Goal: Information Seeking & Learning: Learn about a topic

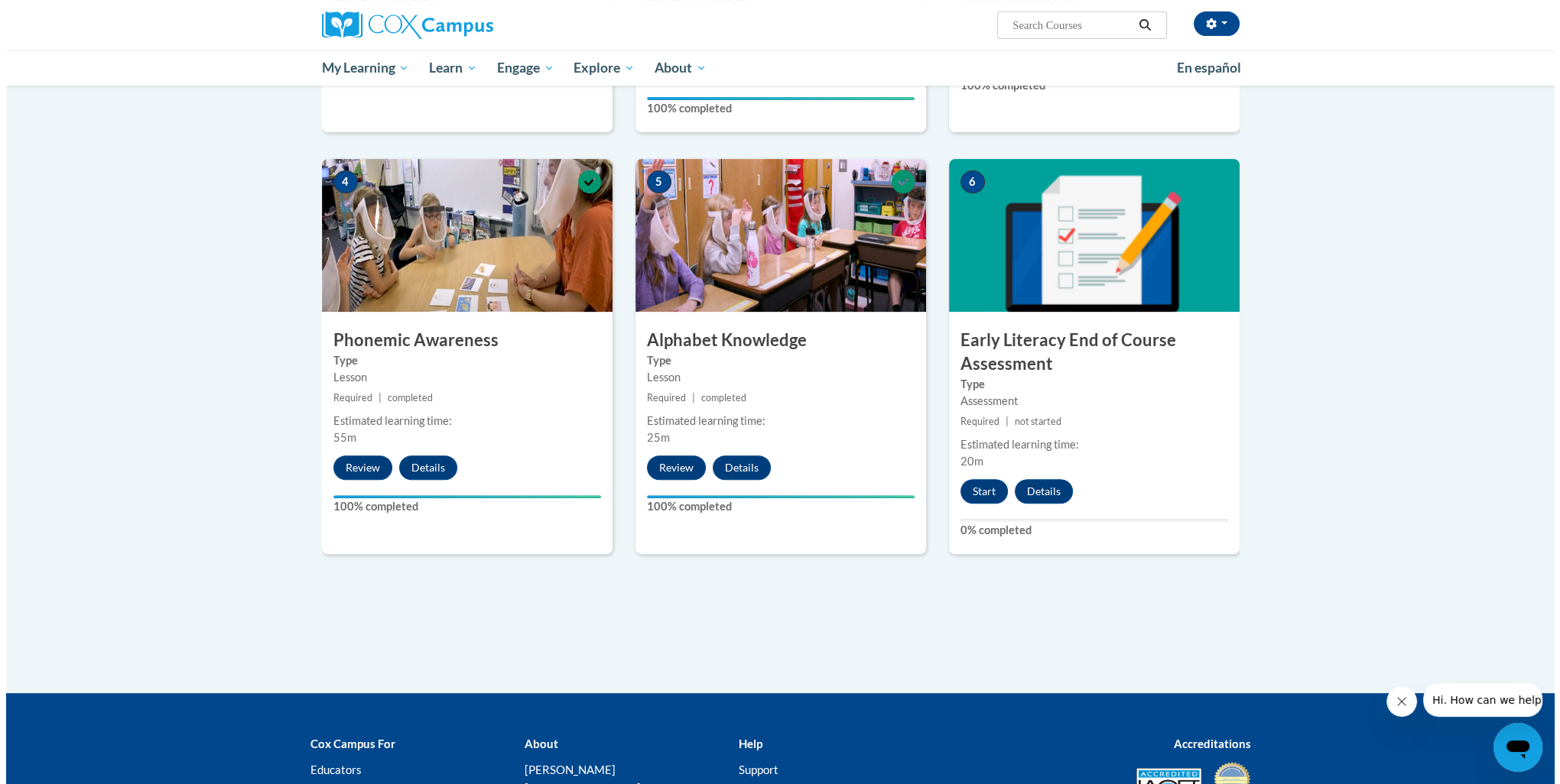
scroll to position [688, 0]
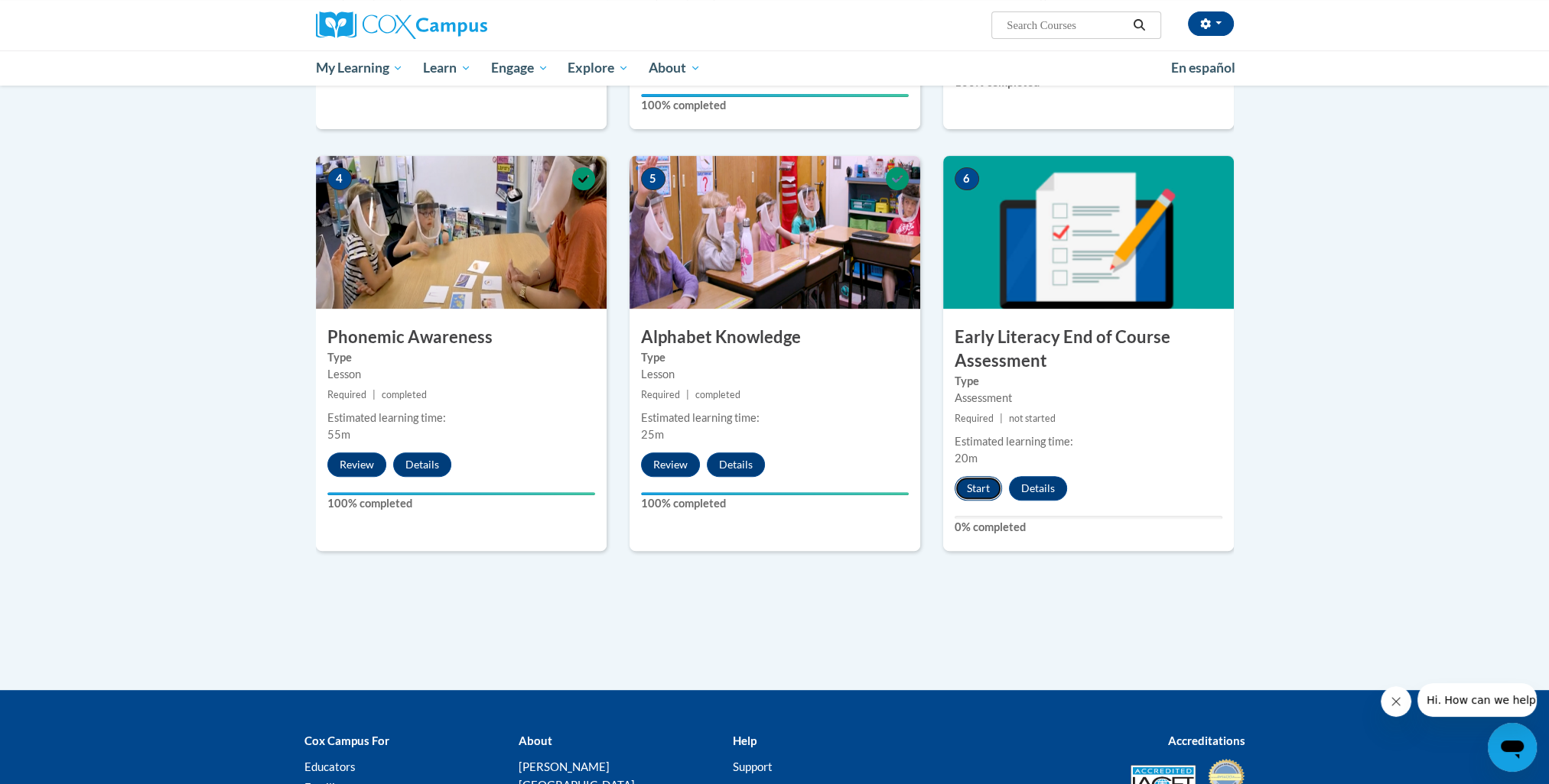
click at [976, 487] on button "Start" at bounding box center [977, 488] width 47 height 24
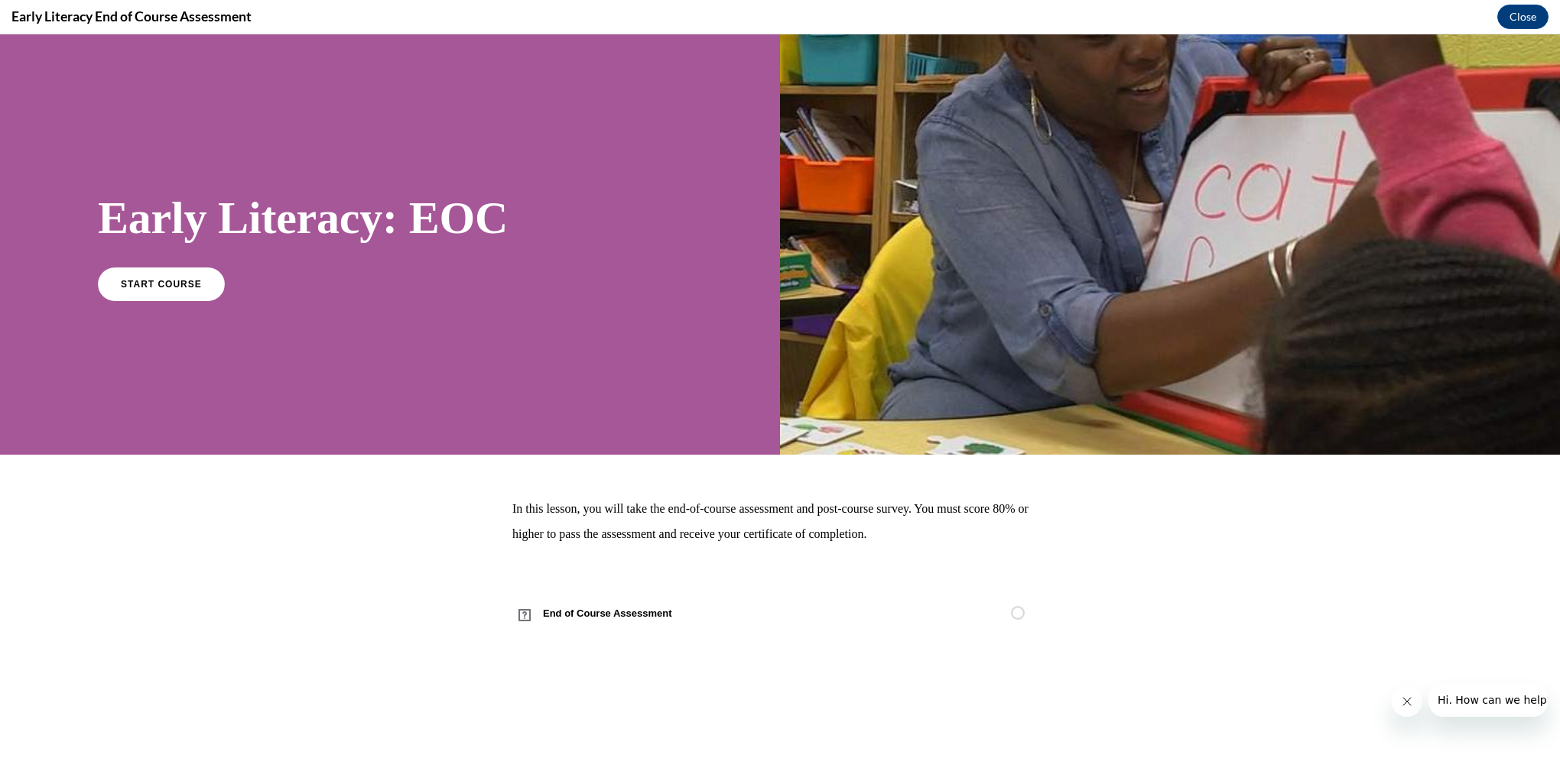
scroll to position [0, 0]
click at [162, 289] on span "START COURSE" at bounding box center [161, 284] width 85 height 11
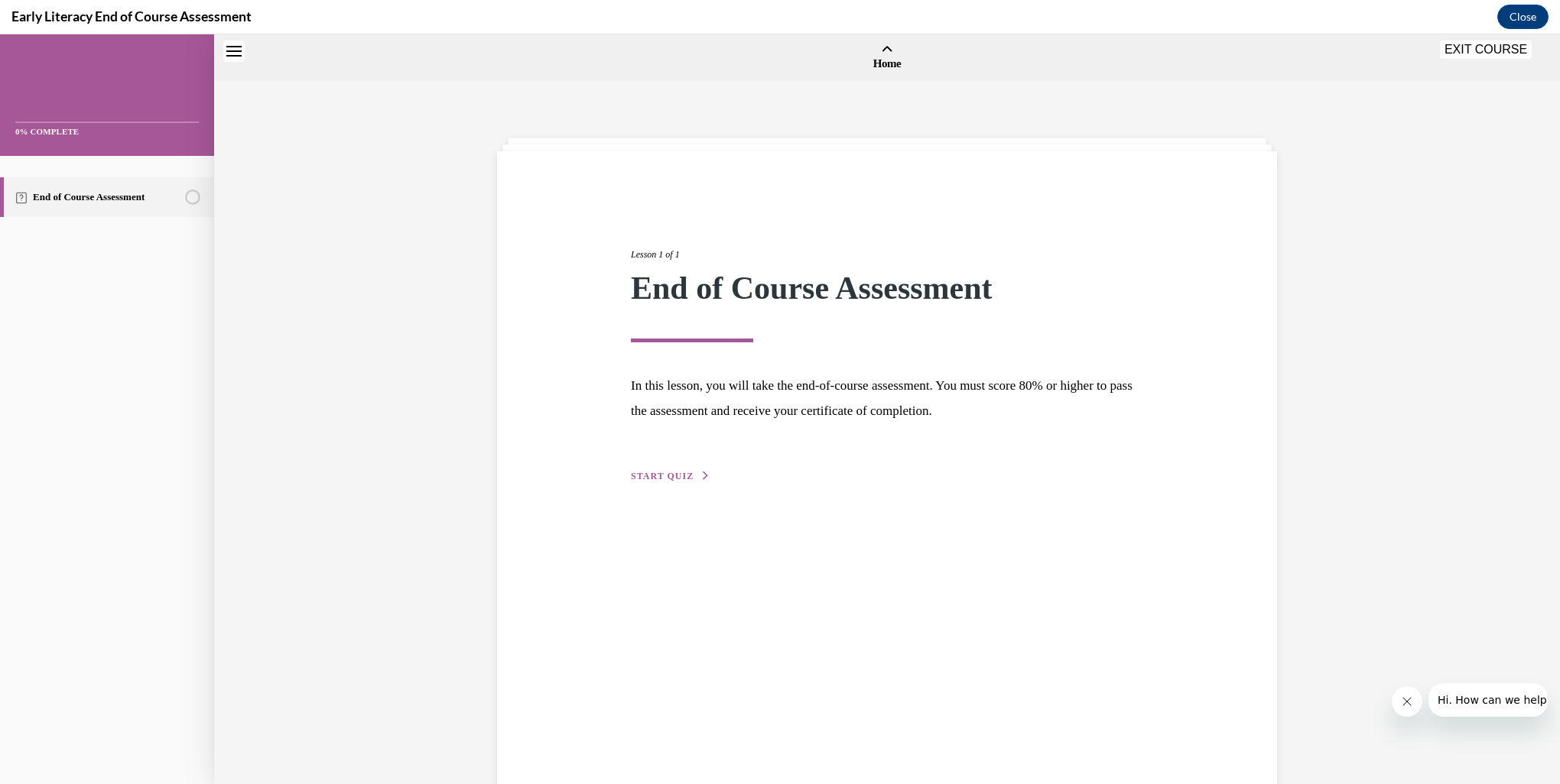
scroll to position [47, 0]
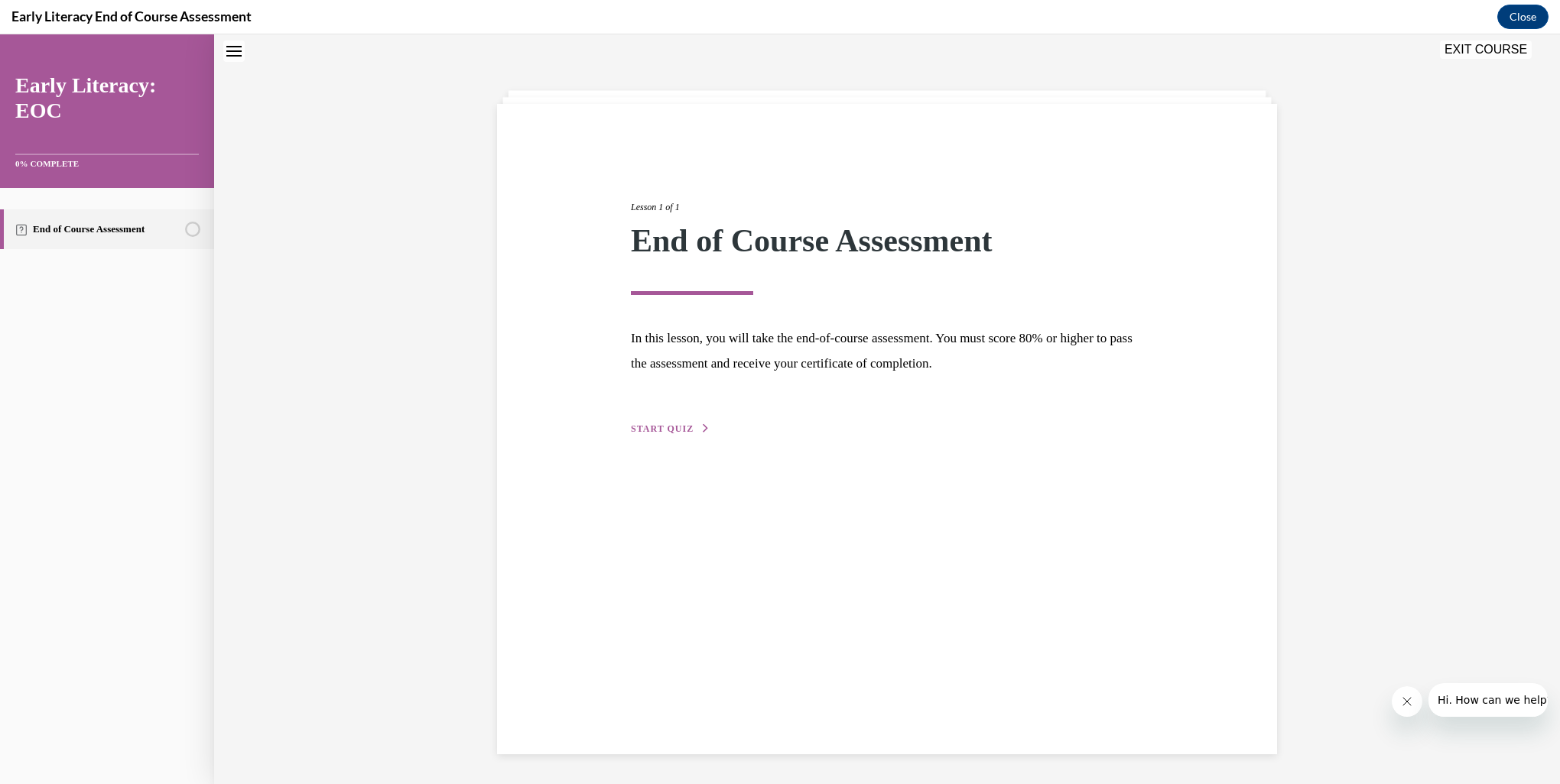
click at [671, 426] on span "START QUIZ" at bounding box center [662, 428] width 63 height 11
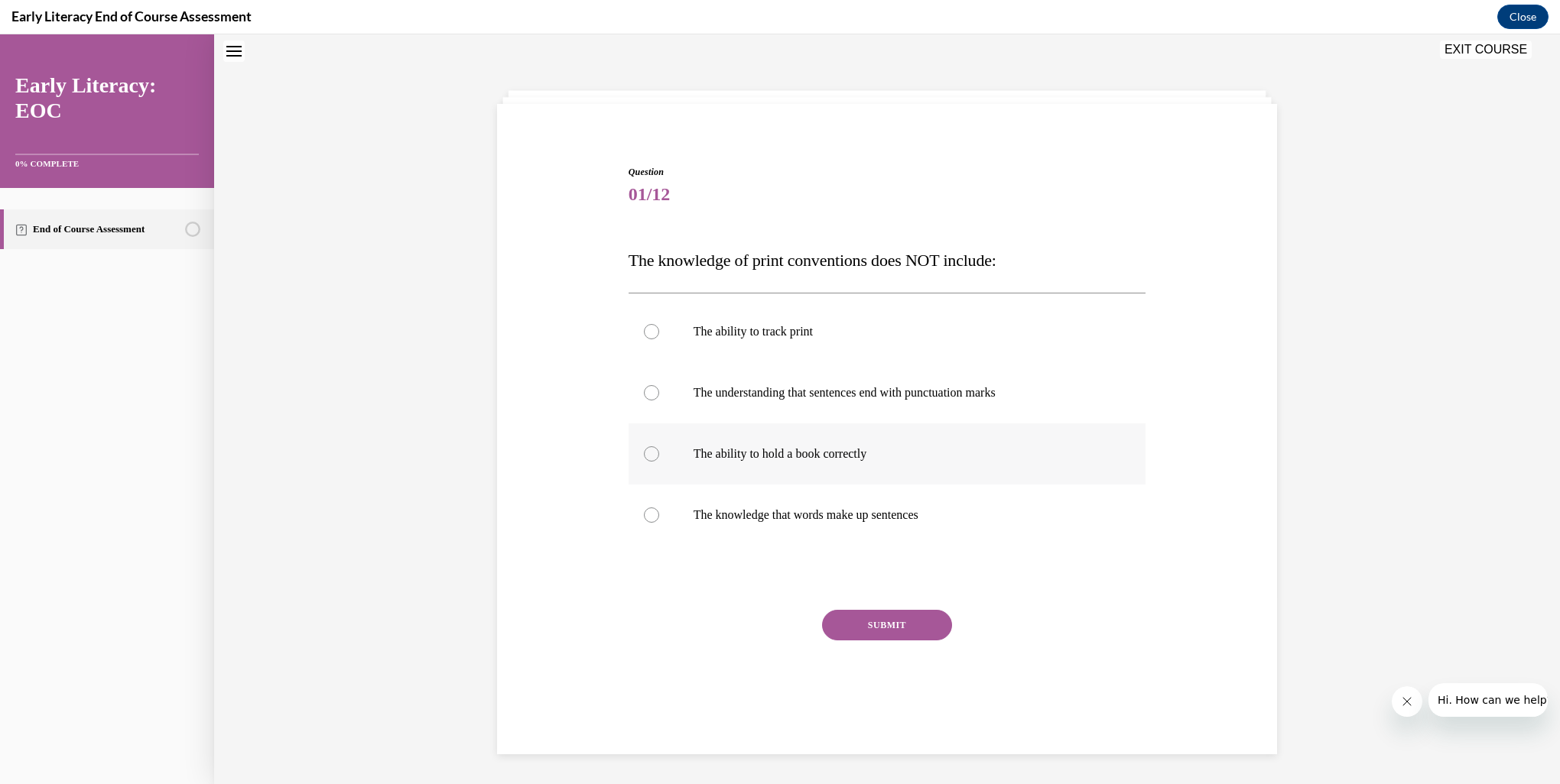
click at [652, 454] on div at bounding box center [651, 453] width 15 height 15
click at [862, 630] on button "SUBMIT" at bounding box center [887, 625] width 130 height 31
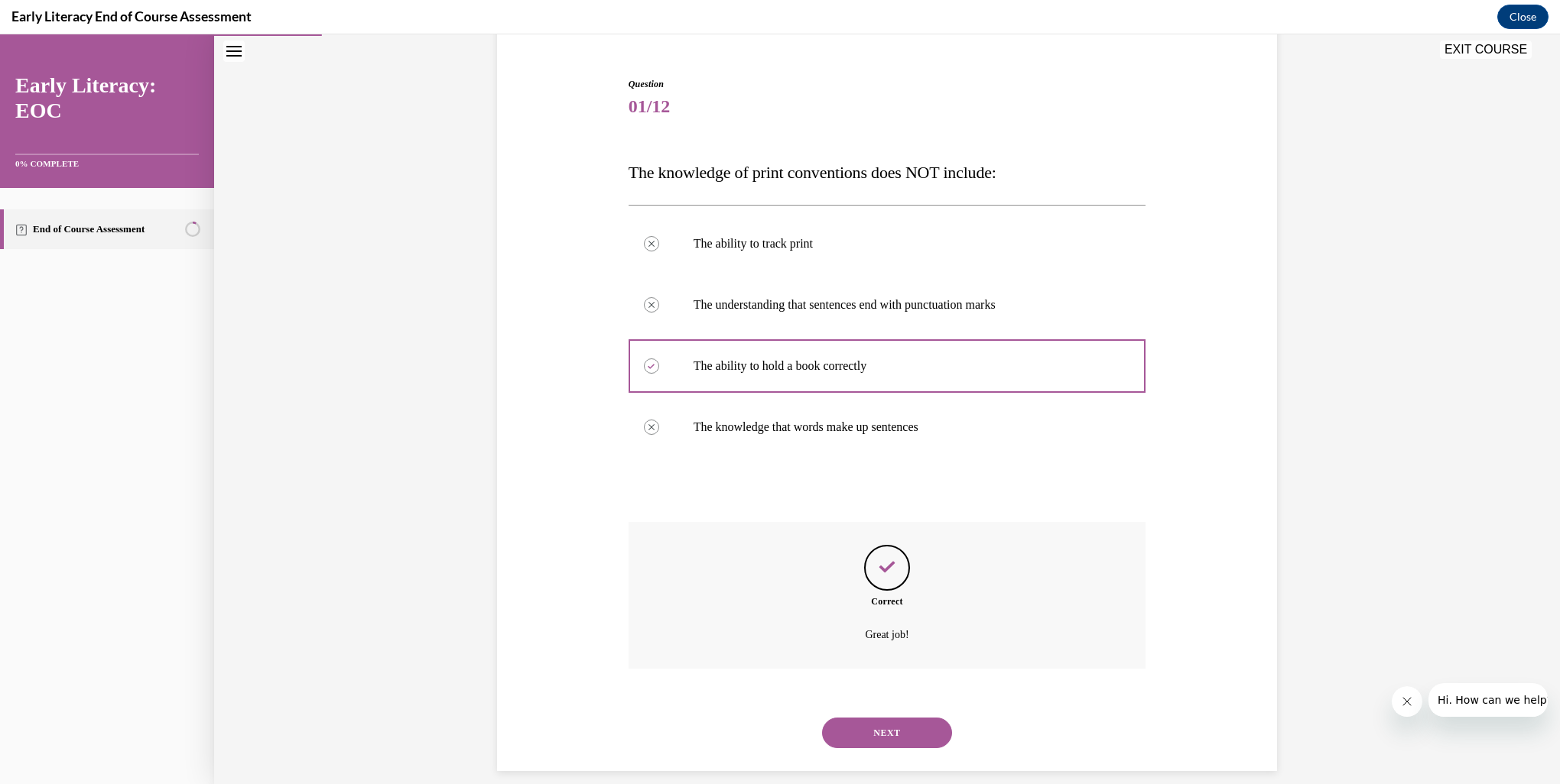
scroll to position [152, 0]
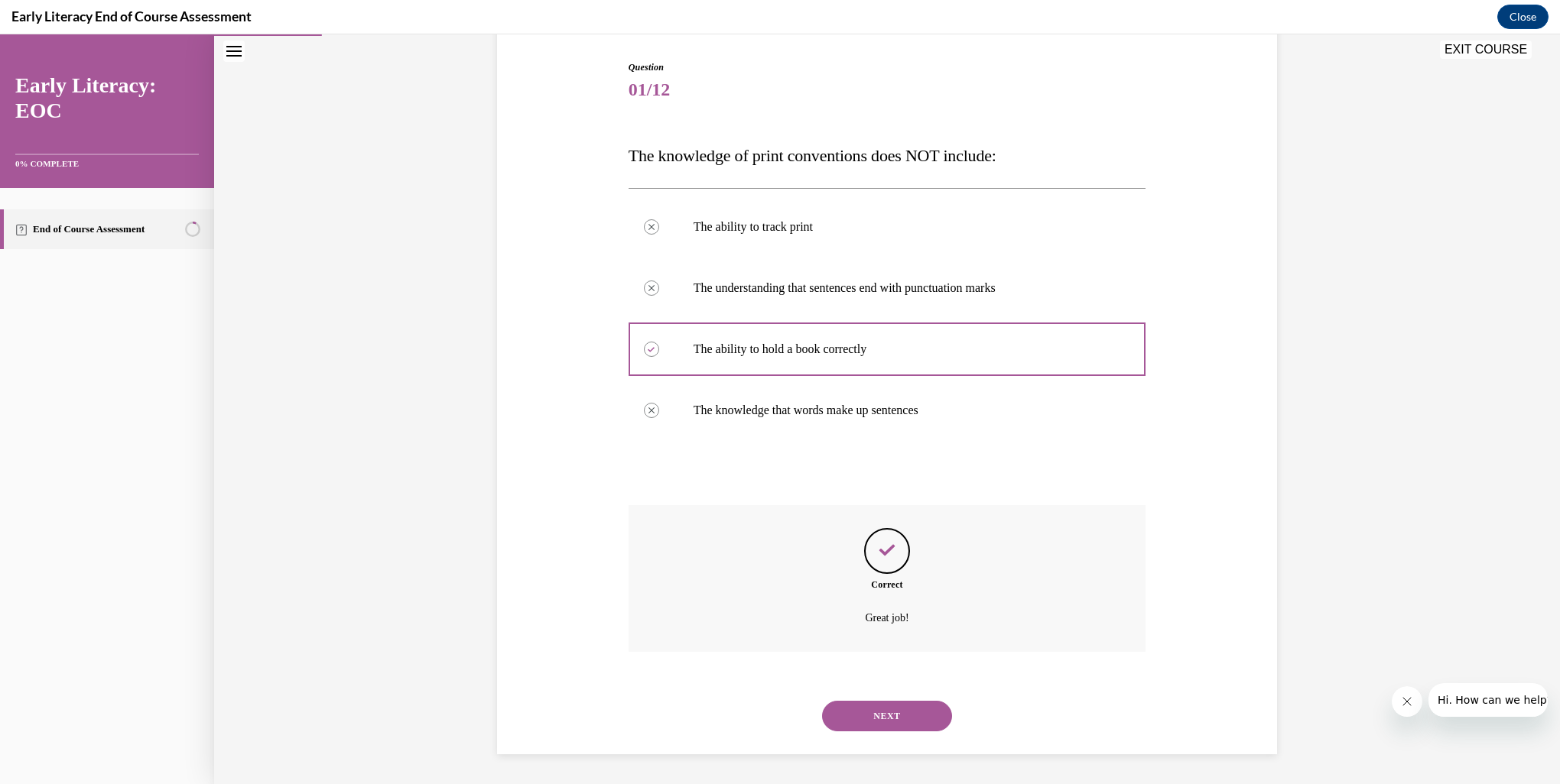
click at [893, 709] on button "NEXT" at bounding box center [887, 716] width 130 height 31
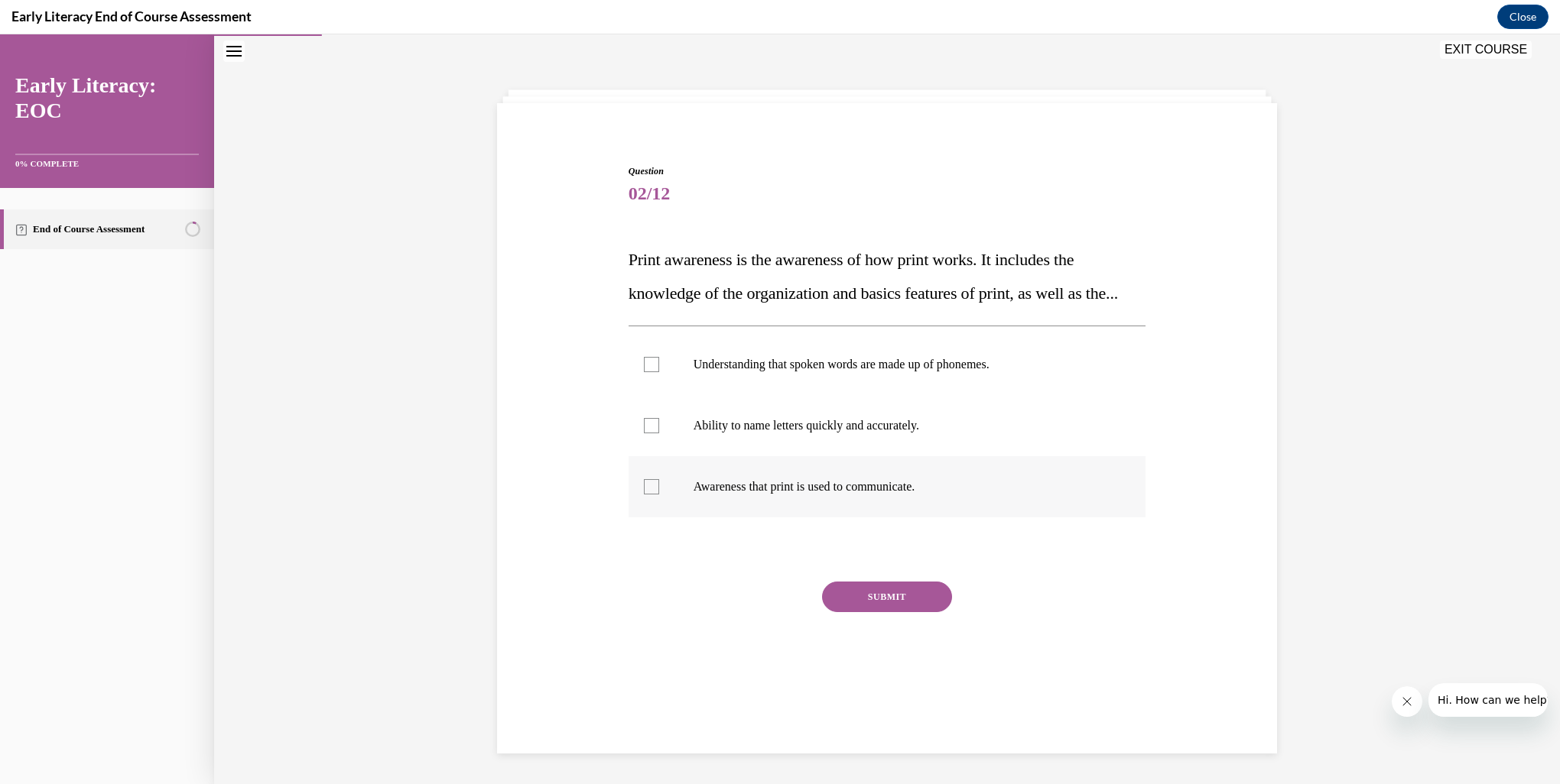
click at [652, 494] on div at bounding box center [651, 486] width 15 height 15
click at [879, 612] on button "SUBMIT" at bounding box center [887, 596] width 130 height 31
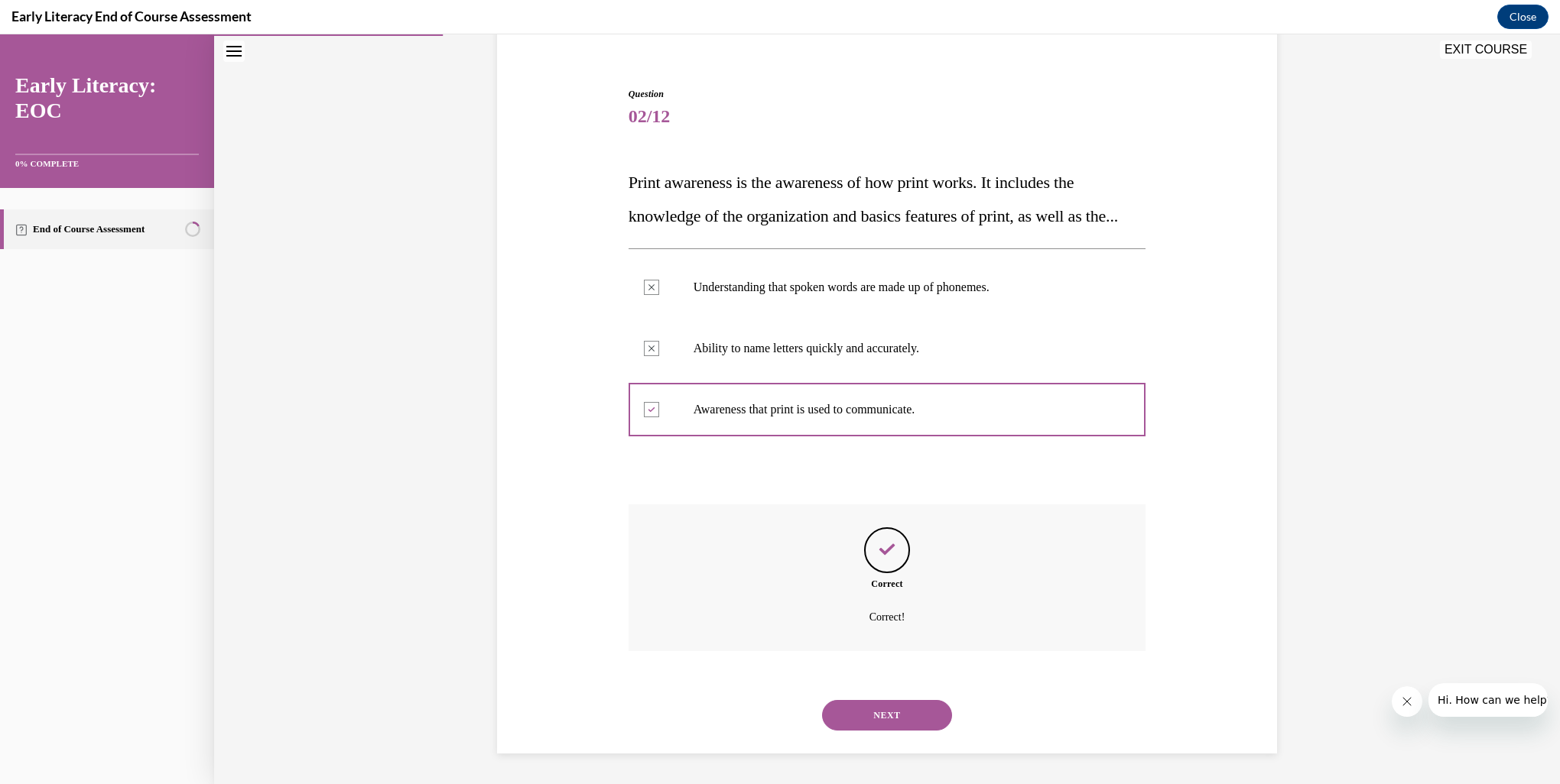
scroll to position [158, 0]
click at [872, 715] on button "NEXT" at bounding box center [887, 715] width 130 height 31
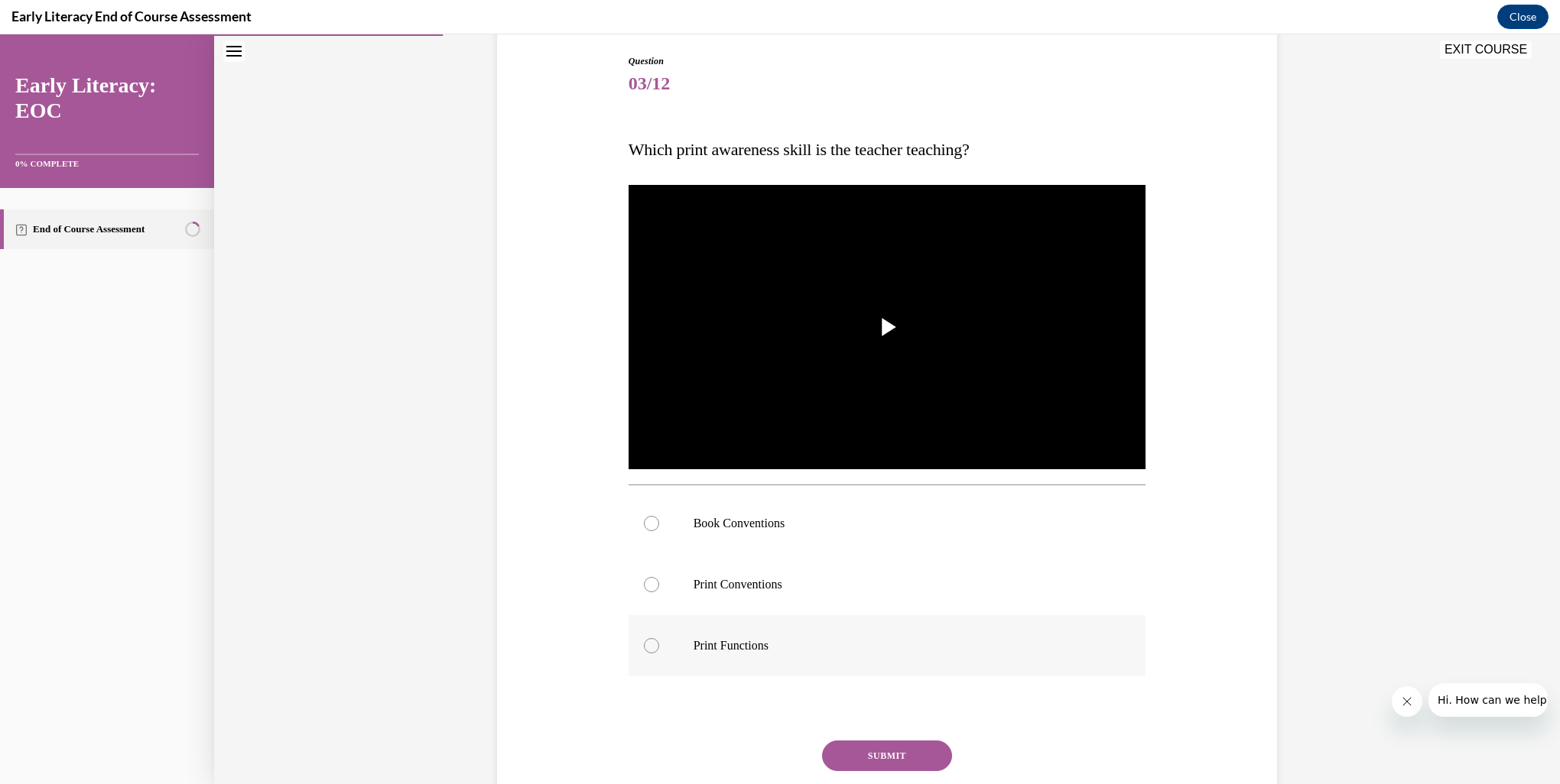
scroll to position [80, 0]
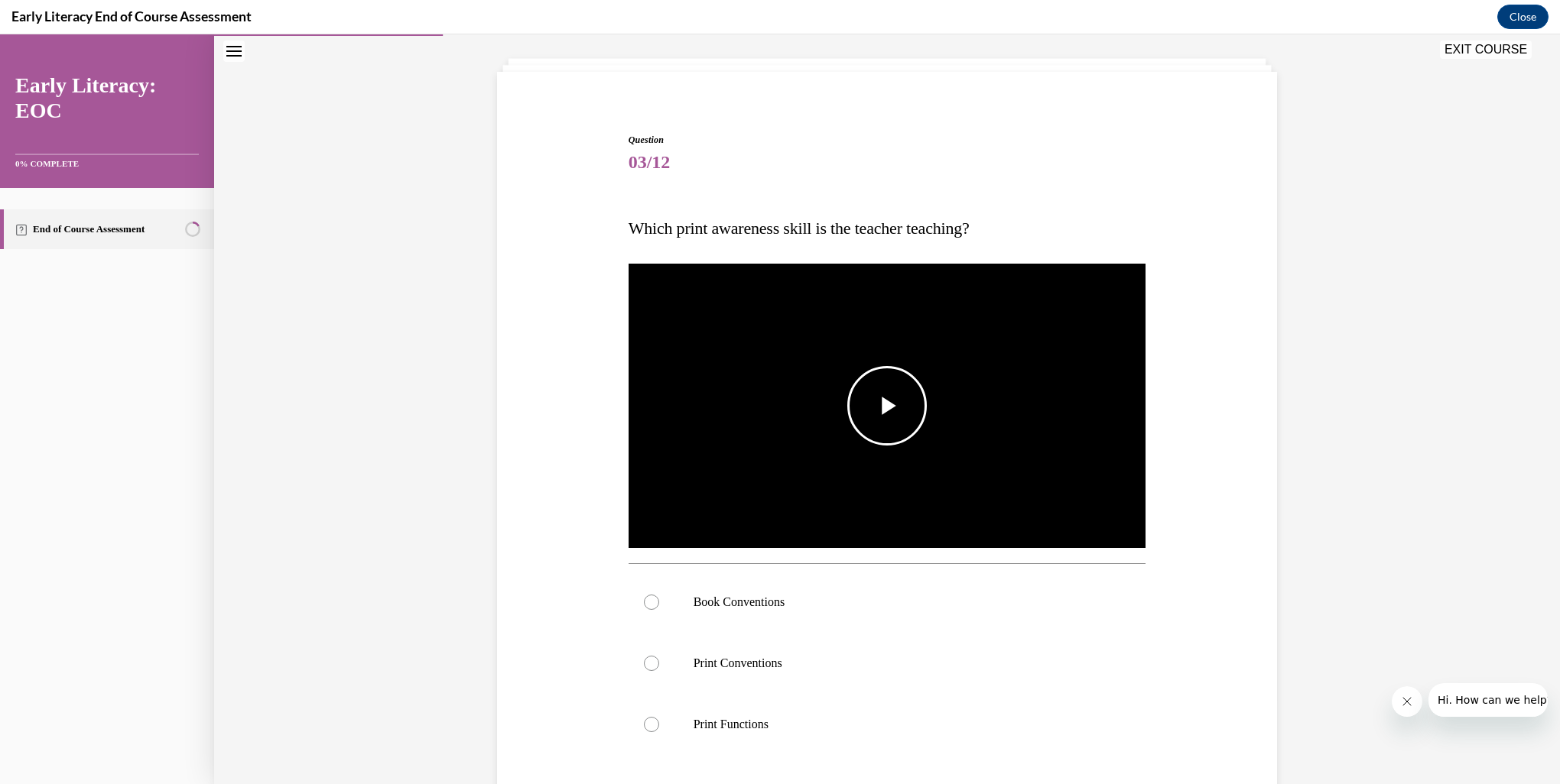
click at [887, 405] on span "Video player" at bounding box center [887, 405] width 0 height 0
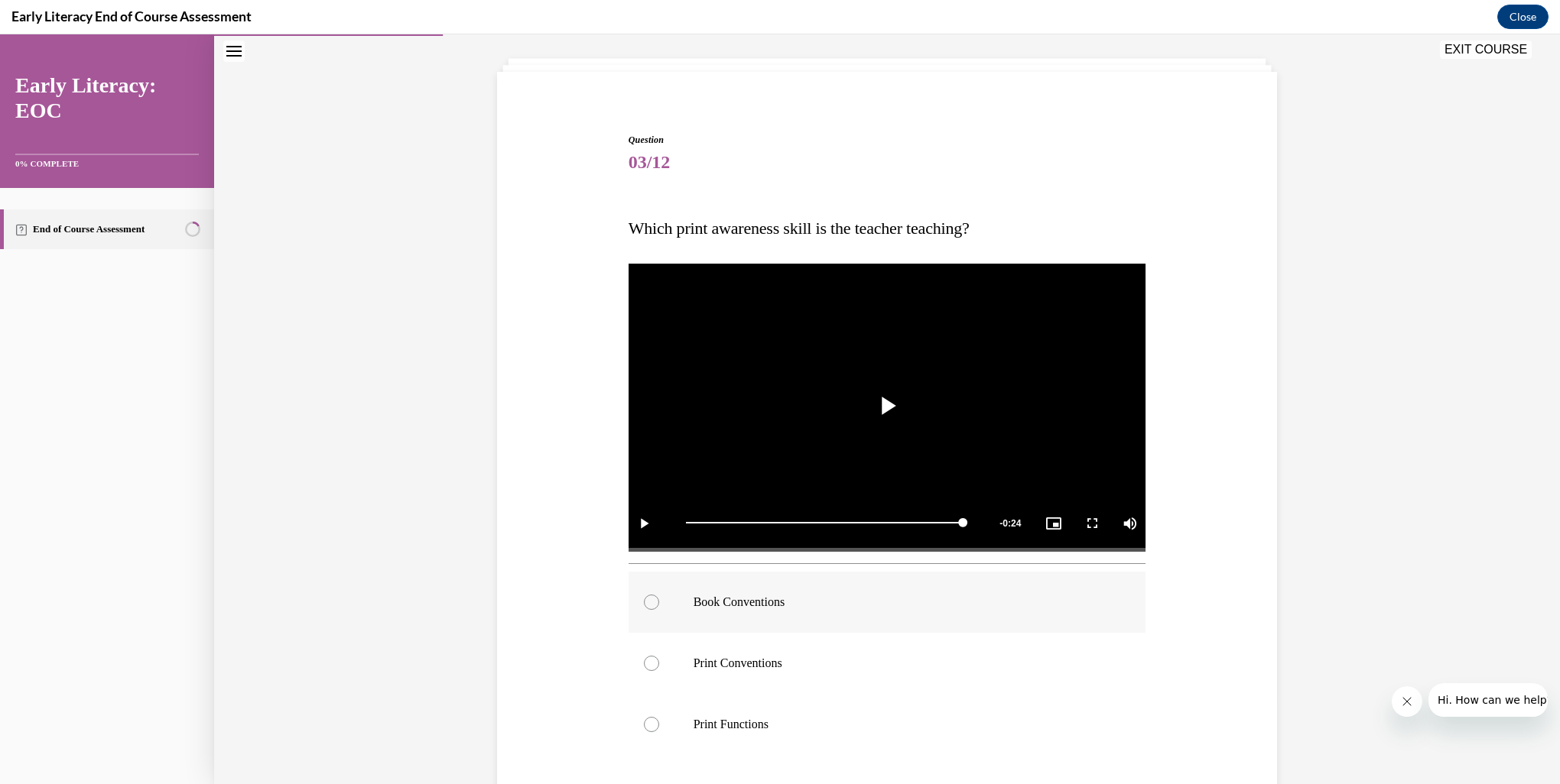
click at [636, 613] on div at bounding box center [887, 602] width 518 height 61
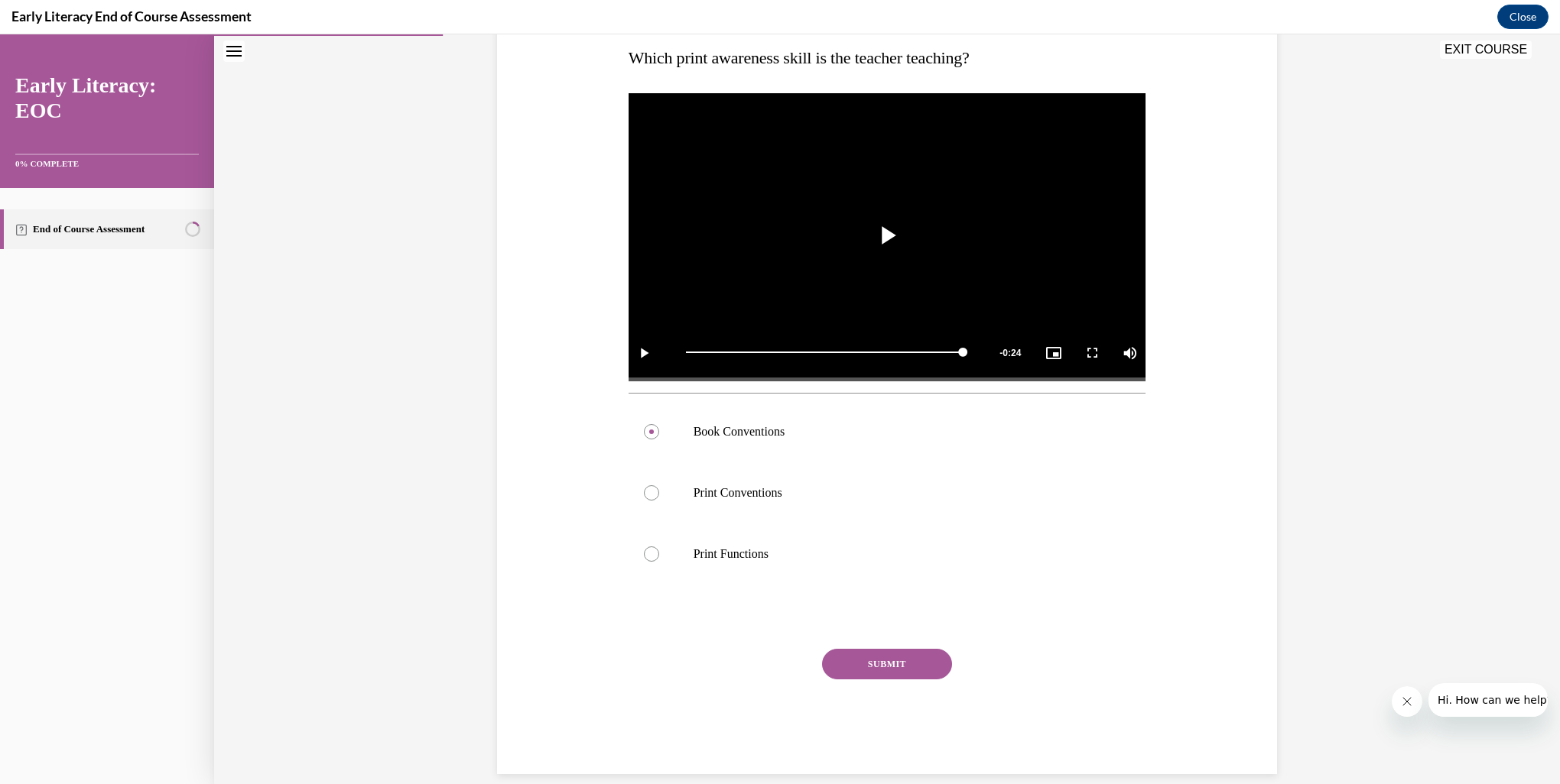
scroll to position [269, 0]
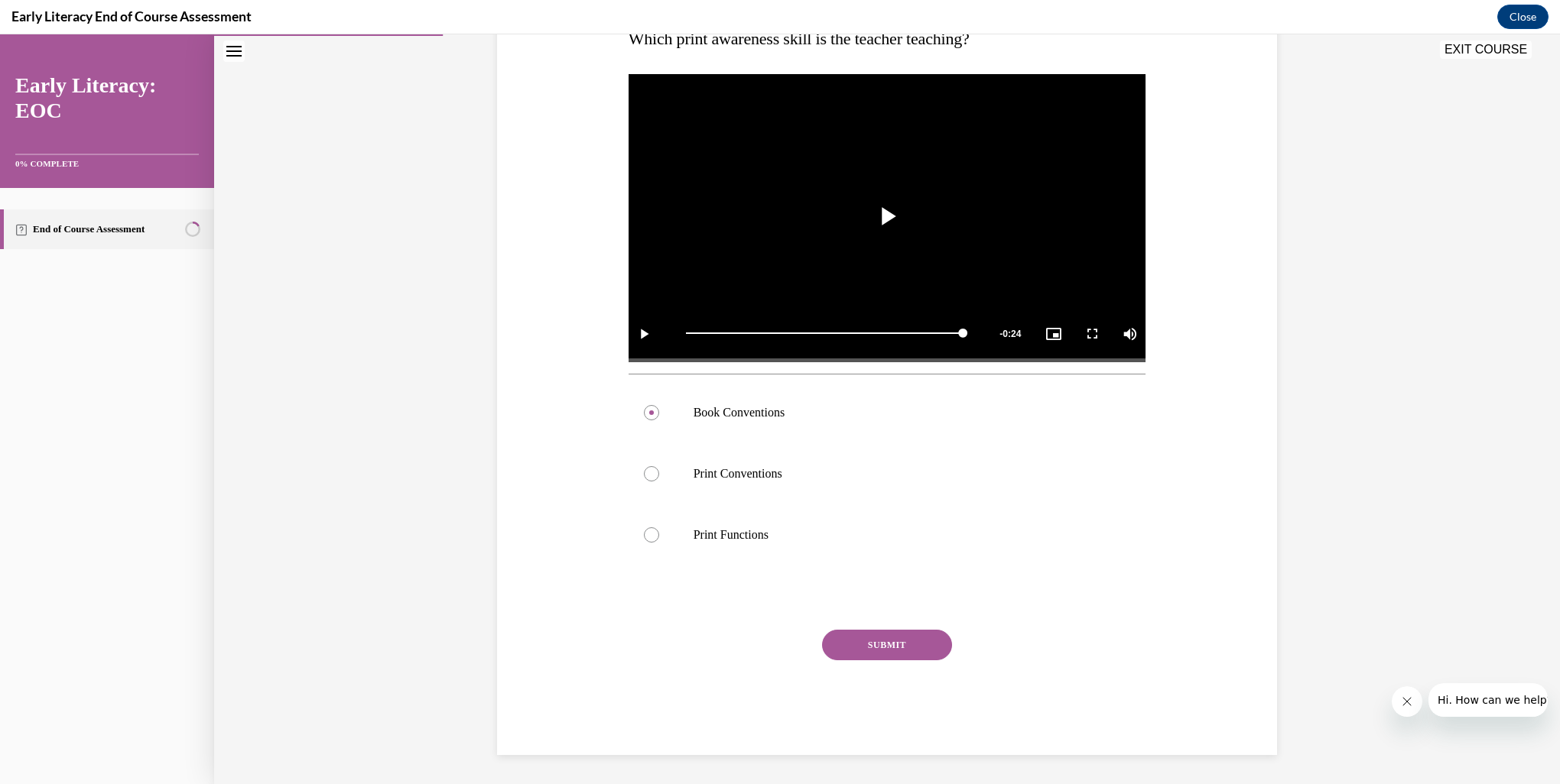
click at [898, 647] on button "SUBMIT" at bounding box center [887, 645] width 130 height 31
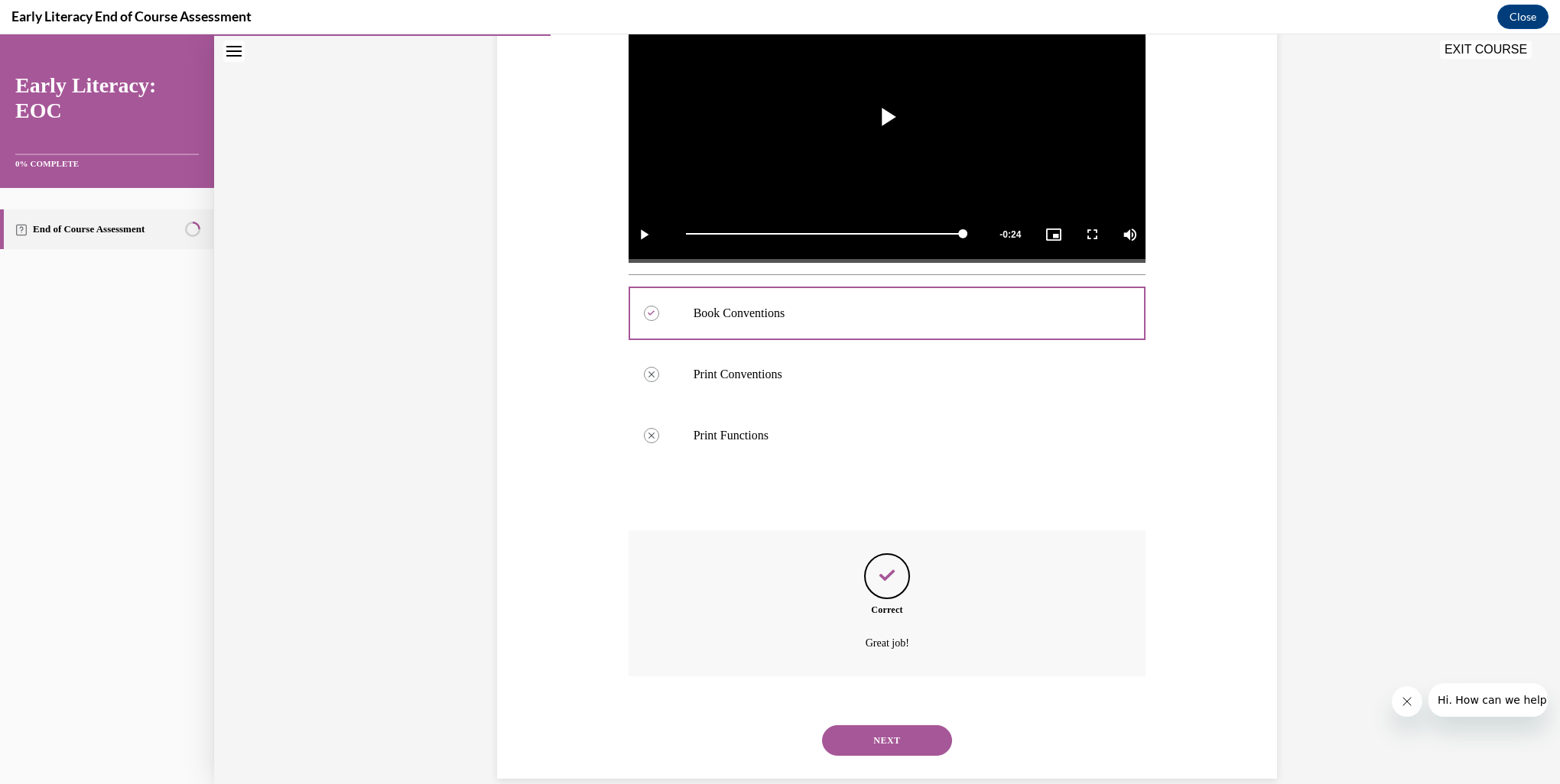
scroll to position [392, 0]
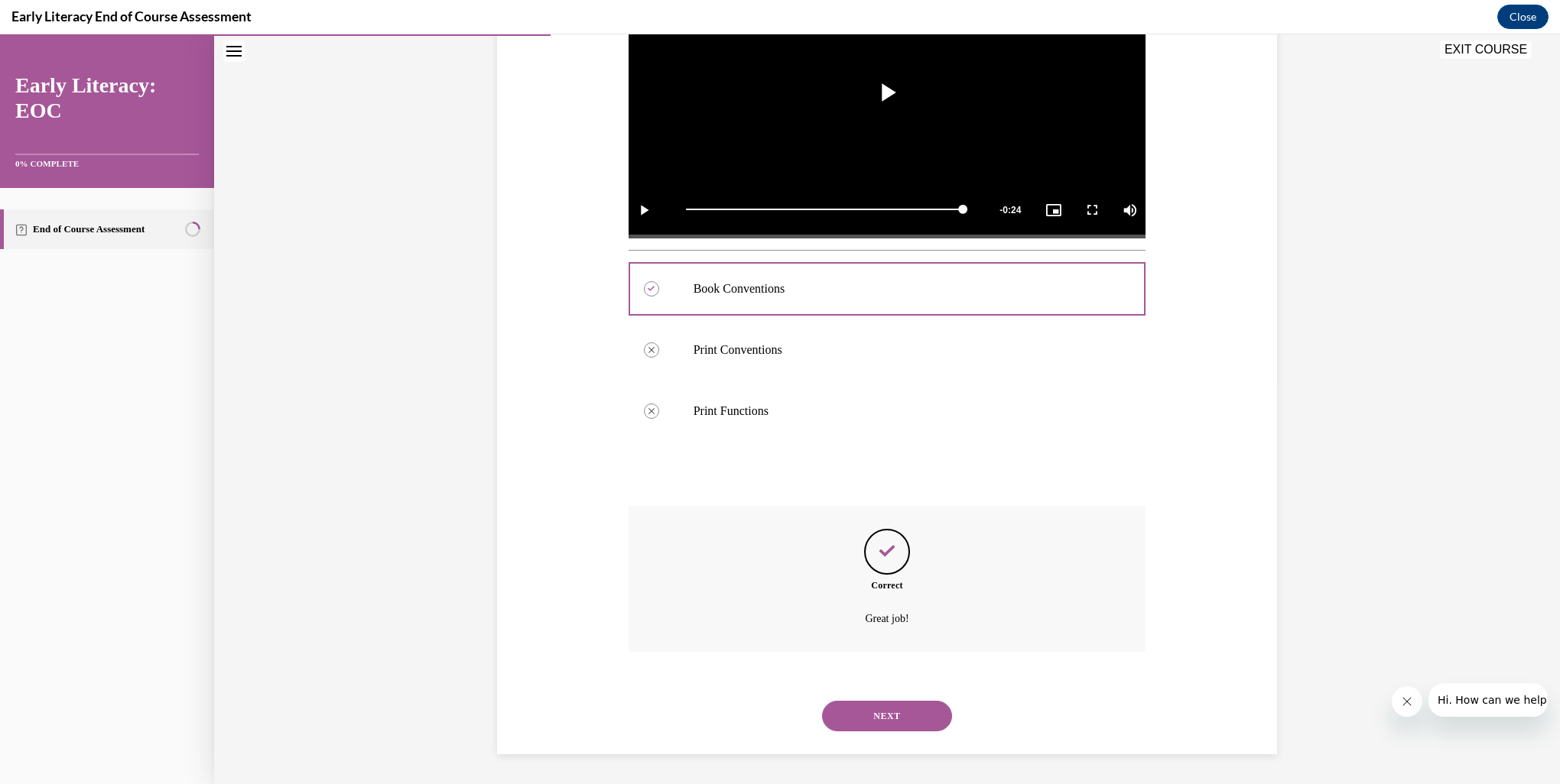
click at [890, 715] on button "NEXT" at bounding box center [887, 716] width 130 height 31
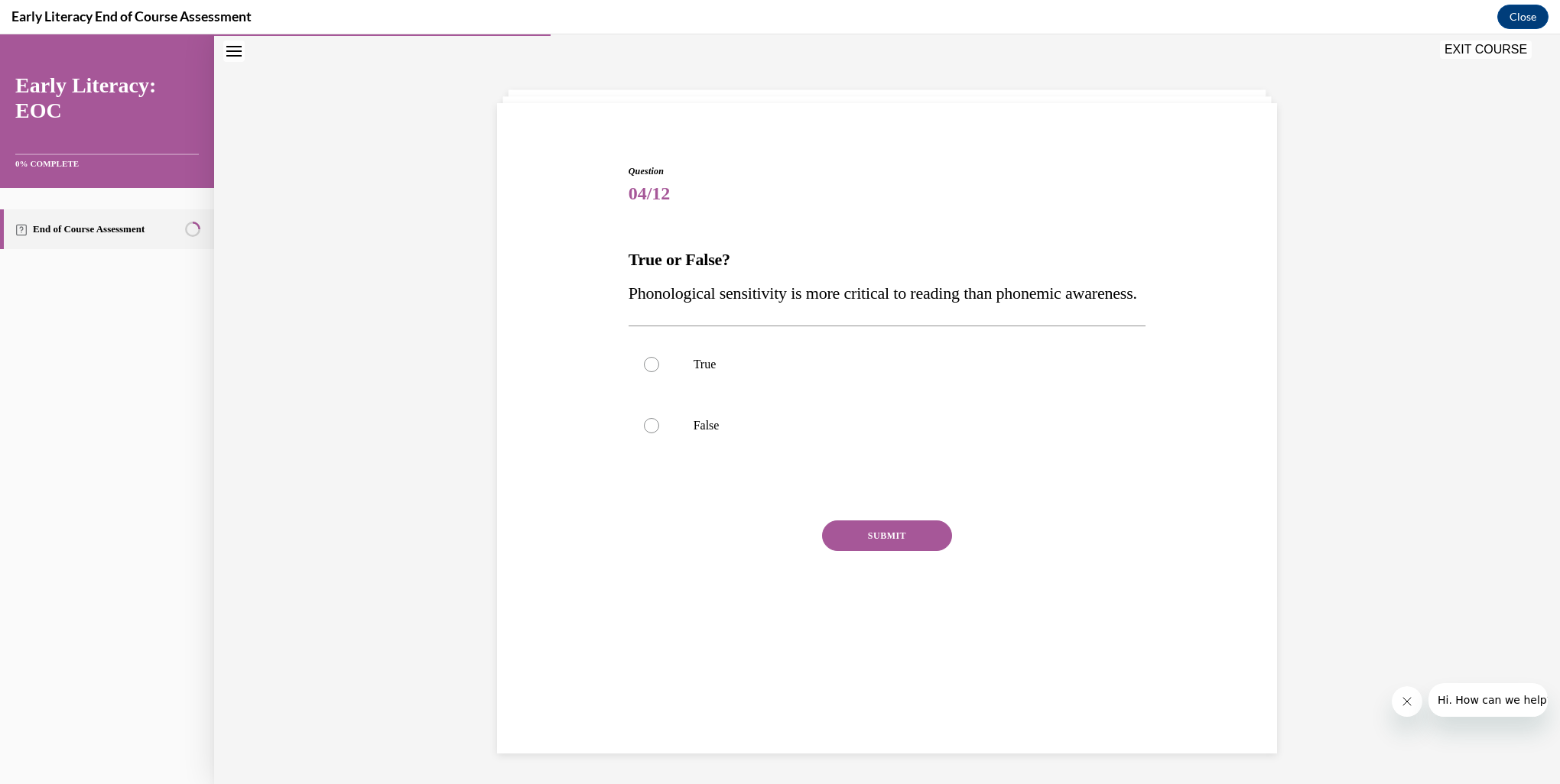
scroll to position [48, 0]
click at [644, 433] on div at bounding box center [651, 425] width 15 height 15
click at [862, 551] on button "SUBMIT" at bounding box center [887, 535] width 130 height 31
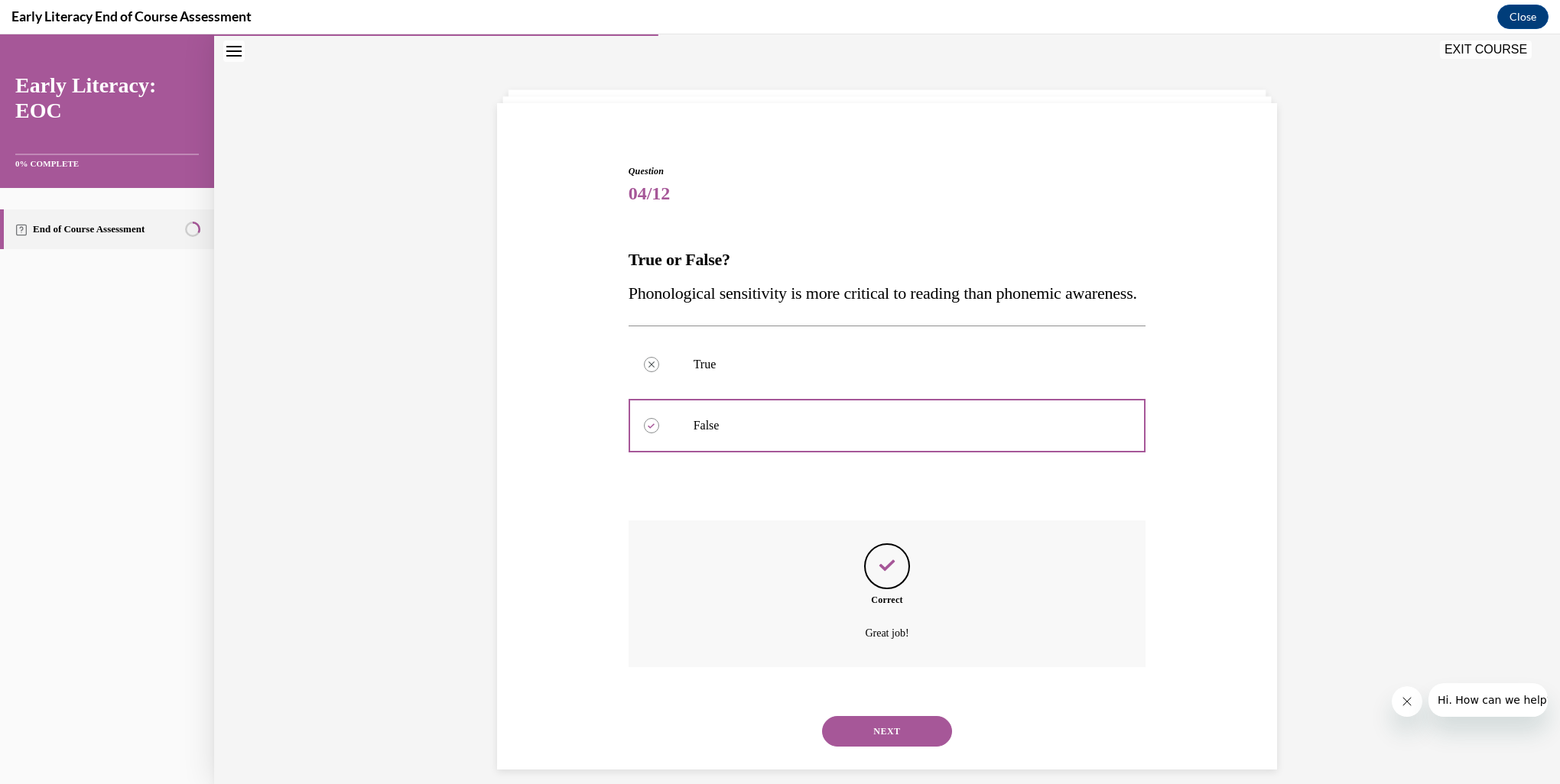
scroll to position [97, 0]
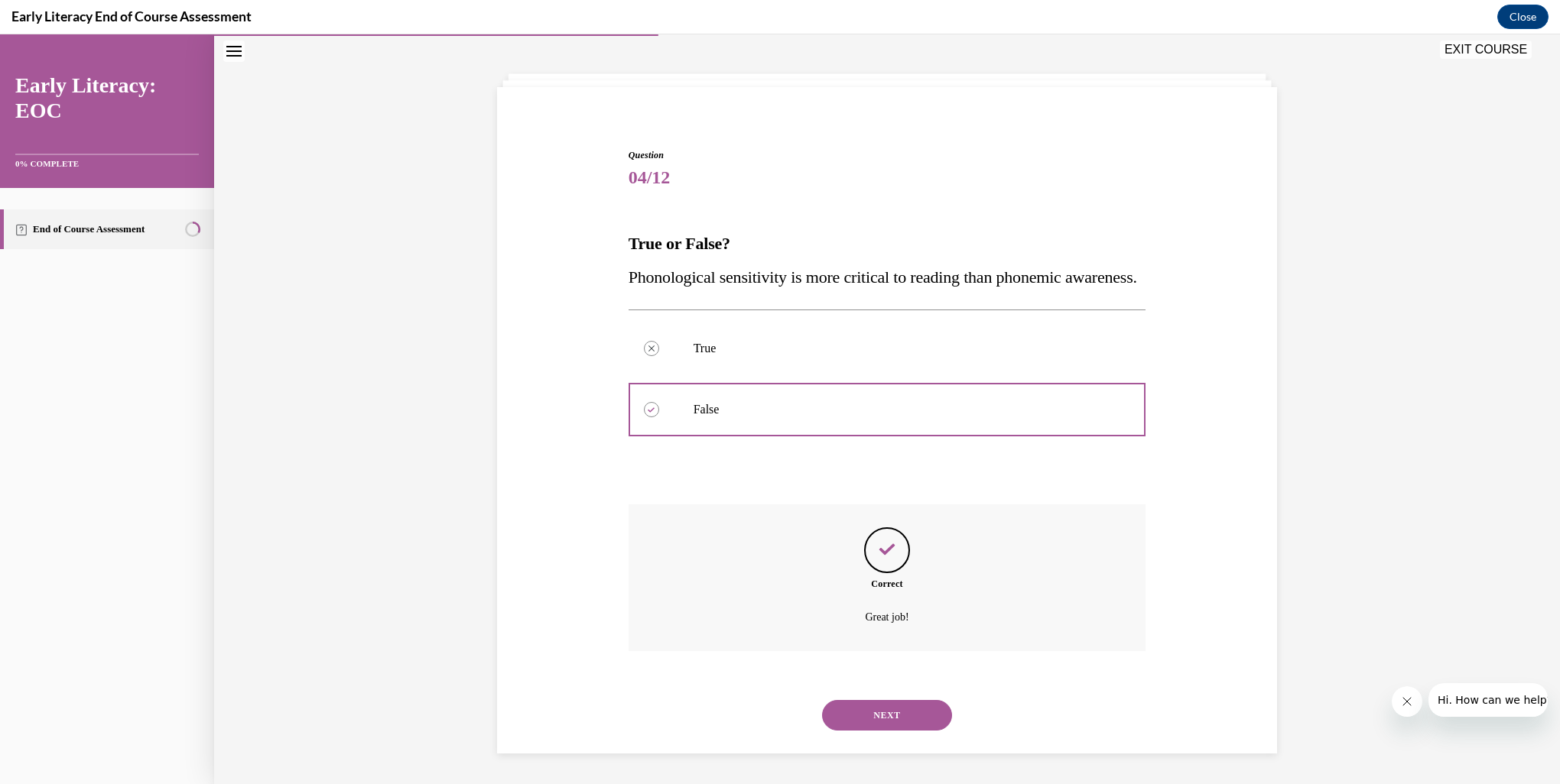
click at [884, 722] on button "NEXT" at bounding box center [887, 715] width 130 height 31
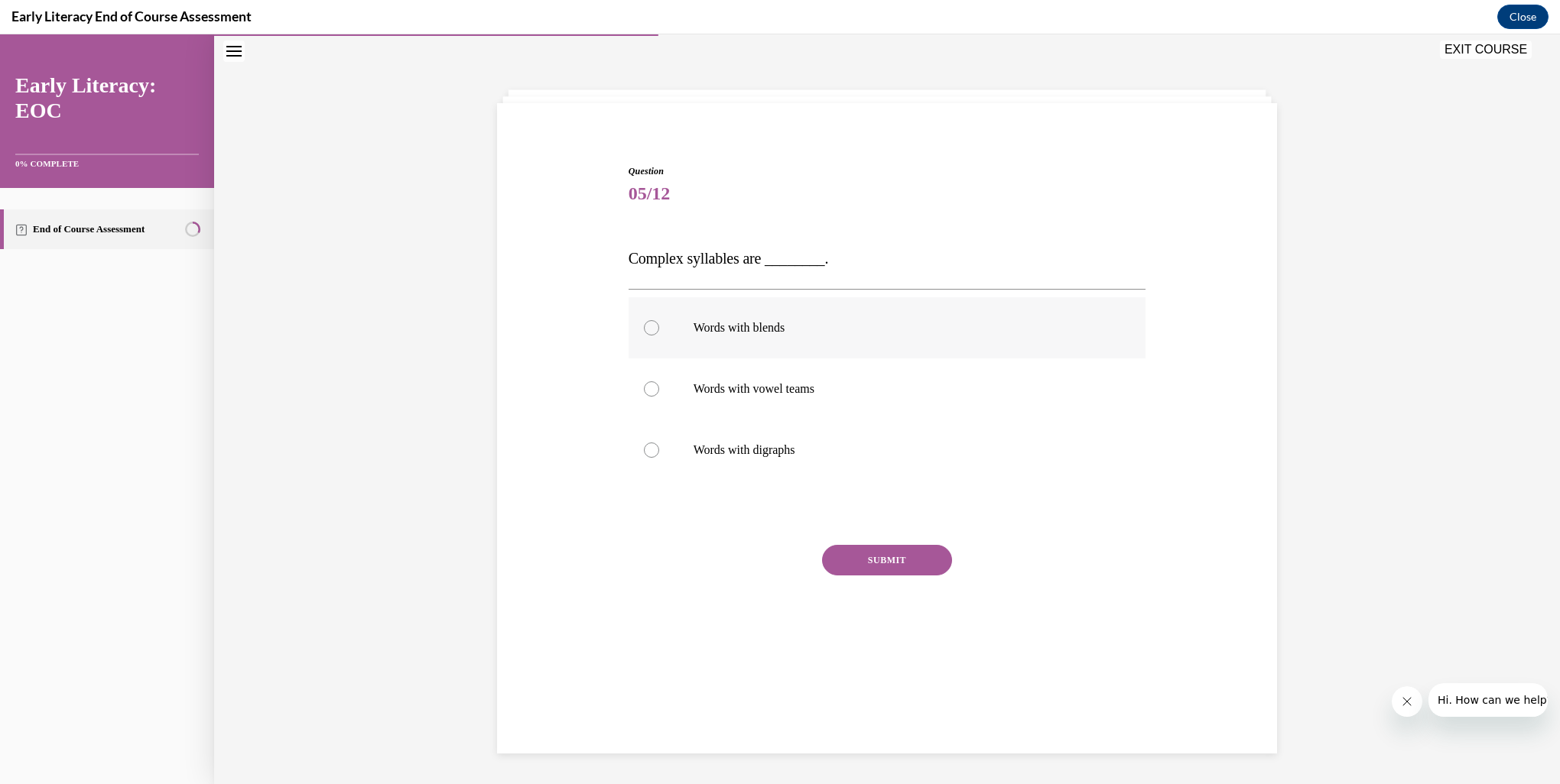
click at [652, 326] on div at bounding box center [651, 328] width 15 height 15
click at [865, 555] on button "SUBMIT" at bounding box center [887, 560] width 130 height 31
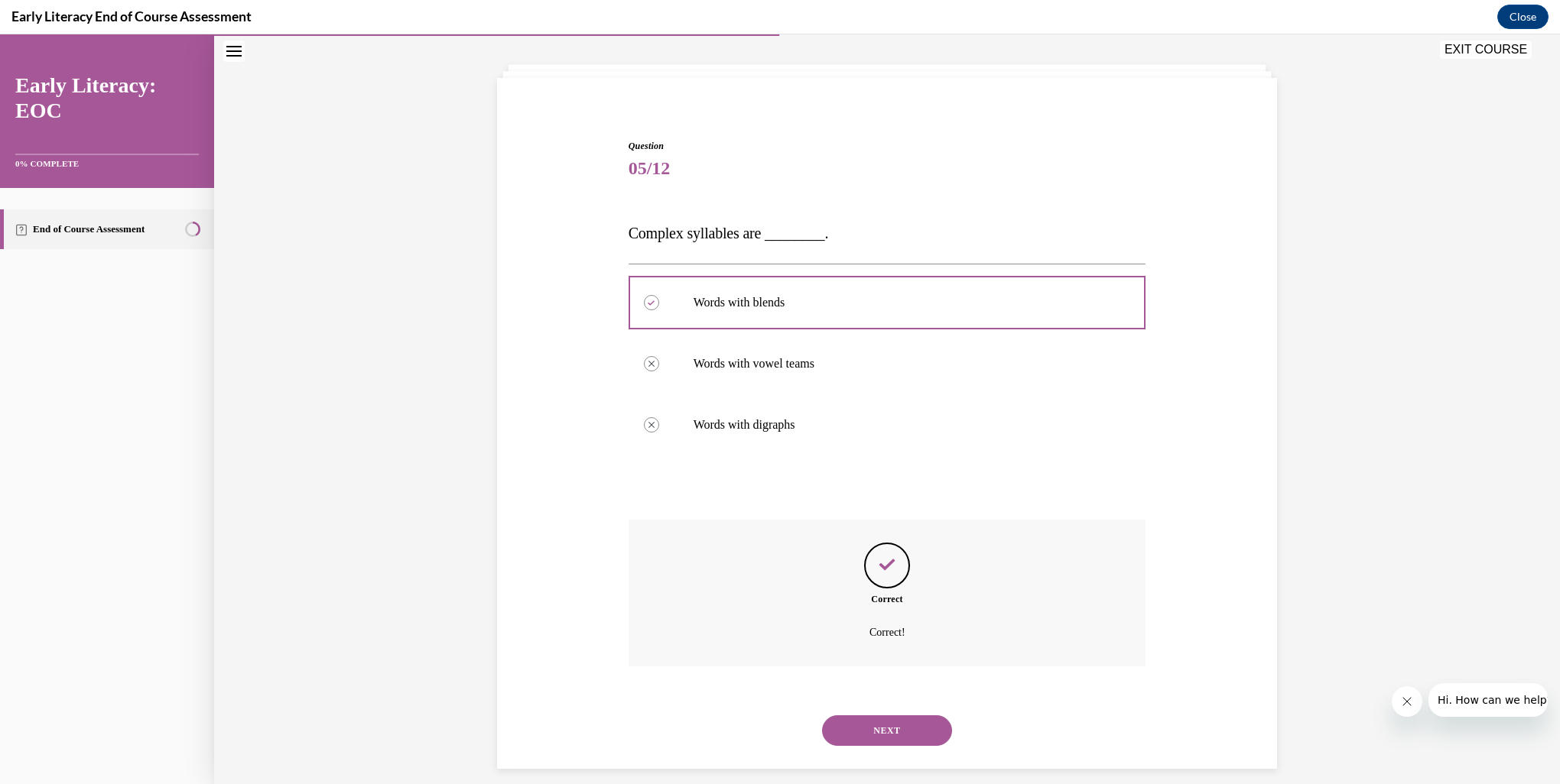
scroll to position [88, 0]
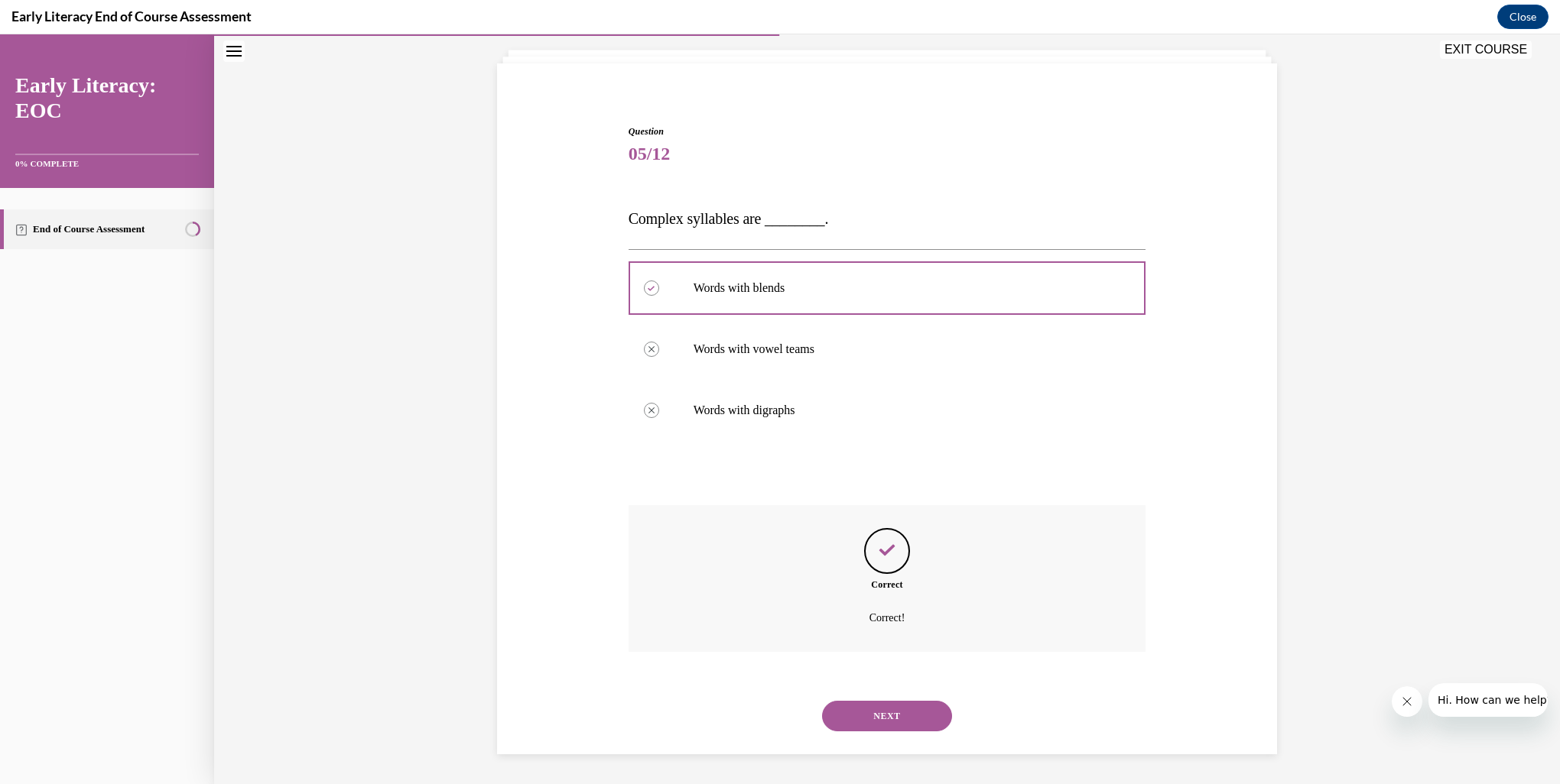
click at [893, 722] on button "NEXT" at bounding box center [887, 716] width 130 height 31
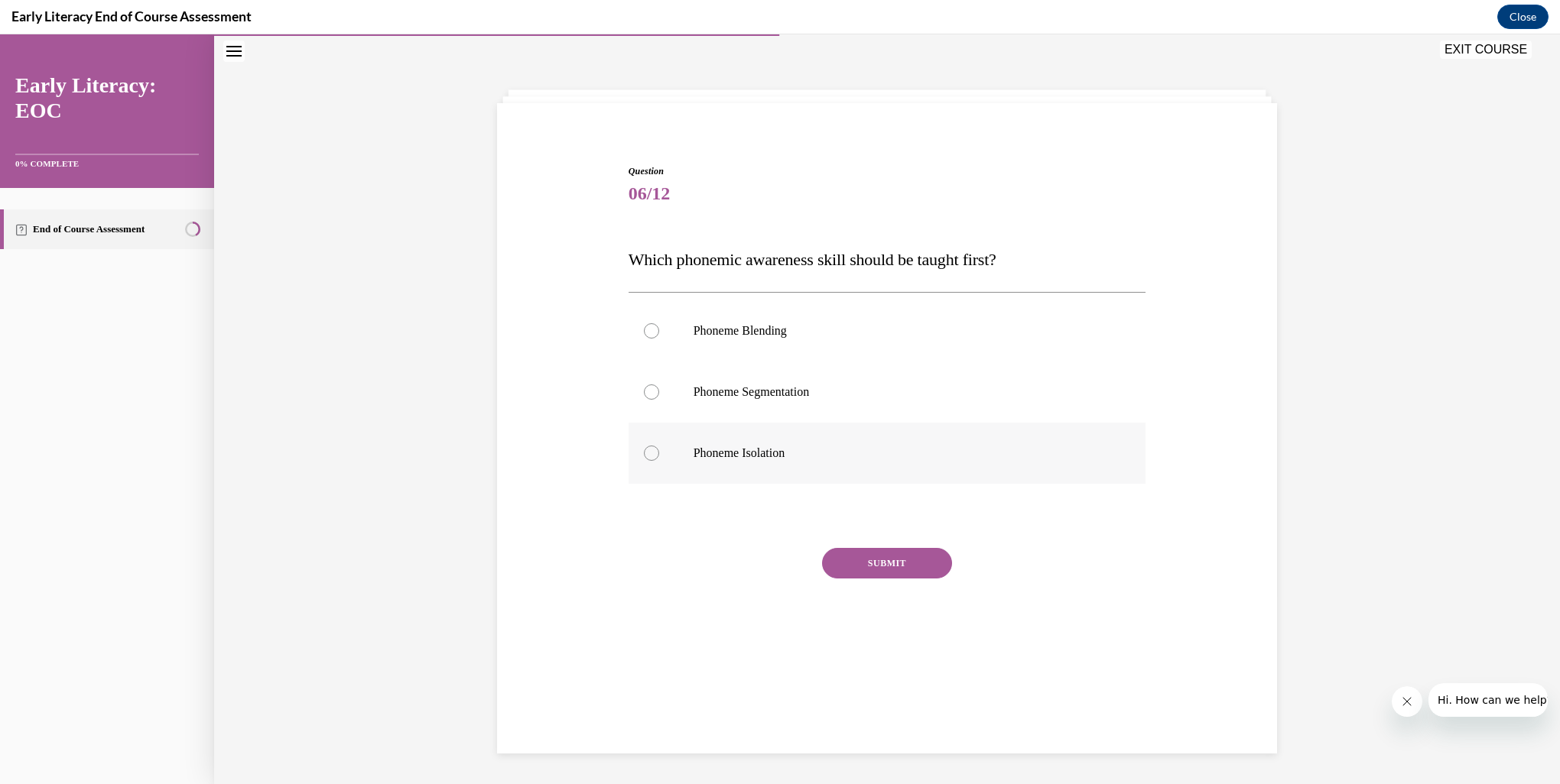
click at [654, 456] on div at bounding box center [887, 452] width 518 height 61
click at [859, 565] on button "SUBMIT" at bounding box center [887, 563] width 130 height 31
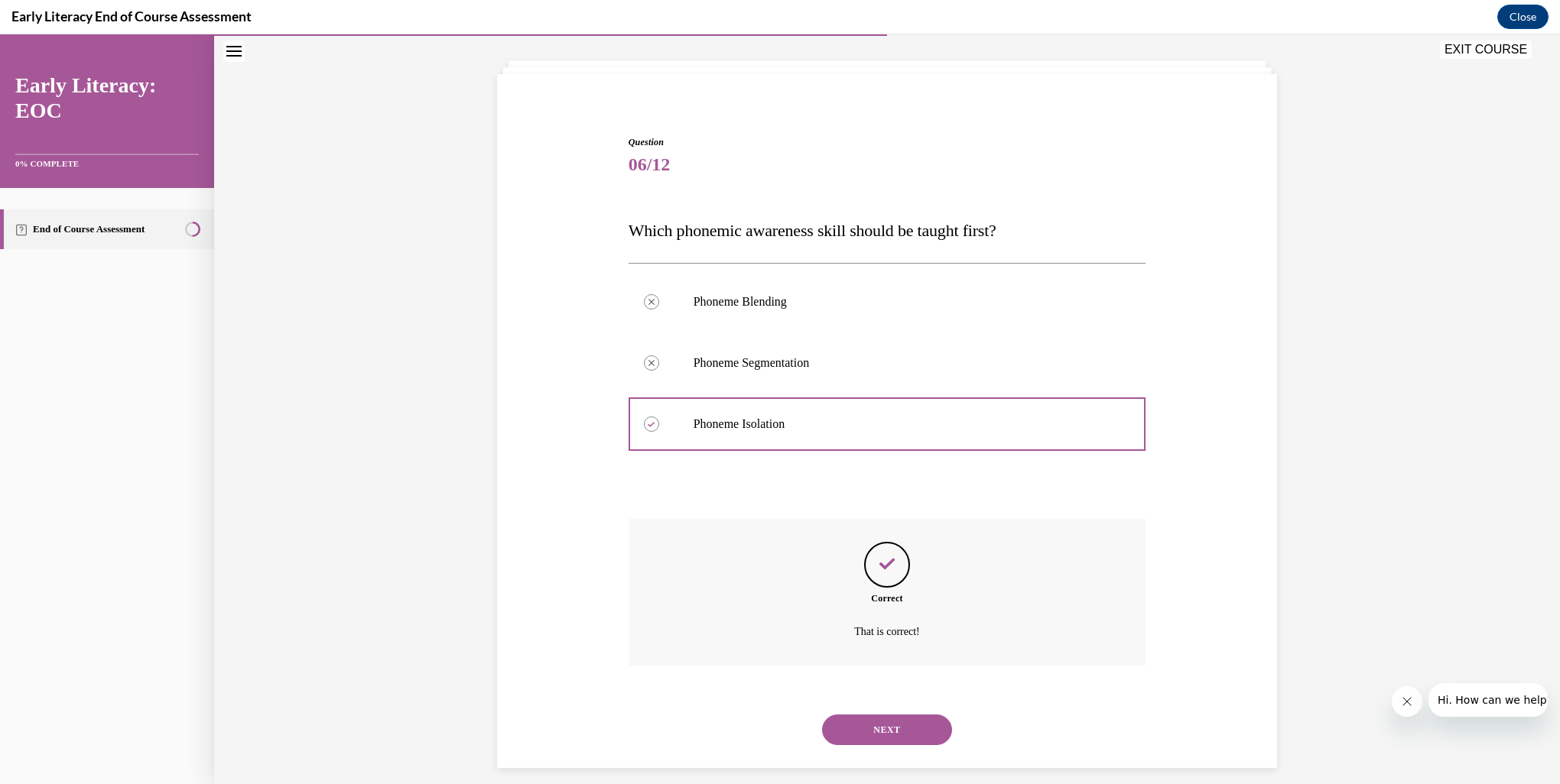
scroll to position [91, 0]
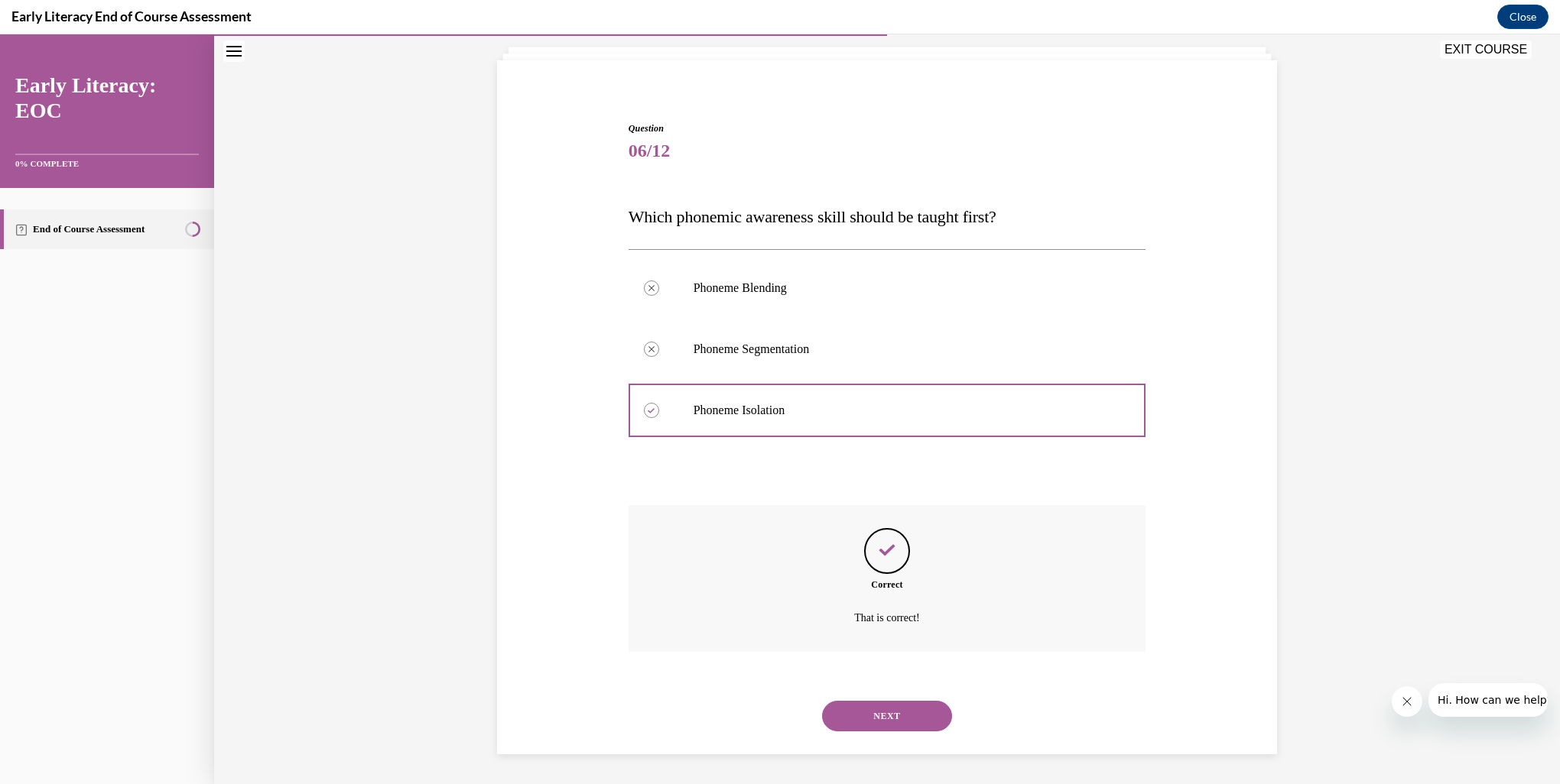
click at [869, 717] on button "NEXT" at bounding box center [887, 716] width 130 height 31
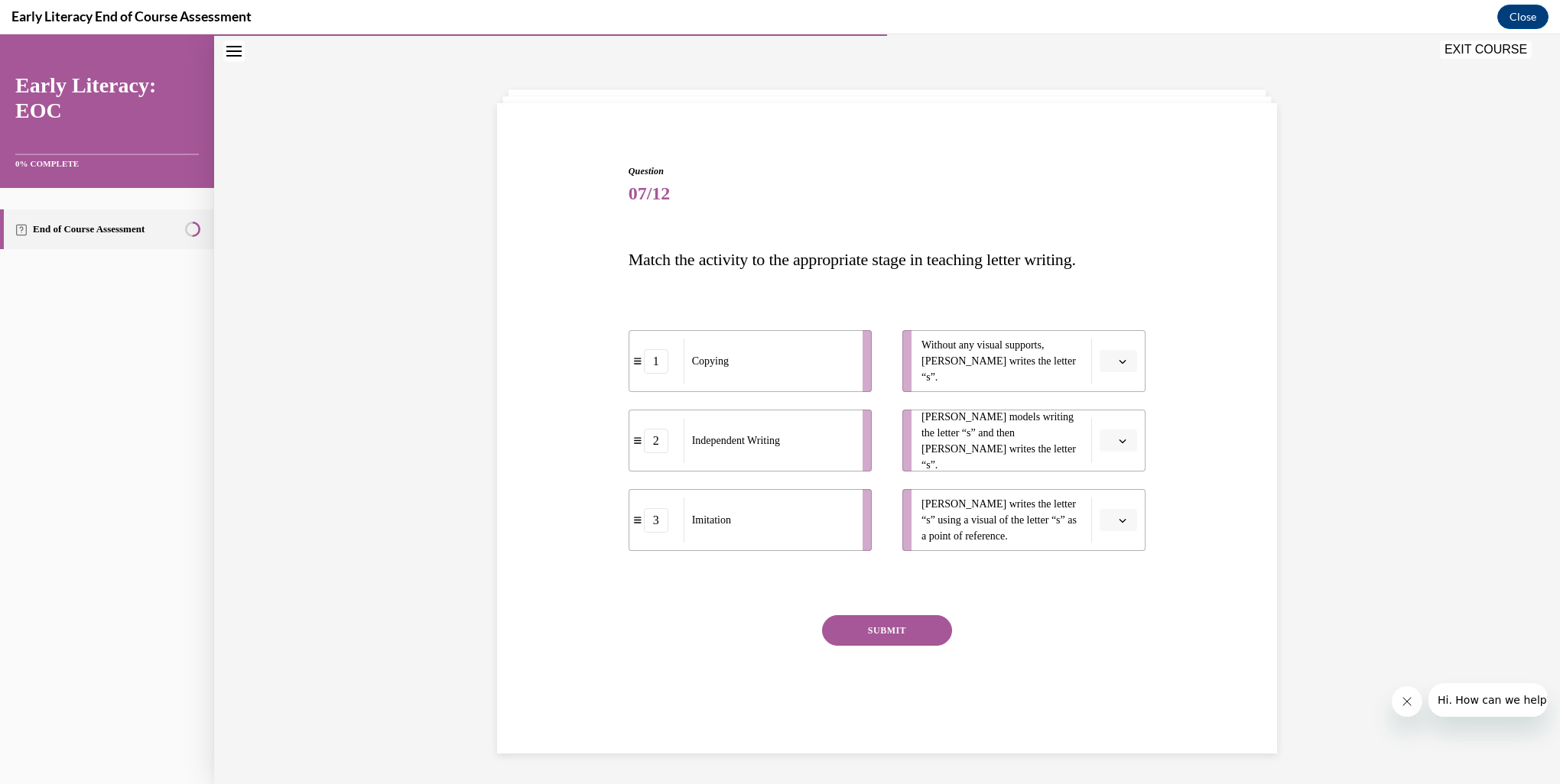
click at [1109, 367] on span "Please select an option" at bounding box center [1111, 361] width 5 height 15
click at [1113, 458] on div "2" at bounding box center [1111, 456] width 38 height 31
click at [1116, 448] on button "button" at bounding box center [1119, 440] width 38 height 23
click at [1115, 499] on div "1" at bounding box center [1111, 505] width 38 height 31
click at [1121, 524] on span "button" at bounding box center [1122, 520] width 11 height 11
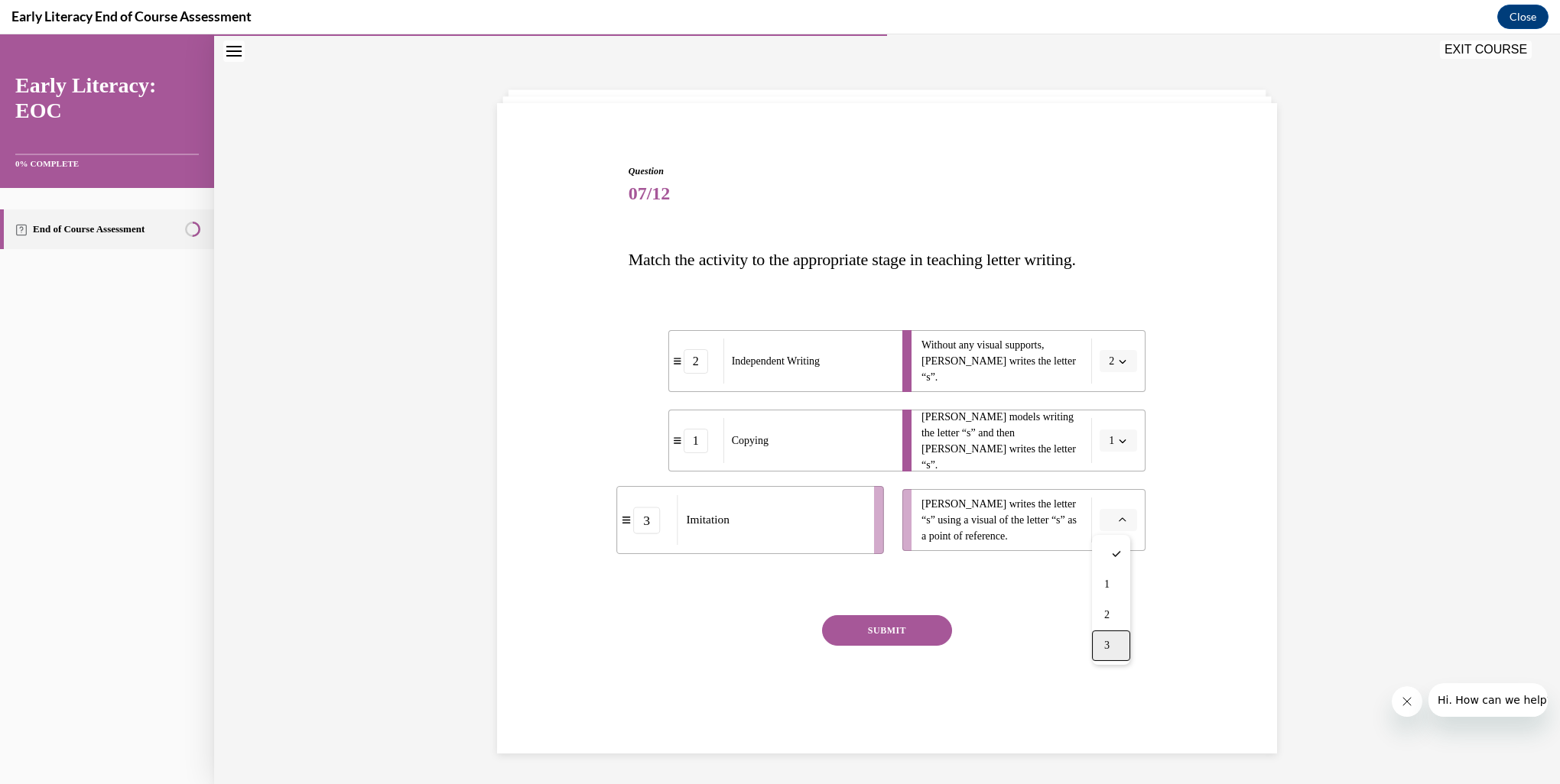
click at [1115, 653] on div "3" at bounding box center [1111, 645] width 38 height 31
click at [905, 635] on button "SUBMIT" at bounding box center [887, 630] width 130 height 31
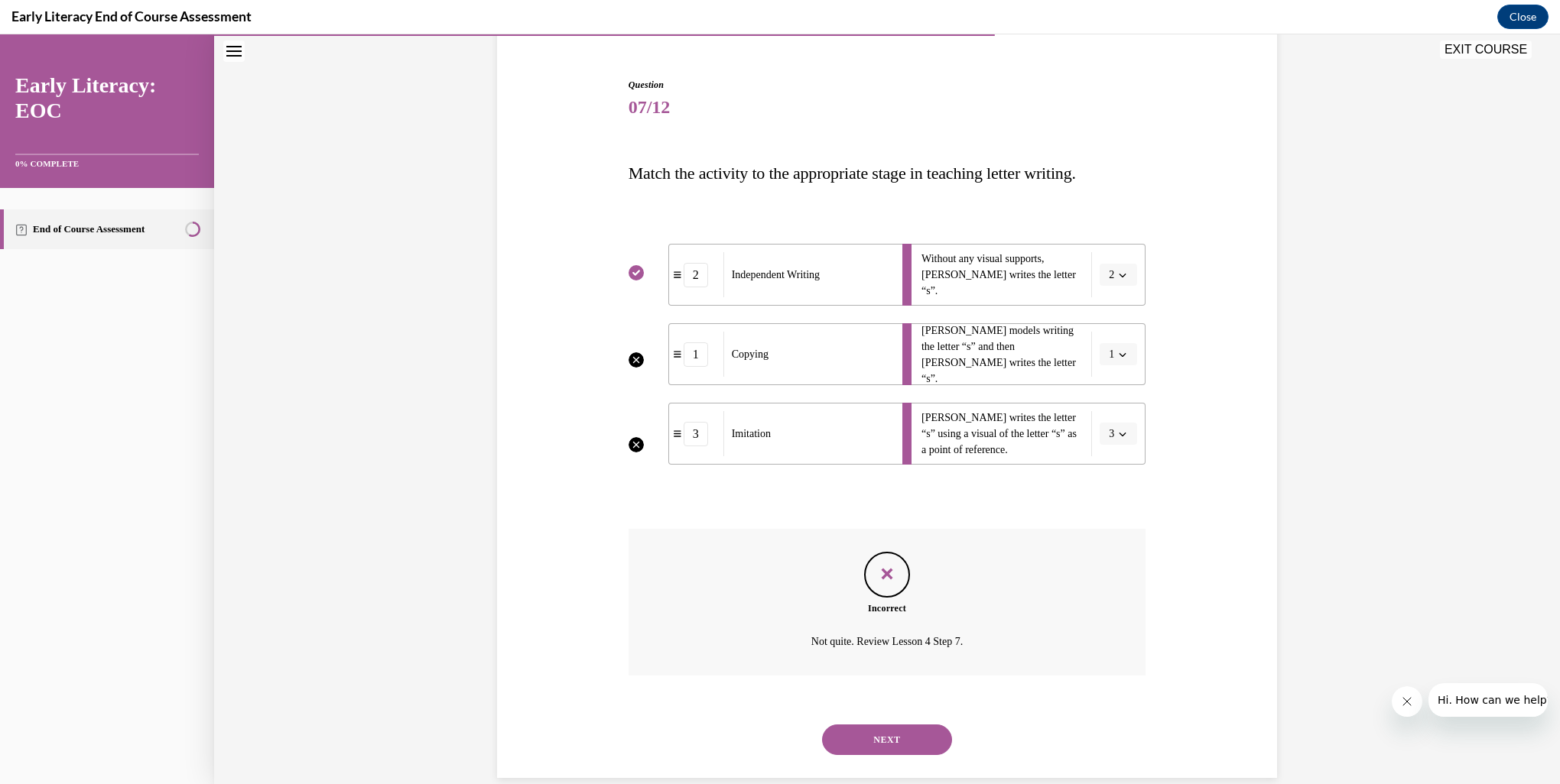
scroll to position [158, 0]
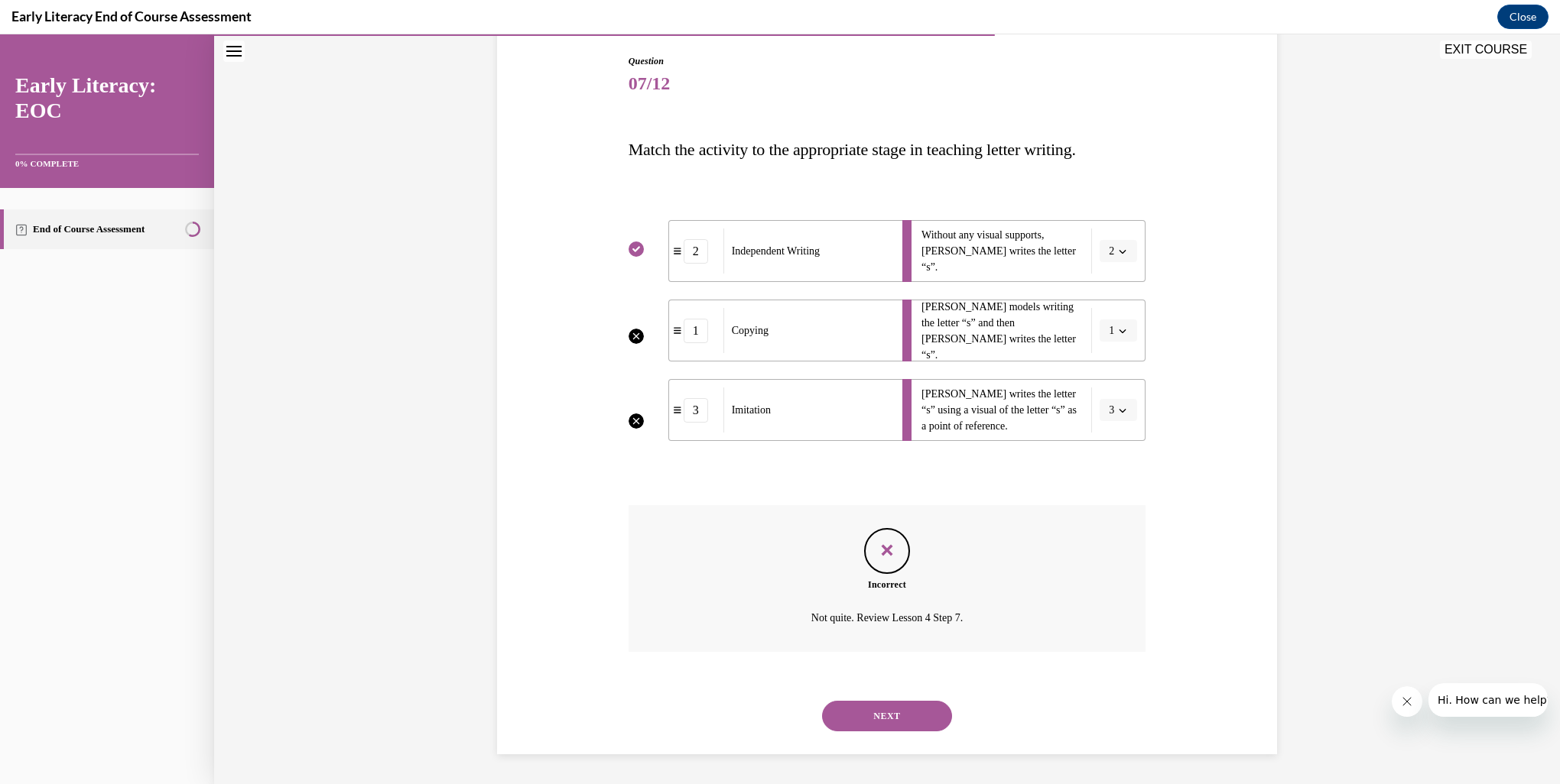
click at [908, 710] on button "NEXT" at bounding box center [887, 716] width 130 height 31
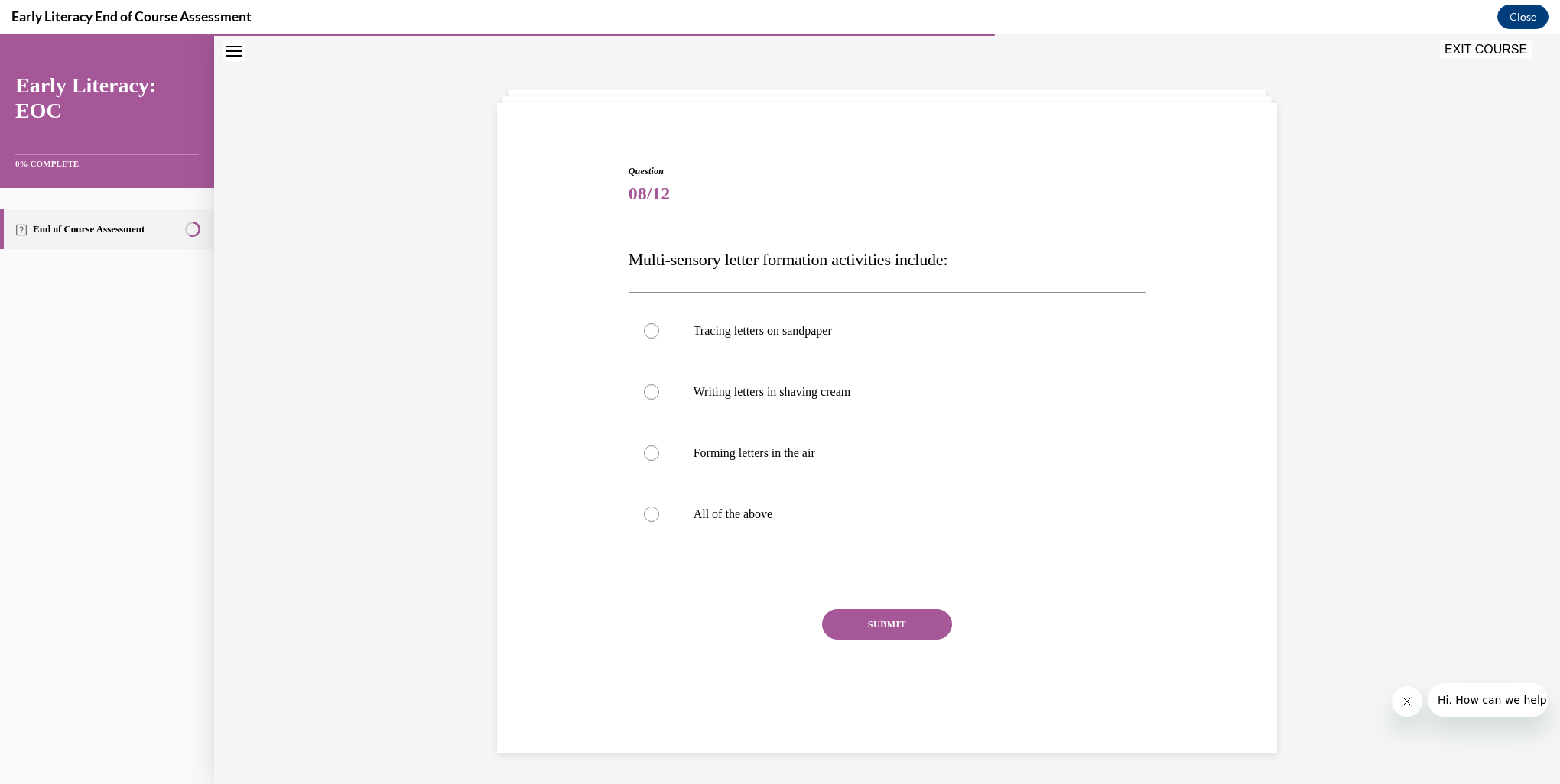
scroll to position [48, 0]
click at [742, 516] on p "All of the above" at bounding box center [900, 513] width 415 height 15
click at [844, 628] on button "SUBMIT" at bounding box center [887, 624] width 130 height 31
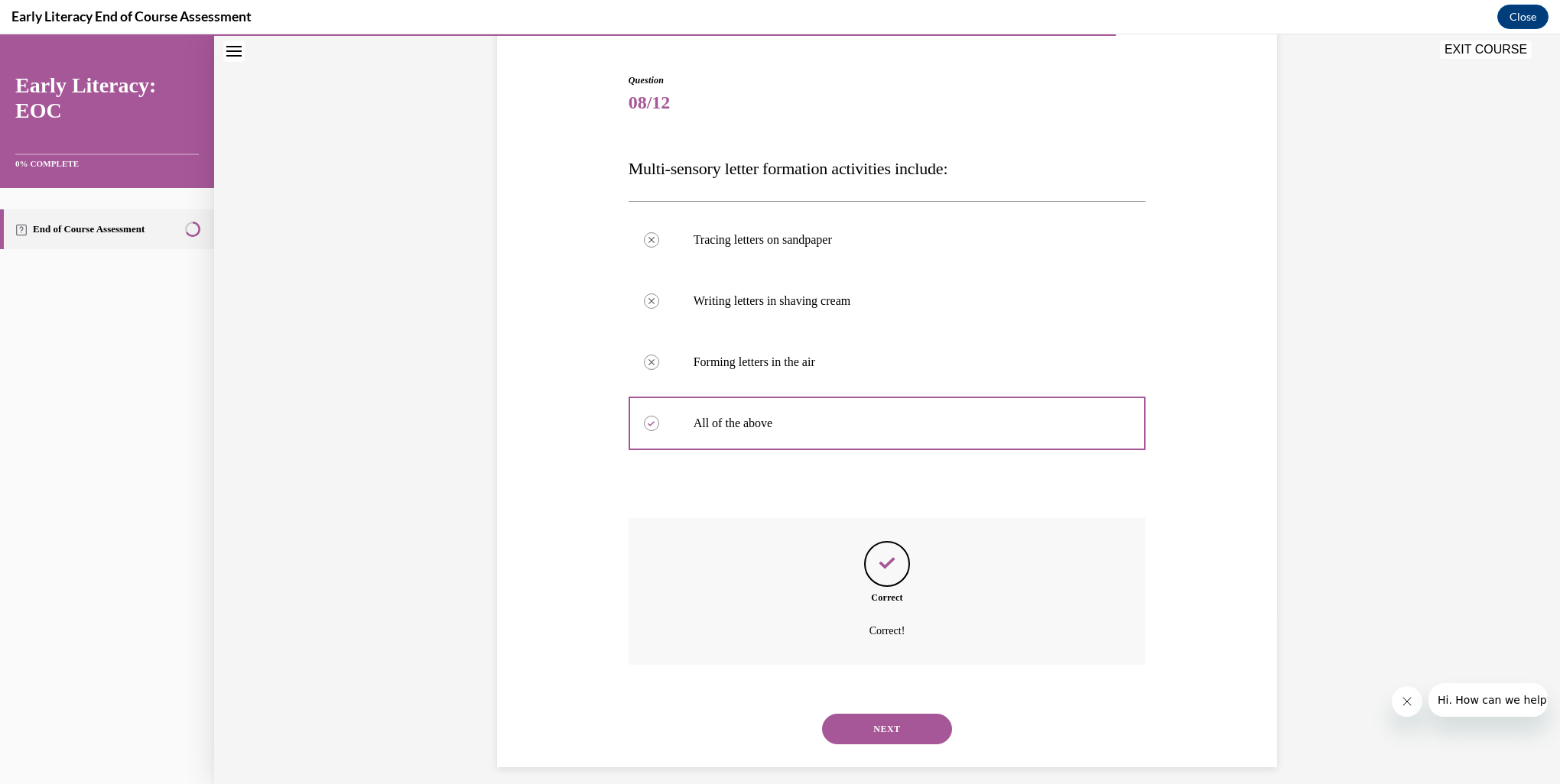
scroll to position [152, 0]
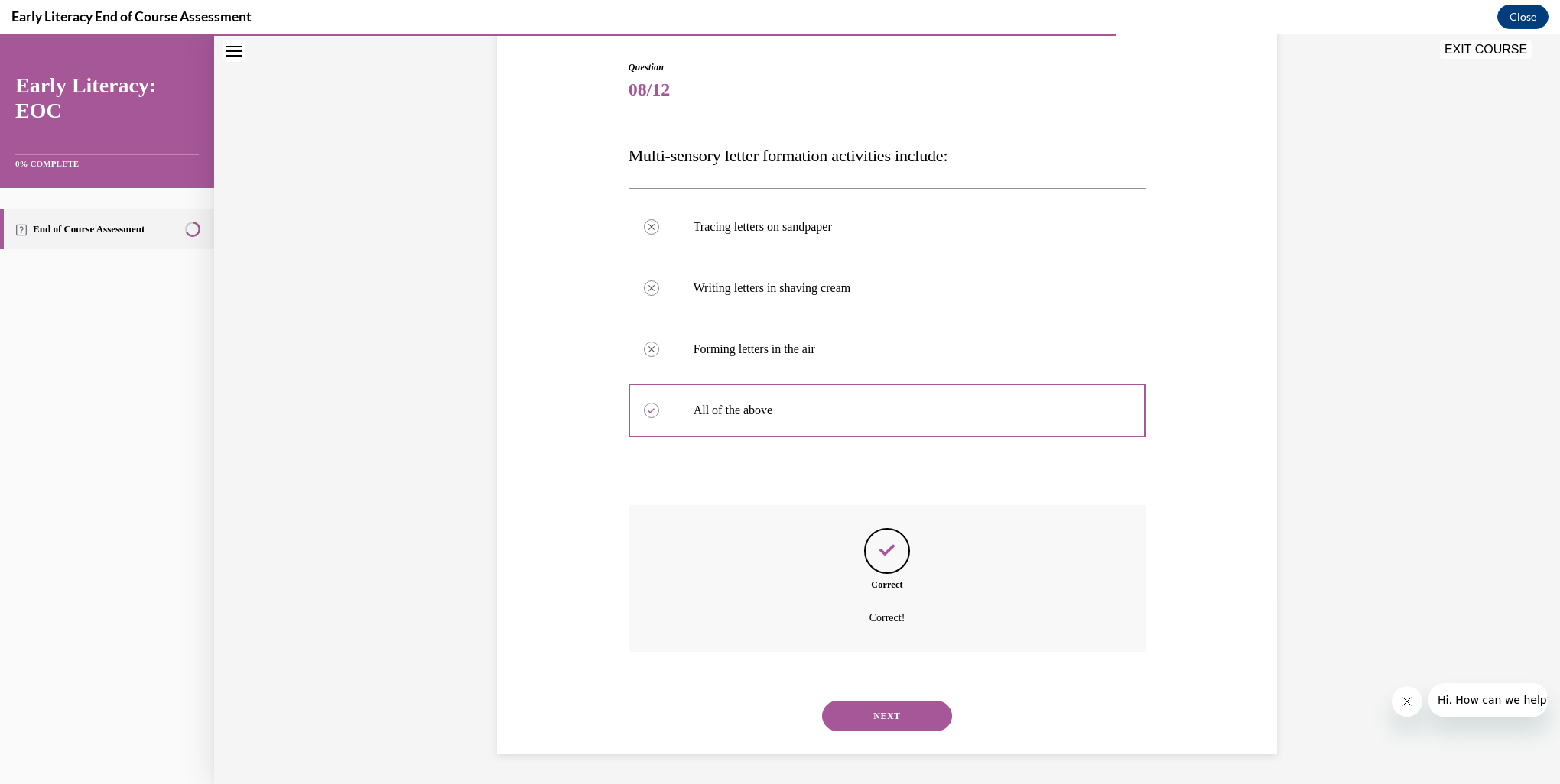
click at [862, 721] on button "NEXT" at bounding box center [887, 716] width 130 height 31
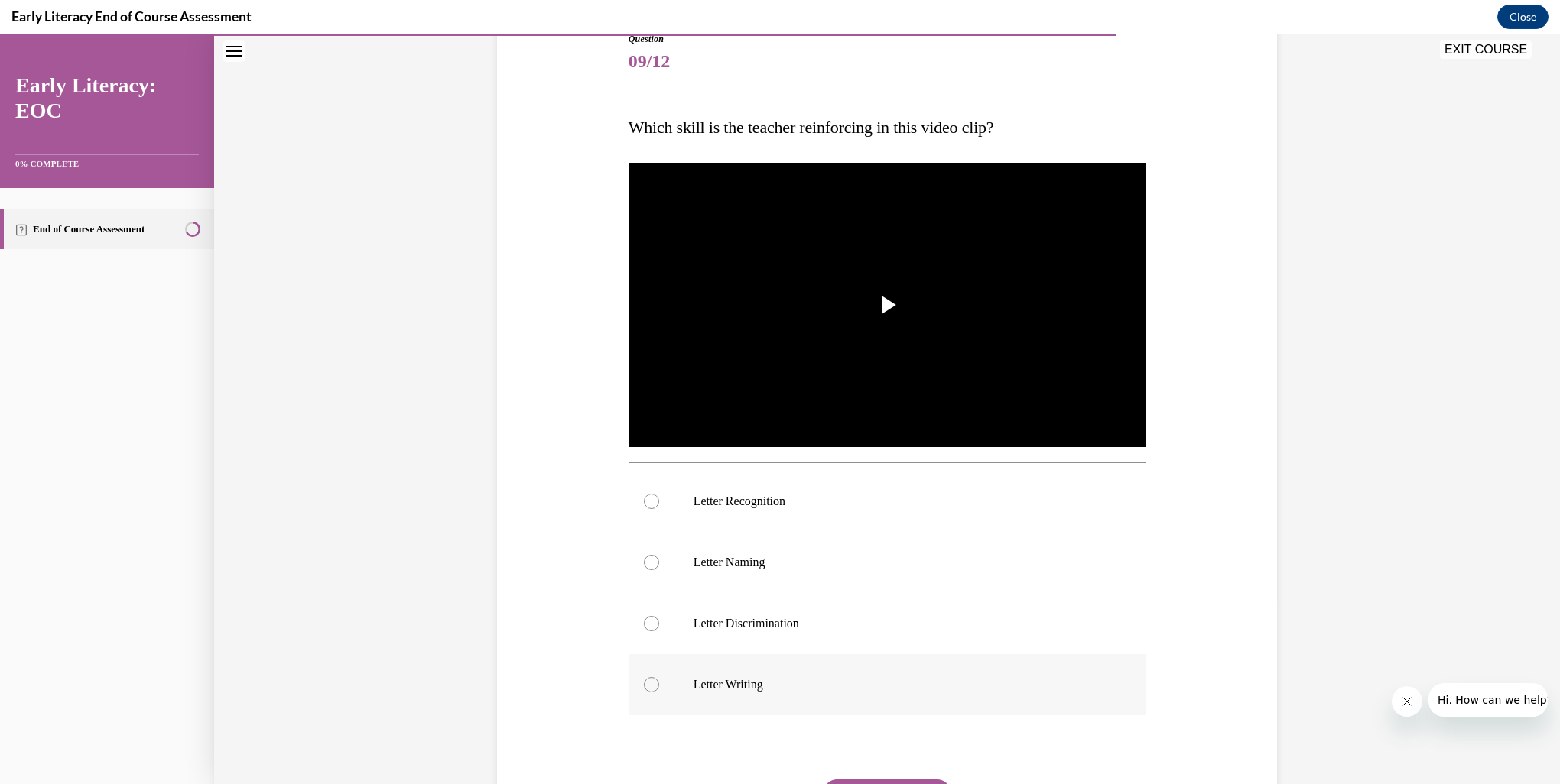
scroll to position [182, 0]
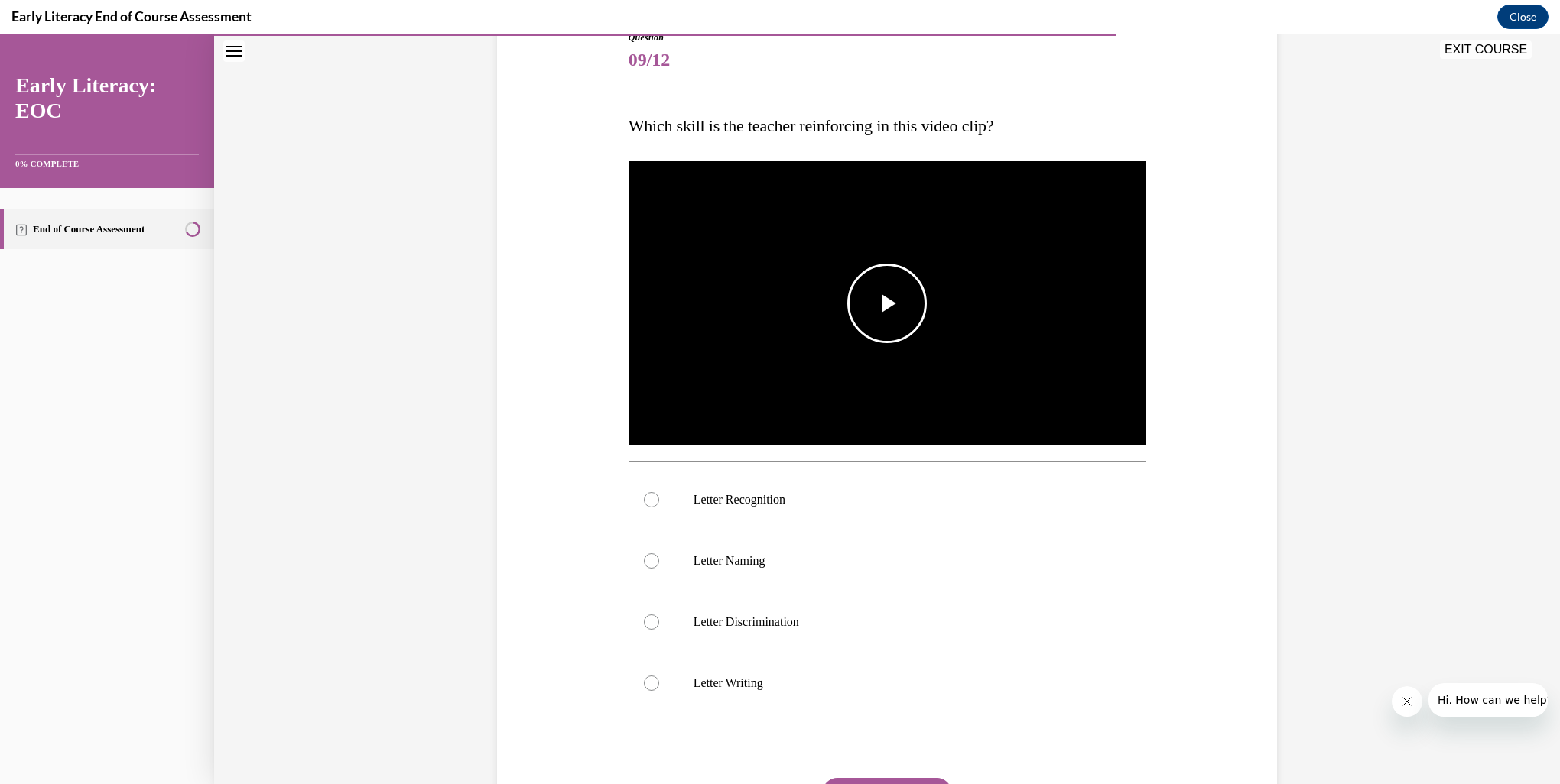
click at [940, 377] on img "Video player" at bounding box center [887, 304] width 518 height 292
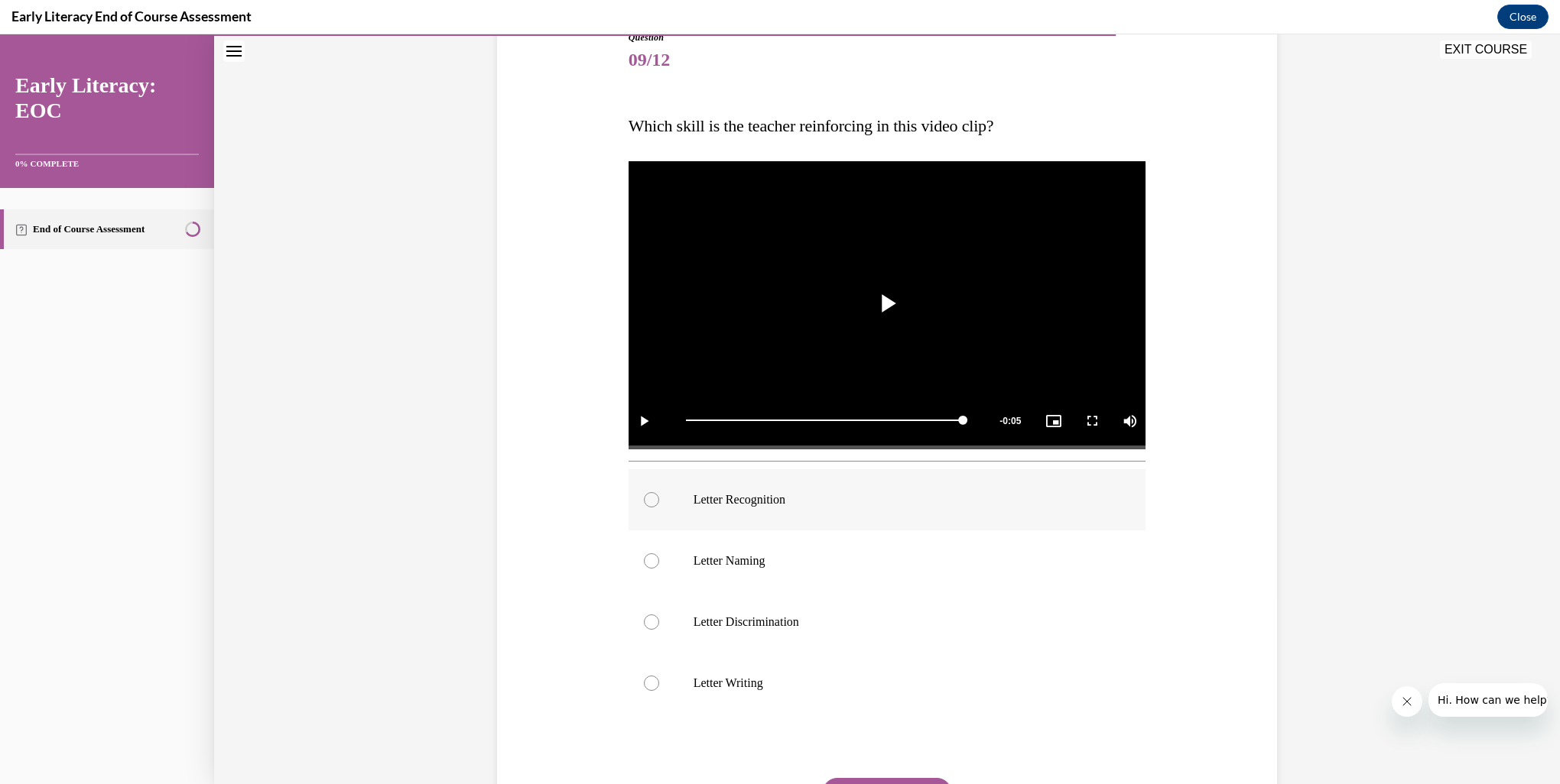
click at [694, 497] on p "Letter Recognition" at bounding box center [900, 499] width 415 height 15
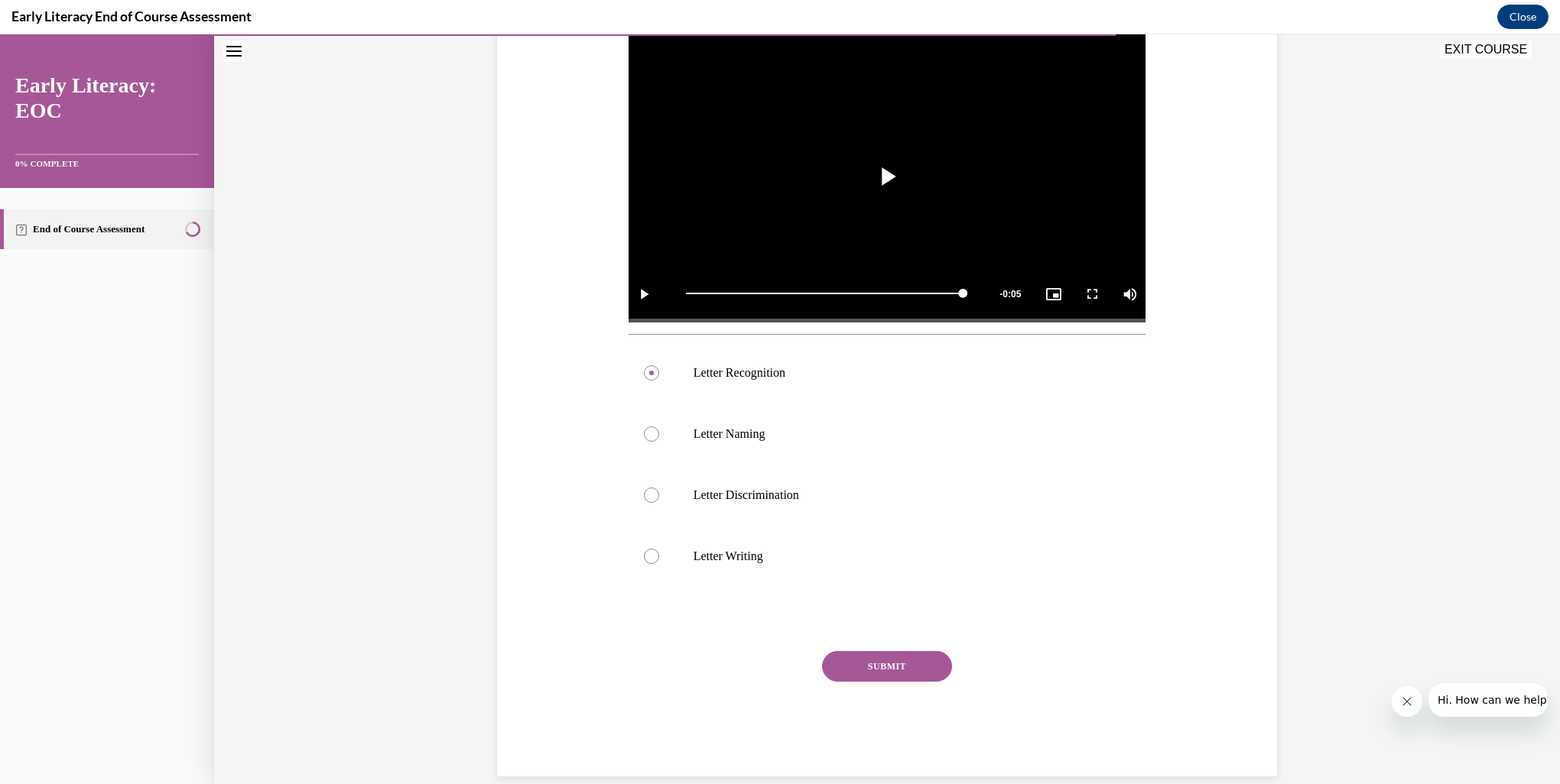
click at [892, 665] on button "SUBMIT" at bounding box center [887, 666] width 130 height 31
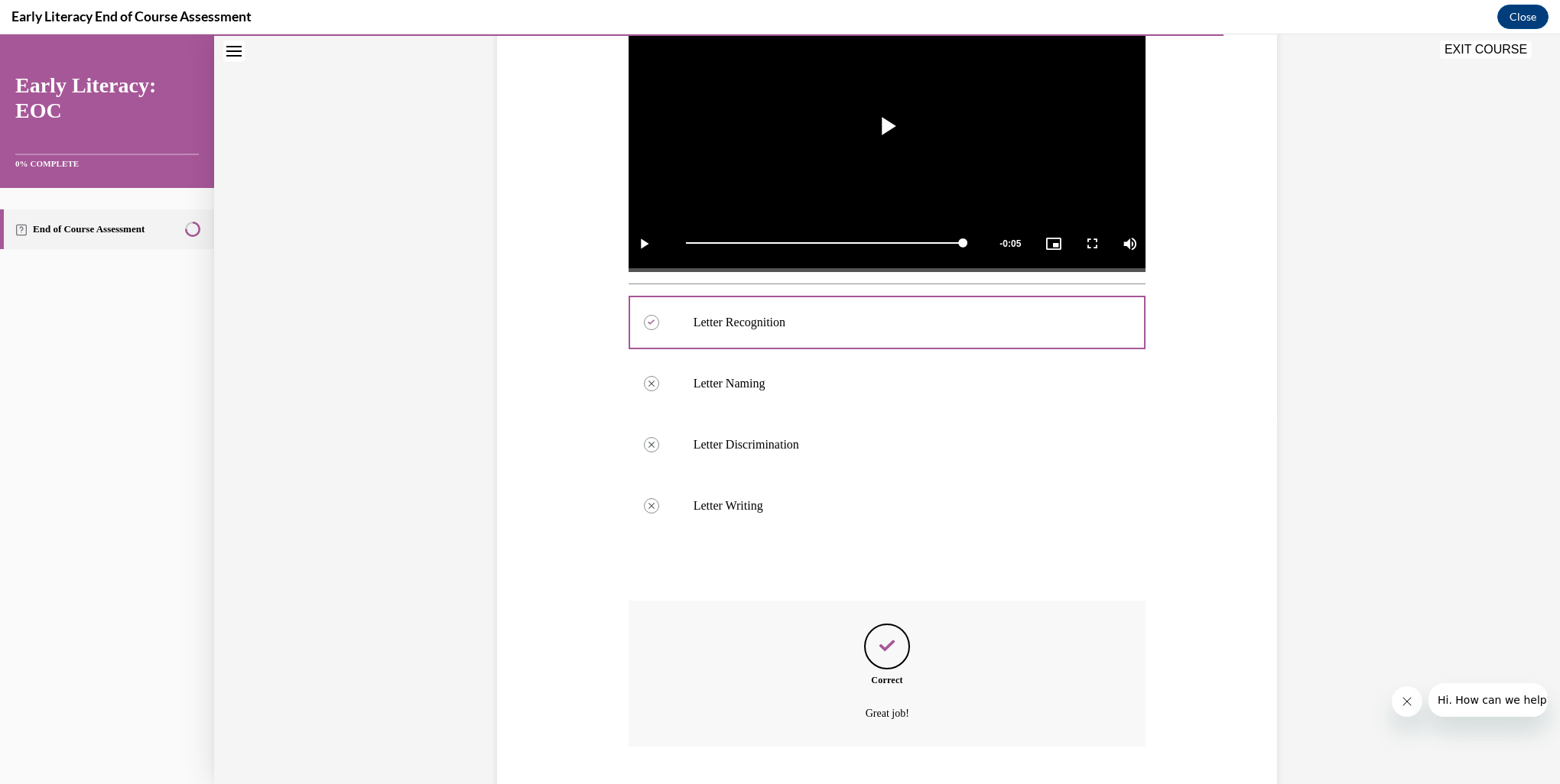
scroll to position [454, 0]
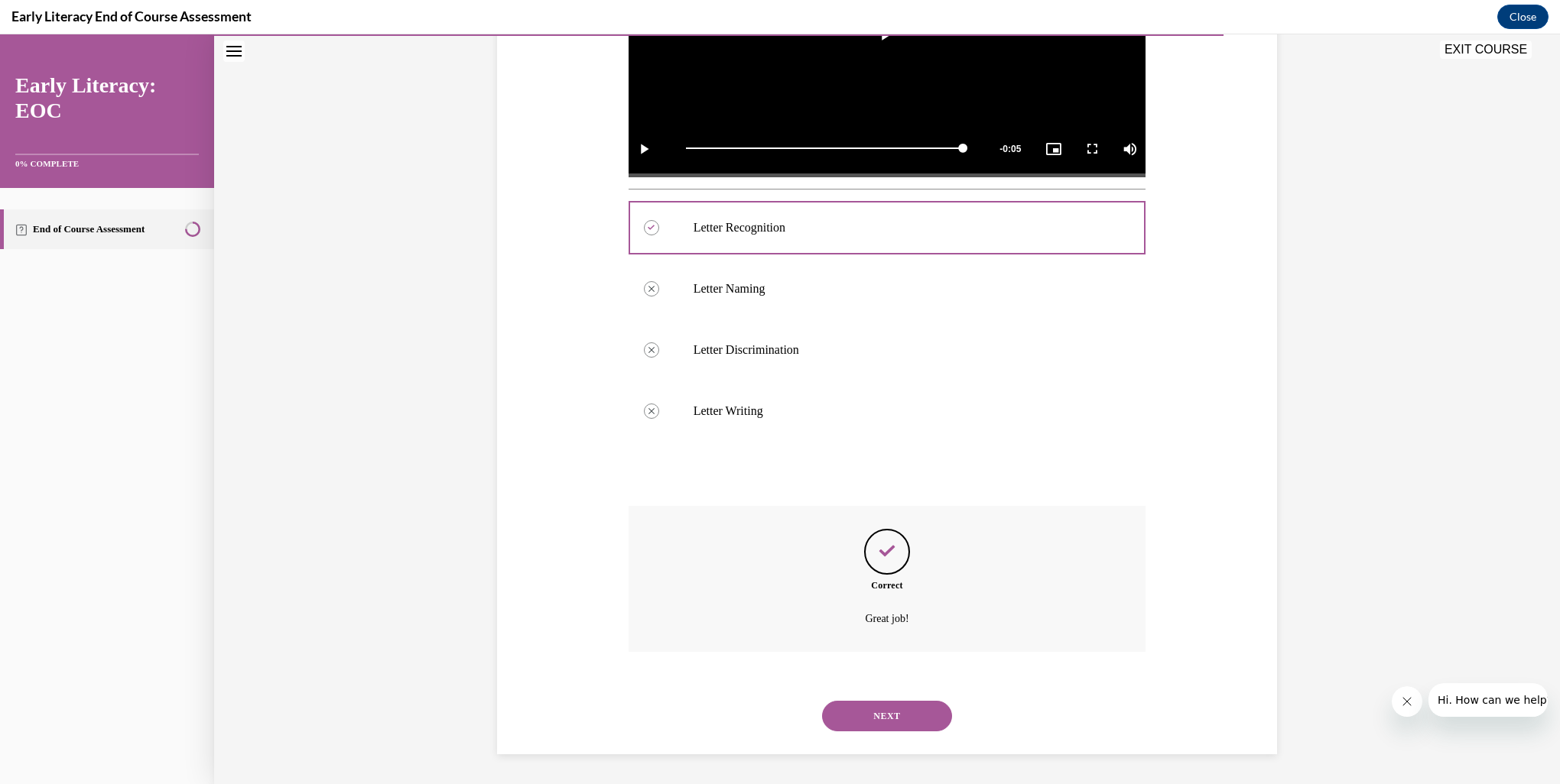
click at [911, 708] on button "NEXT" at bounding box center [887, 716] width 130 height 31
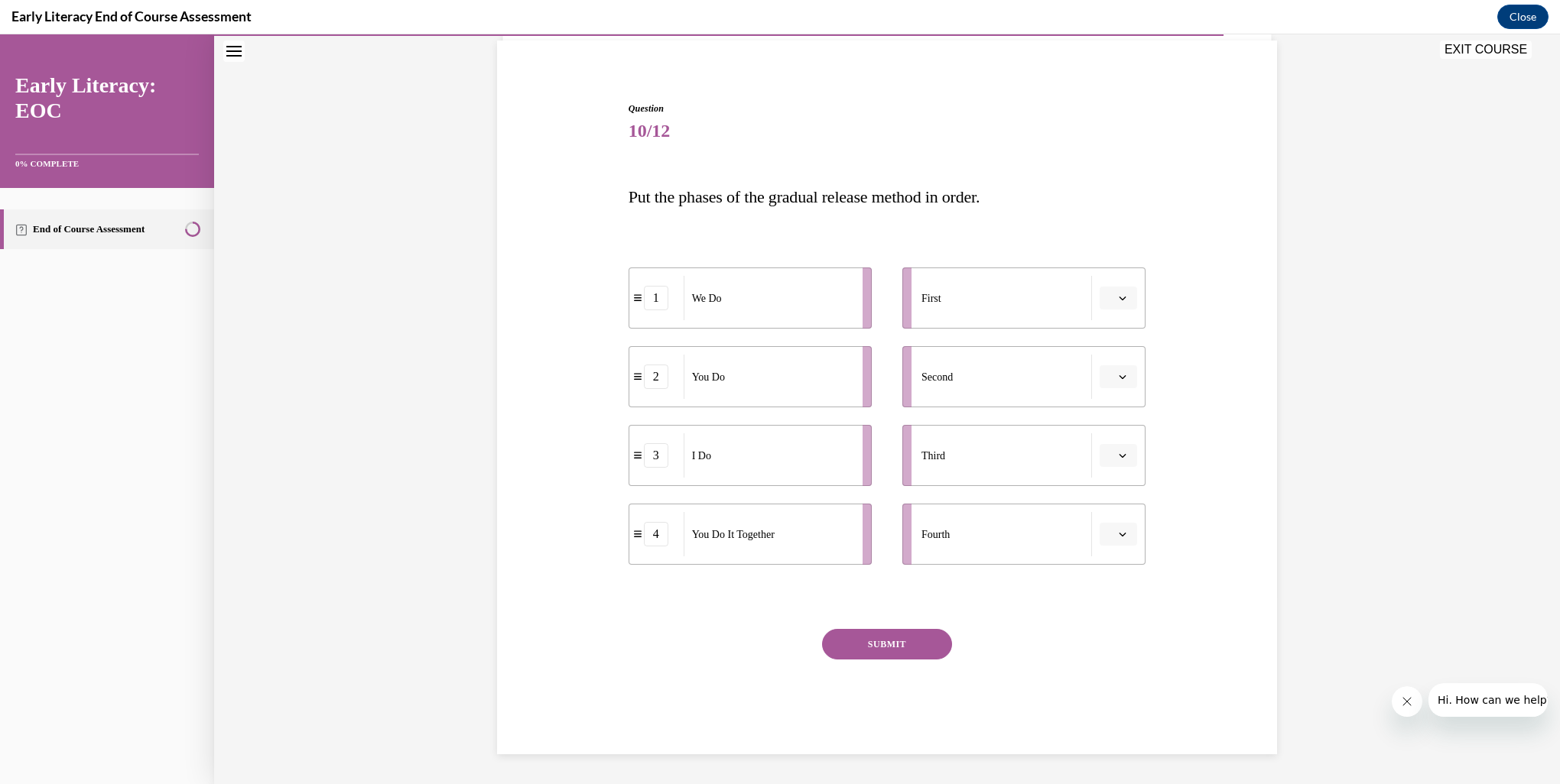
click at [1120, 457] on icon "button" at bounding box center [1123, 456] width 7 height 4
click at [1112, 516] on div "1" at bounding box center [1111, 519] width 38 height 31
click at [1120, 456] on icon "button" at bounding box center [1123, 456] width 7 height 4
click at [1107, 546] on span "2" at bounding box center [1103, 550] width 5 height 12
click at [1123, 463] on button "2" at bounding box center [1119, 455] width 38 height 23
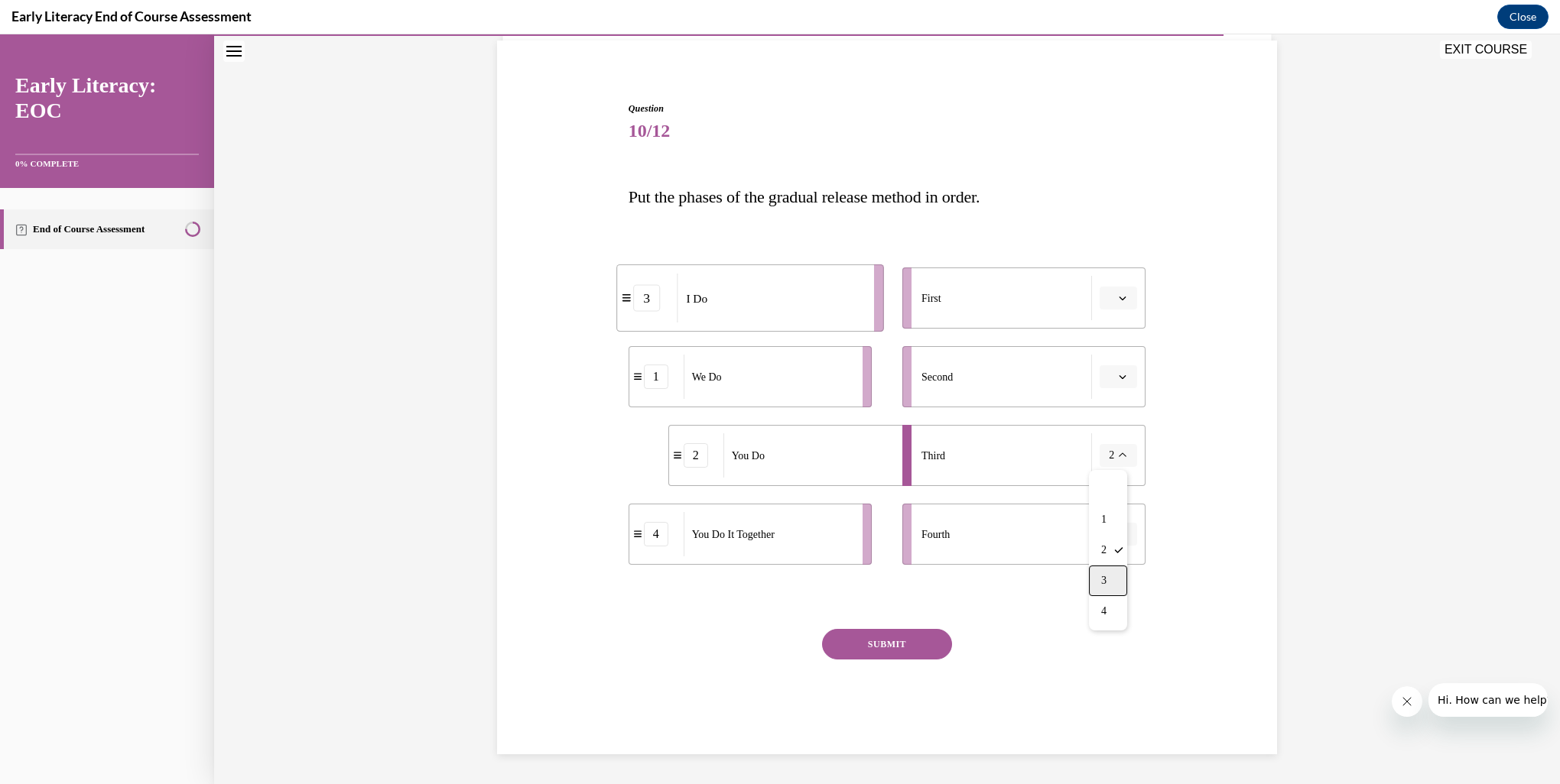
click at [1116, 576] on div "3" at bounding box center [1108, 580] width 38 height 31
click at [1122, 555] on li "Fourth" at bounding box center [1023, 533] width 243 height 61
click at [1119, 530] on icon "button" at bounding box center [1123, 534] width 8 height 8
click at [1107, 681] on div "4" at bounding box center [1111, 690] width 38 height 31
click at [808, 451] on div "I Do" at bounding box center [807, 455] width 169 height 44
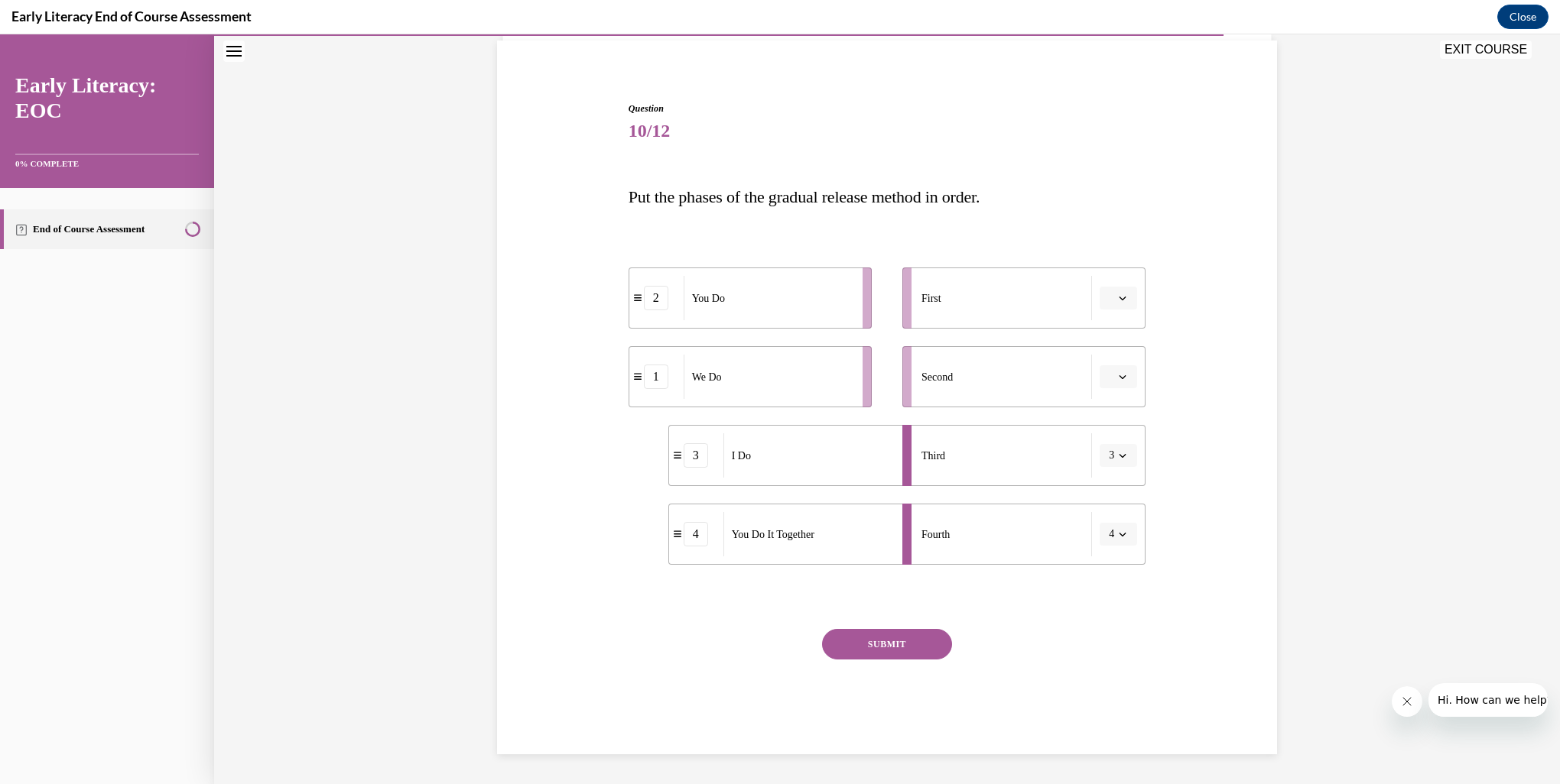
click at [1113, 464] on button "3" at bounding box center [1119, 455] width 38 height 23
click at [1124, 523] on div "1" at bounding box center [1108, 519] width 38 height 31
click at [1120, 380] on icon "button" at bounding box center [1123, 378] width 8 height 8
click at [1117, 497] on div "3" at bounding box center [1111, 502] width 38 height 31
click at [1126, 377] on button "3" at bounding box center [1119, 377] width 38 height 23
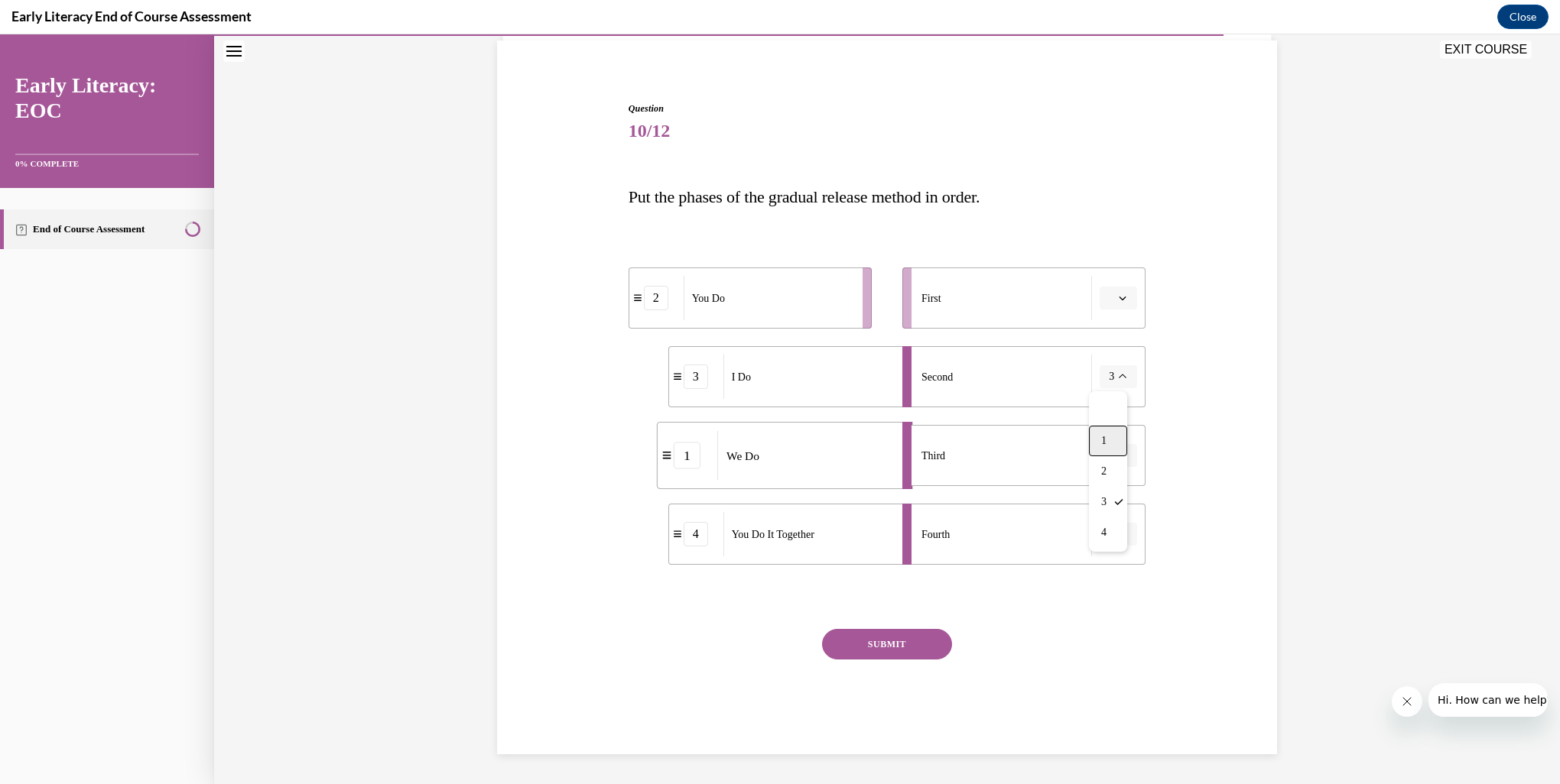
click at [1114, 435] on div "1" at bounding box center [1108, 440] width 38 height 31
click at [739, 381] on span "We Do" at bounding box center [746, 378] width 30 height 16
drag, startPoint x: 715, startPoint y: 387, endPoint x: 974, endPoint y: 305, distance: 271.7
click at [974, 305] on div "1" at bounding box center [961, 296] width 54 height 24
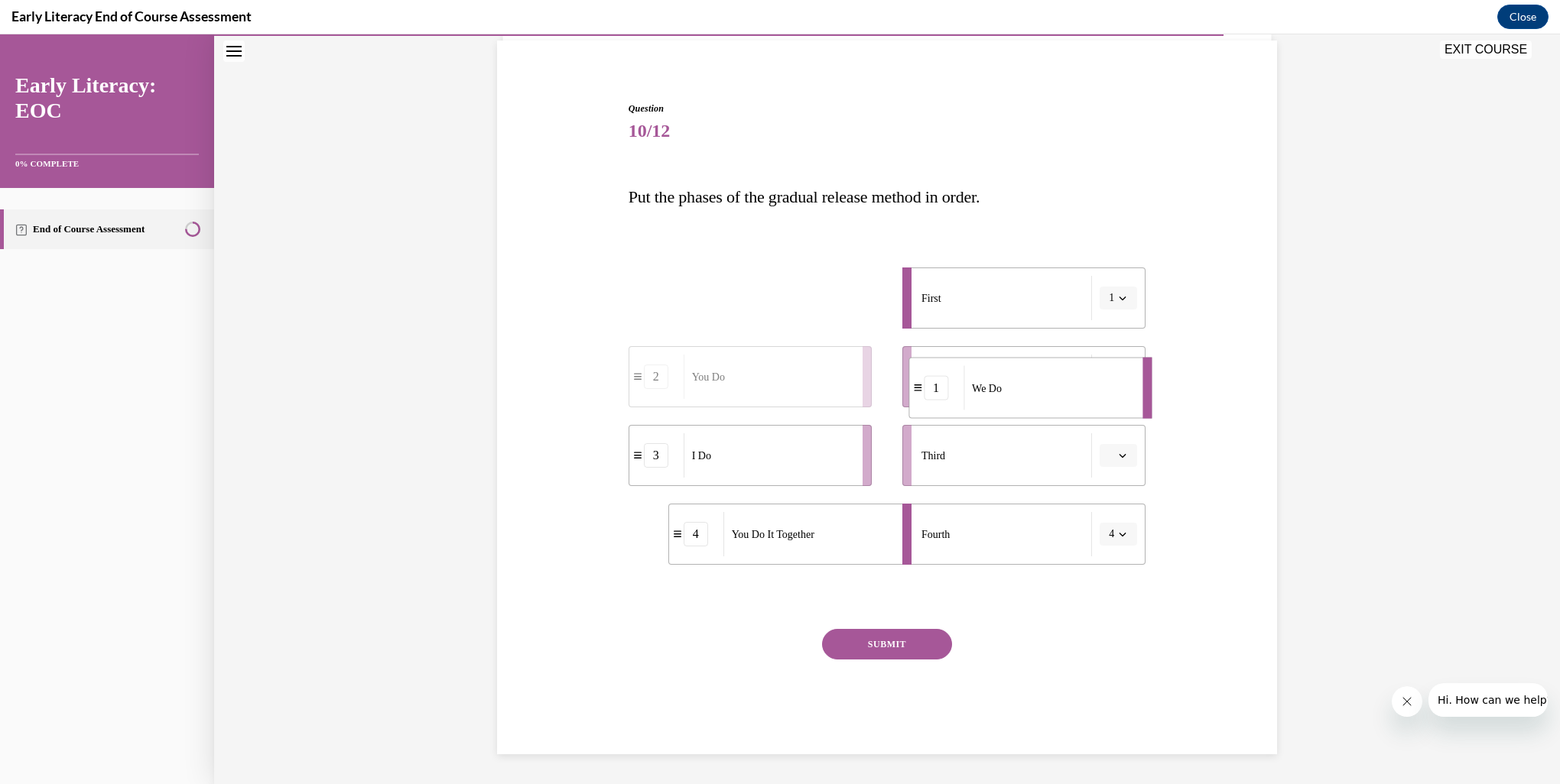
drag, startPoint x: 776, startPoint y: 311, endPoint x: 1017, endPoint y: 398, distance: 256.2
drag, startPoint x: 766, startPoint y: 317, endPoint x: 1042, endPoint y: 477, distance: 319.0
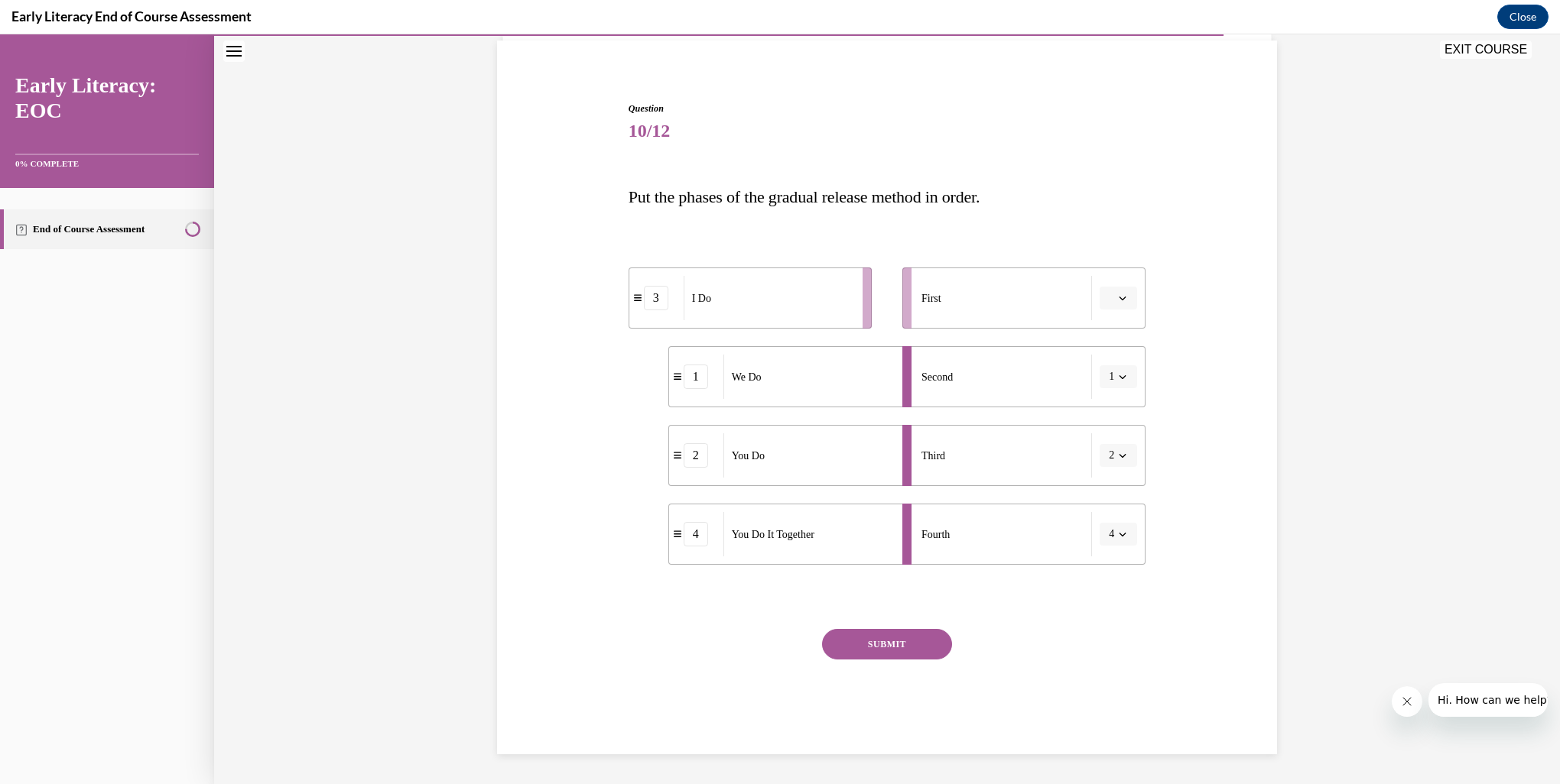
click at [858, 632] on button "SUBMIT" at bounding box center [887, 644] width 130 height 31
drag, startPoint x: 750, startPoint y: 304, endPoint x: 1041, endPoint y: 299, distance: 291.0
click at [1041, 299] on div "I Do" at bounding box center [1060, 294] width 169 height 44
click at [927, 642] on button "SUBMIT" at bounding box center [887, 644] width 130 height 31
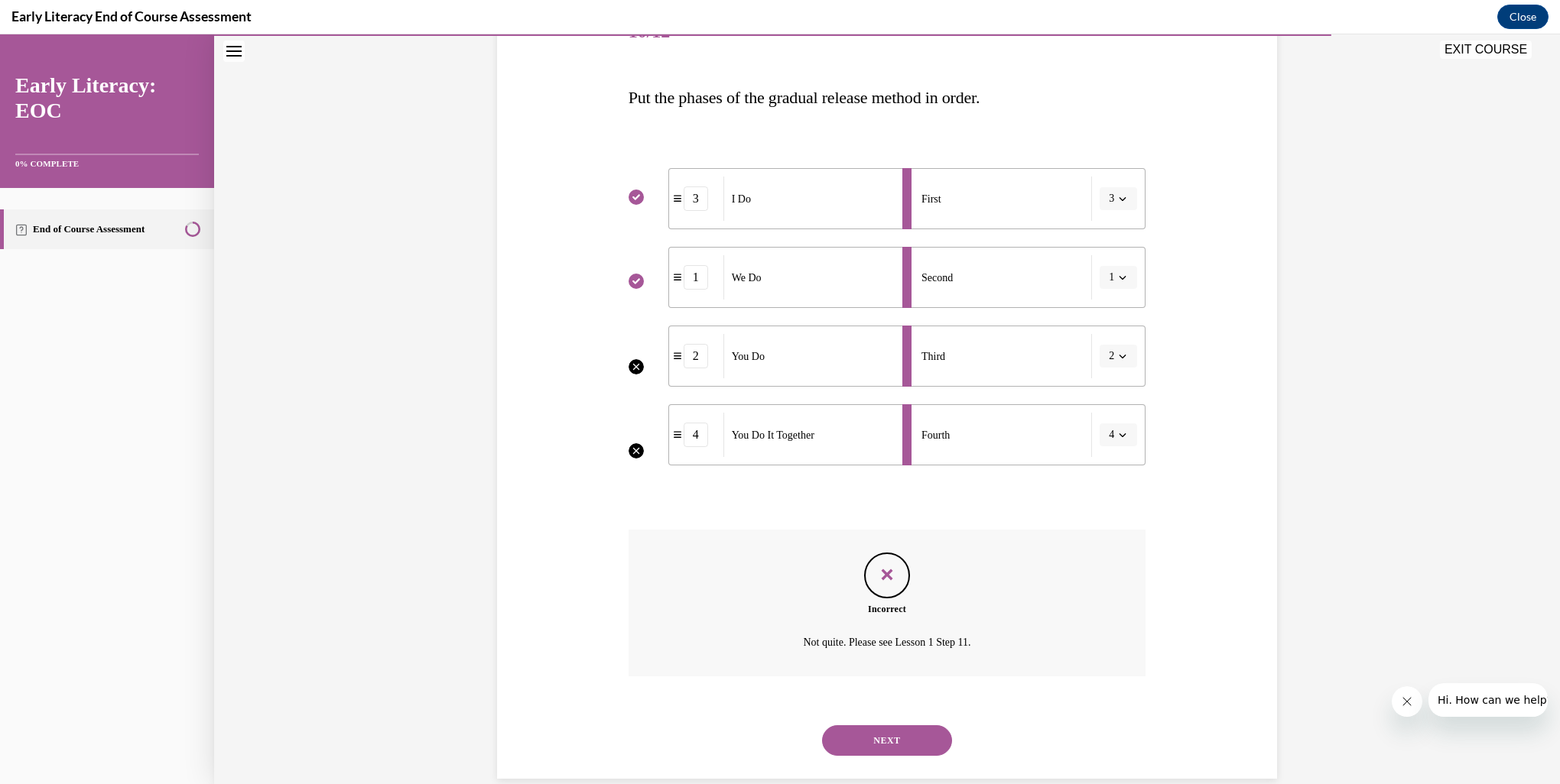
scroll to position [235, 0]
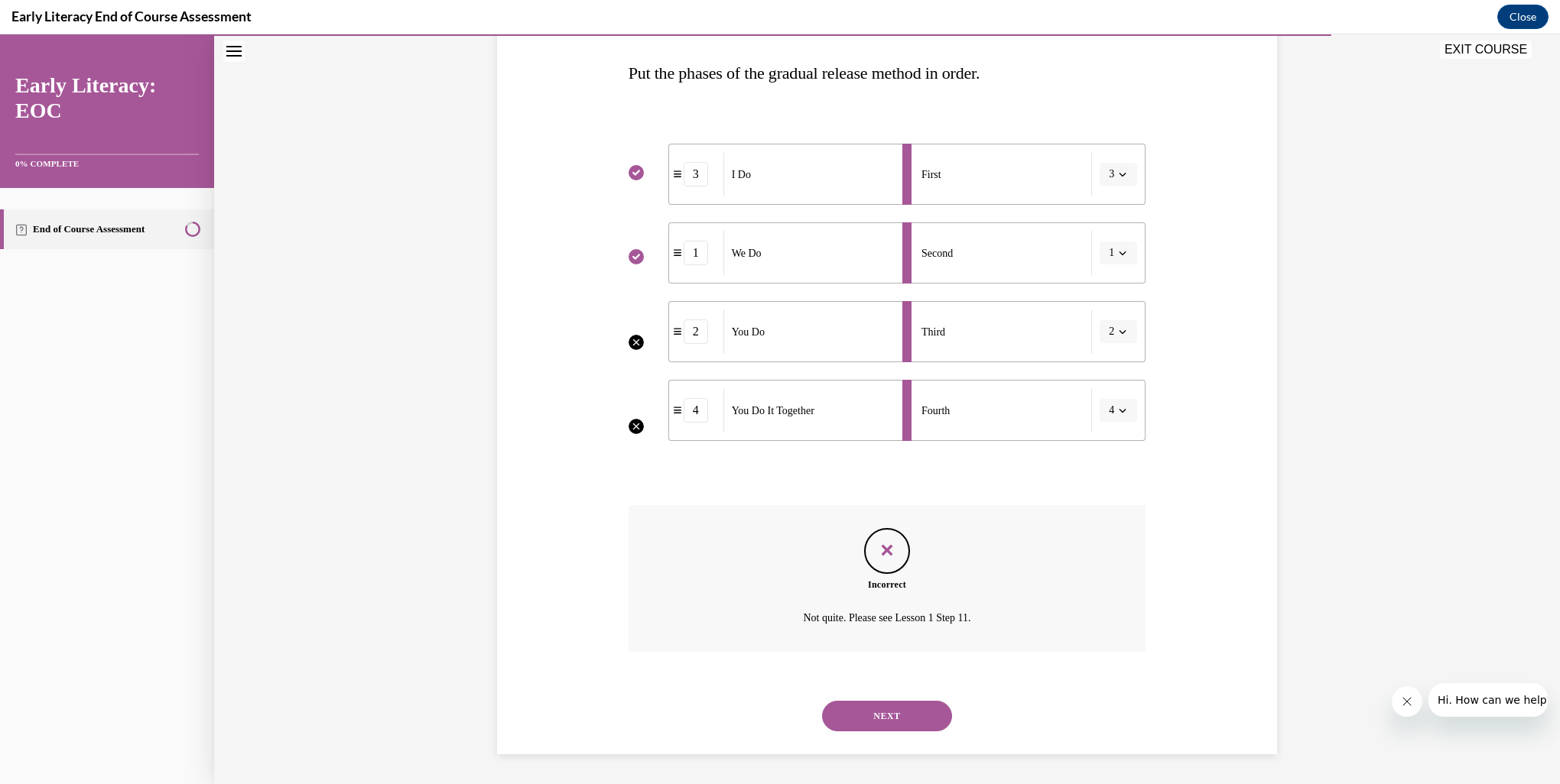
click at [908, 712] on button "NEXT" at bounding box center [887, 716] width 130 height 31
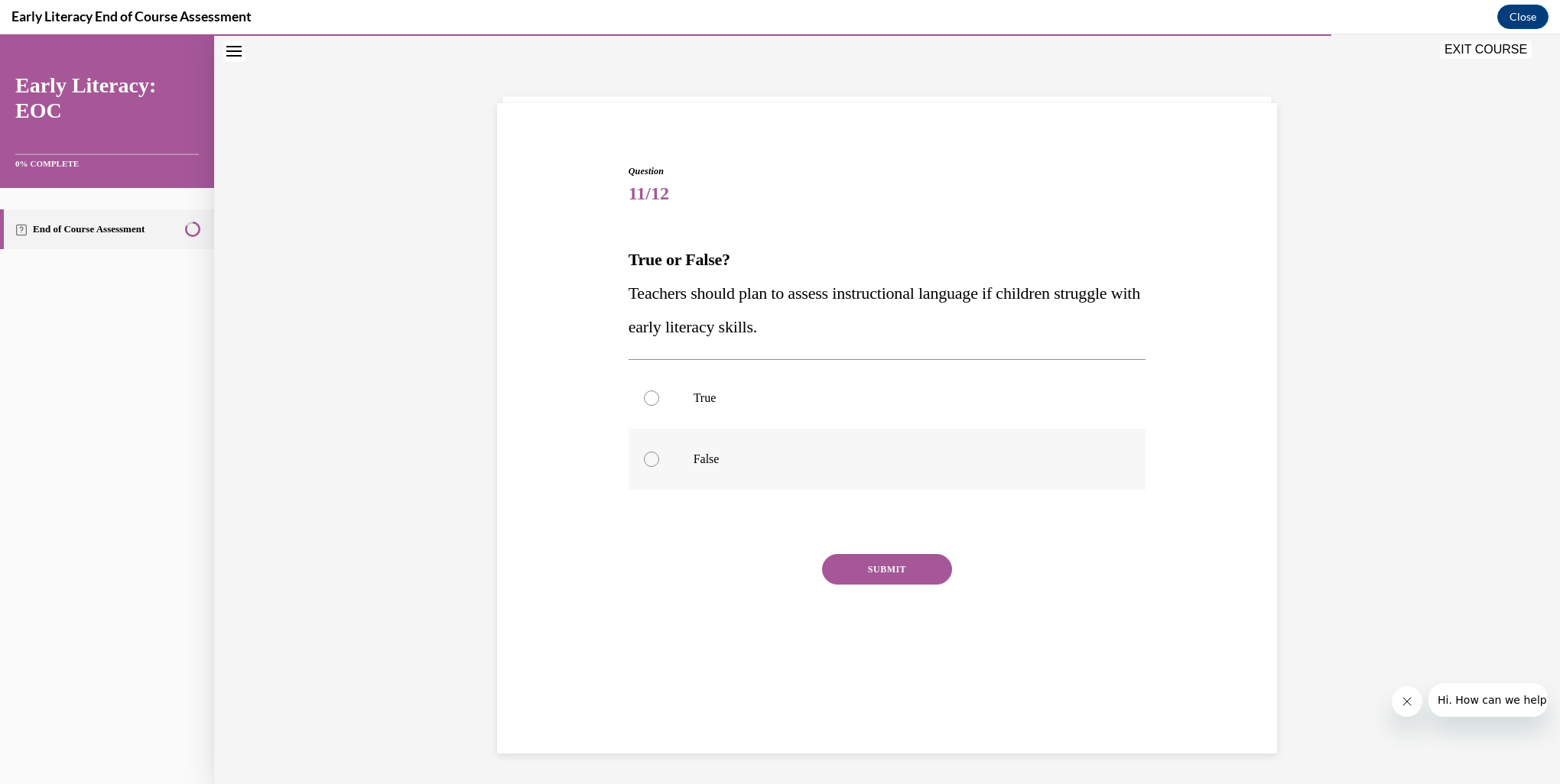
drag, startPoint x: 644, startPoint y: 467, endPoint x: 809, endPoint y: 542, distance: 181.2
click at [646, 467] on div at bounding box center [887, 458] width 518 height 61
click at [890, 569] on button "SUBMIT" at bounding box center [887, 569] width 130 height 31
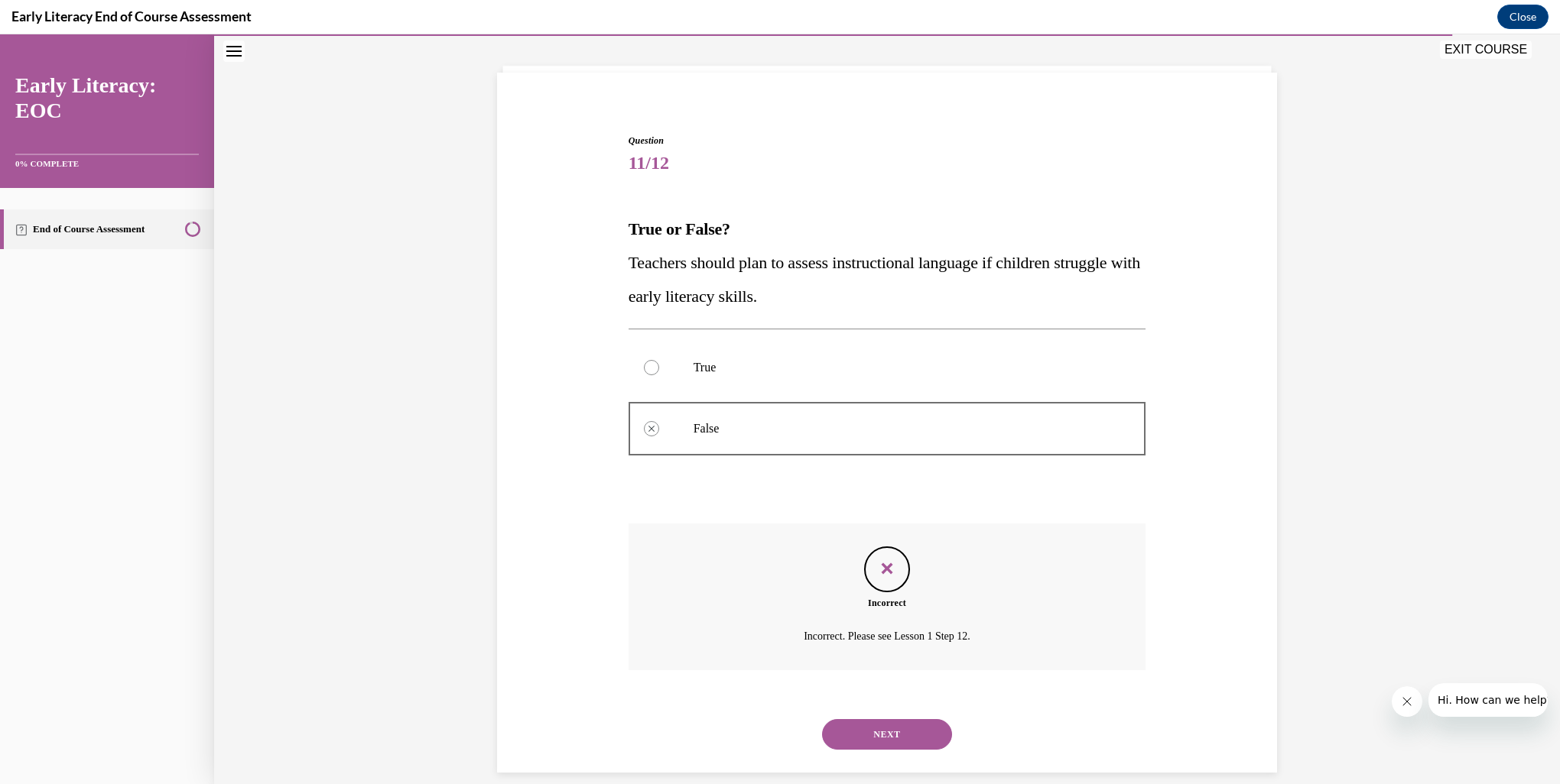
scroll to position [97, 0]
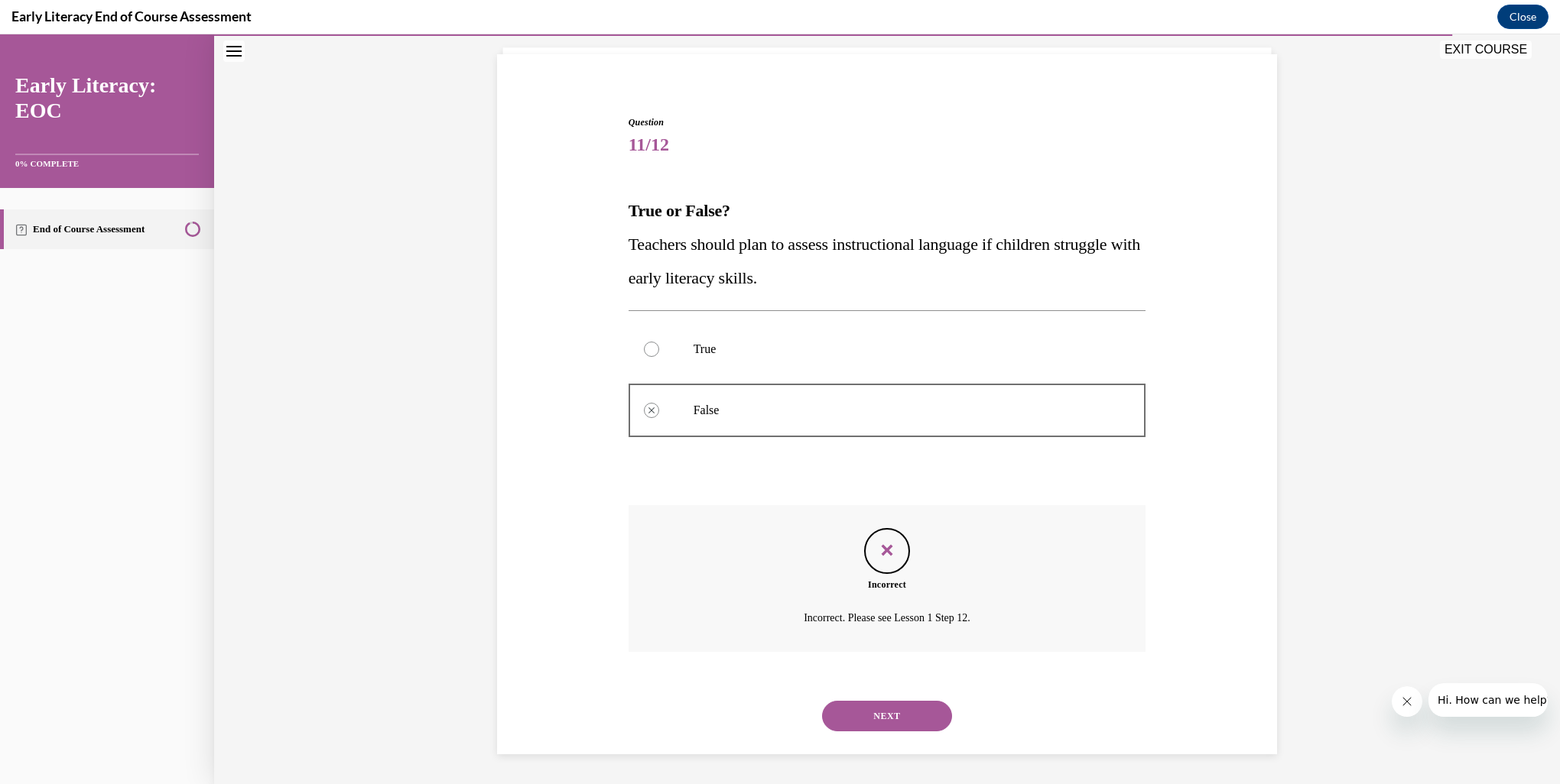
click at [875, 723] on button "NEXT" at bounding box center [887, 716] width 130 height 31
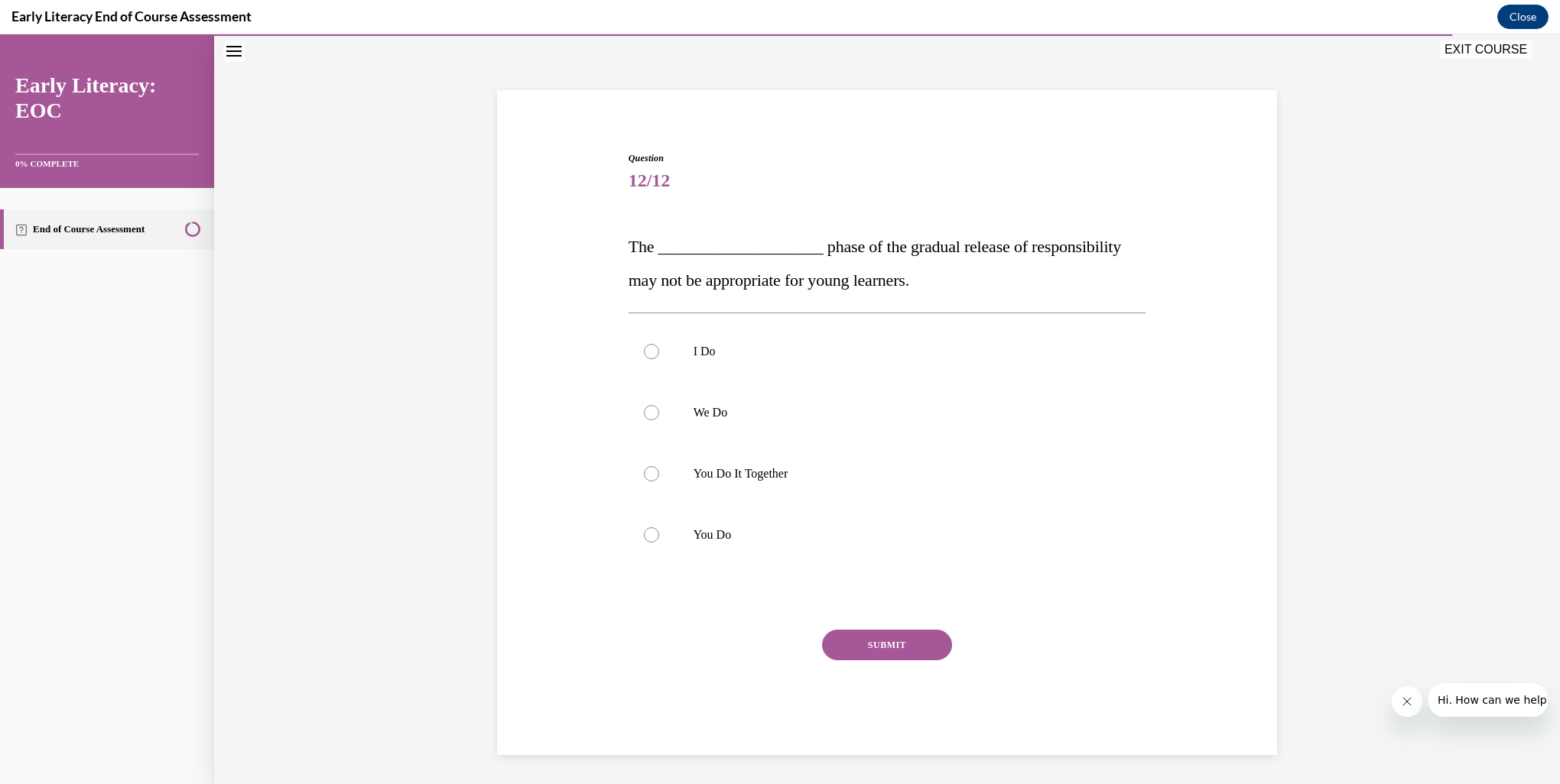
scroll to position [62, 0]
click at [648, 354] on div at bounding box center [651, 351] width 15 height 15
click at [863, 637] on button "SUBMIT" at bounding box center [887, 644] width 130 height 31
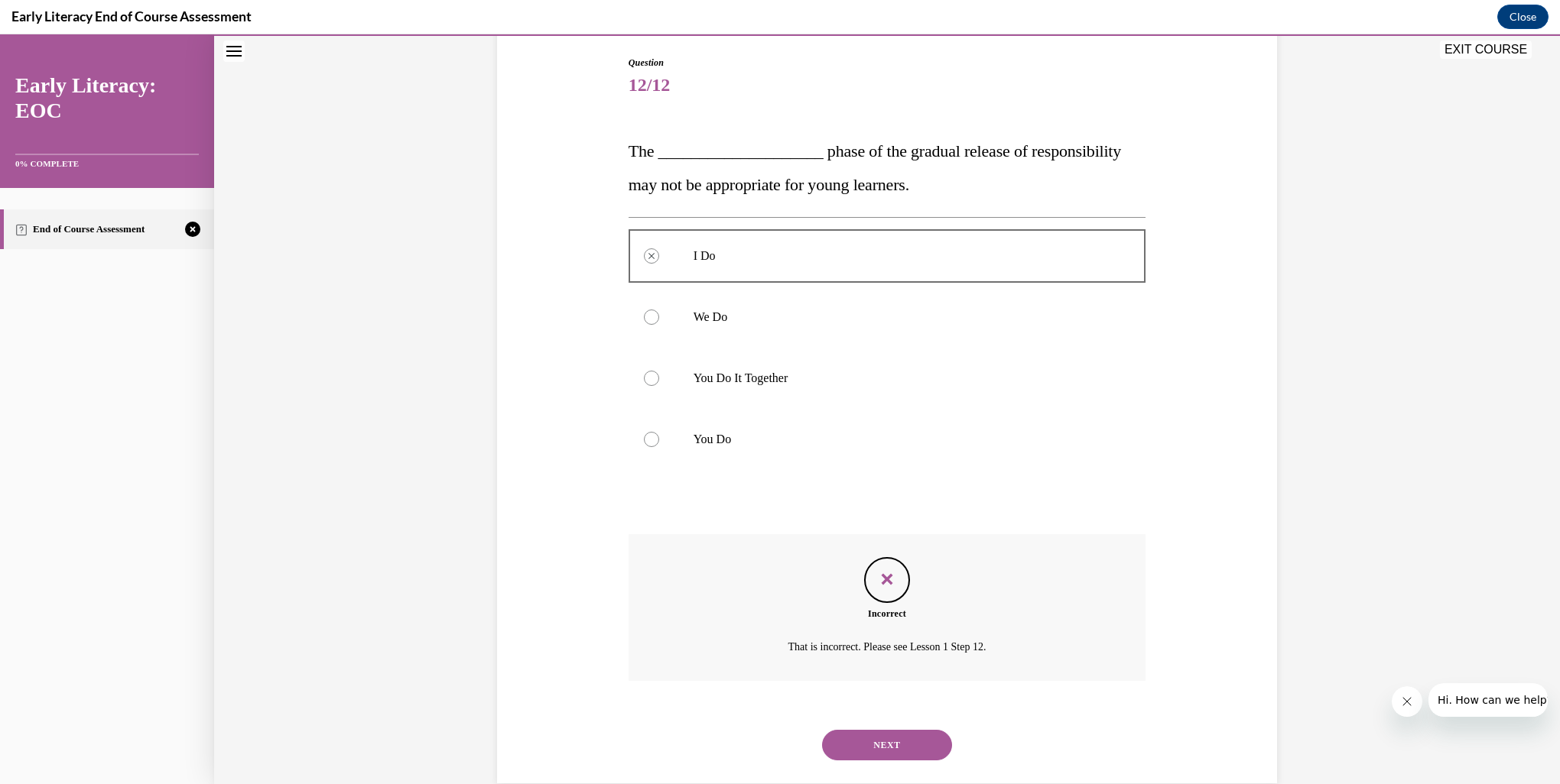
scroll to position [186, 0]
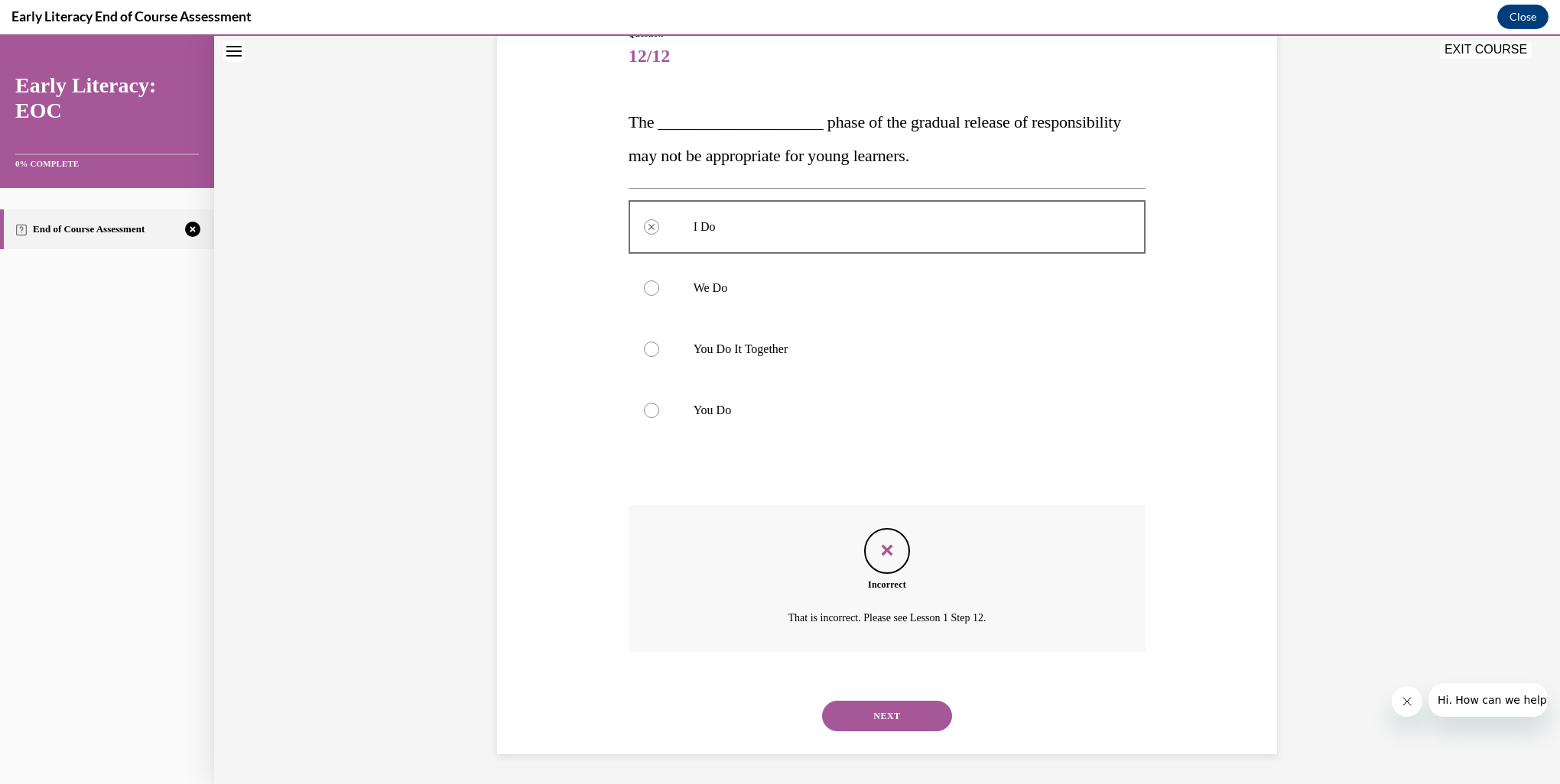
click at [886, 716] on button "NEXT" at bounding box center [887, 716] width 130 height 31
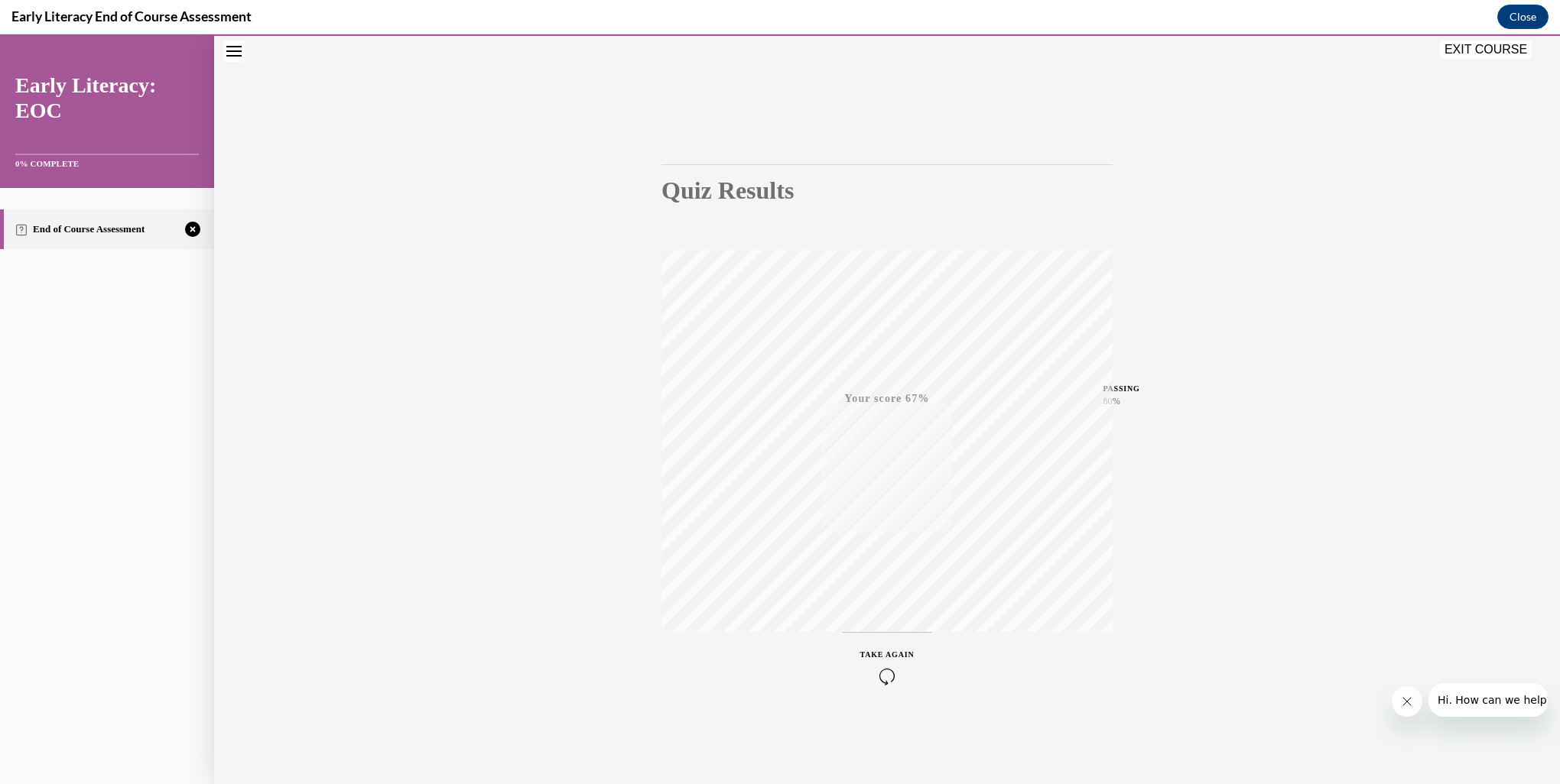
click at [878, 677] on icon "button" at bounding box center [887, 676] width 54 height 17
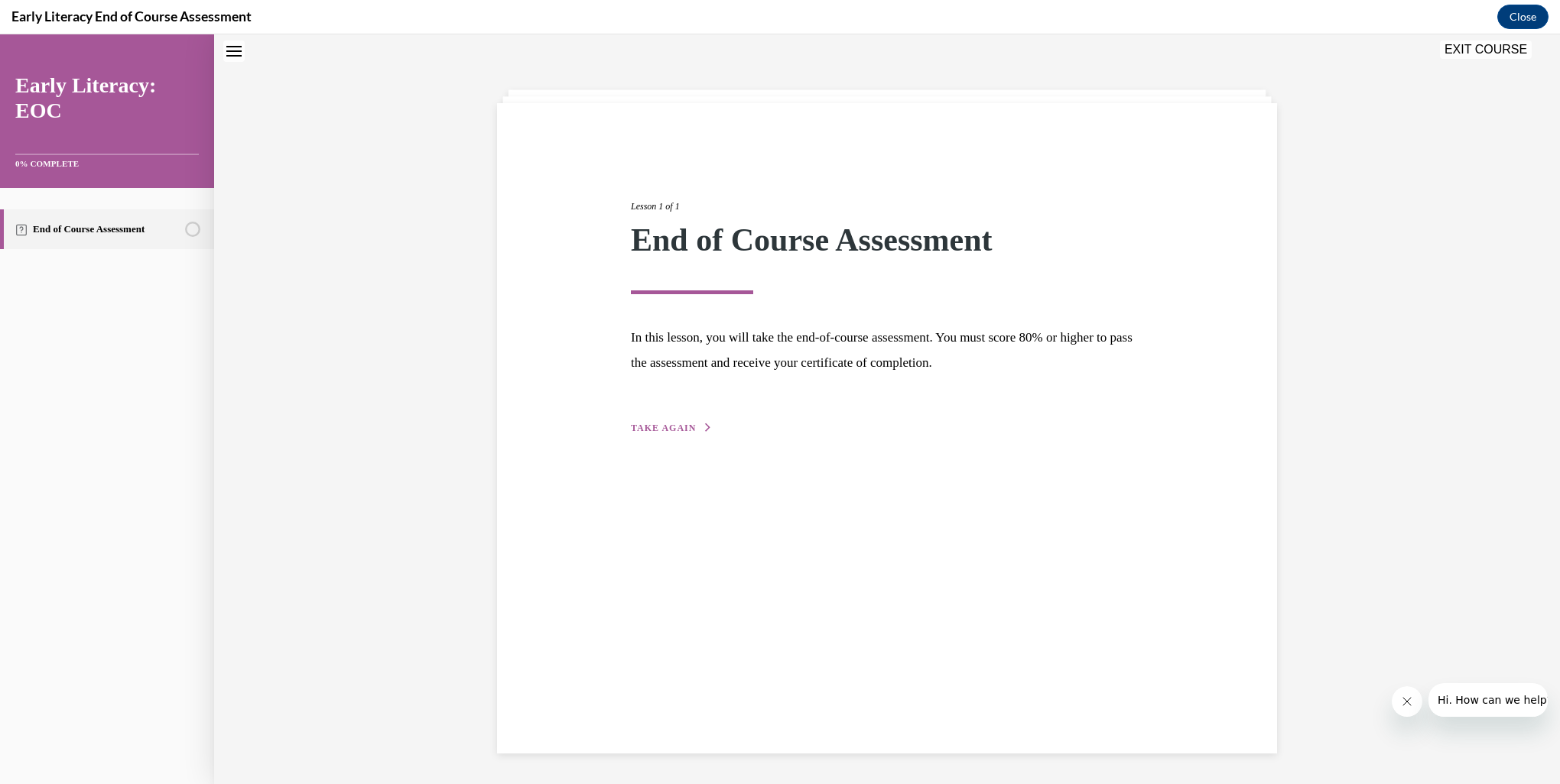
click at [671, 429] on span "TAKE AGAIN" at bounding box center [663, 427] width 65 height 11
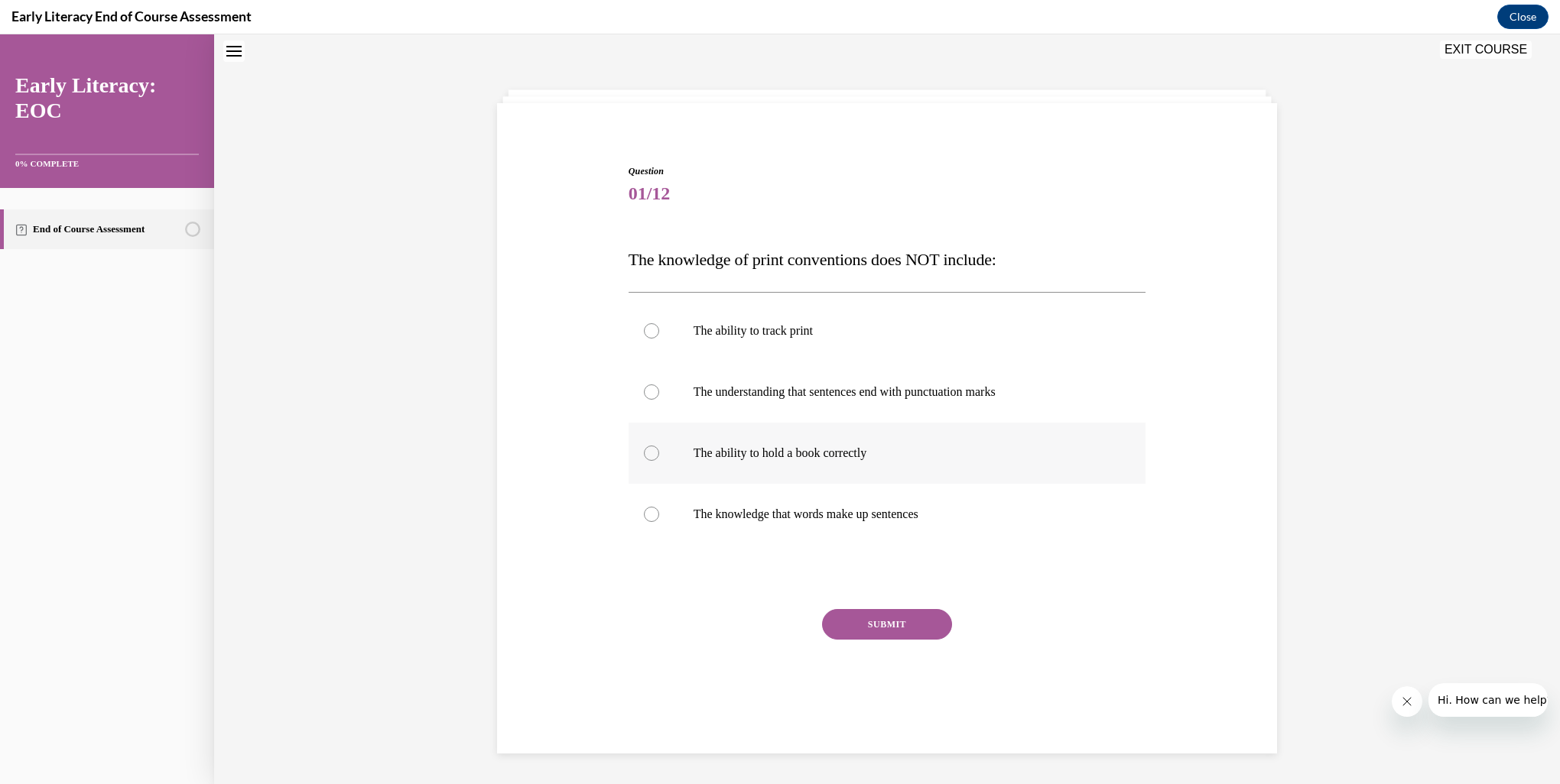
click at [645, 457] on div at bounding box center [651, 452] width 15 height 15
click at [904, 642] on div "SUBMIT" at bounding box center [887, 647] width 518 height 77
click at [896, 629] on button "SUBMIT" at bounding box center [887, 624] width 130 height 31
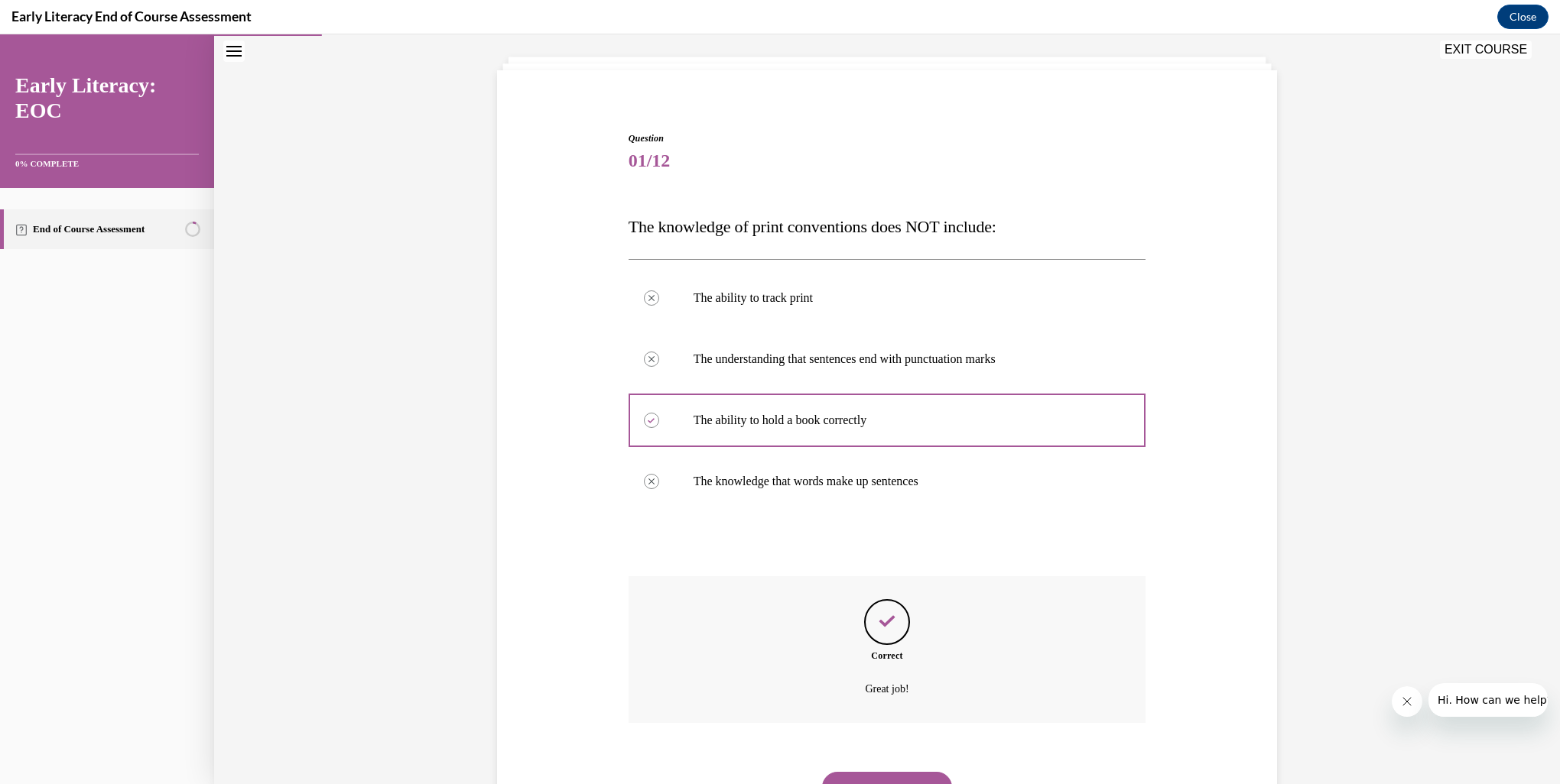
scroll to position [152, 0]
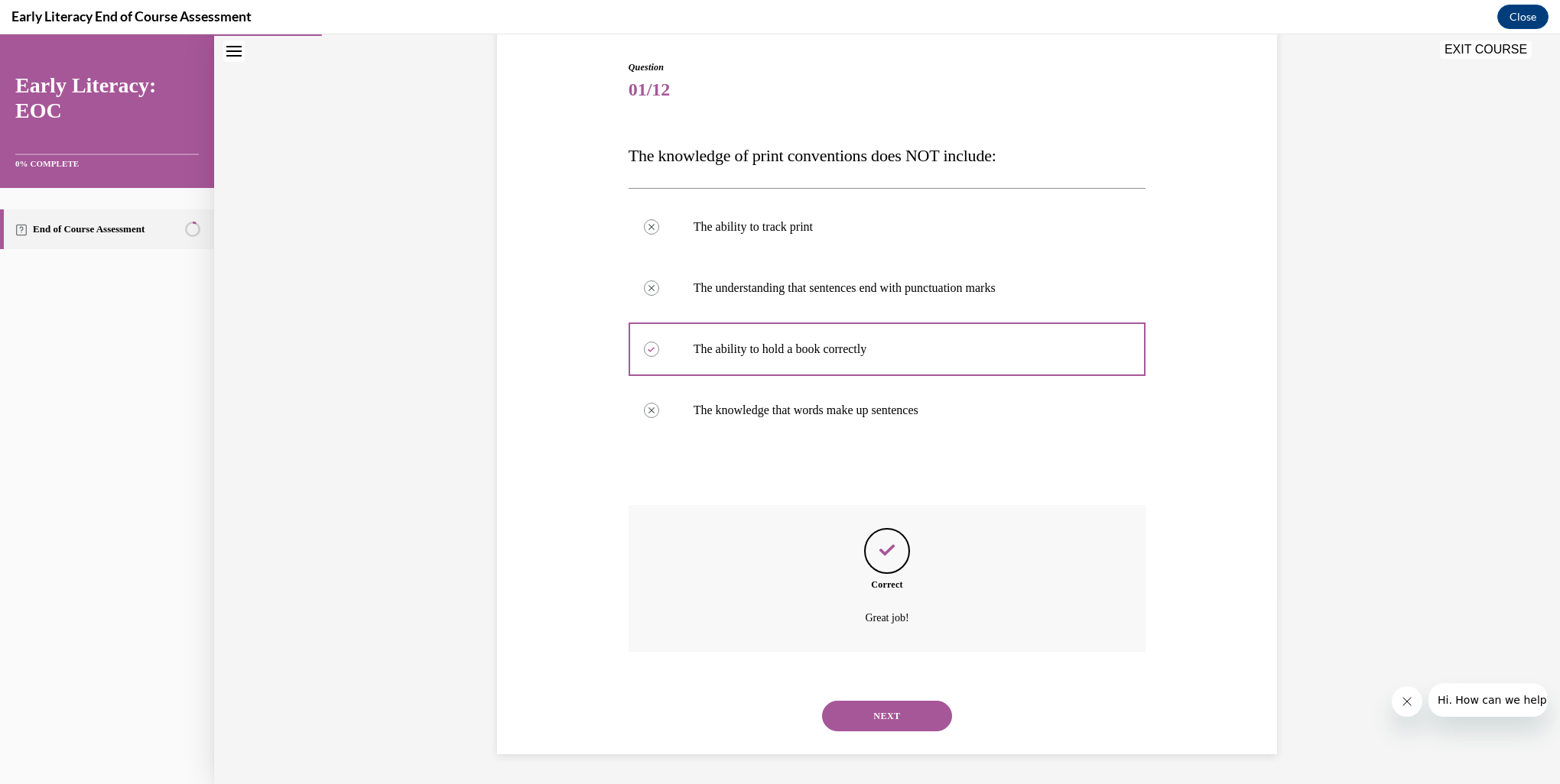
click at [878, 720] on button "NEXT" at bounding box center [887, 716] width 130 height 31
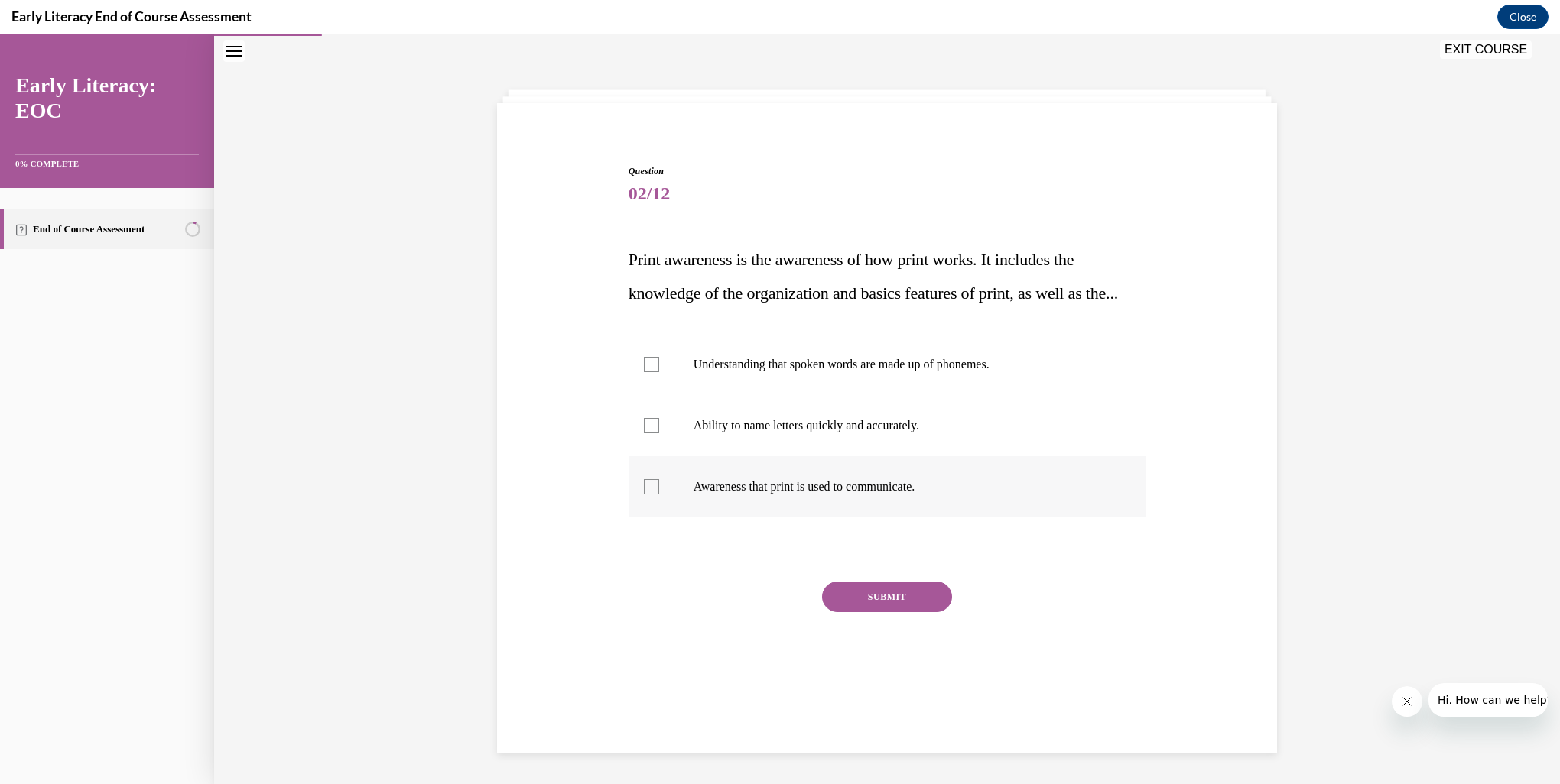
click at [652, 494] on div at bounding box center [651, 486] width 15 height 15
click at [887, 612] on button "SUBMIT" at bounding box center [887, 596] width 130 height 31
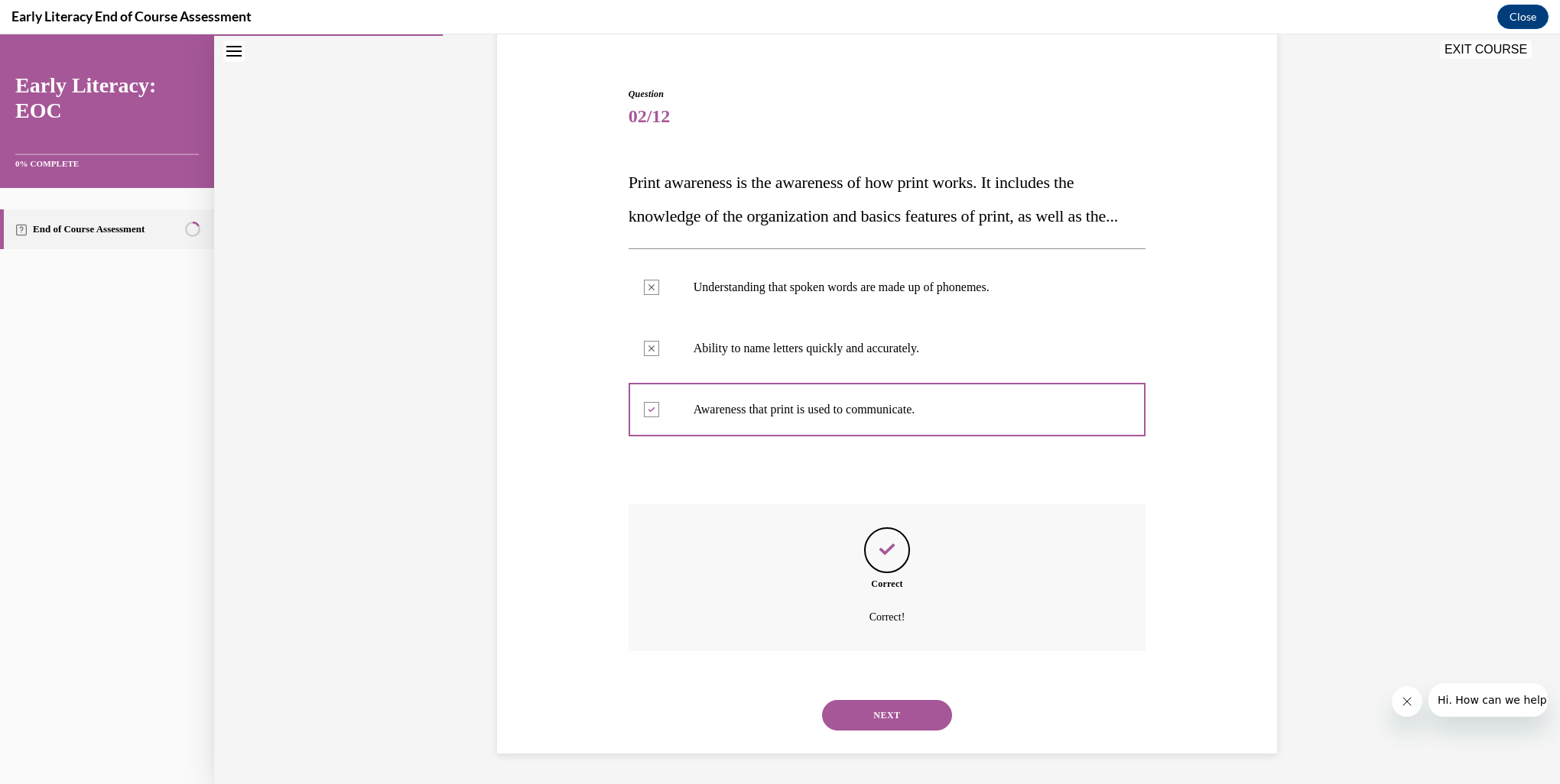
scroll to position [158, 0]
click at [898, 728] on button "NEXT" at bounding box center [887, 715] width 130 height 31
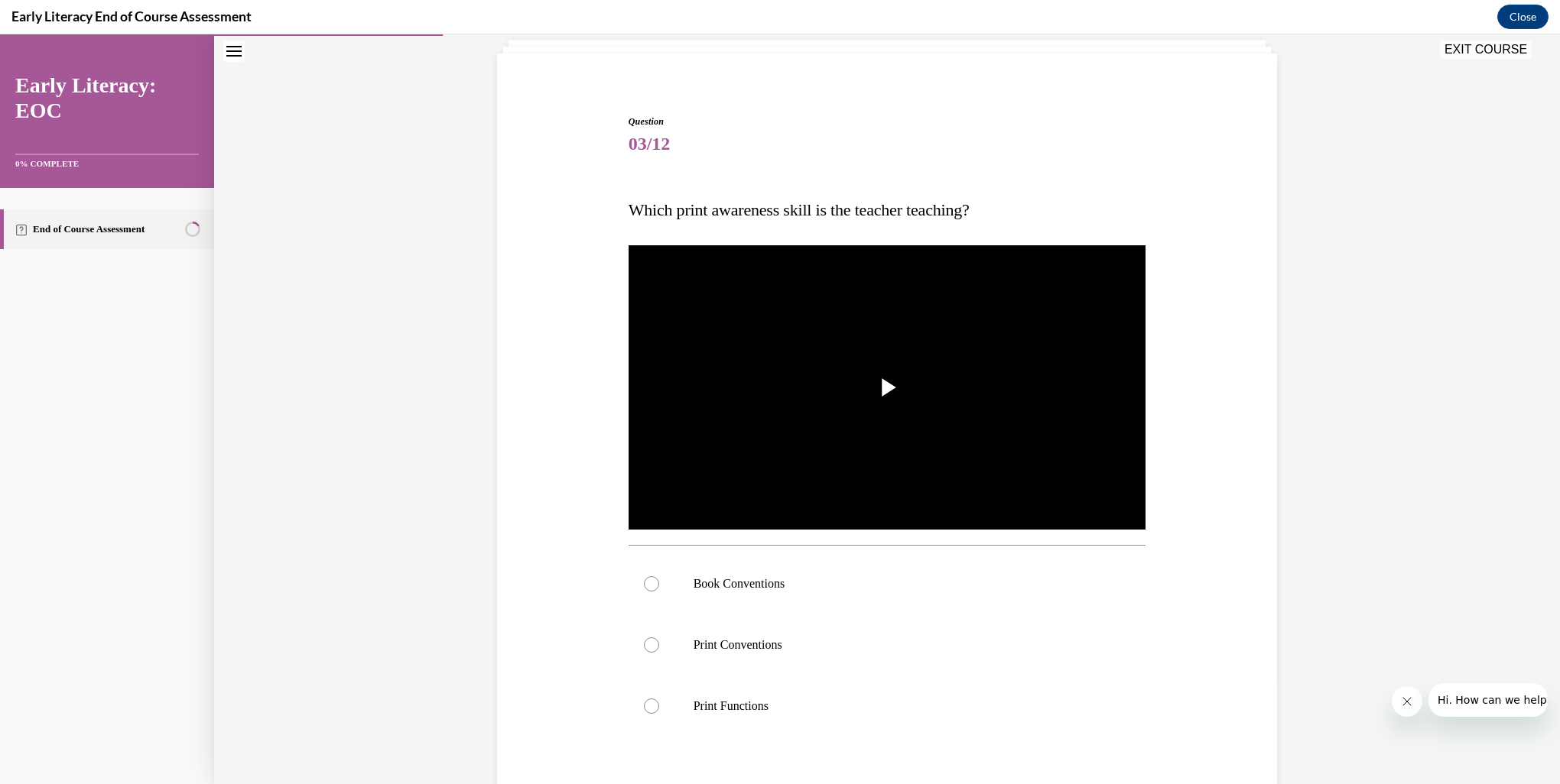
scroll to position [80, 0]
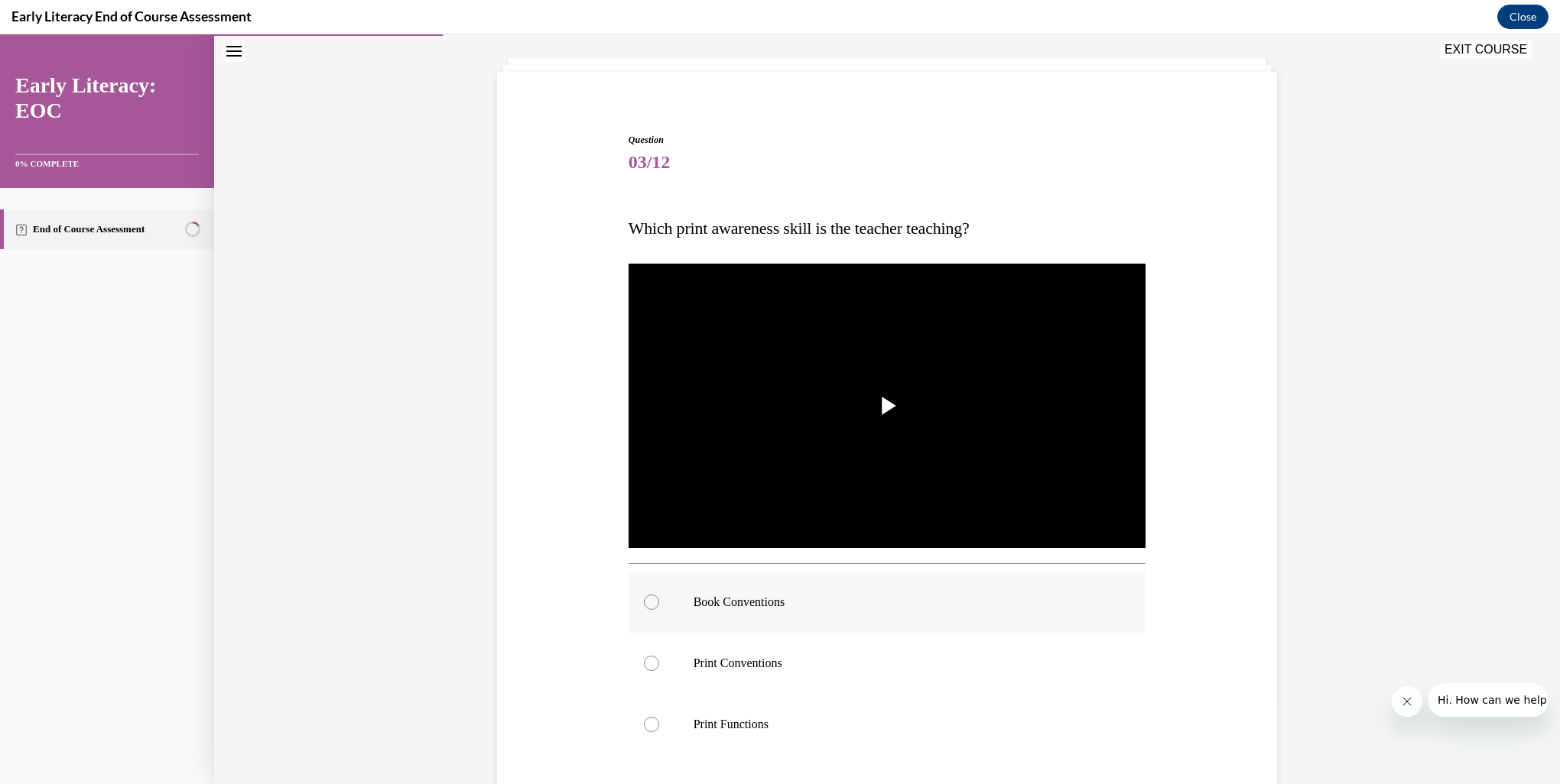
click at [648, 611] on div at bounding box center [887, 602] width 518 height 61
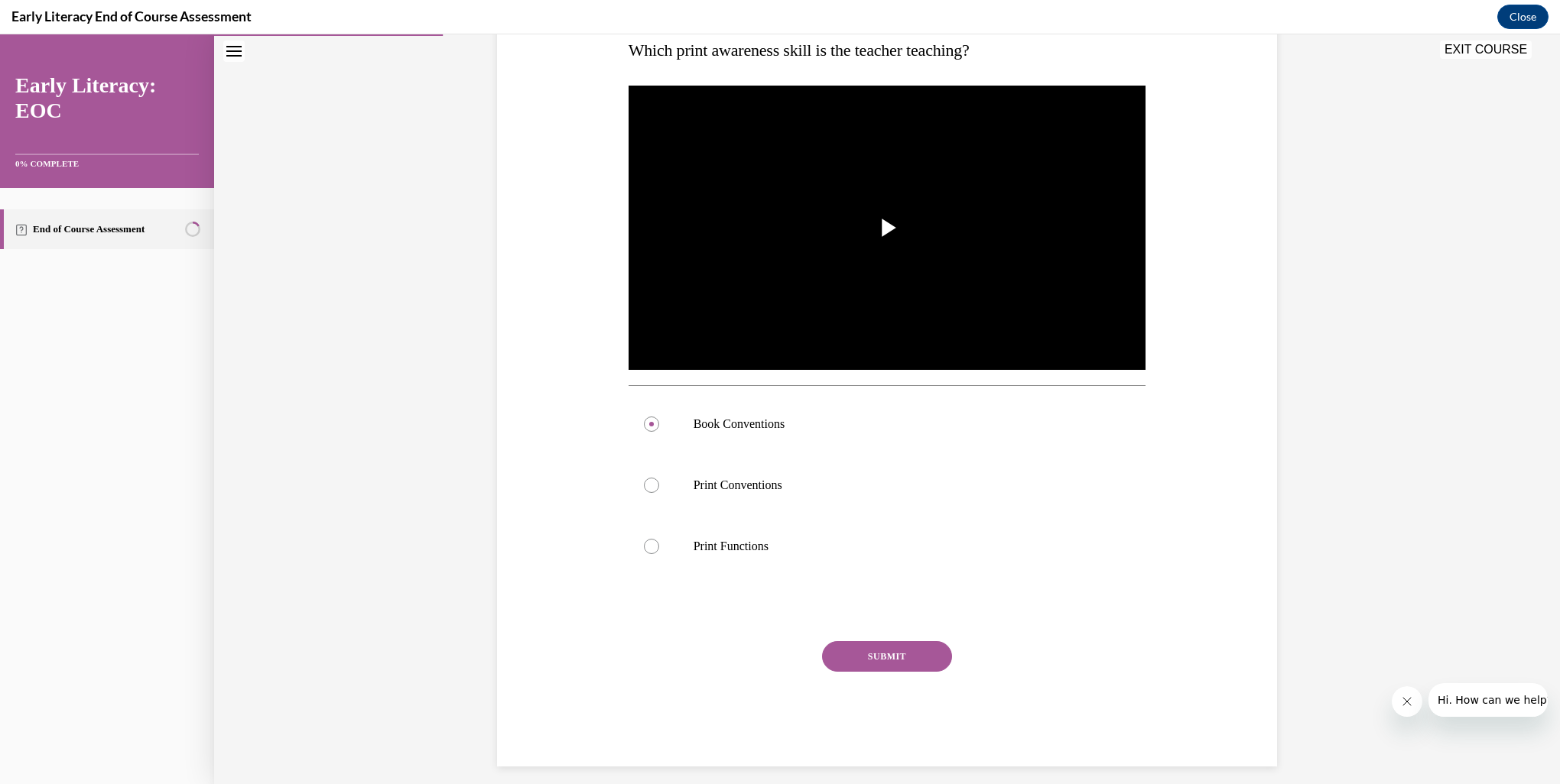
scroll to position [259, 0]
click at [887, 656] on button "SUBMIT" at bounding box center [887, 655] width 130 height 31
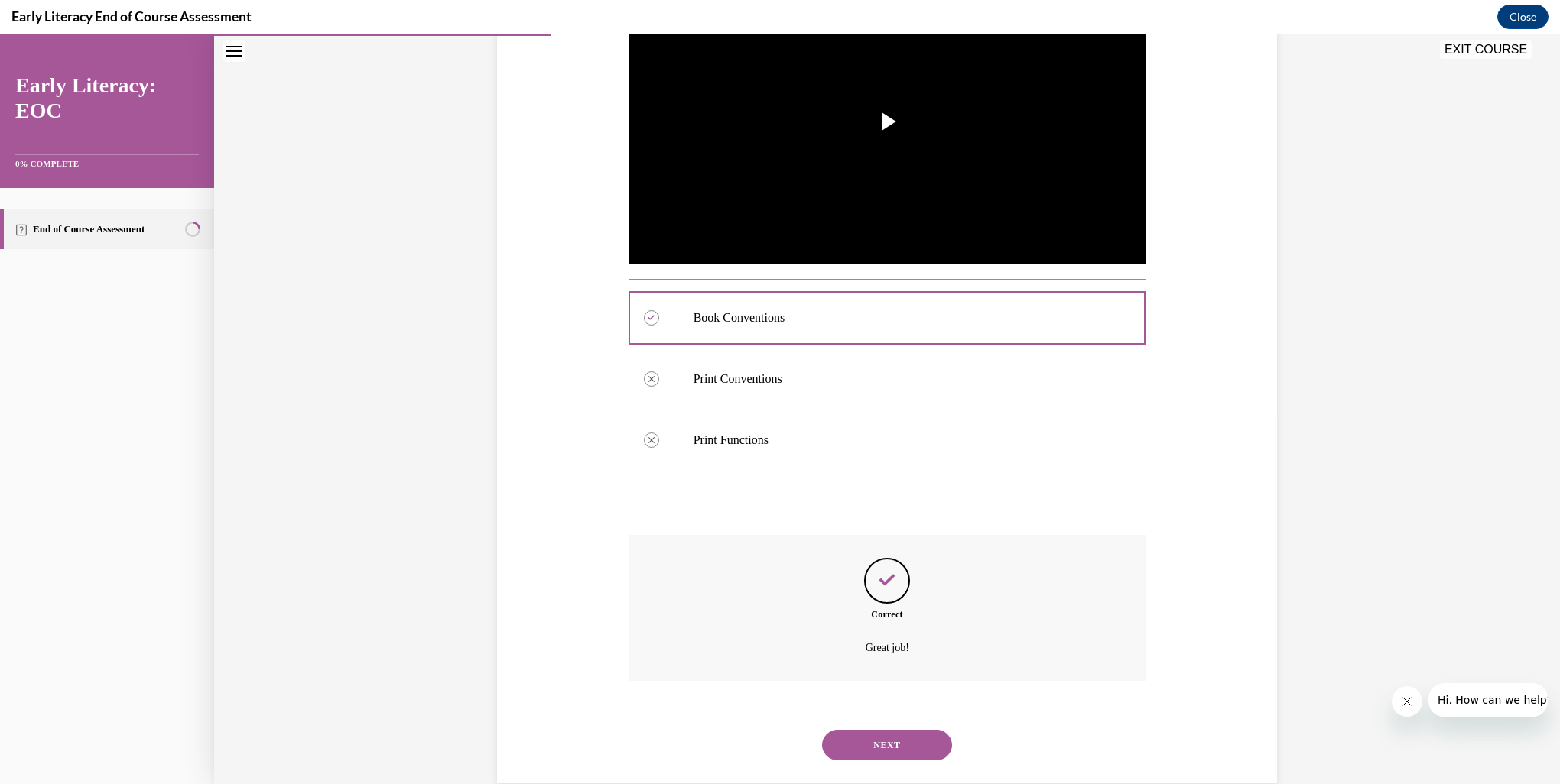
scroll to position [392, 0]
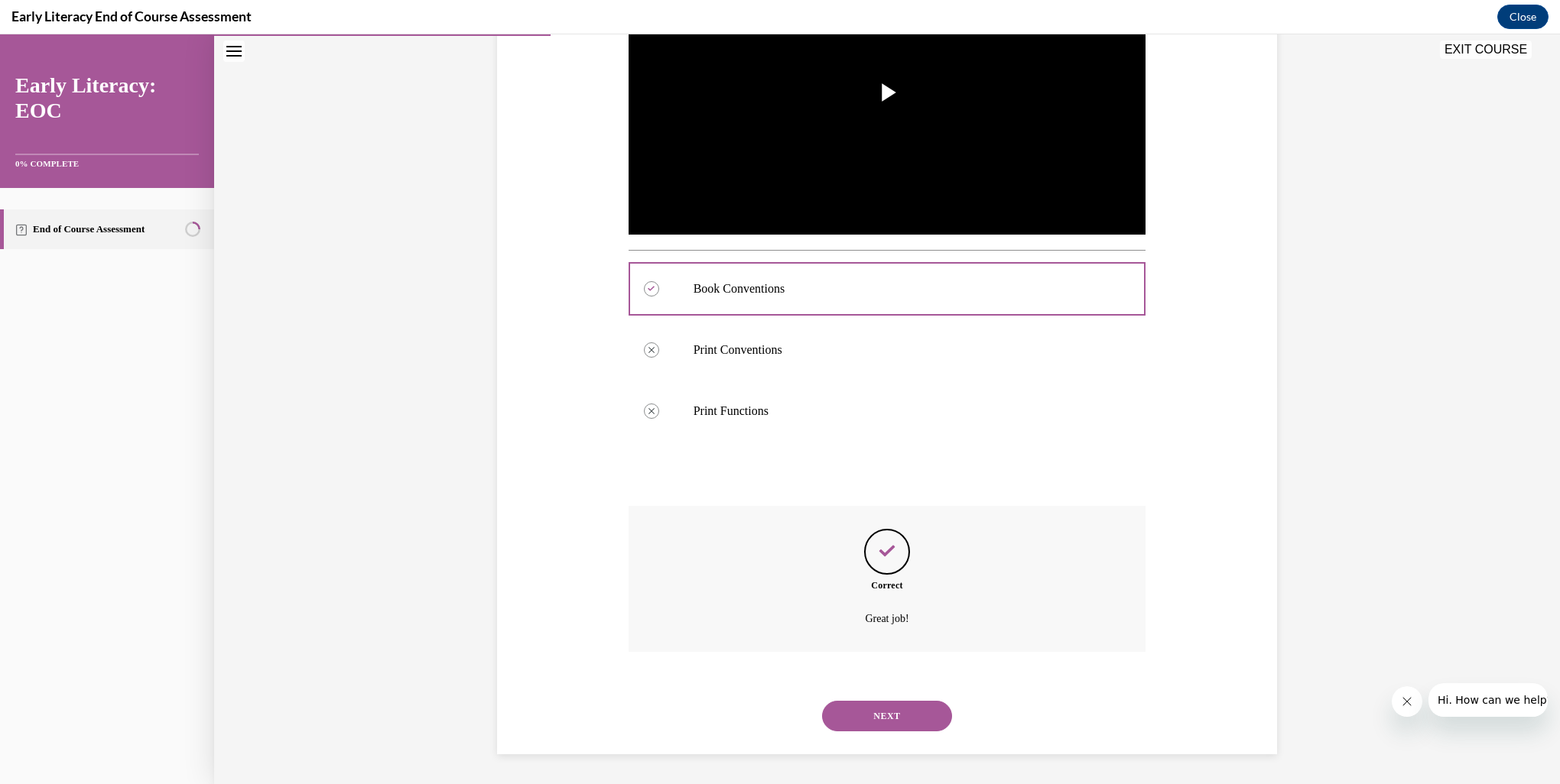
click at [891, 721] on button "NEXT" at bounding box center [887, 716] width 130 height 31
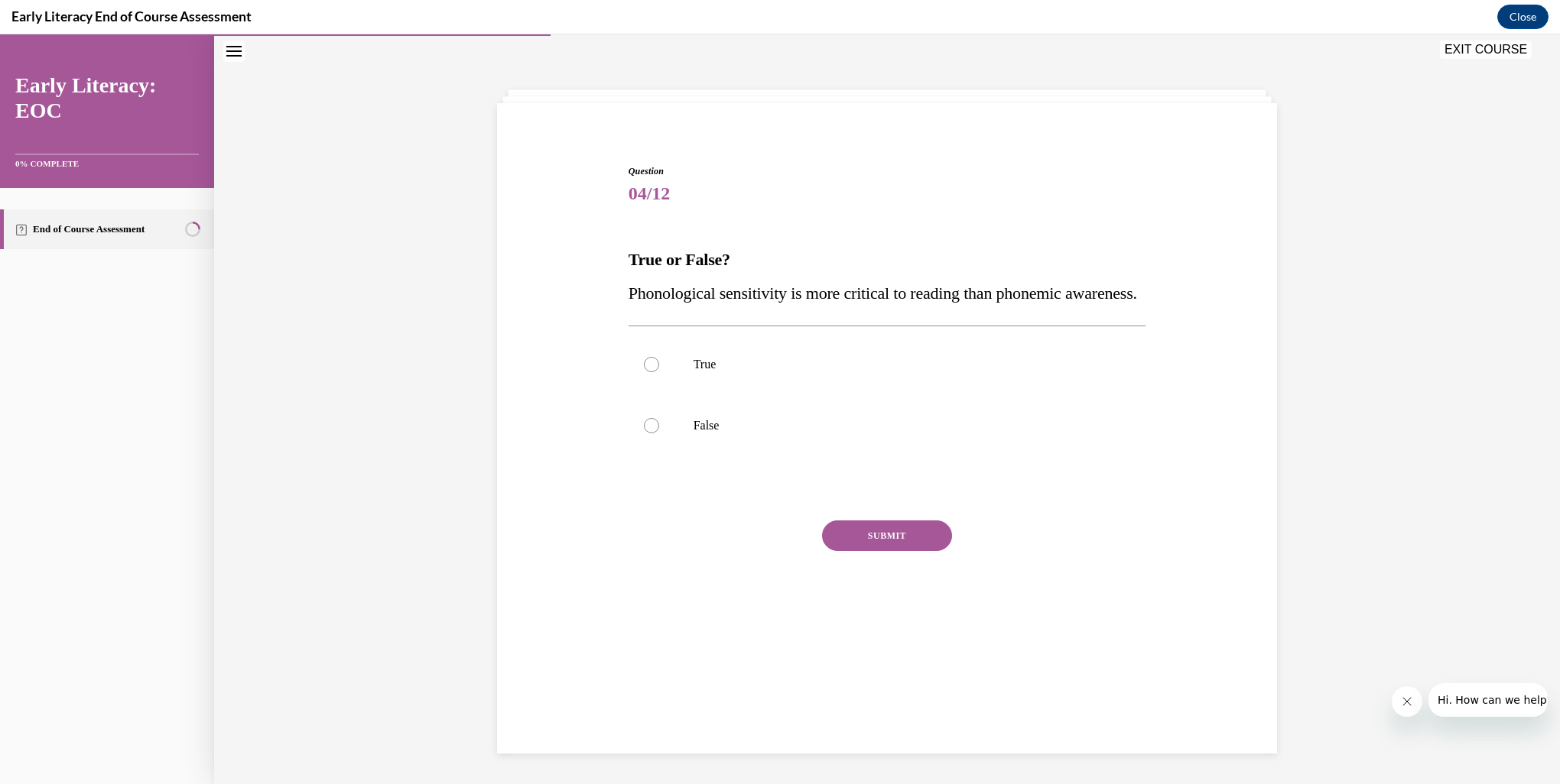
scroll to position [48, 0]
click at [648, 373] on div at bounding box center [651, 364] width 15 height 15
click at [884, 551] on button "SUBMIT" at bounding box center [887, 535] width 130 height 31
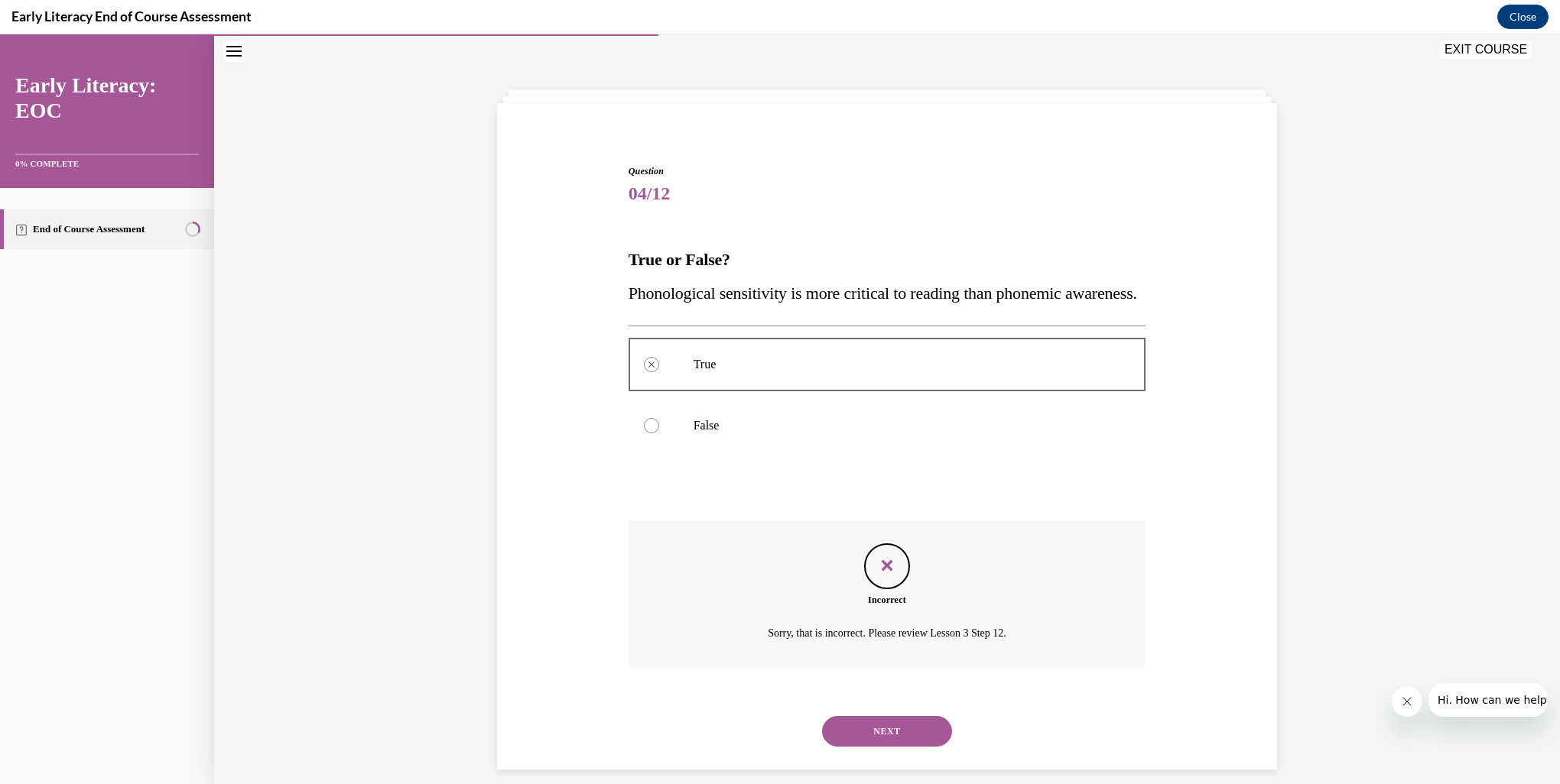
scroll to position [97, 0]
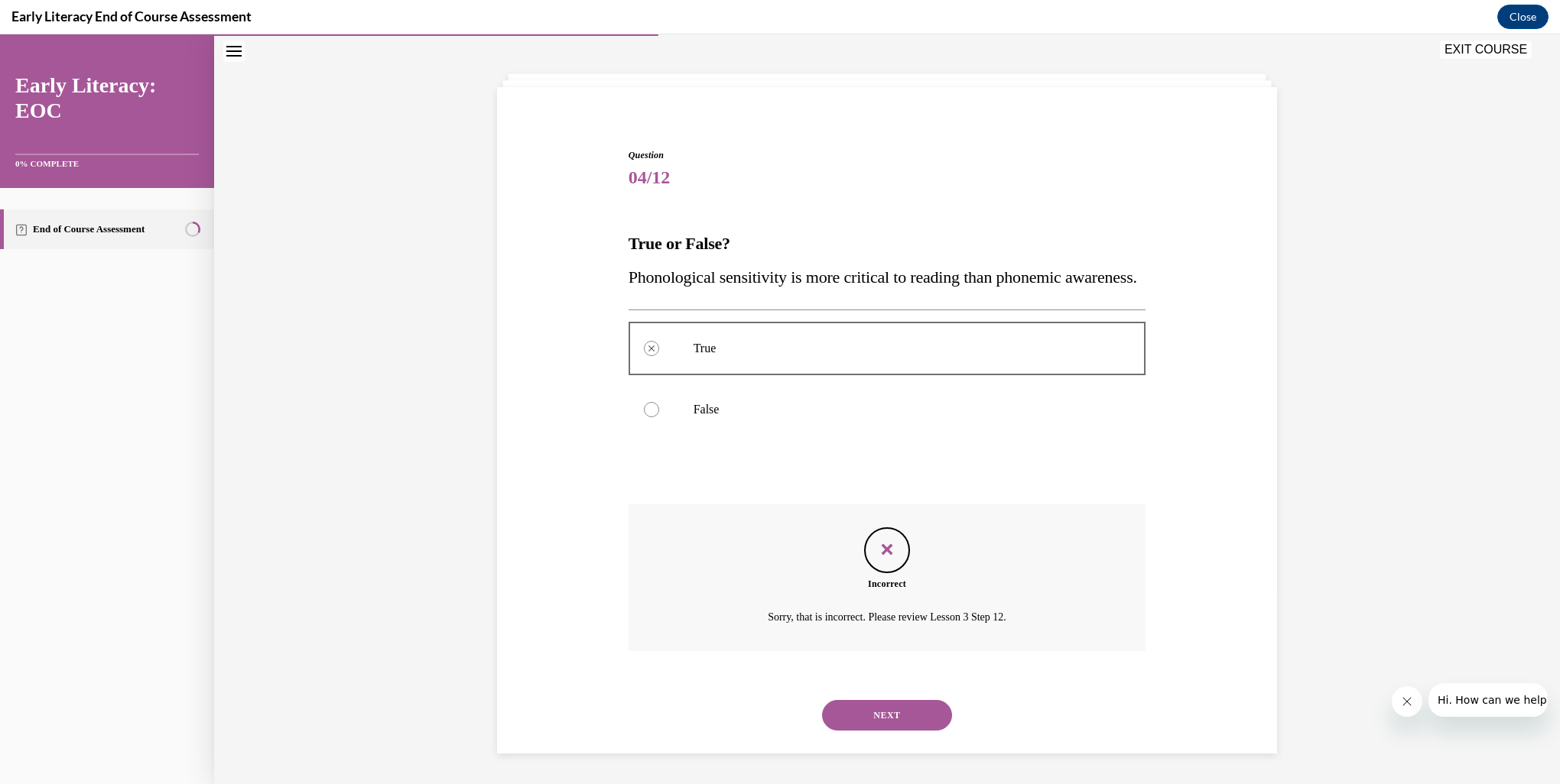
click at [892, 715] on button "NEXT" at bounding box center [887, 715] width 130 height 31
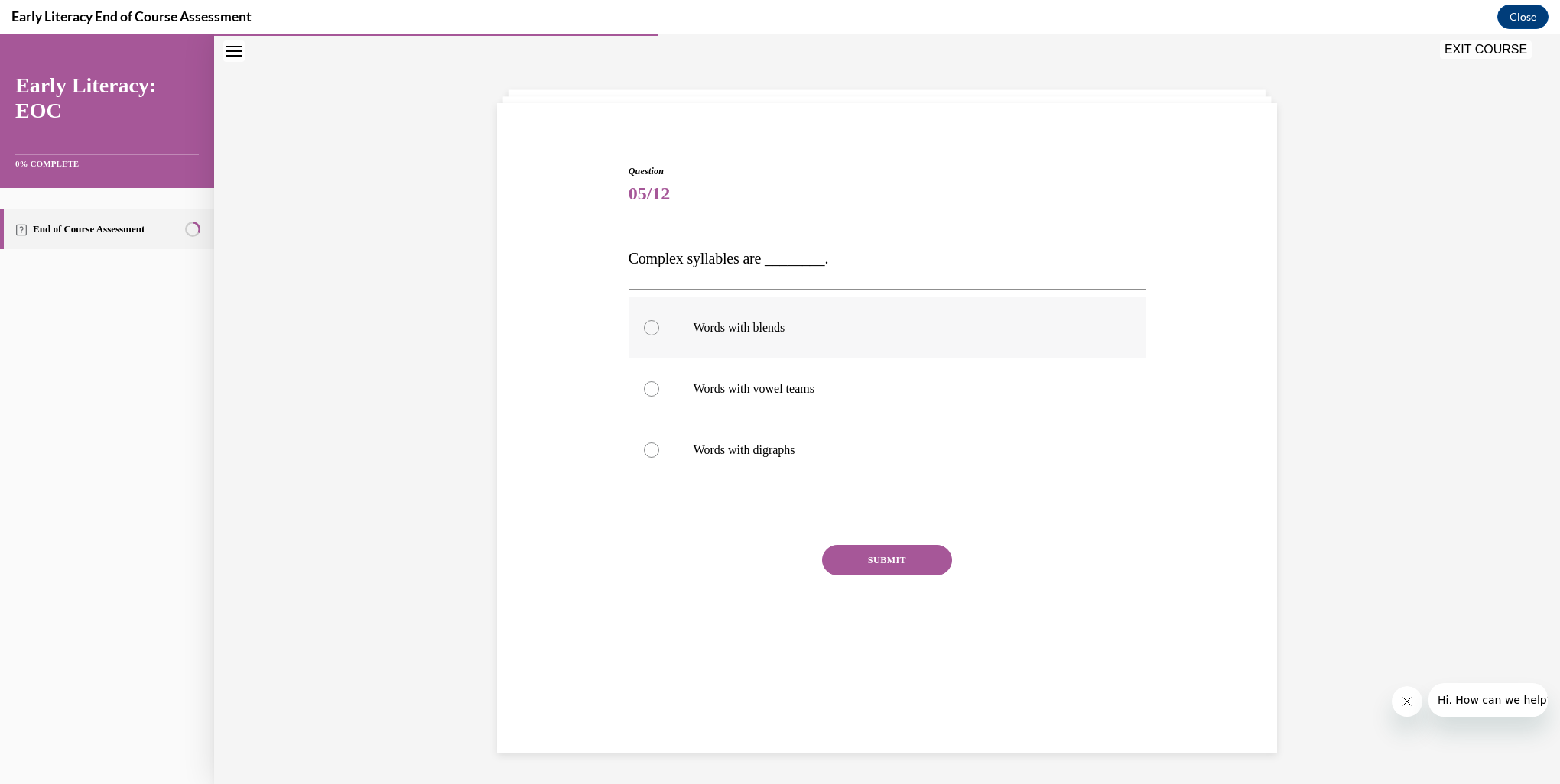
click at [644, 328] on div at bounding box center [651, 328] width 15 height 15
click at [875, 555] on button "SUBMIT" at bounding box center [887, 560] width 130 height 31
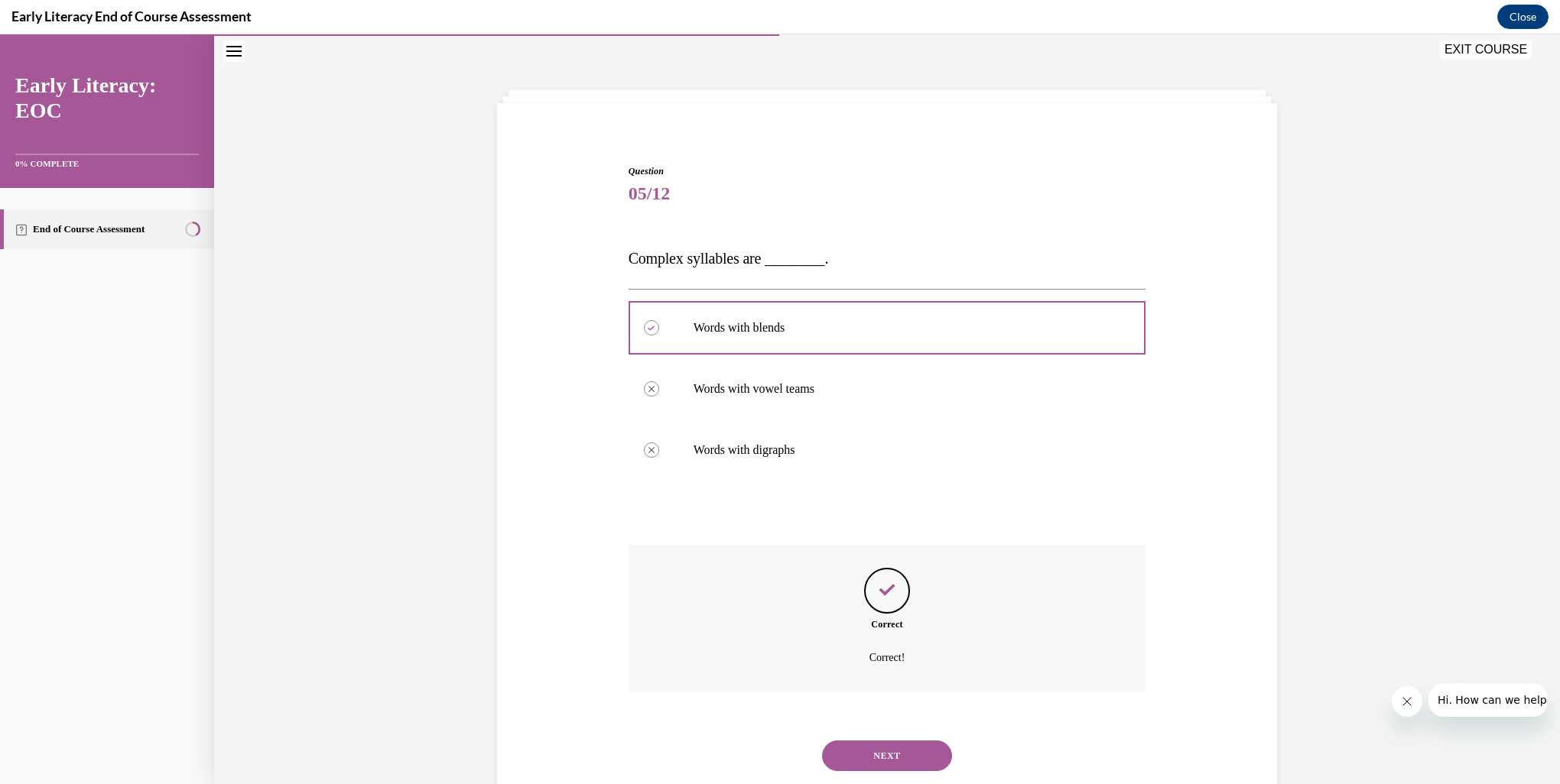
scroll to position [88, 0]
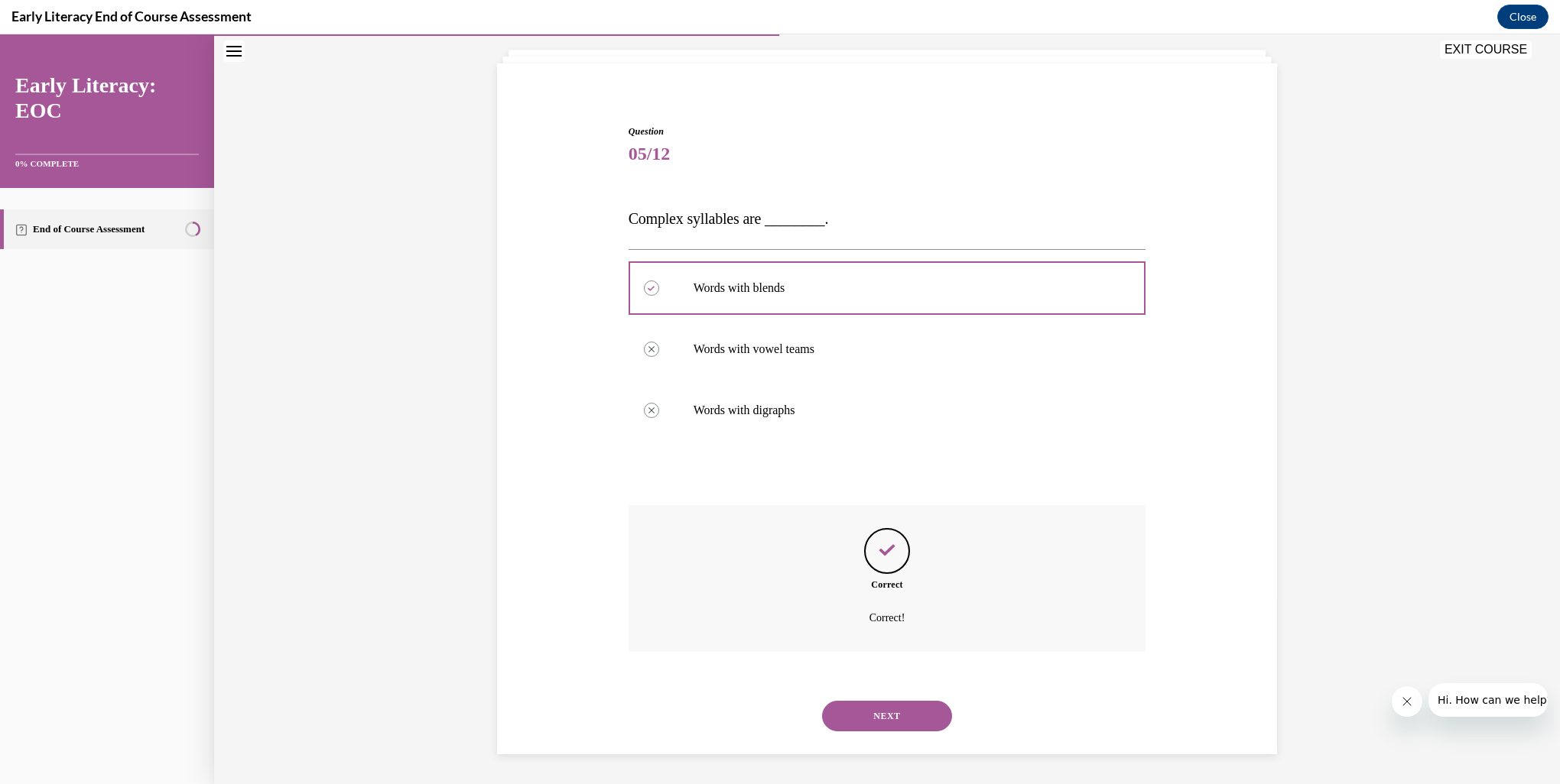
click at [892, 728] on button "NEXT" at bounding box center [887, 716] width 130 height 31
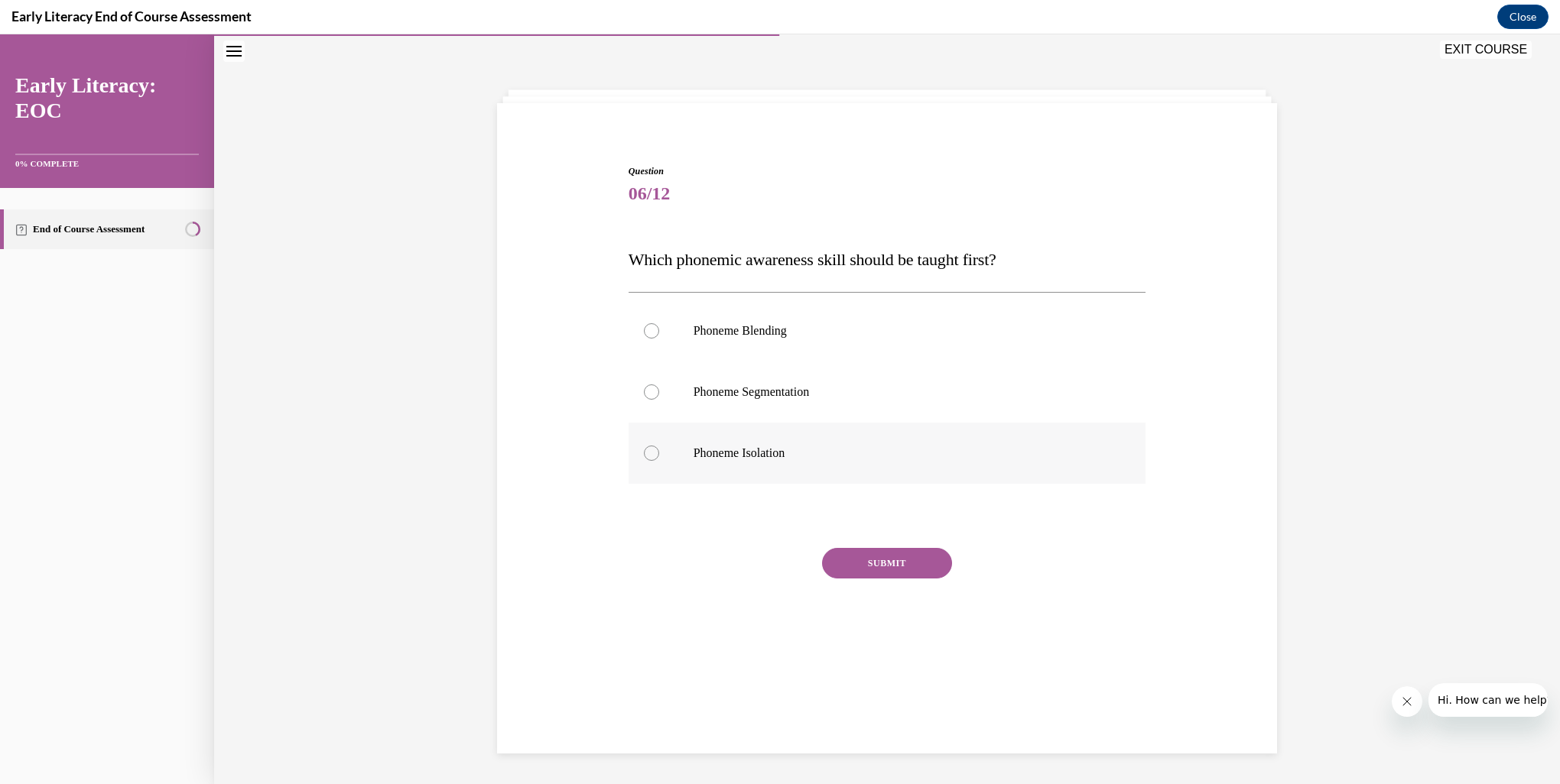
click at [651, 460] on div at bounding box center [887, 452] width 518 height 61
click at [884, 565] on button "SUBMIT" at bounding box center [887, 563] width 130 height 31
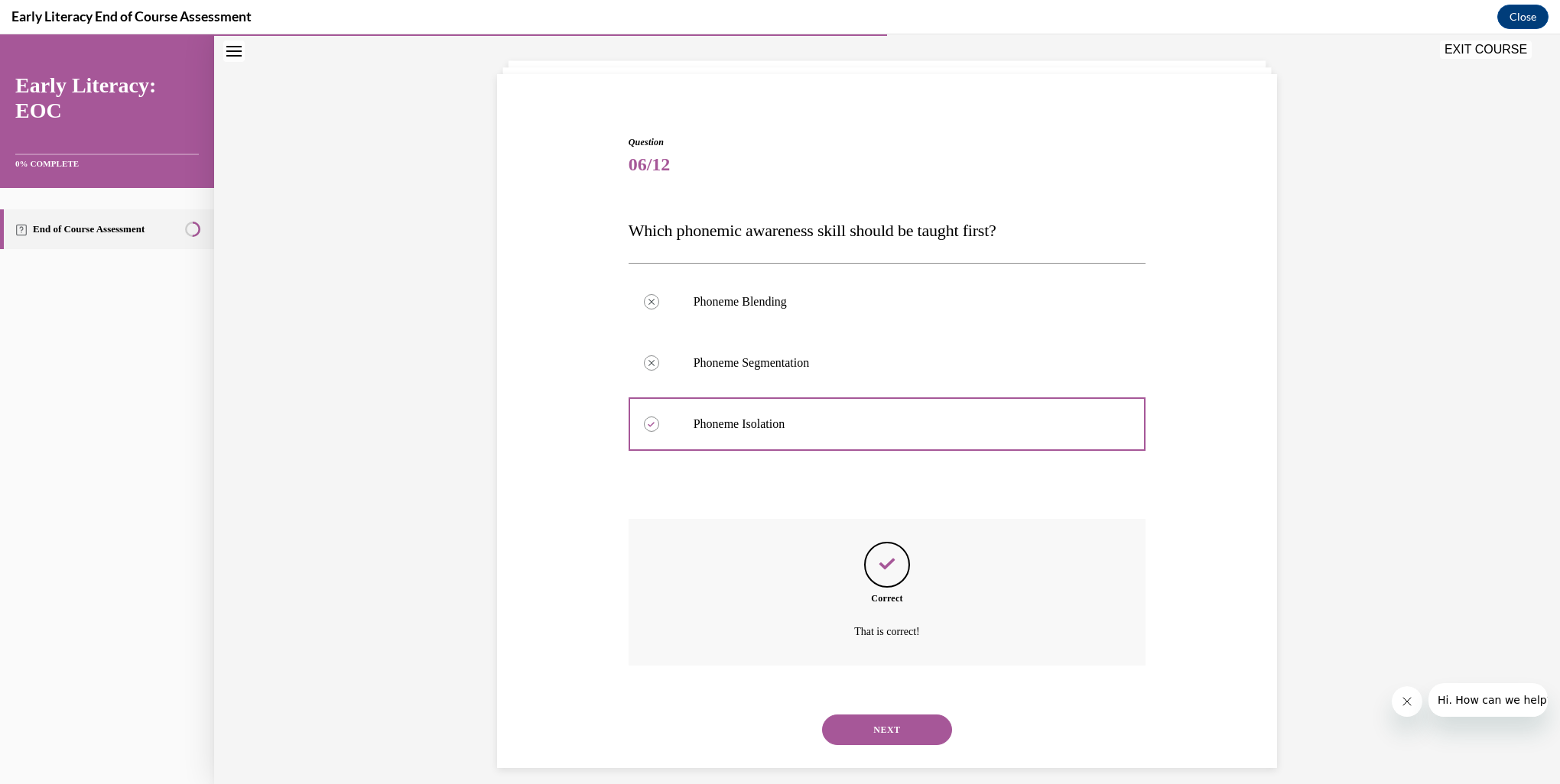
scroll to position [91, 0]
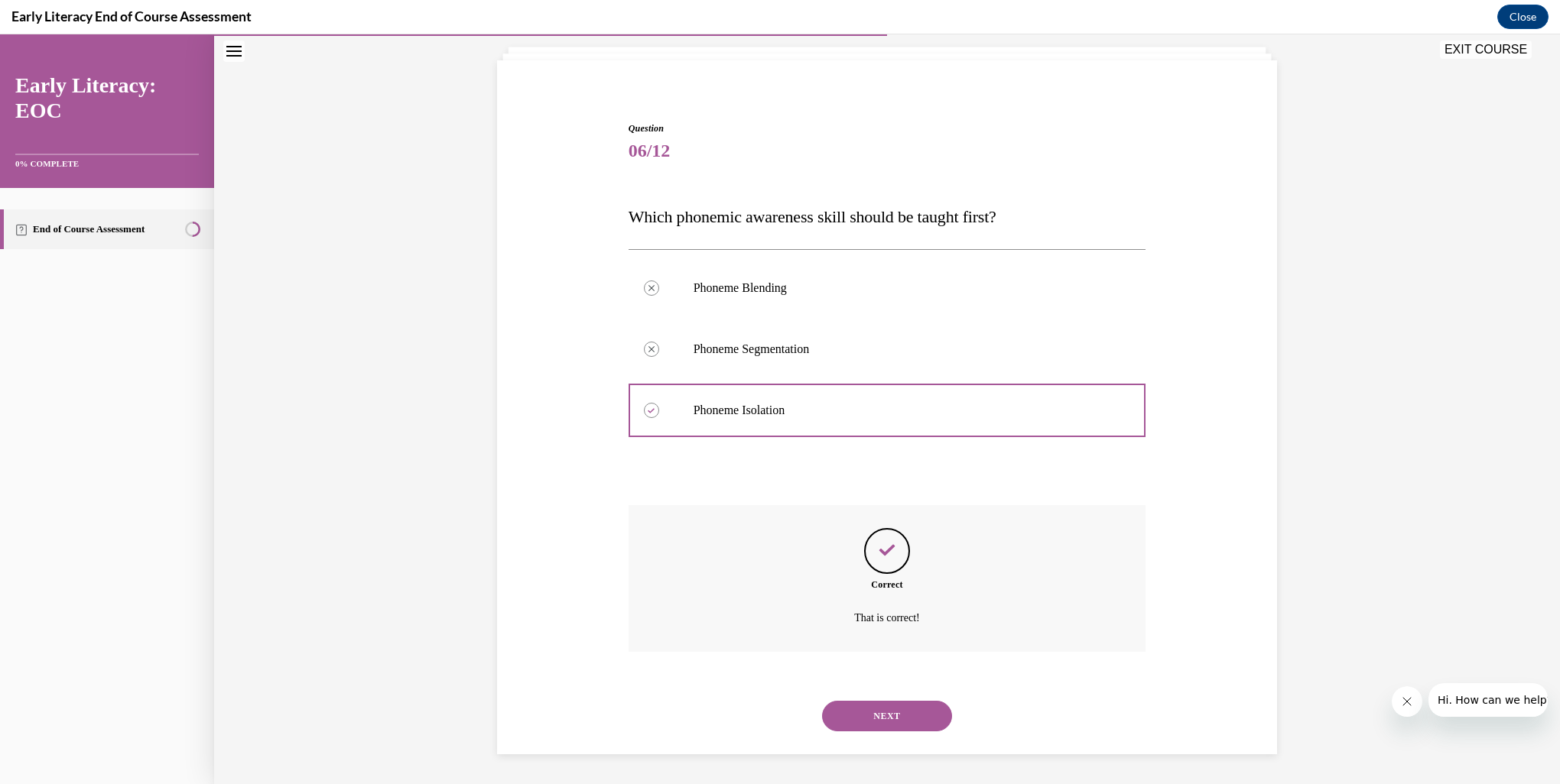
click at [918, 730] on button "NEXT" at bounding box center [887, 716] width 130 height 31
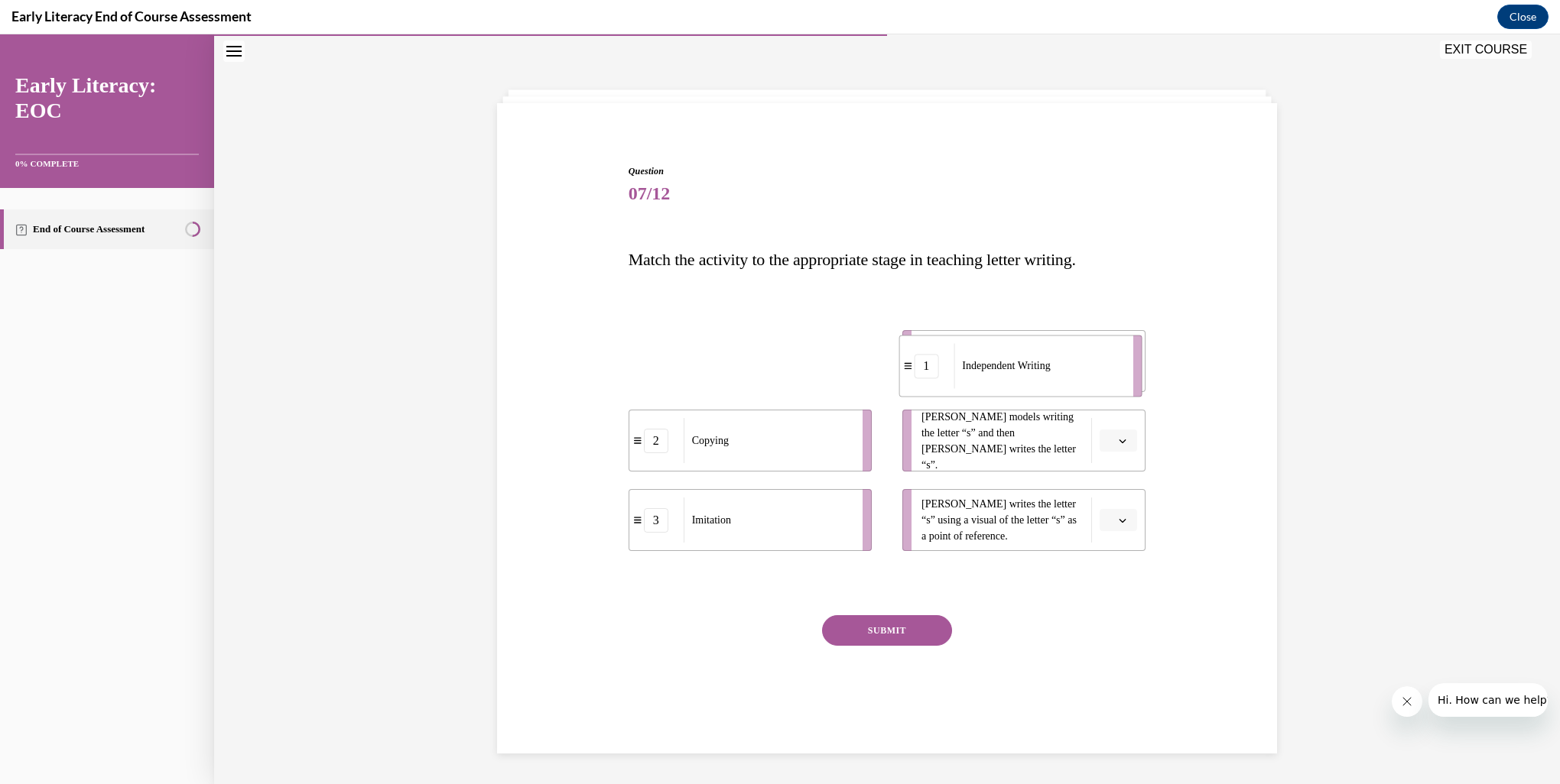
drag, startPoint x: 702, startPoint y: 373, endPoint x: 978, endPoint y: 379, distance: 276.1
click at [978, 379] on div "Independent Writing" at bounding box center [1037, 366] width 169 height 45
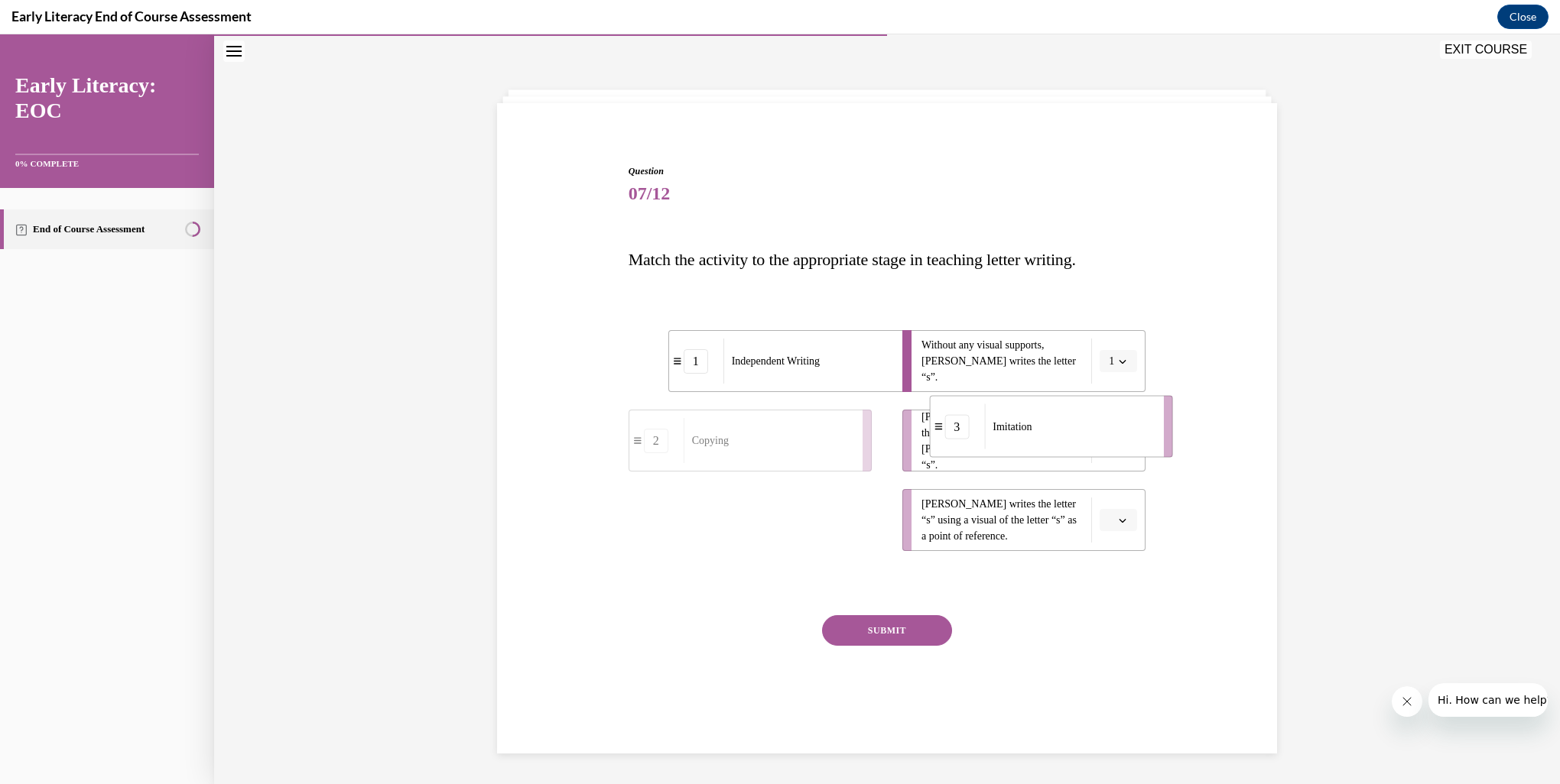
drag, startPoint x: 762, startPoint y: 526, endPoint x: 1071, endPoint y: 429, distance: 323.9
click at [1071, 429] on div "Imitation" at bounding box center [1068, 426] width 169 height 45
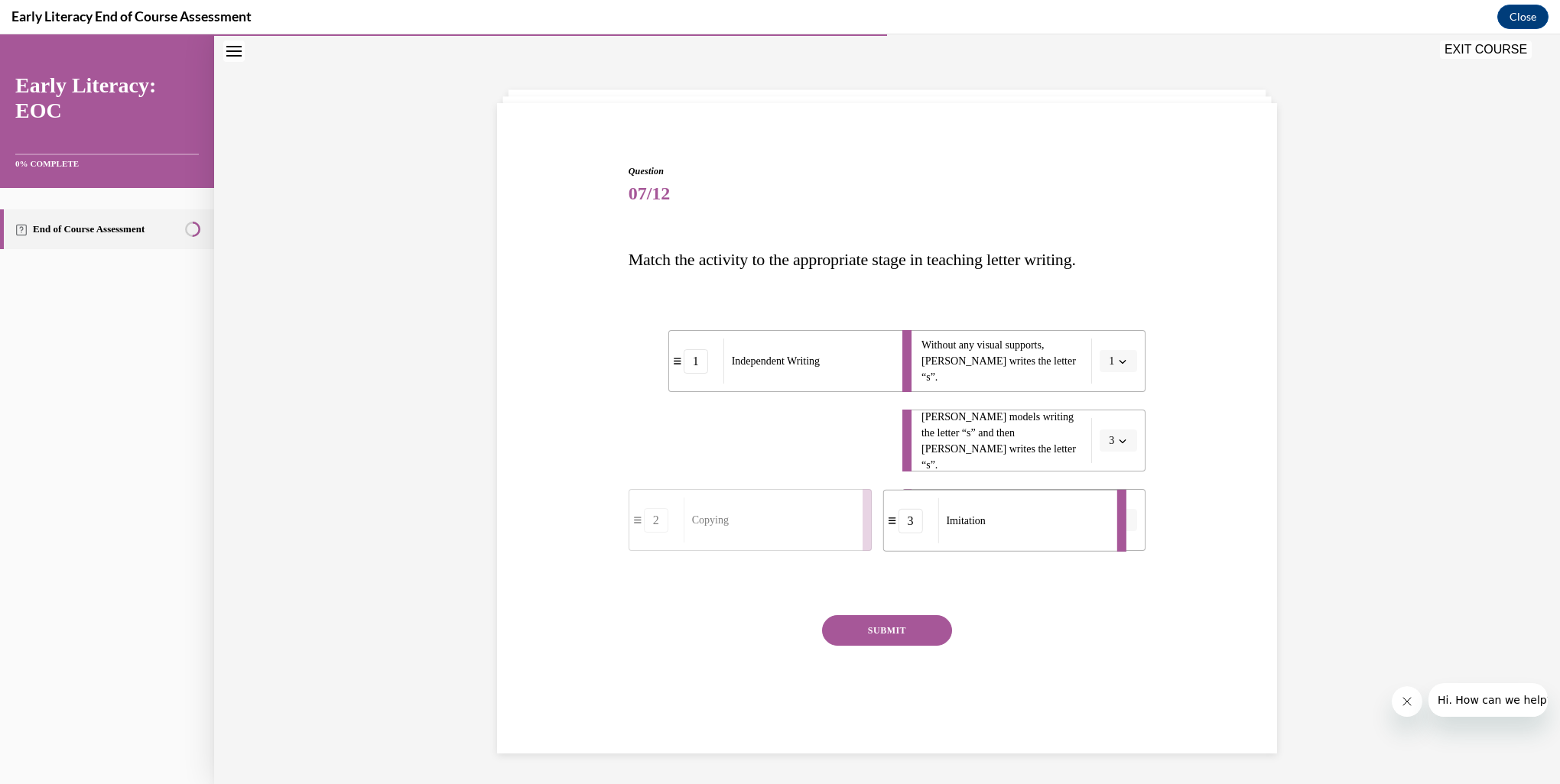
drag, startPoint x: 789, startPoint y: 454, endPoint x: 1015, endPoint y: 536, distance: 240.4
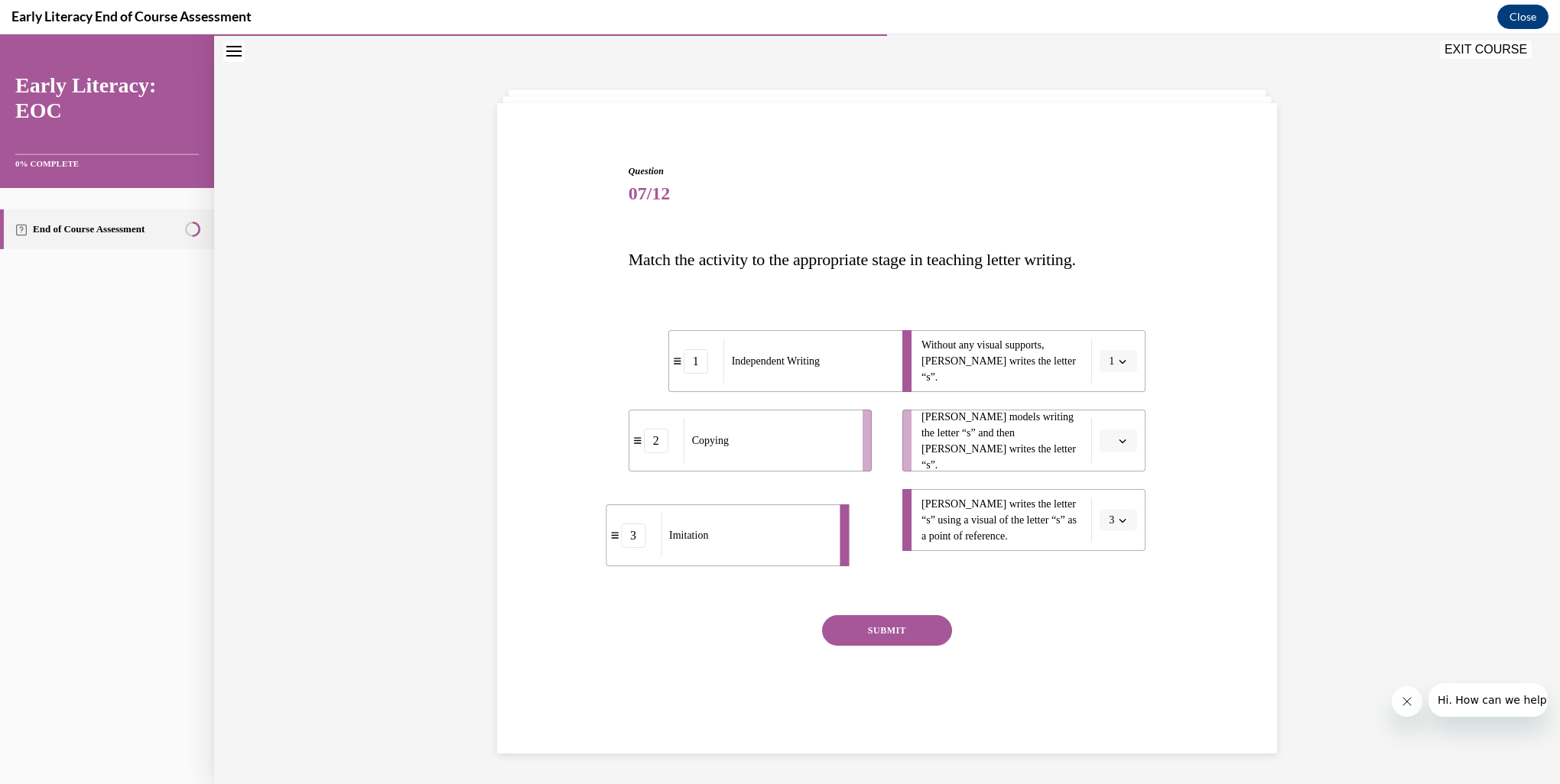
drag, startPoint x: 800, startPoint y: 536, endPoint x: 739, endPoint y: 552, distance: 63.1
click at [739, 552] on div "Imitation" at bounding box center [745, 535] width 169 height 45
drag, startPoint x: 704, startPoint y: 527, endPoint x: 1022, endPoint y: 438, distance: 330.2
click at [1027, 438] on div "Imitation" at bounding box center [1092, 430] width 169 height 45
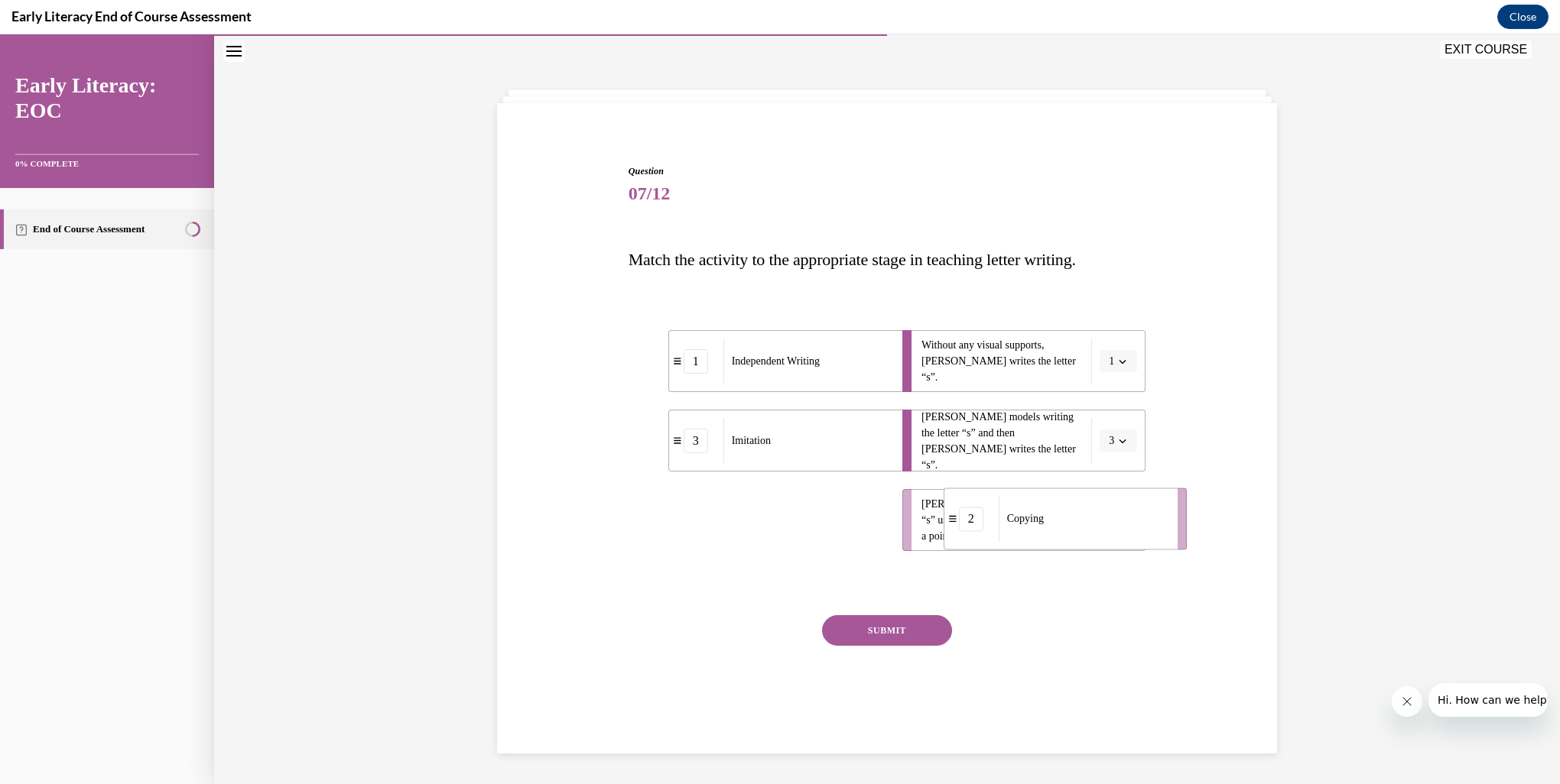
drag, startPoint x: 757, startPoint y: 536, endPoint x: 1071, endPoint y: 535, distance: 314.0
click at [1071, 535] on div "Copying" at bounding box center [1083, 518] width 169 height 45
click at [898, 631] on button "SUBMIT" at bounding box center [887, 630] width 130 height 31
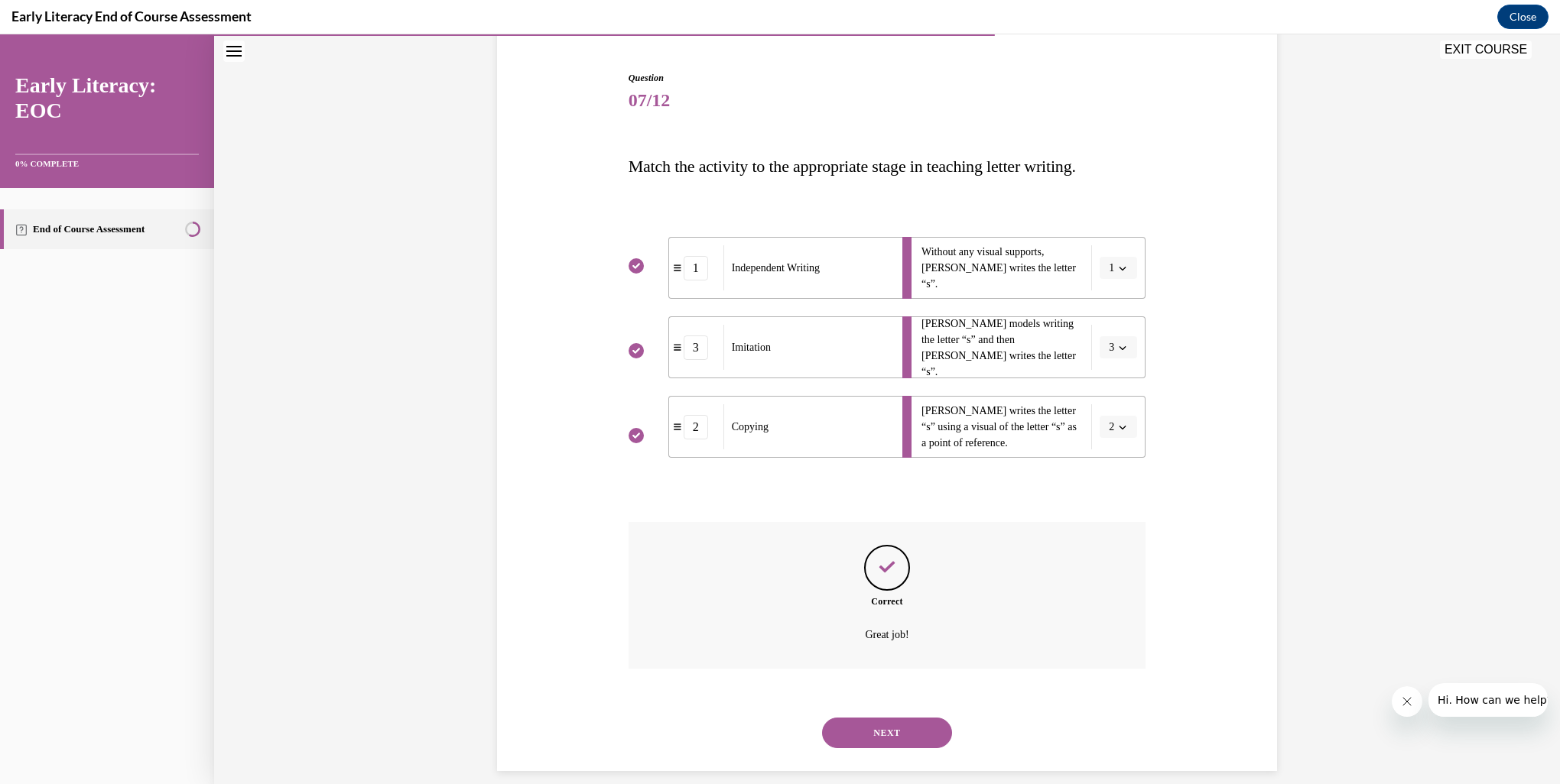
scroll to position [158, 0]
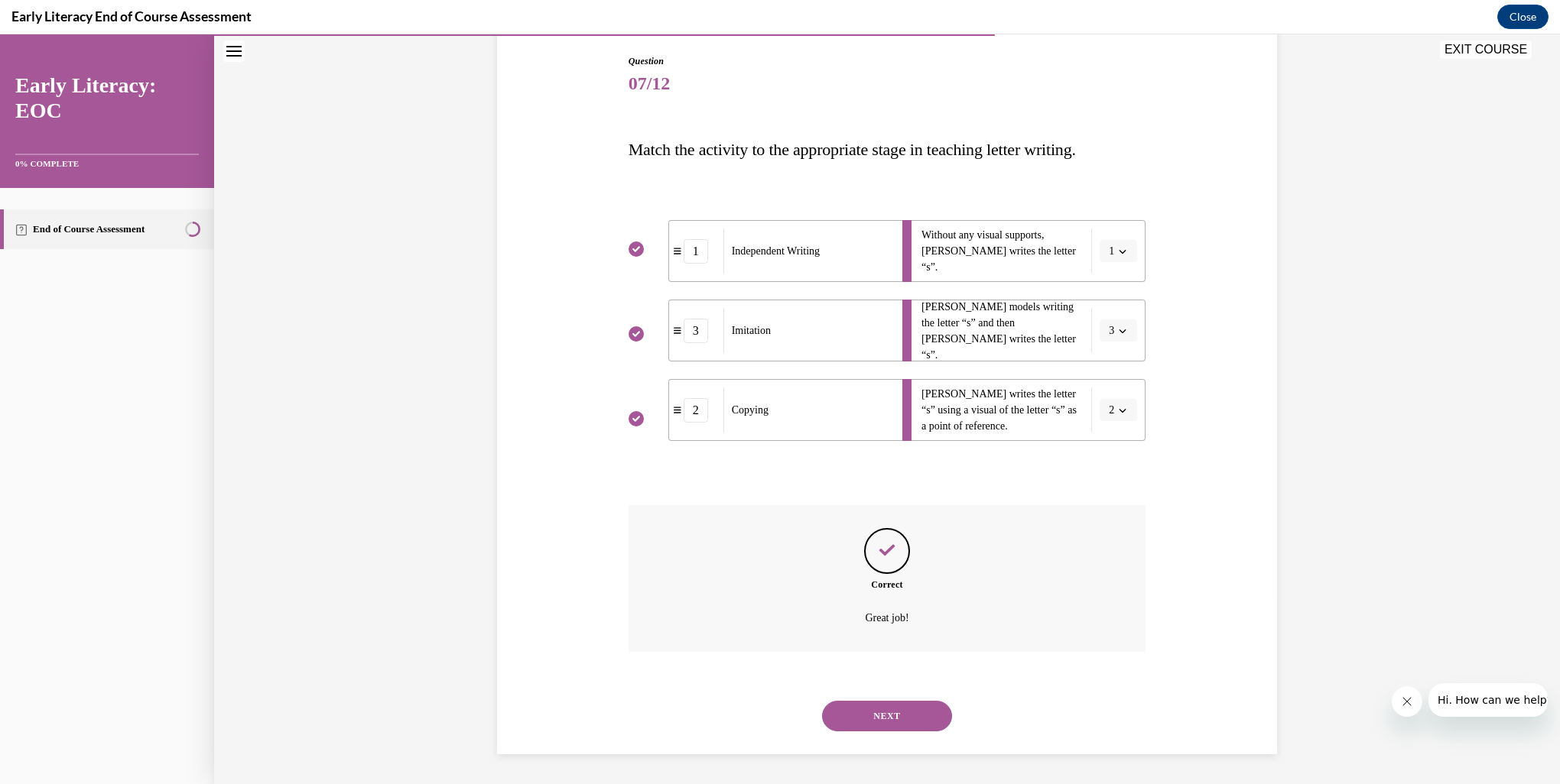
click at [912, 709] on button "NEXT" at bounding box center [887, 716] width 130 height 31
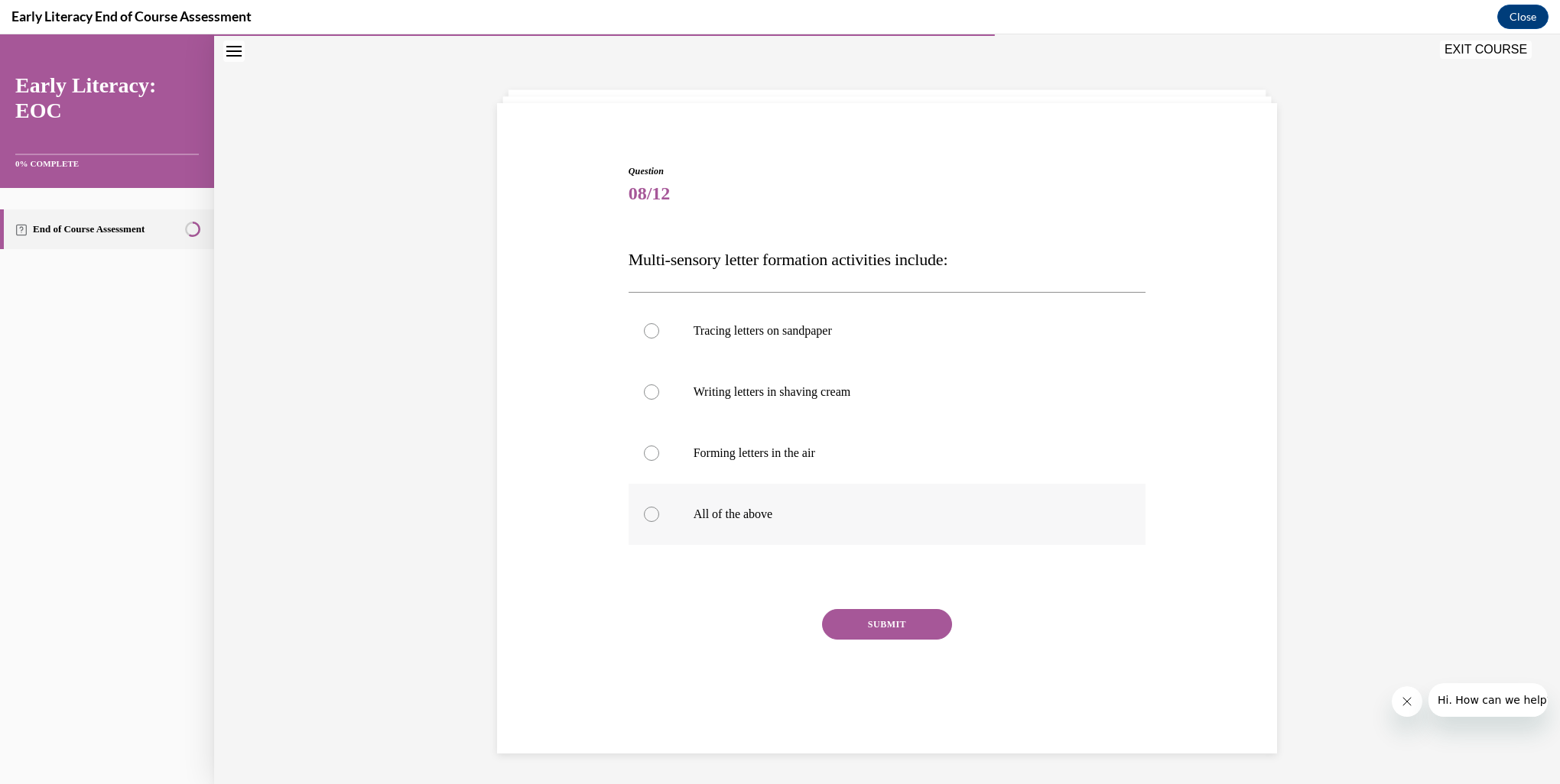
click at [744, 512] on p "All of the above" at bounding box center [900, 513] width 415 height 15
click at [902, 634] on button "SUBMIT" at bounding box center [887, 624] width 130 height 31
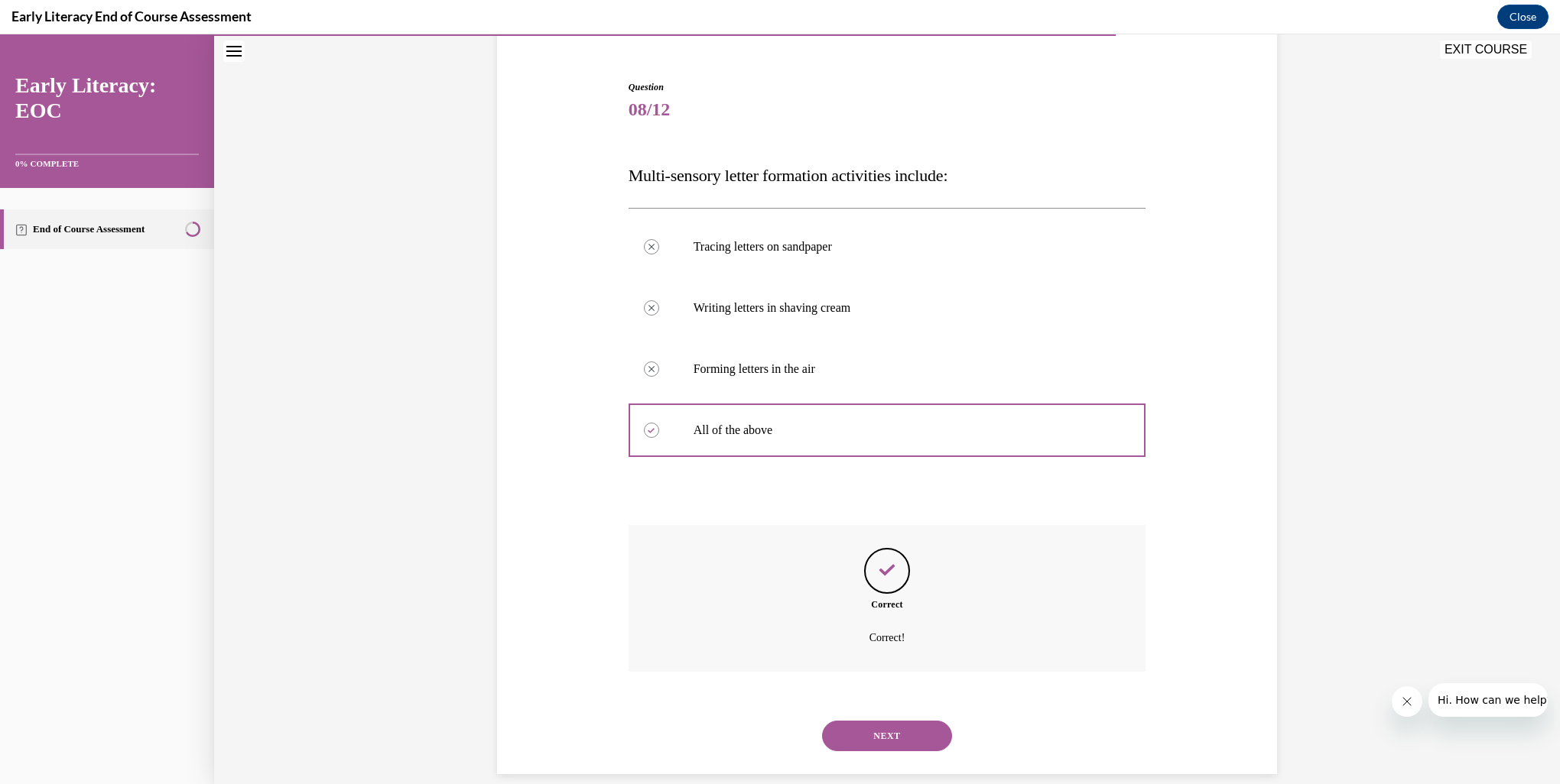
scroll to position [152, 0]
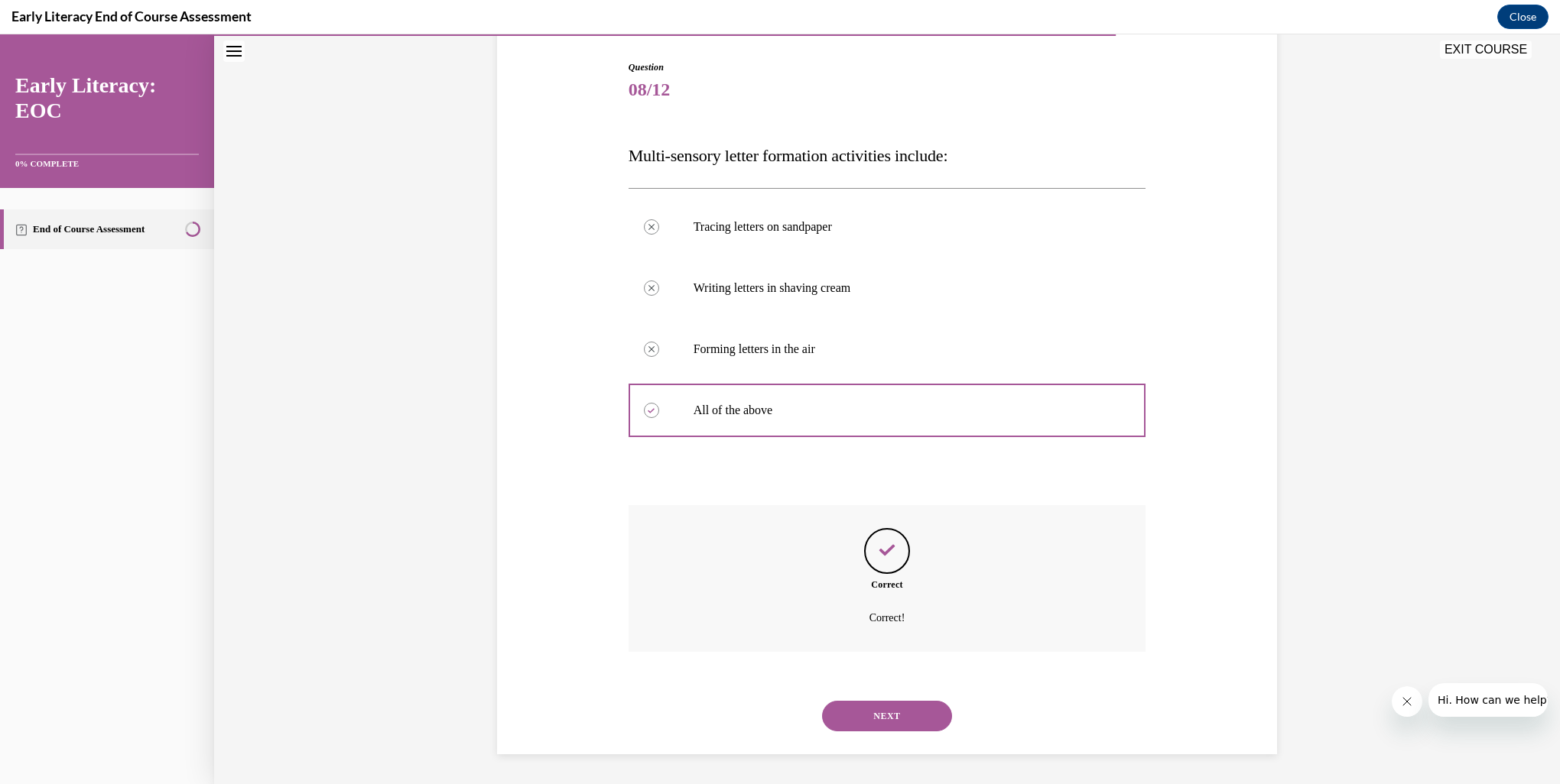
click at [885, 718] on button "NEXT" at bounding box center [887, 716] width 130 height 31
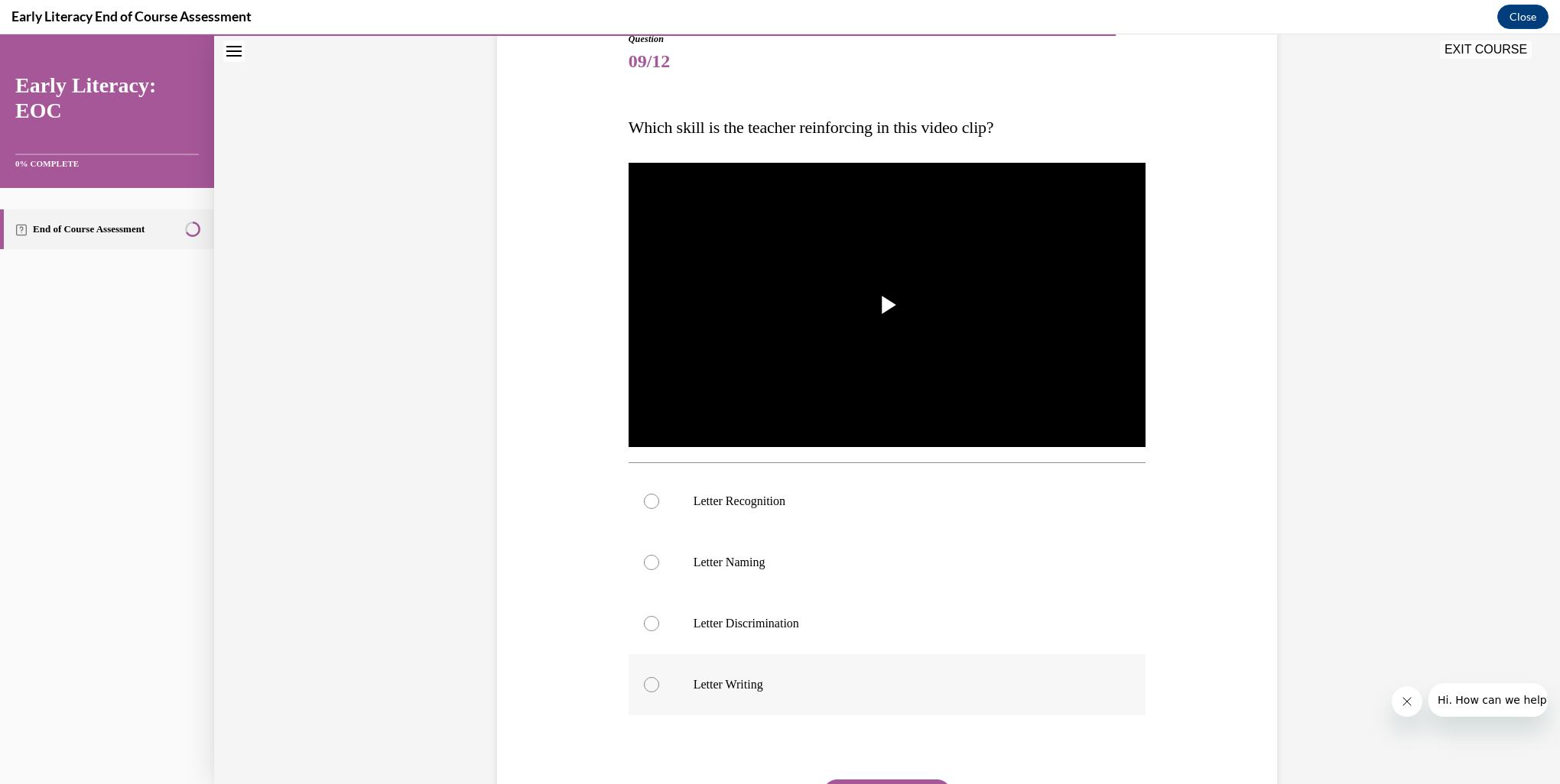
scroll to position [182, 0]
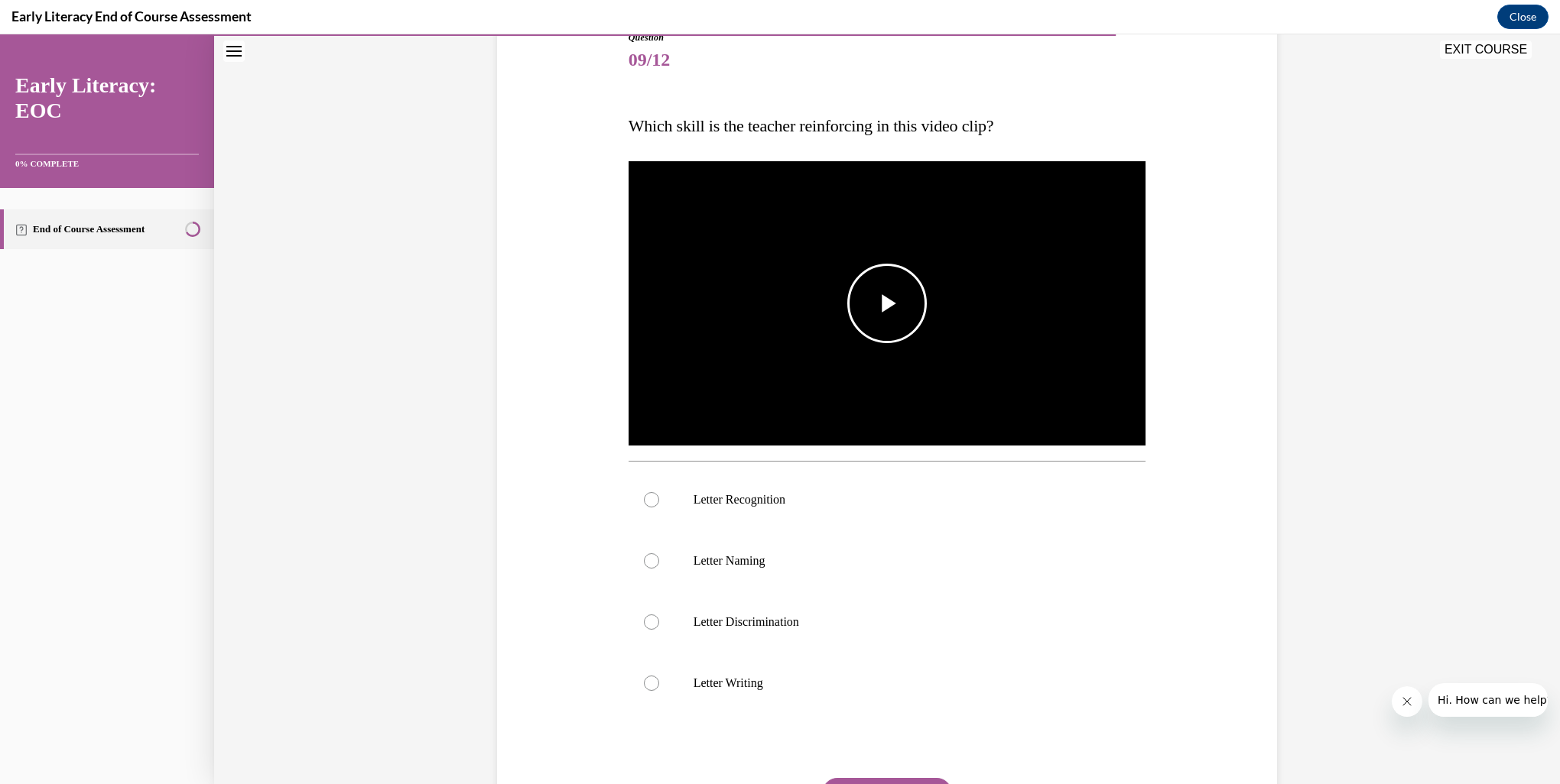
click at [884, 344] on img "Video player" at bounding box center [887, 304] width 518 height 292
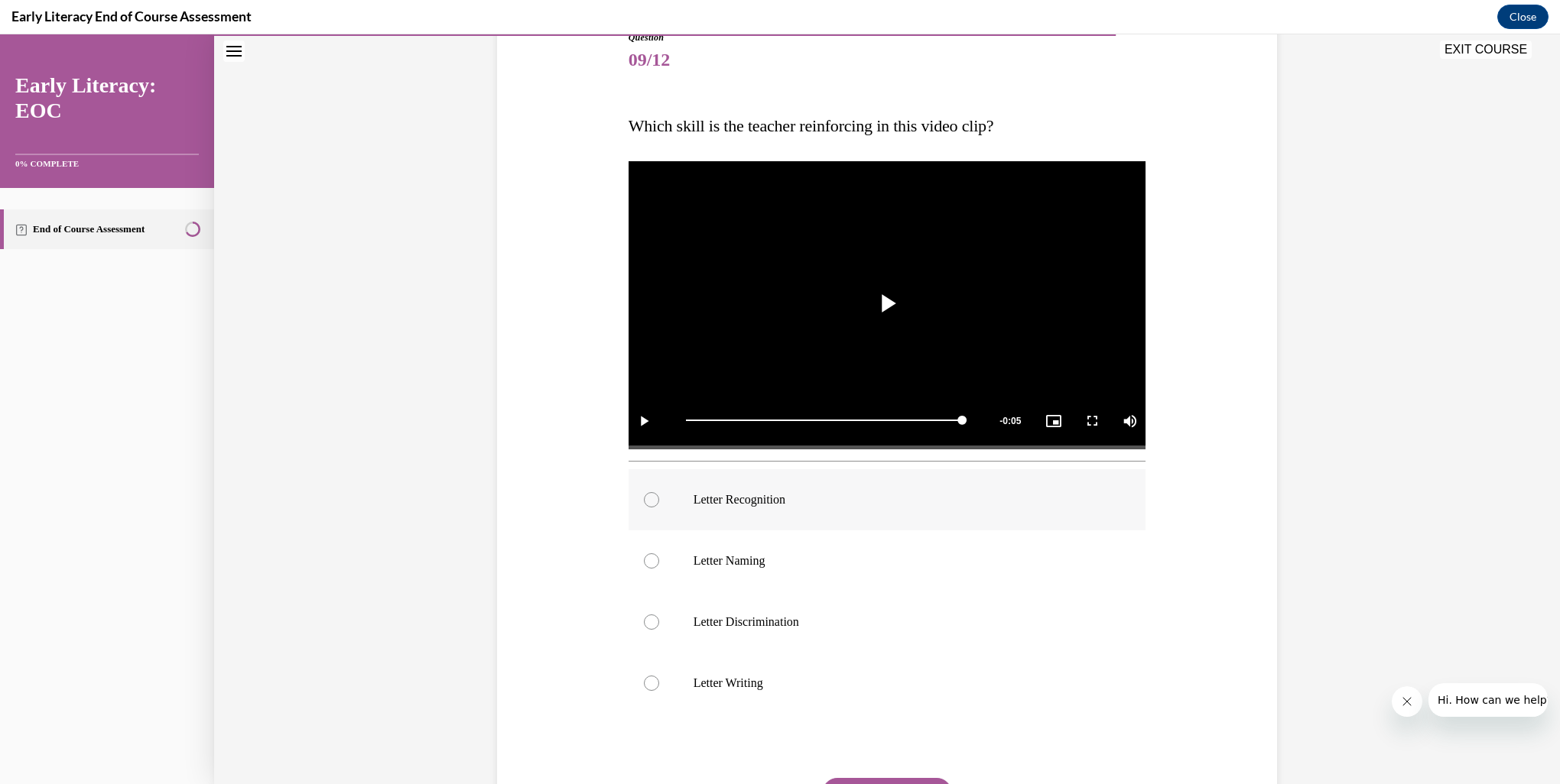
click at [651, 498] on div at bounding box center [651, 499] width 15 height 15
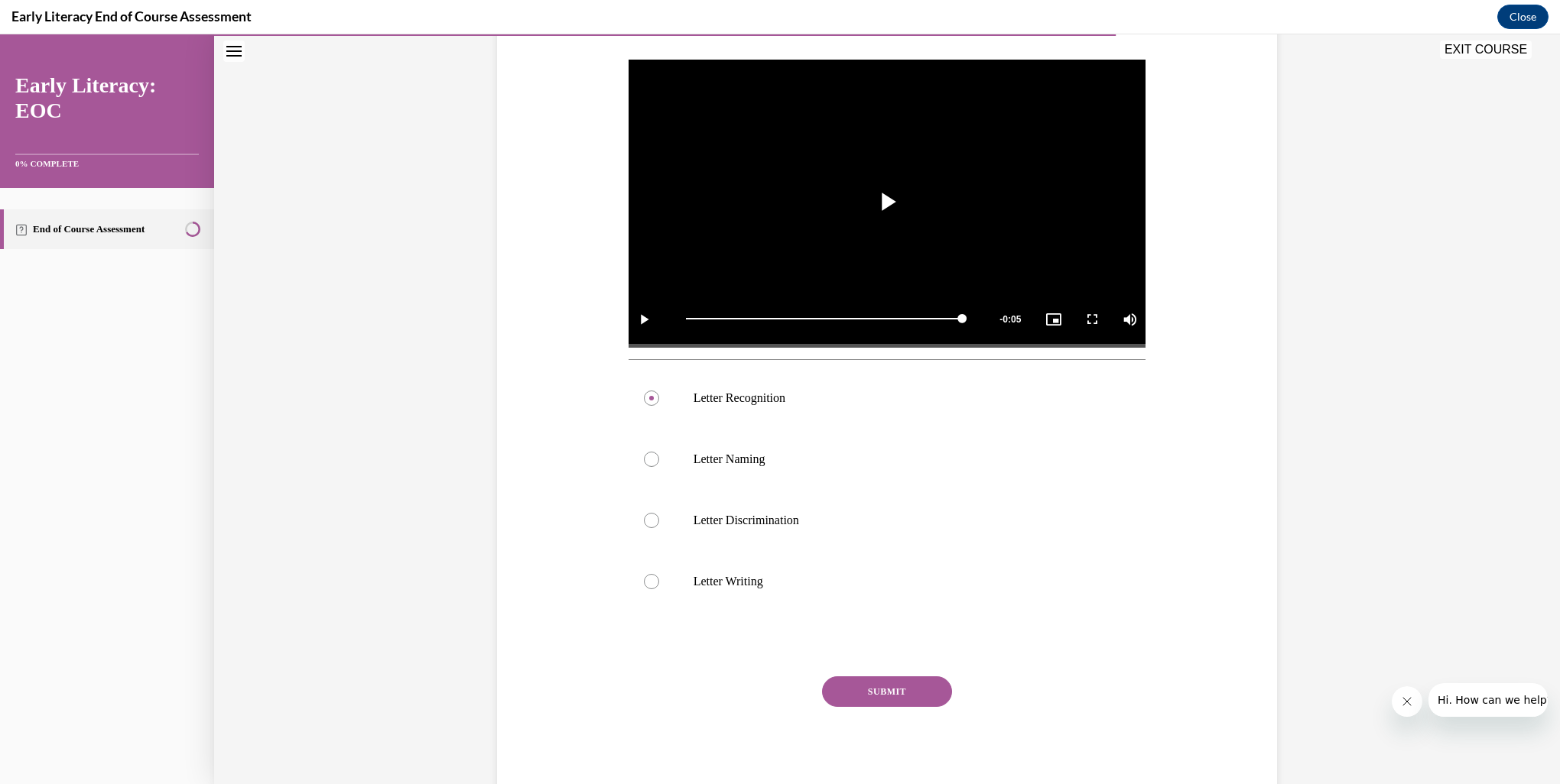
drag, startPoint x: 903, startPoint y: 683, endPoint x: 911, endPoint y: 680, distance: 8.5
click at [905, 683] on button "SUBMIT" at bounding box center [887, 691] width 130 height 31
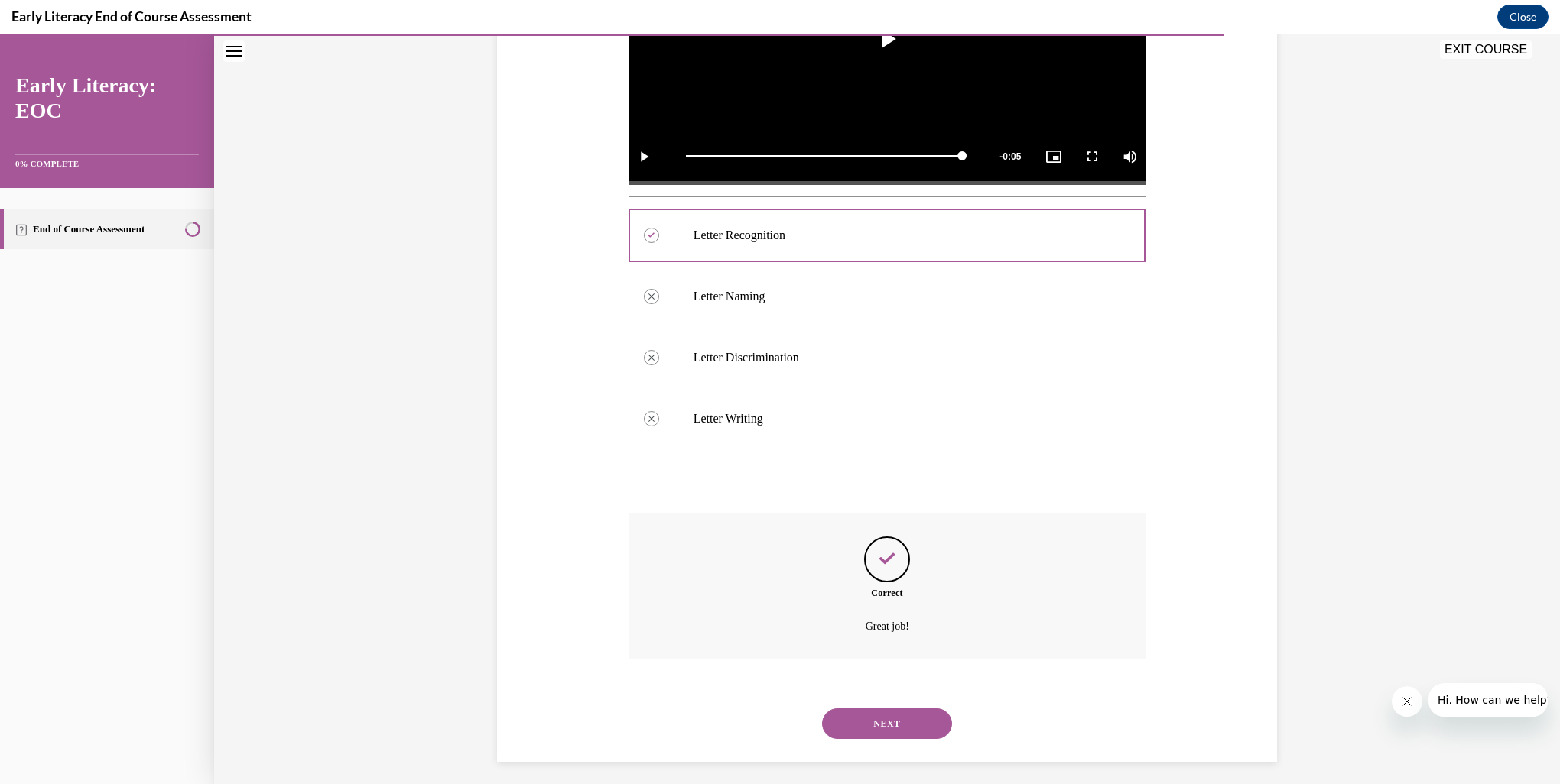
scroll to position [454, 0]
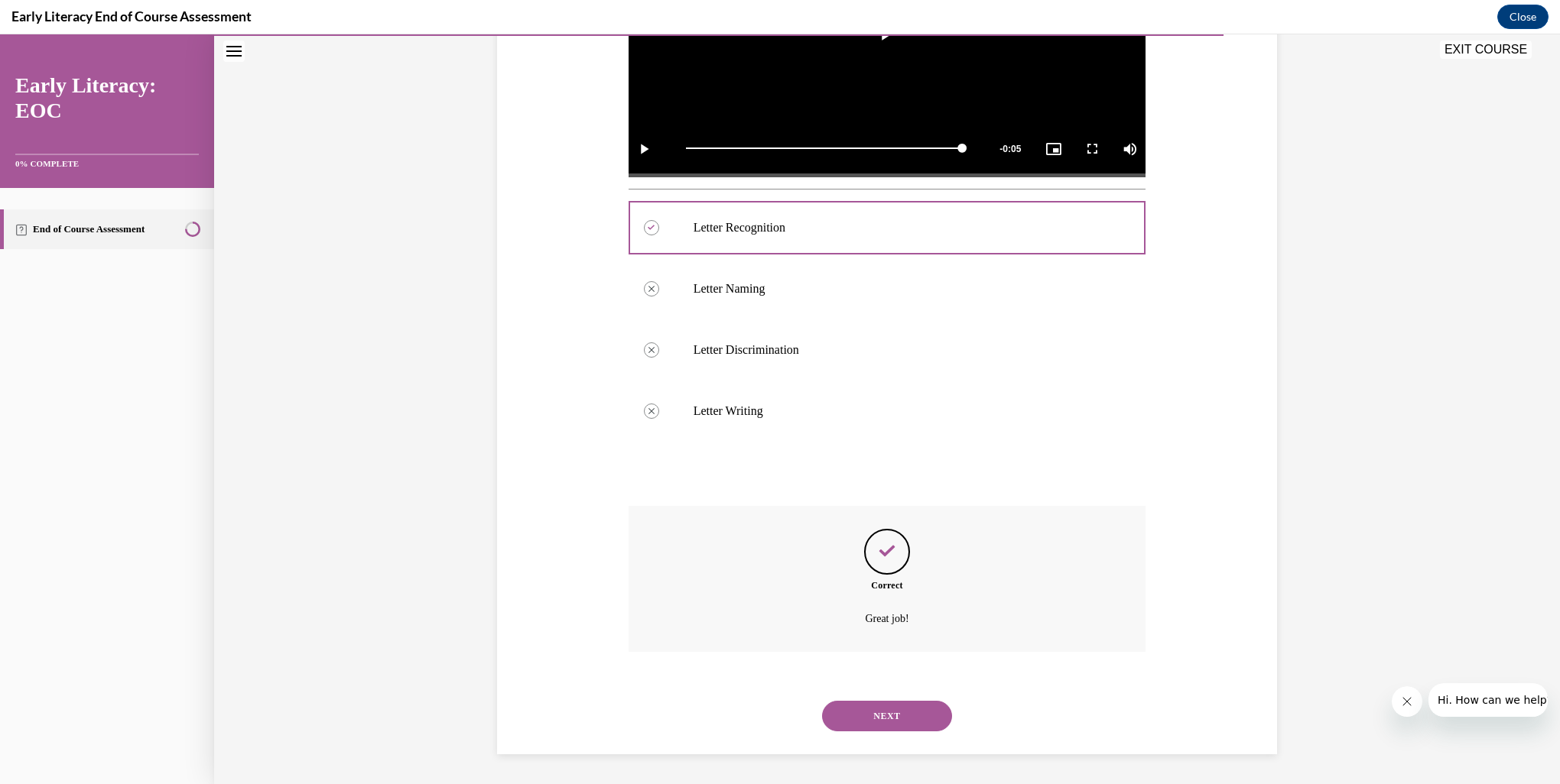
click at [904, 723] on button "NEXT" at bounding box center [887, 716] width 130 height 31
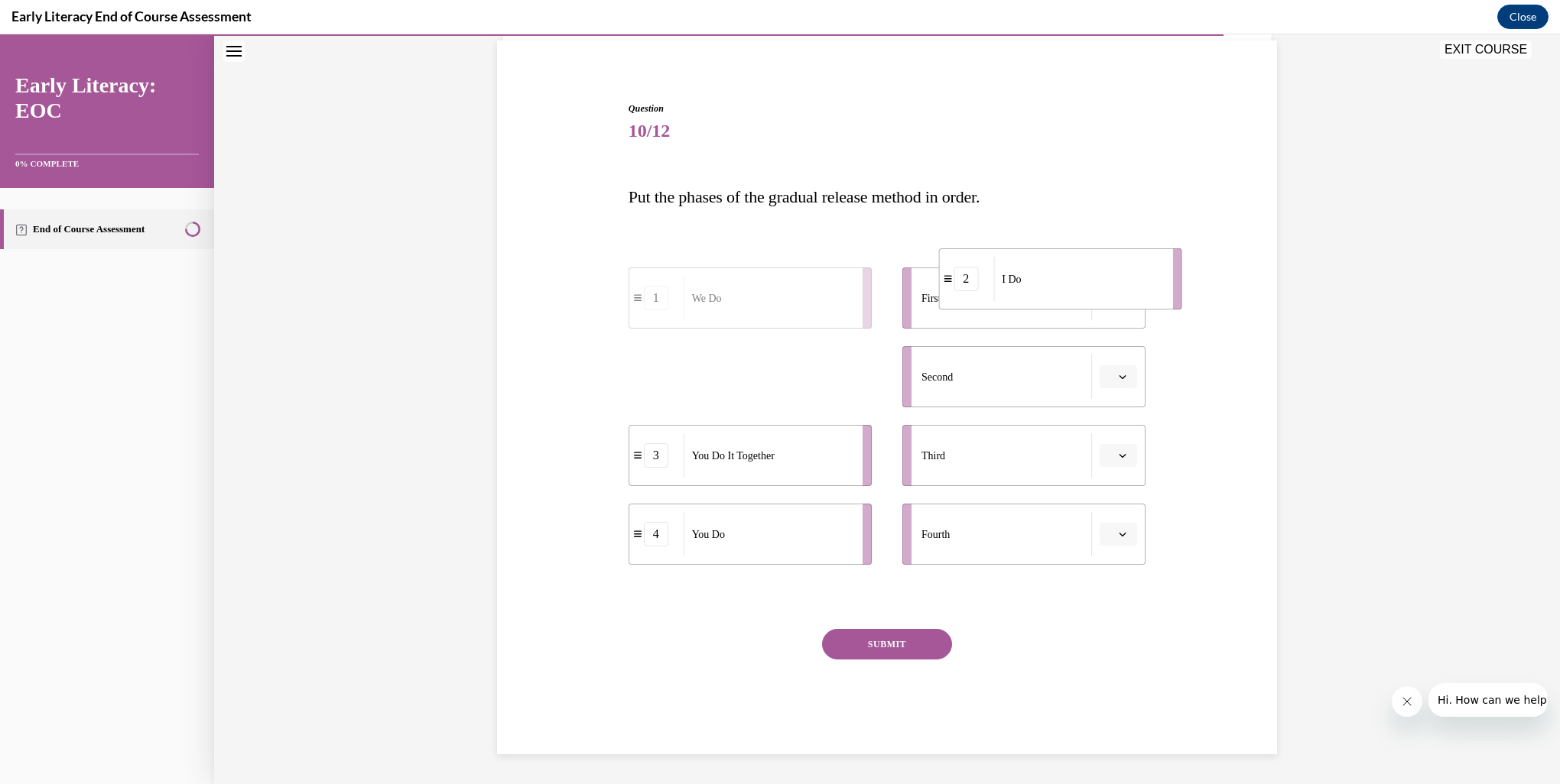
drag, startPoint x: 759, startPoint y: 392, endPoint x: 1068, endPoint y: 295, distance: 323.9
click at [1068, 295] on div "I Do" at bounding box center [1077, 279] width 169 height 44
drag, startPoint x: 765, startPoint y: 396, endPoint x: 1066, endPoint y: 396, distance: 301.0
click at [1066, 396] on div "We Do" at bounding box center [1073, 376] width 169 height 44
drag, startPoint x: 765, startPoint y: 464, endPoint x: 1085, endPoint y: 467, distance: 320.0
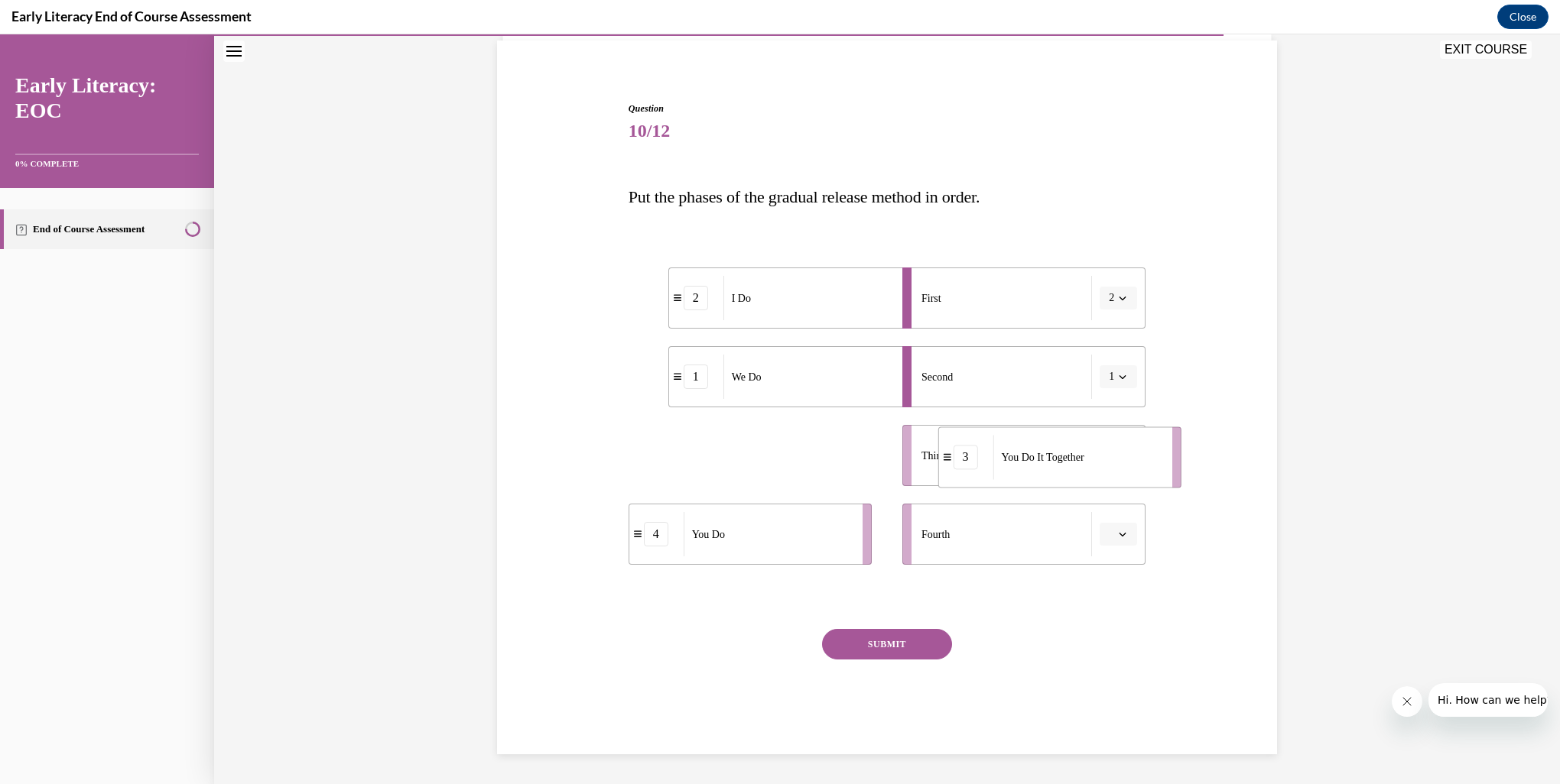
click at [1085, 467] on div "You Do It Together" at bounding box center [1077, 457] width 169 height 44
drag, startPoint x: 785, startPoint y: 545, endPoint x: 1088, endPoint y: 538, distance: 303.1
click at [1088, 538] on div "You Do" at bounding box center [1072, 529] width 169 height 44
click at [902, 645] on button "SUBMIT" at bounding box center [887, 644] width 130 height 31
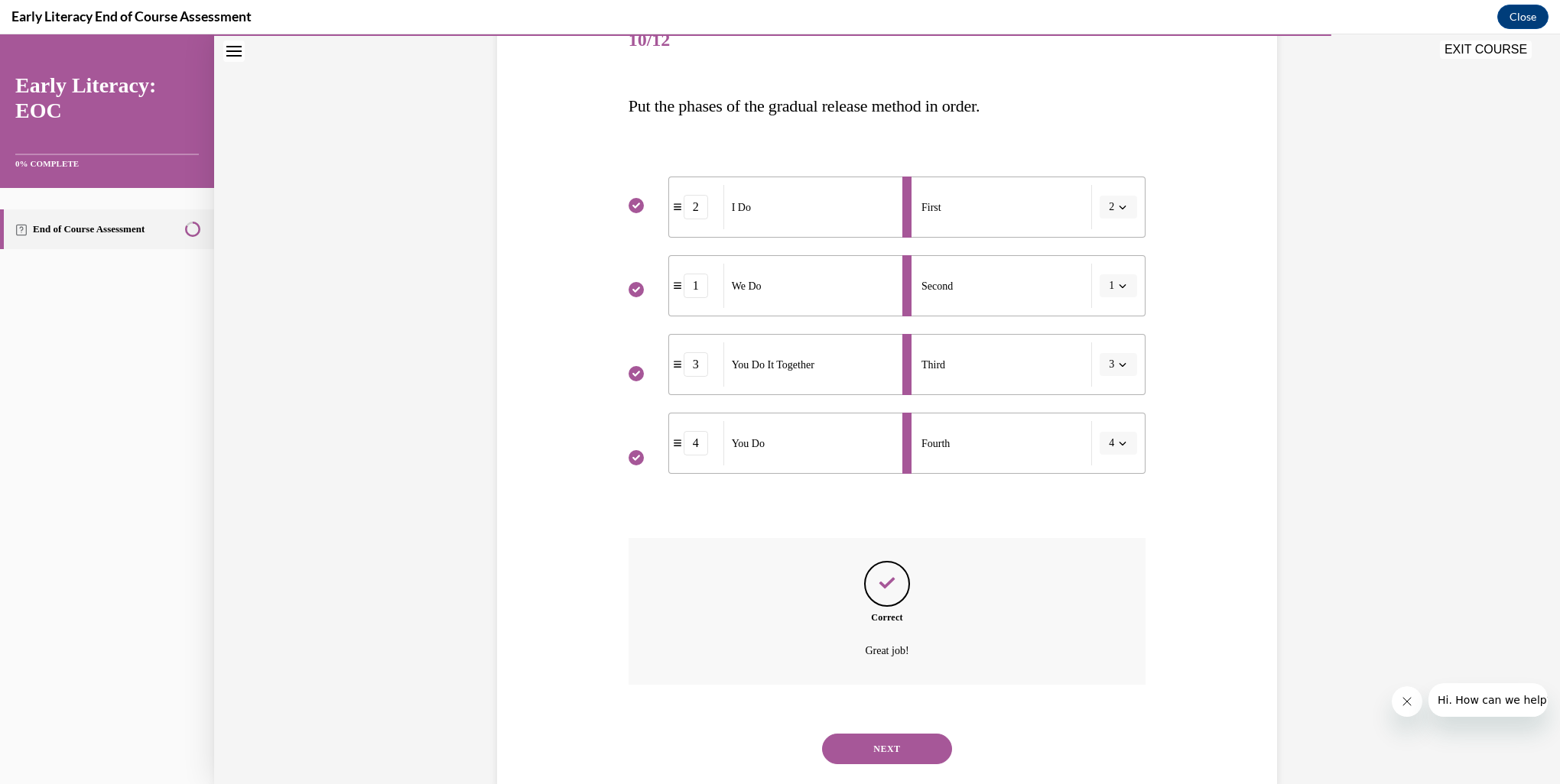
scroll to position [235, 0]
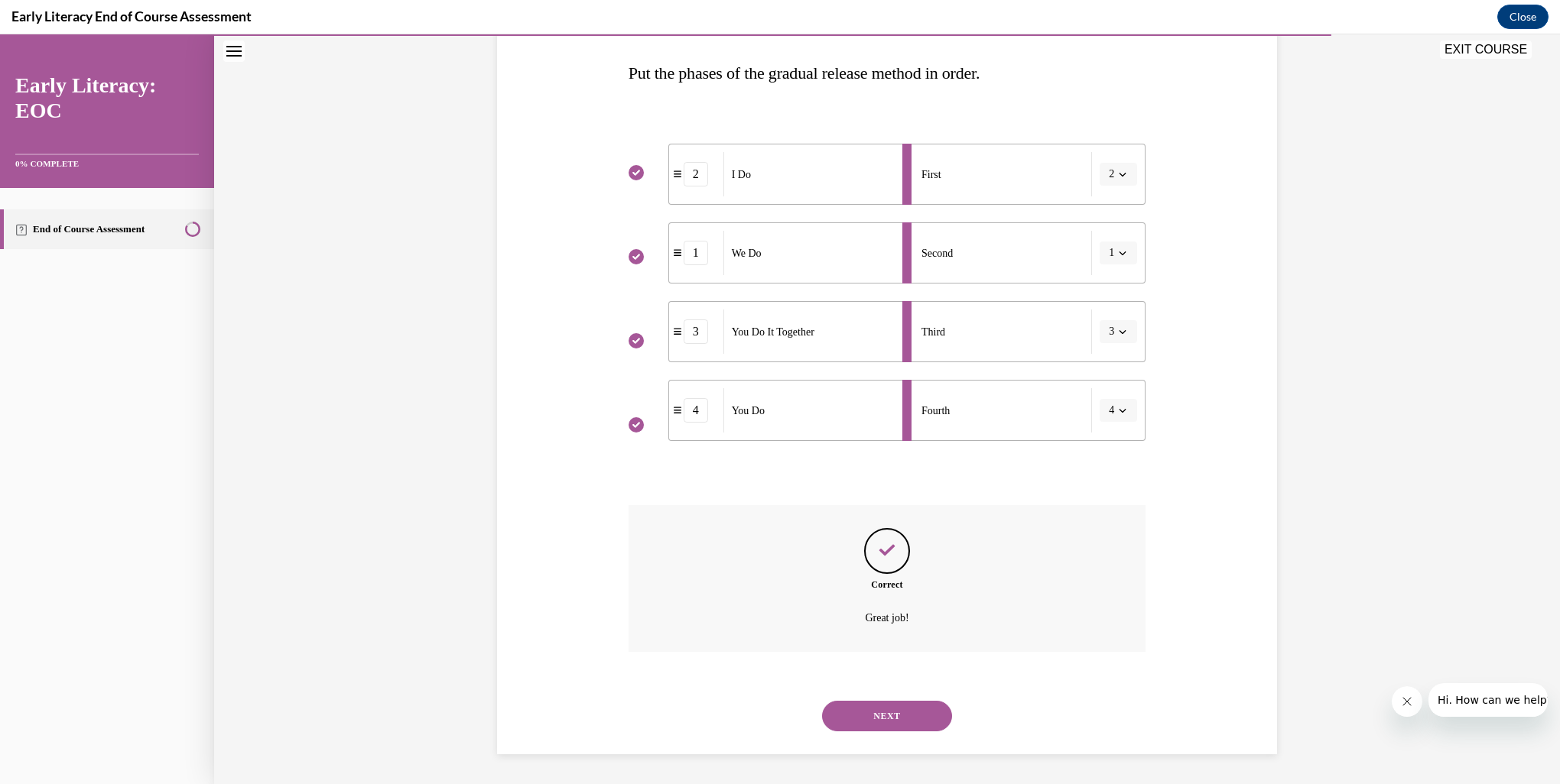
click at [904, 711] on button "NEXT" at bounding box center [887, 716] width 130 height 31
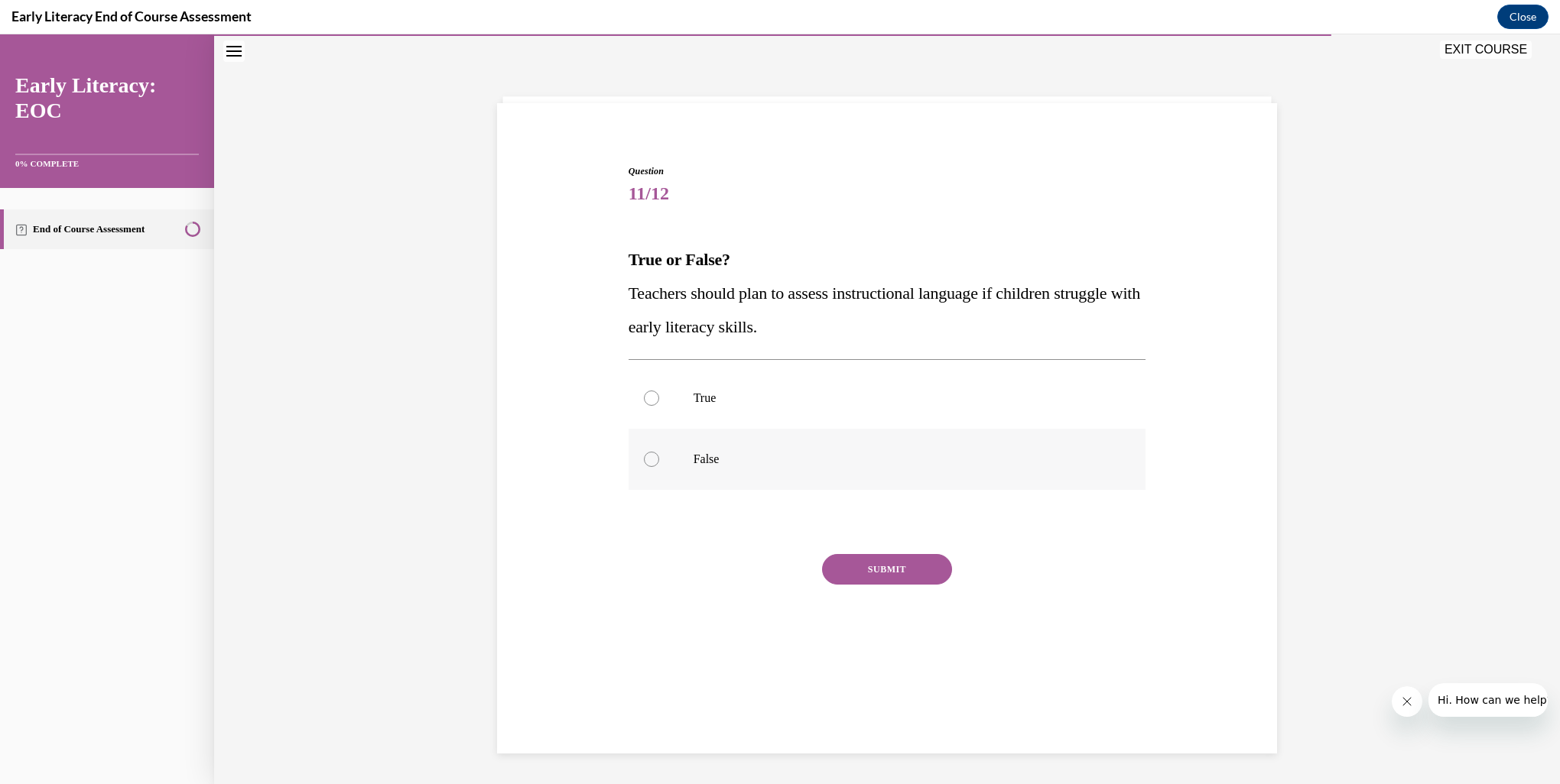
click at [694, 461] on p "False" at bounding box center [900, 458] width 415 height 15
click at [895, 568] on button "SUBMIT" at bounding box center [887, 569] width 130 height 31
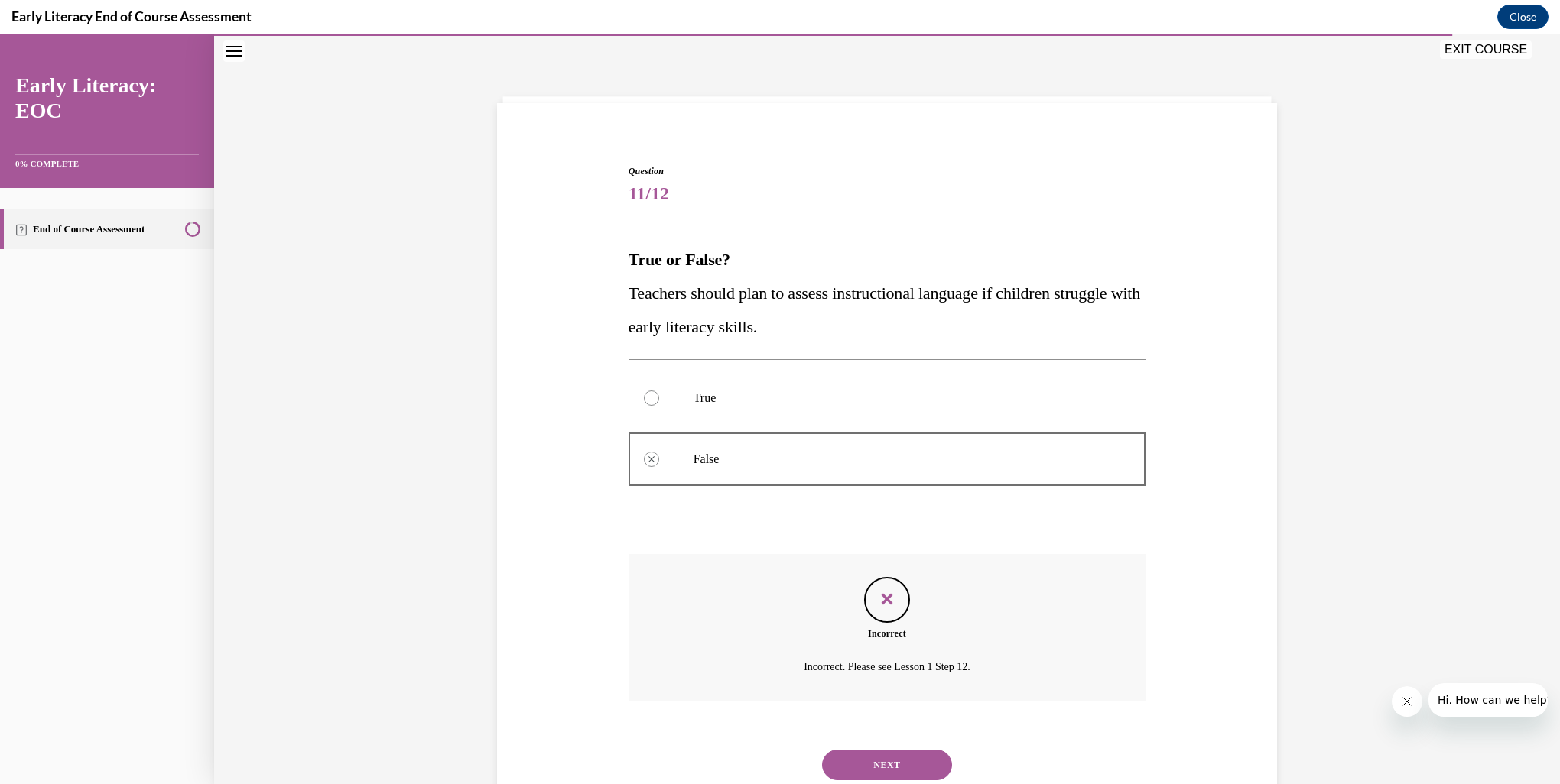
scroll to position [97, 0]
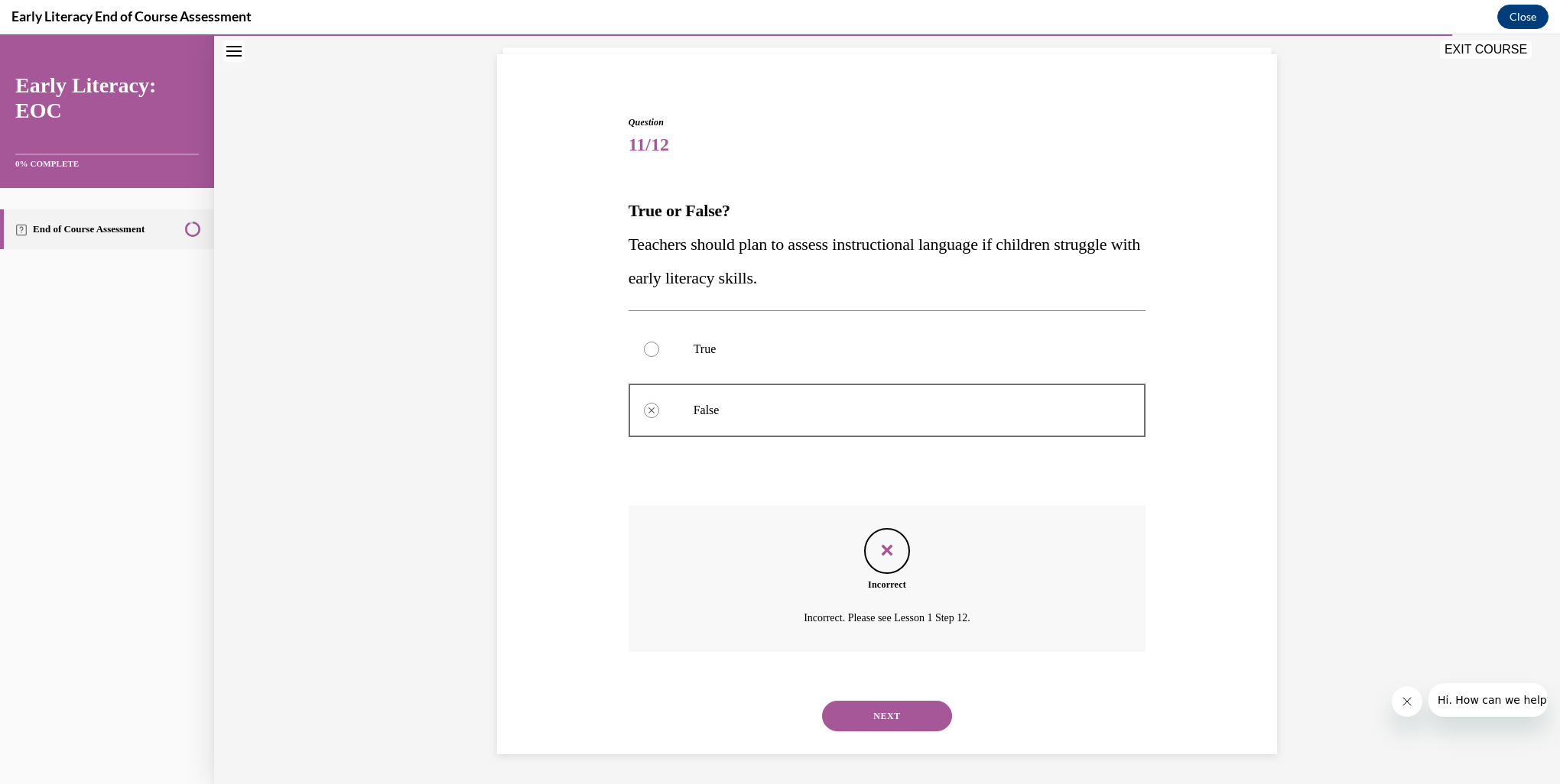
click at [911, 718] on button "NEXT" at bounding box center [887, 716] width 130 height 31
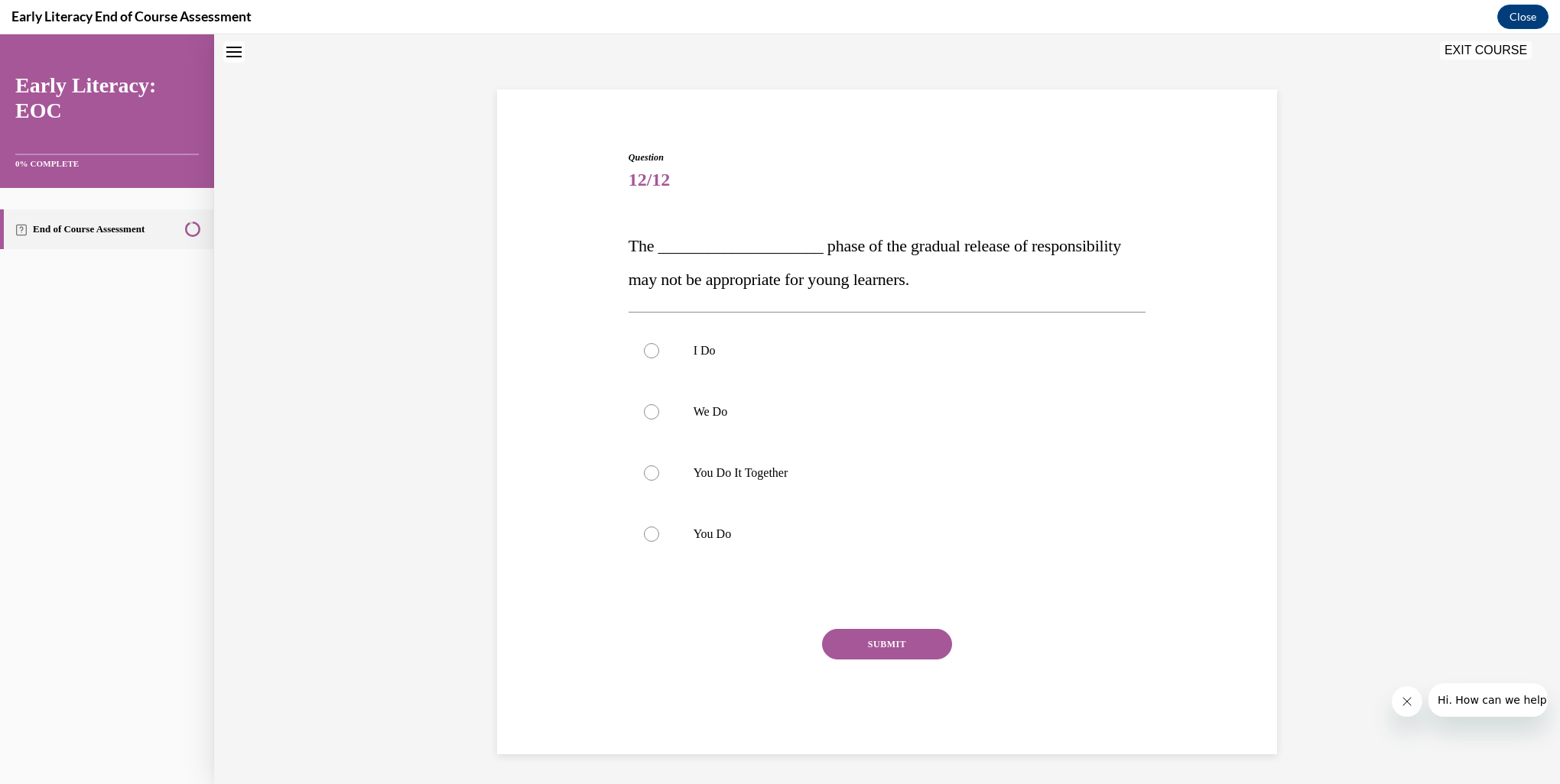
scroll to position [46, 0]
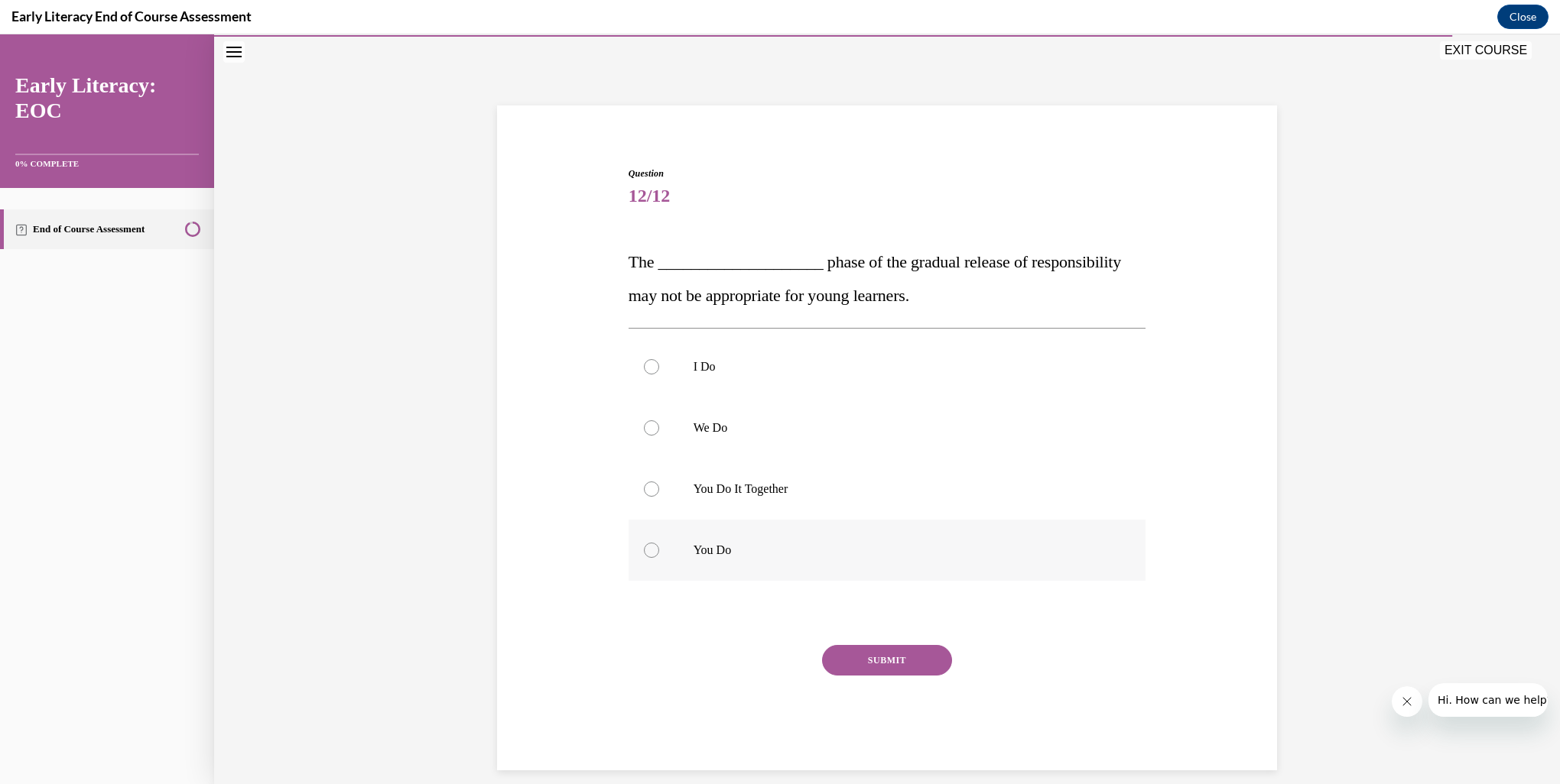
click at [710, 551] on p "You Do" at bounding box center [900, 549] width 415 height 15
click at [884, 662] on button "SUBMIT" at bounding box center [887, 660] width 130 height 31
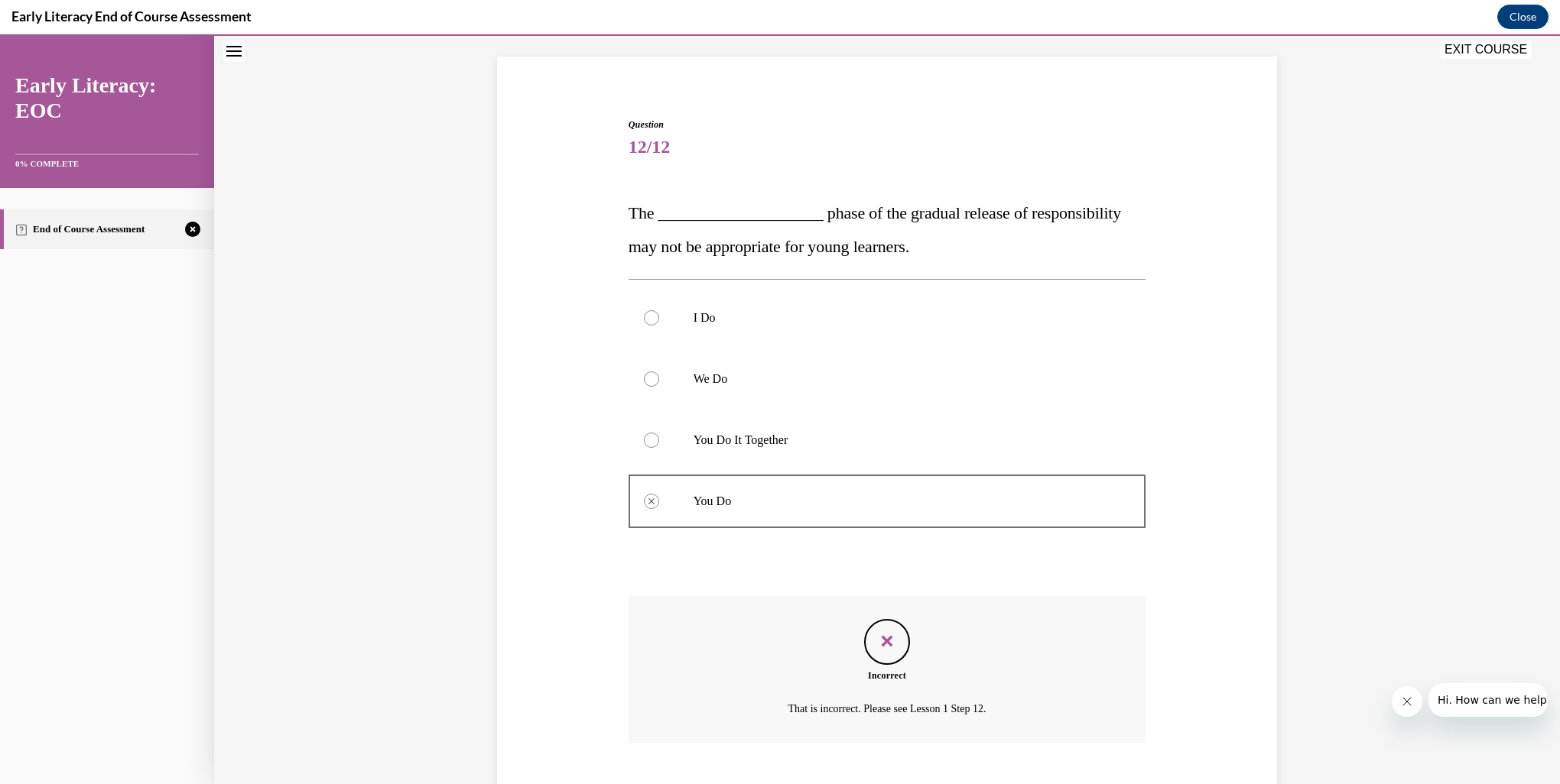
scroll to position [186, 0]
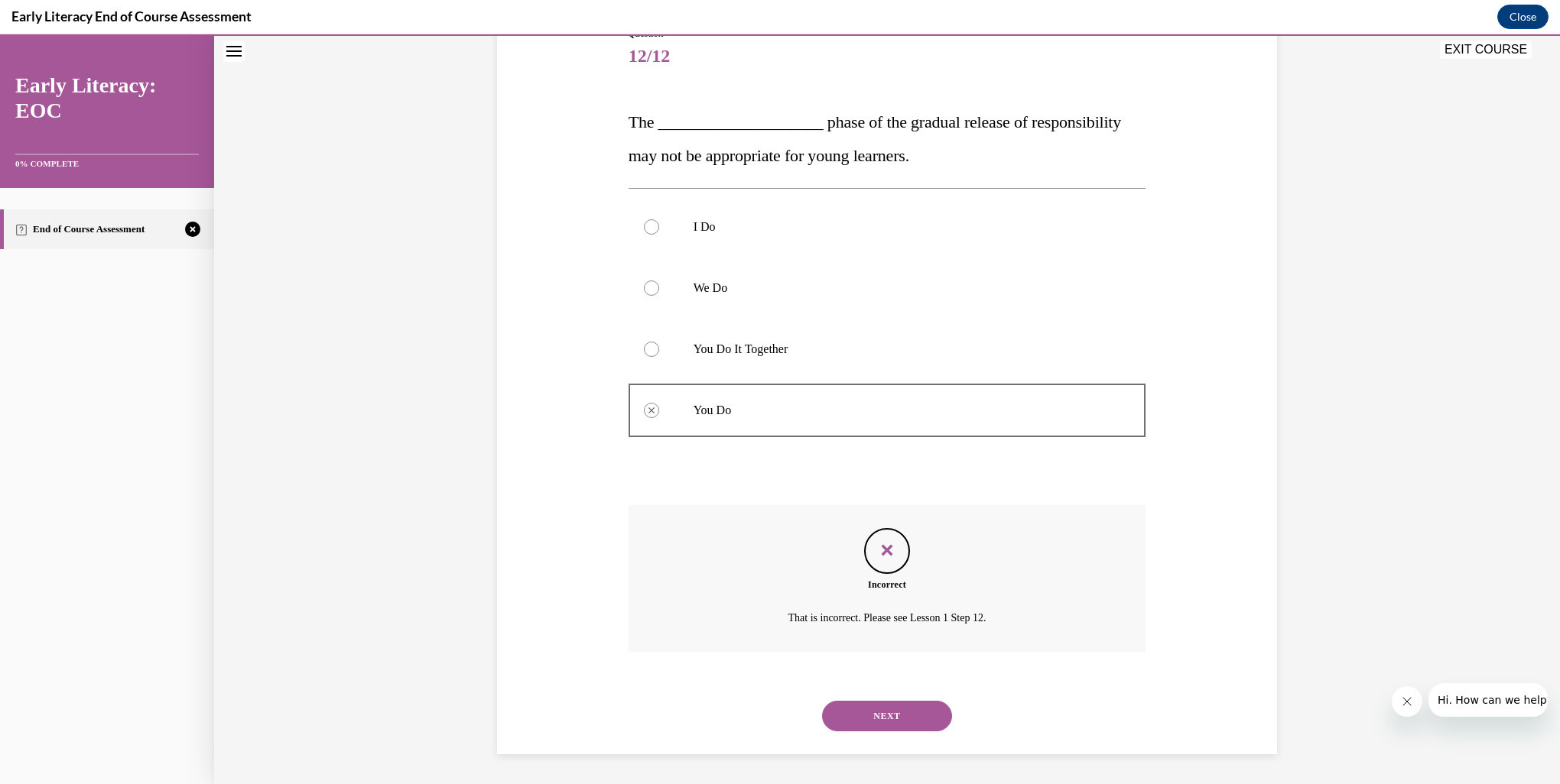
click at [896, 721] on button "NEXT" at bounding box center [887, 716] width 130 height 31
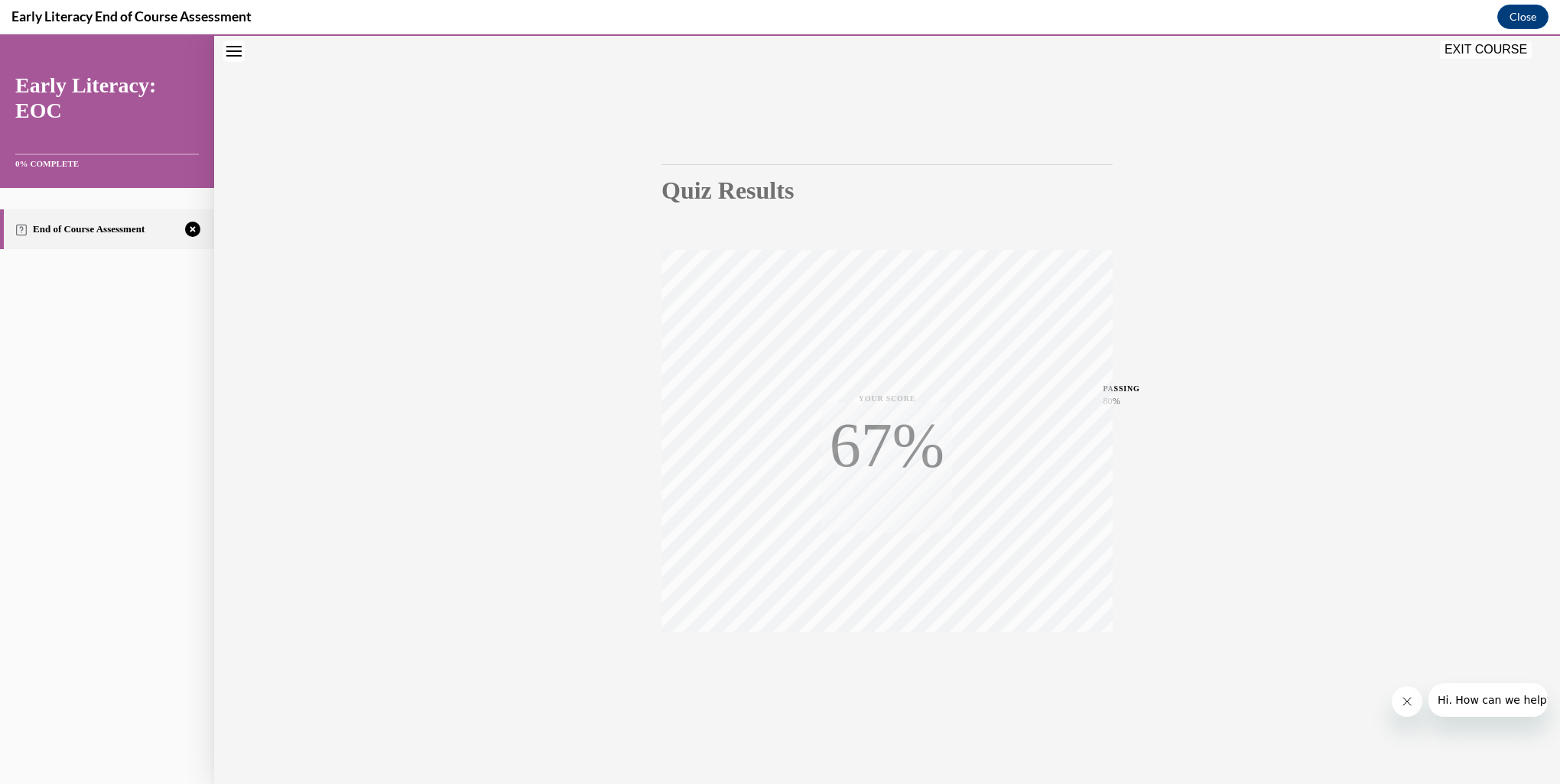
scroll to position [48, 0]
click at [883, 681] on icon "button" at bounding box center [887, 676] width 54 height 17
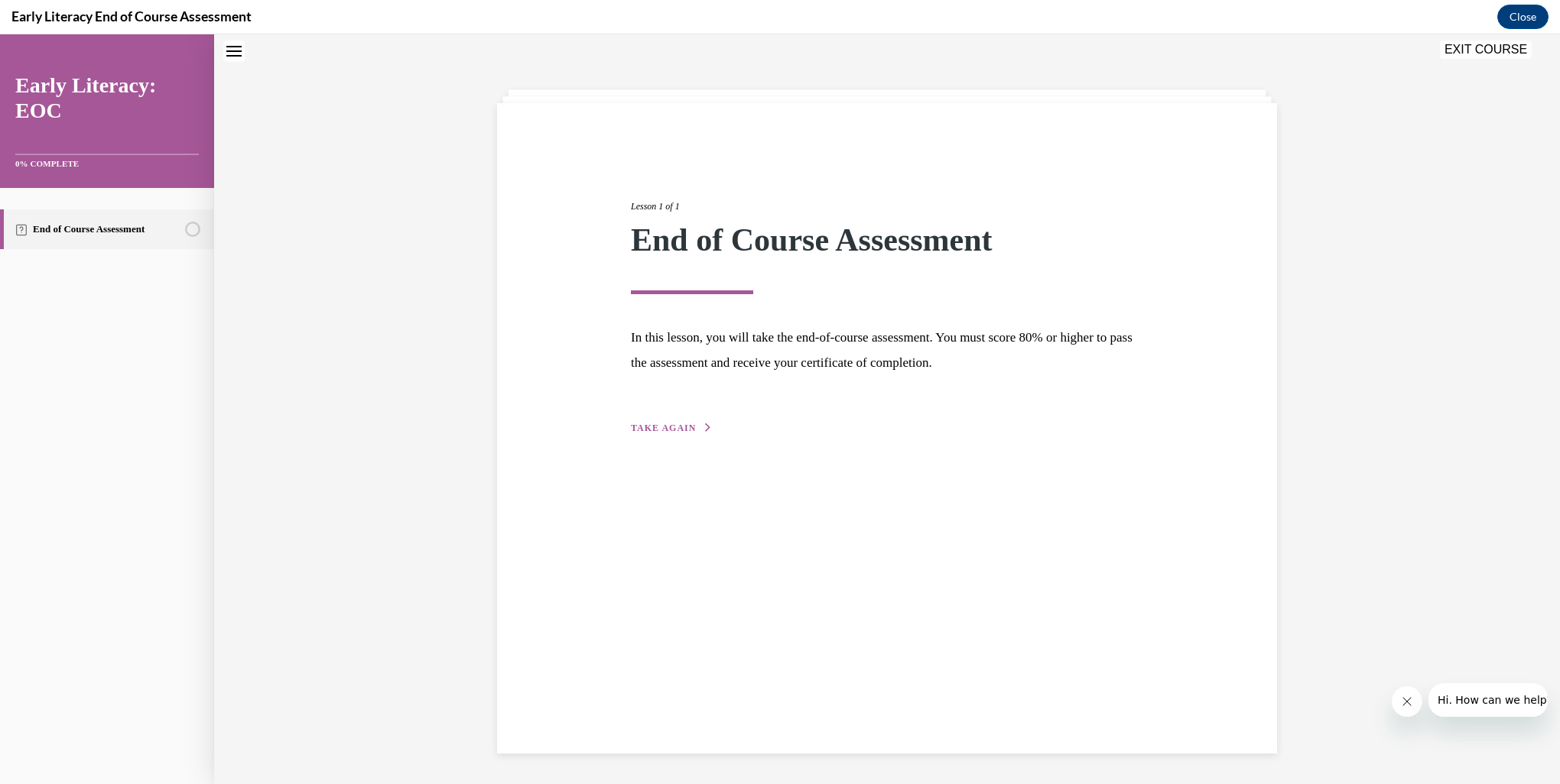
click at [643, 434] on button "TAKE AGAIN" at bounding box center [672, 428] width 82 height 14
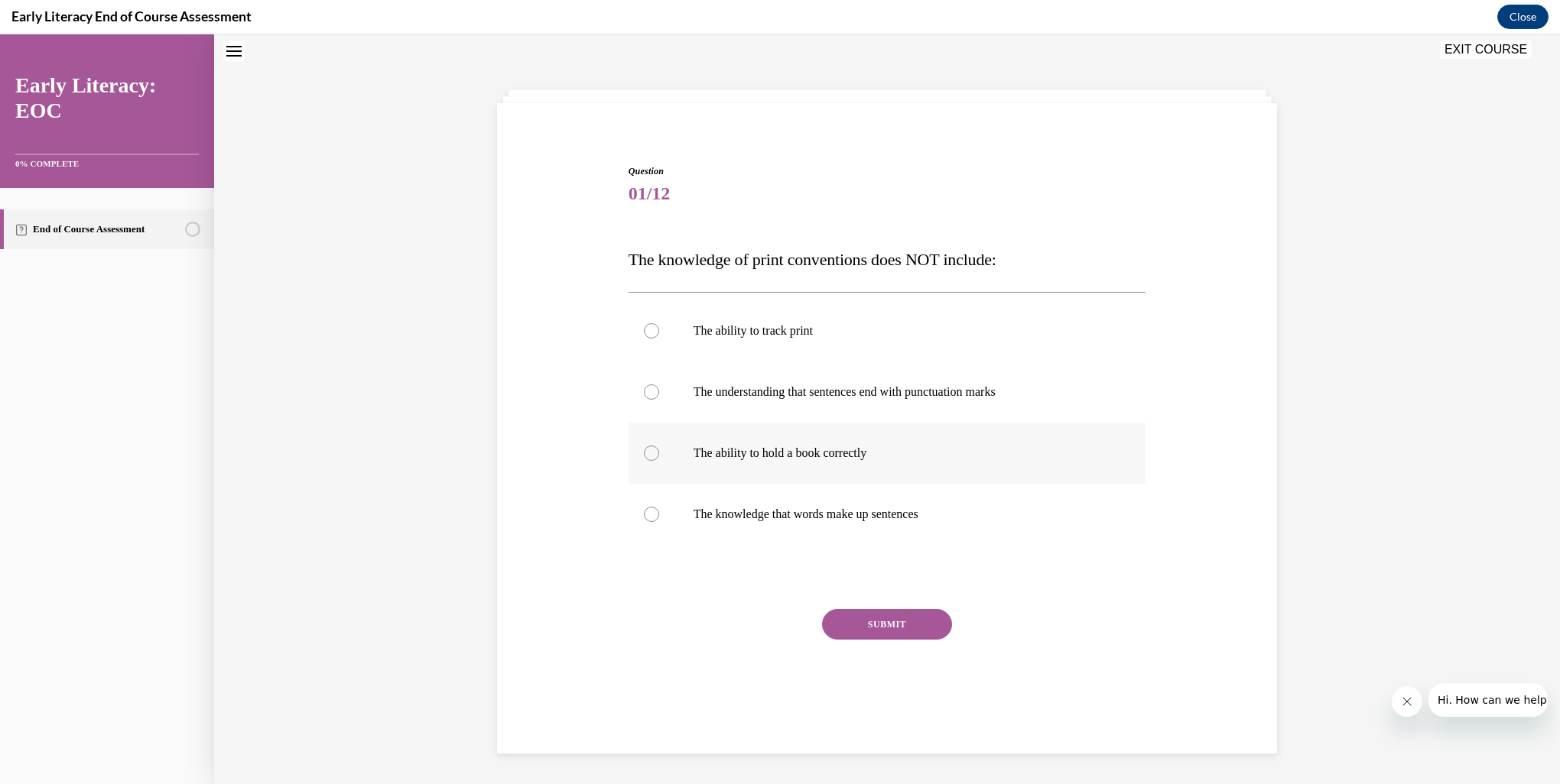
click at [708, 448] on p "The ability to hold a book correctly" at bounding box center [900, 452] width 415 height 15
click at [875, 621] on button "SUBMIT" at bounding box center [887, 624] width 130 height 31
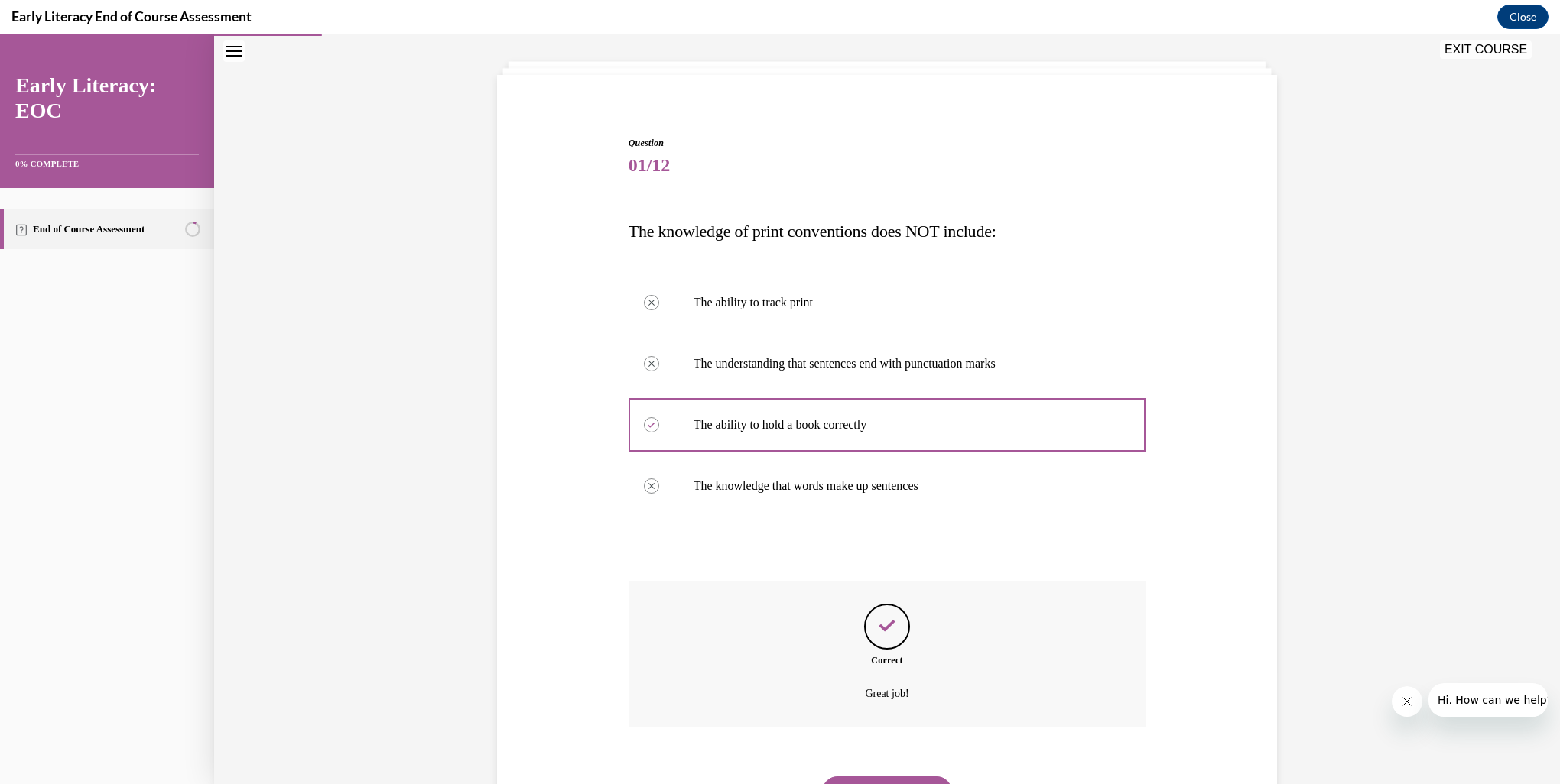
scroll to position [152, 0]
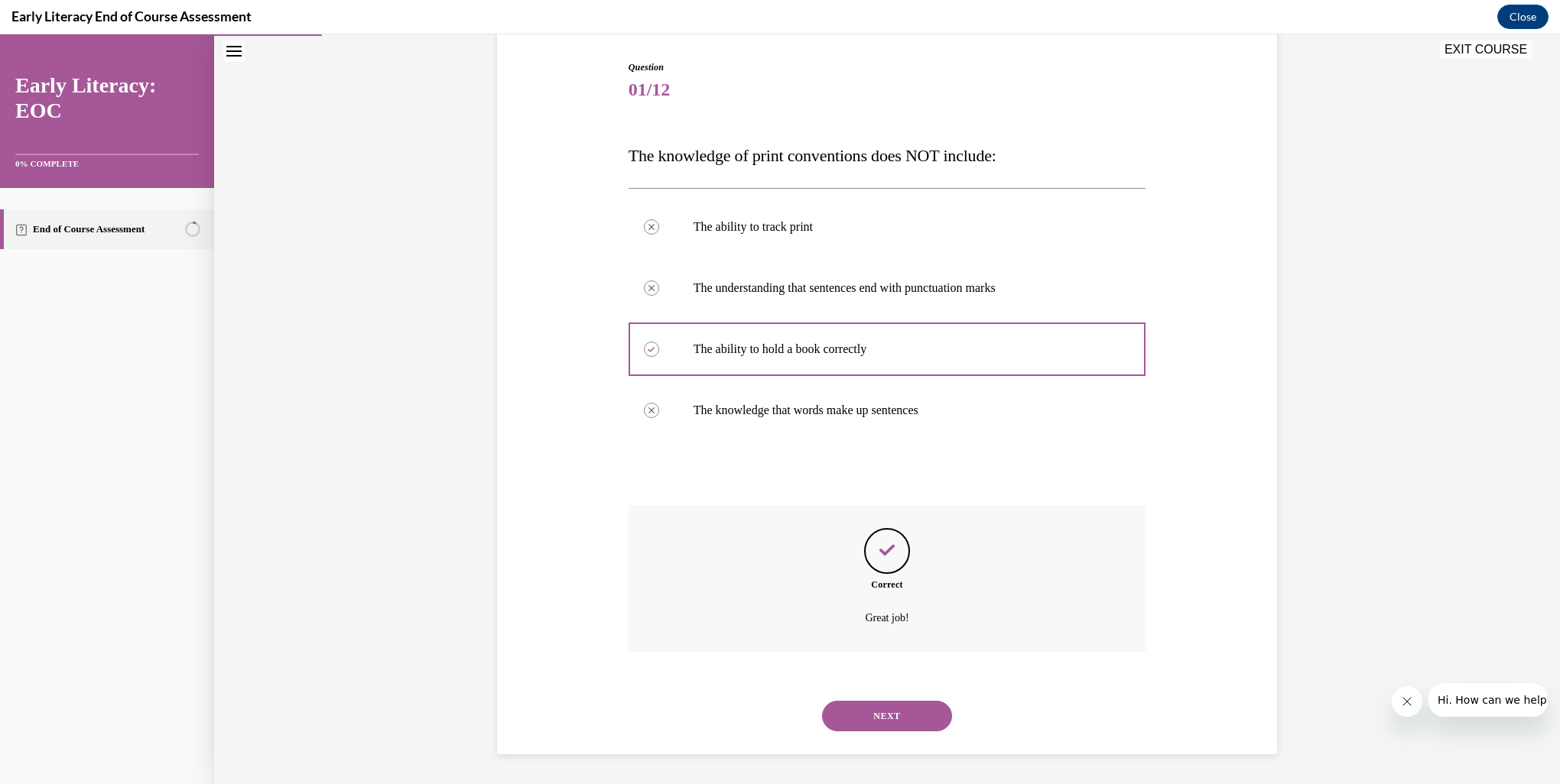
click at [914, 724] on button "NEXT" at bounding box center [887, 716] width 130 height 31
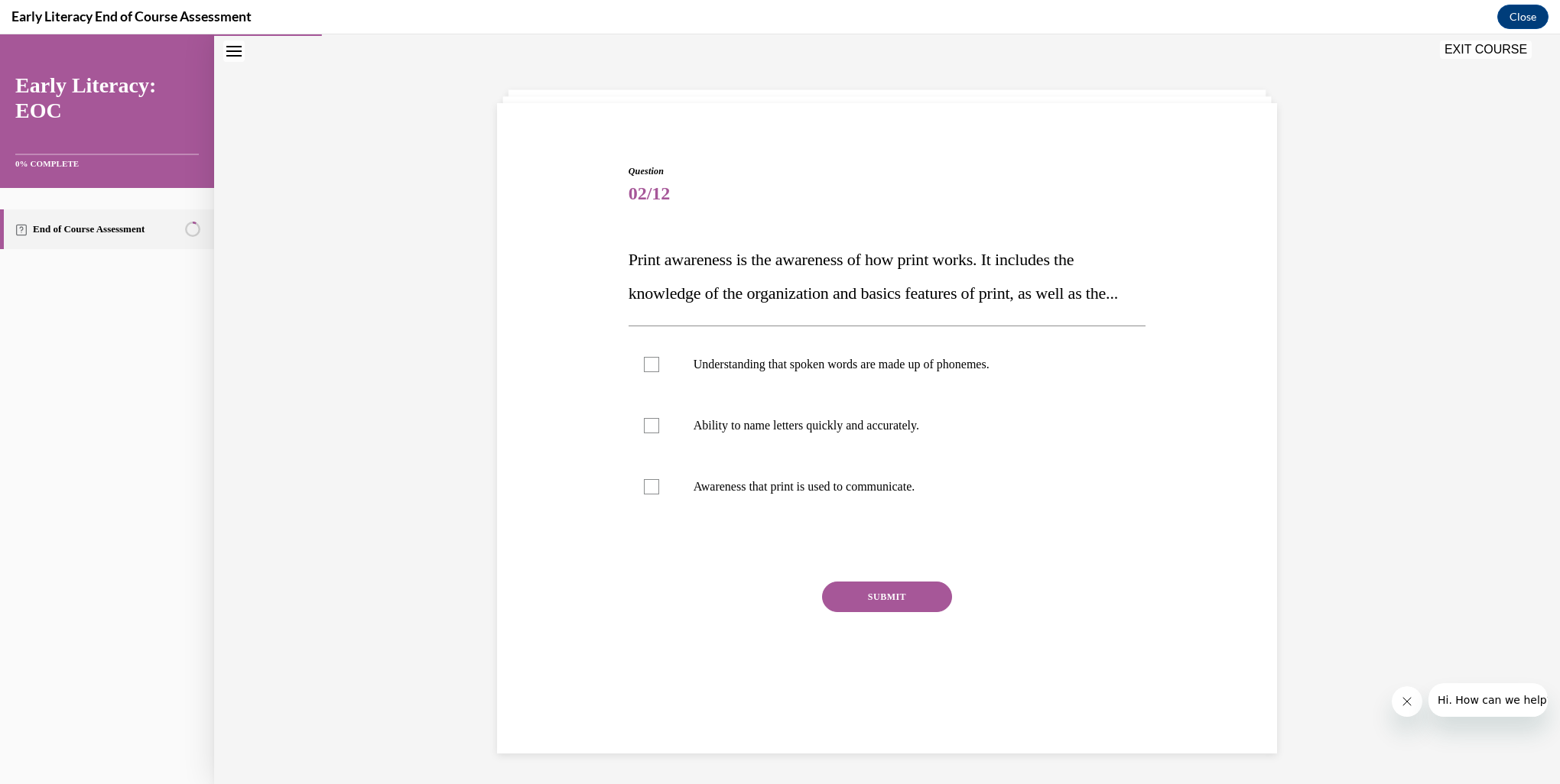
scroll to position [48, 0]
click at [713, 494] on p "Awareness that print is used to communicate." at bounding box center [900, 486] width 415 height 15
click at [844, 612] on button "SUBMIT" at bounding box center [887, 596] width 130 height 31
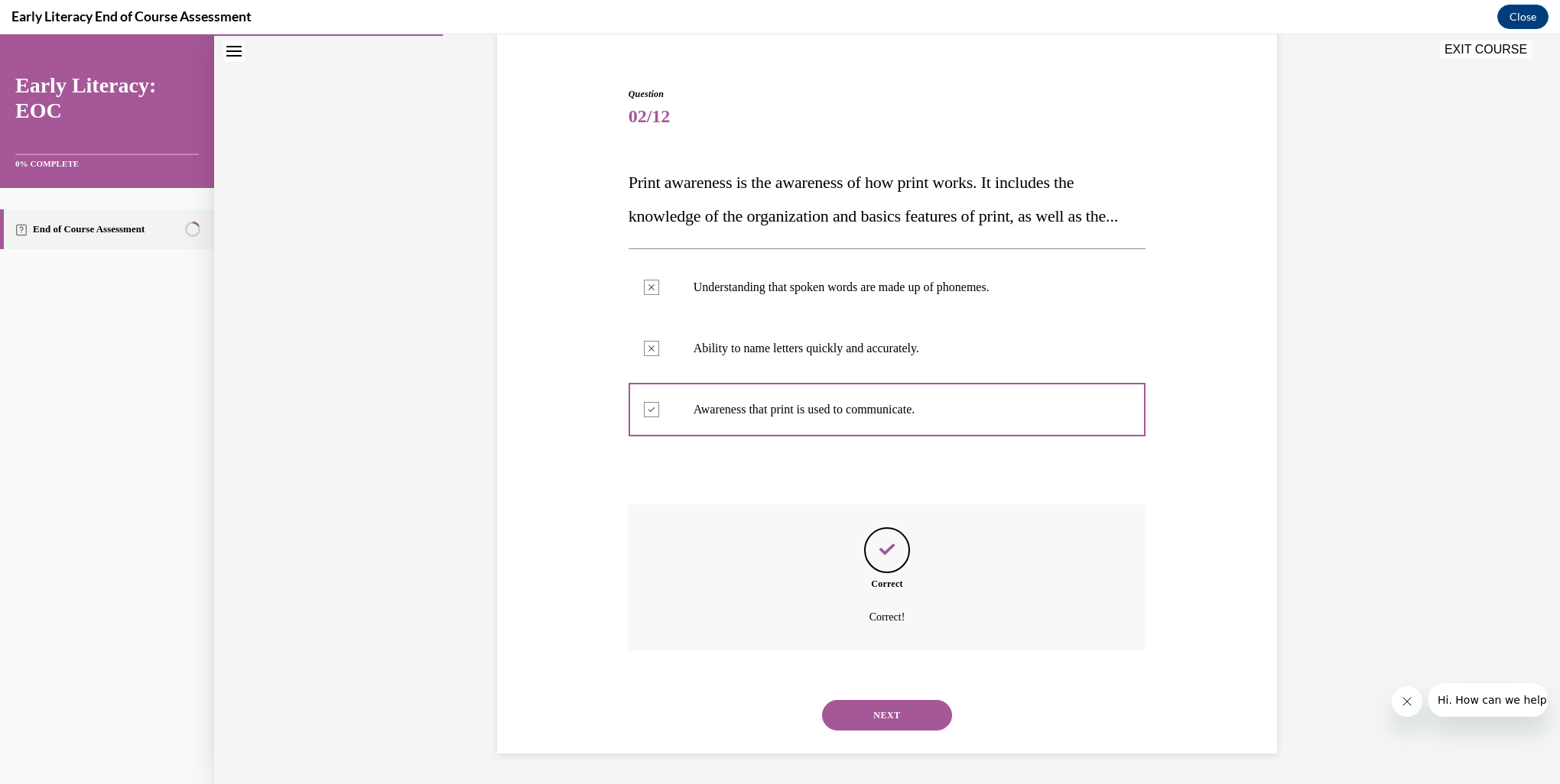
scroll to position [158, 0]
click at [902, 719] on button "NEXT" at bounding box center [887, 715] width 130 height 31
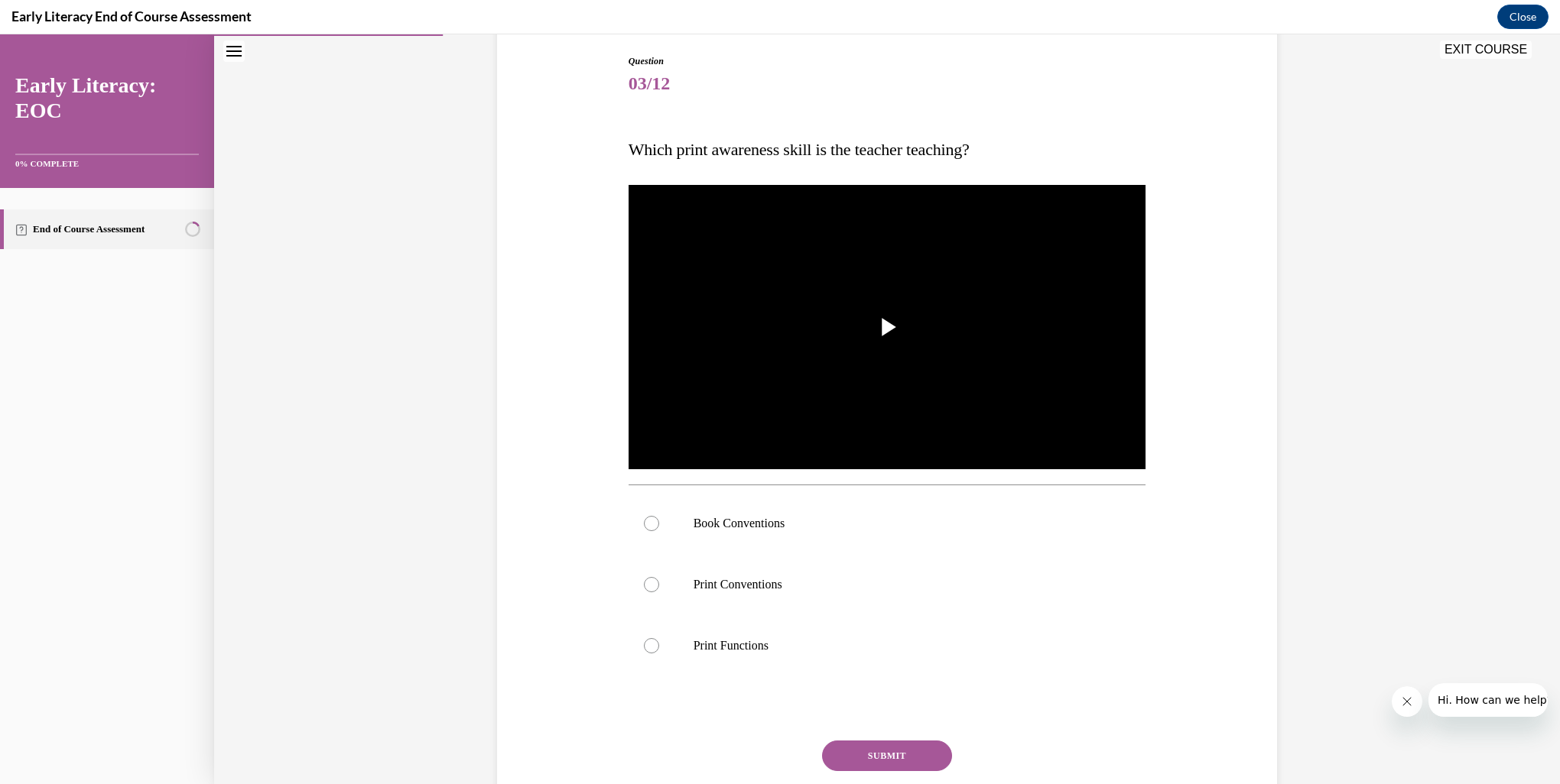
scroll to position [80, 0]
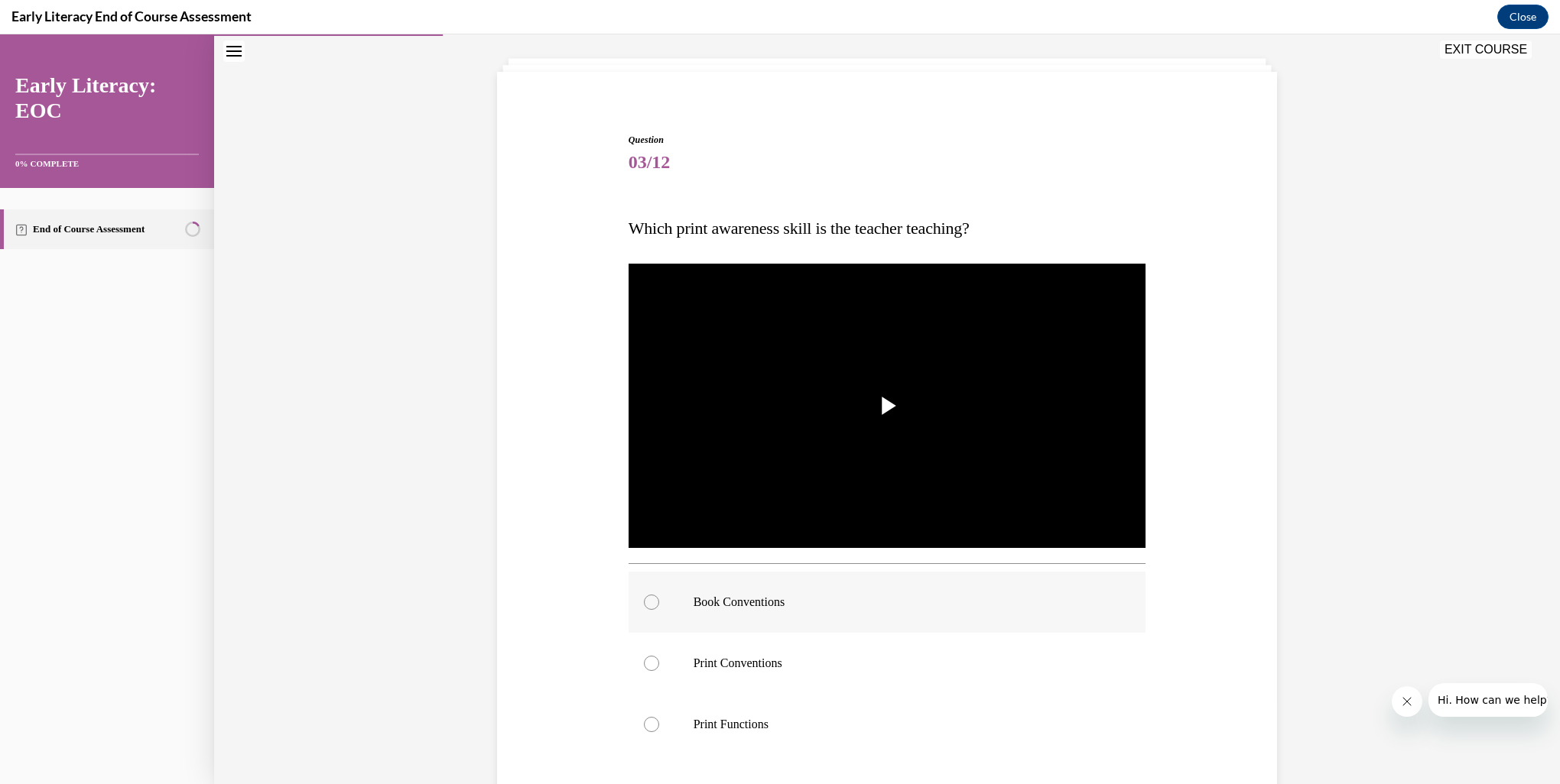
click at [752, 601] on p "Book Conventions" at bounding box center [900, 601] width 415 height 15
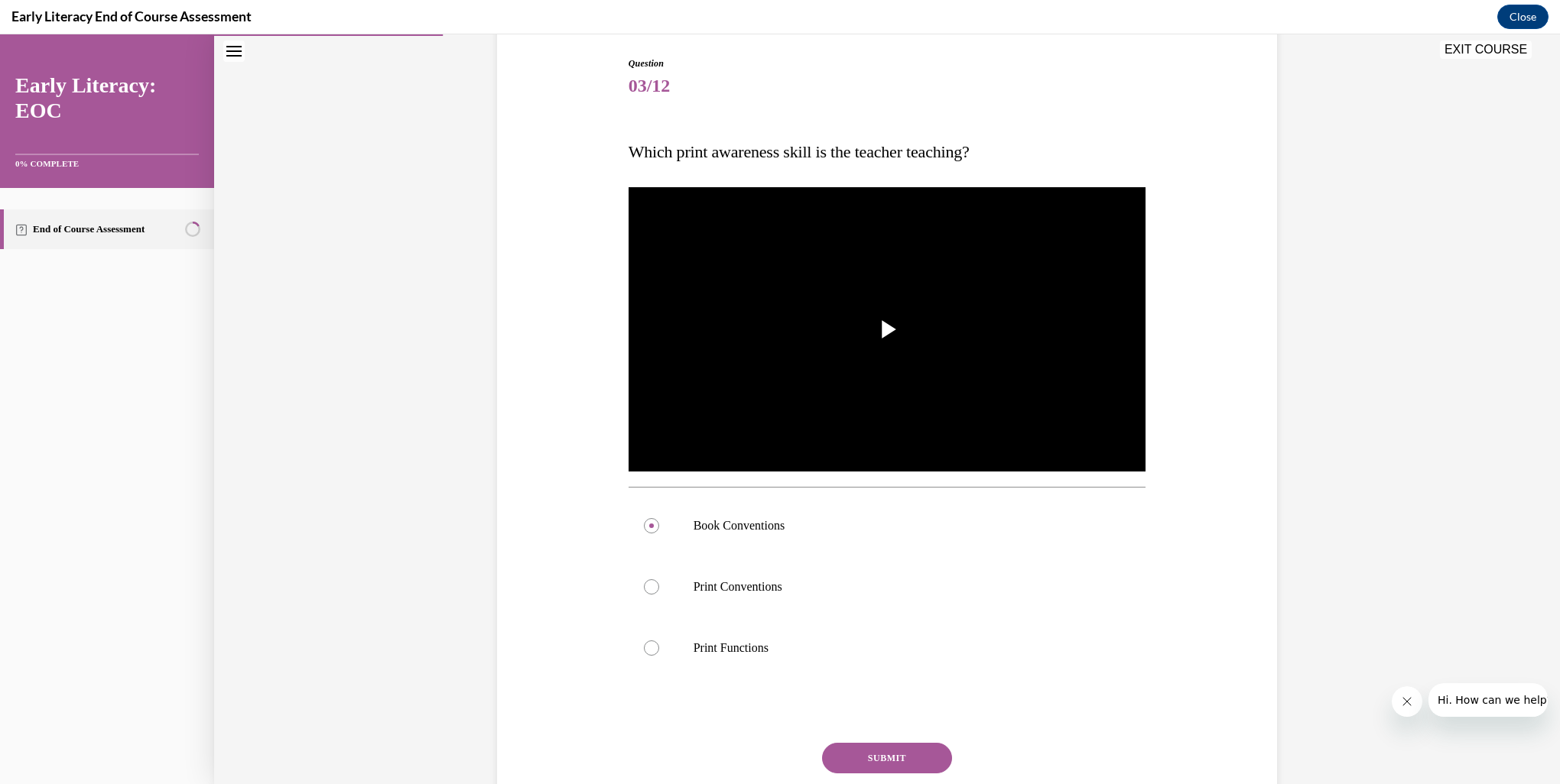
click at [914, 752] on button "SUBMIT" at bounding box center [887, 758] width 130 height 31
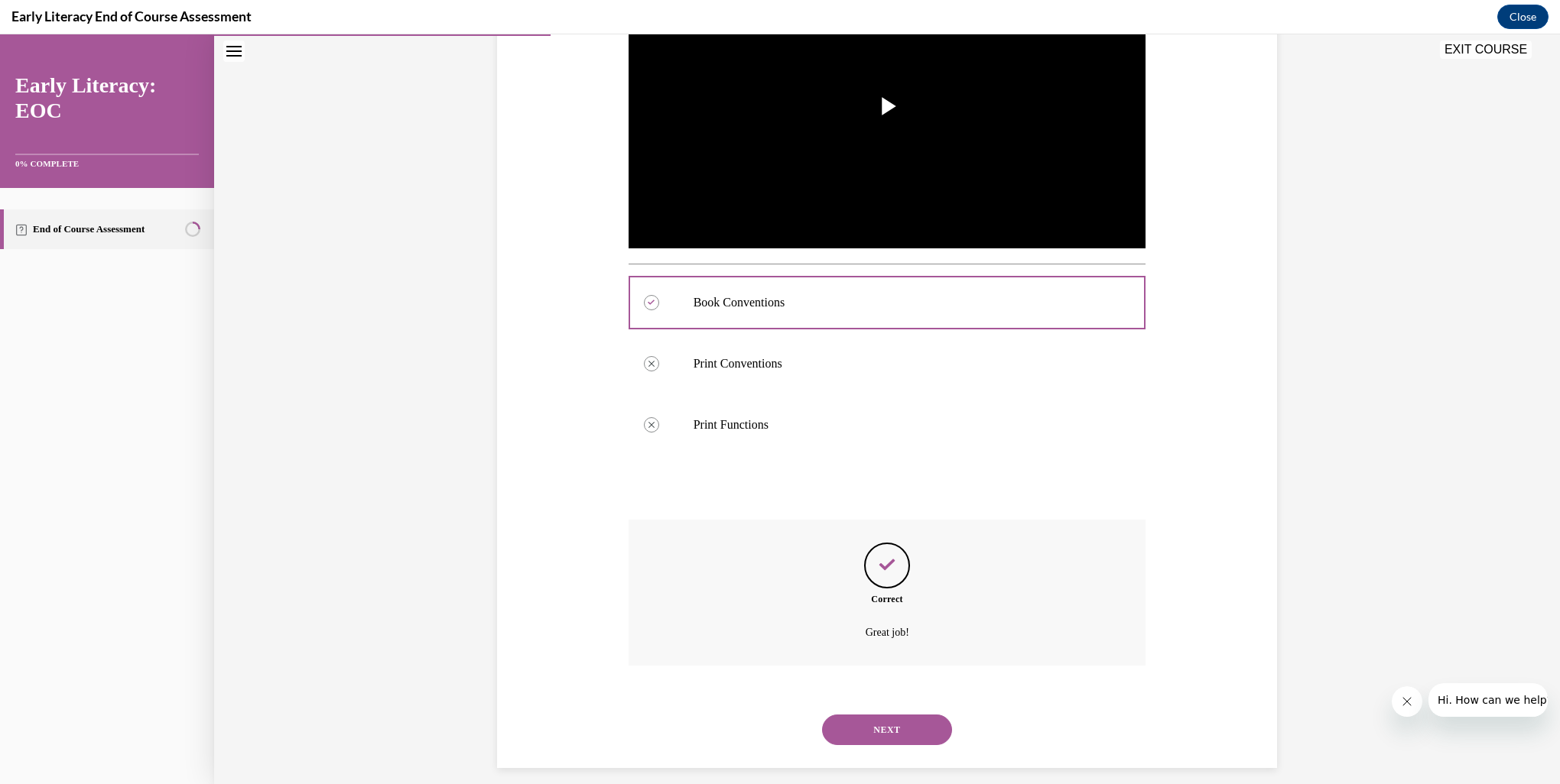
scroll to position [392, 0]
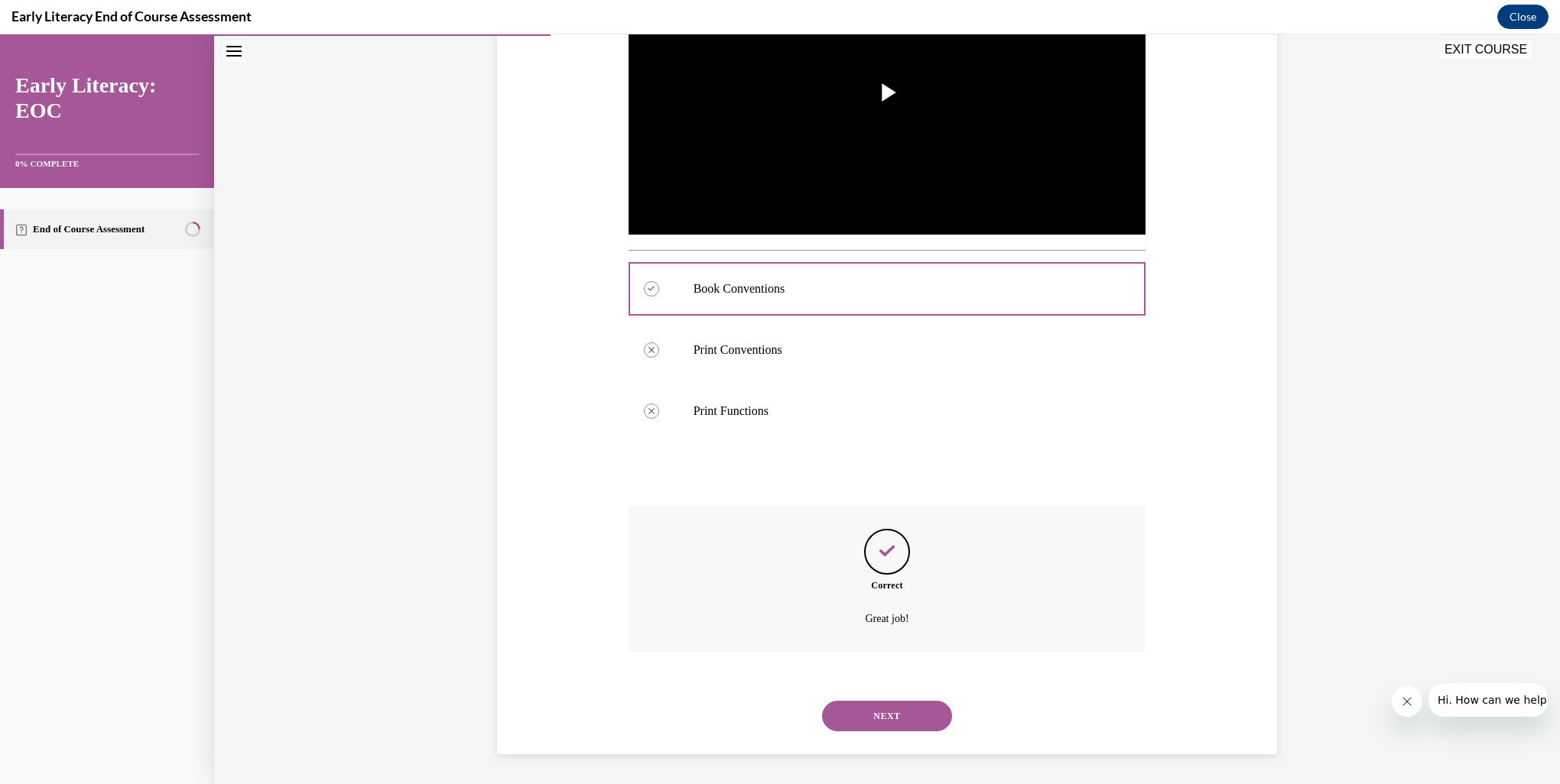
click at [911, 715] on button "NEXT" at bounding box center [887, 716] width 130 height 31
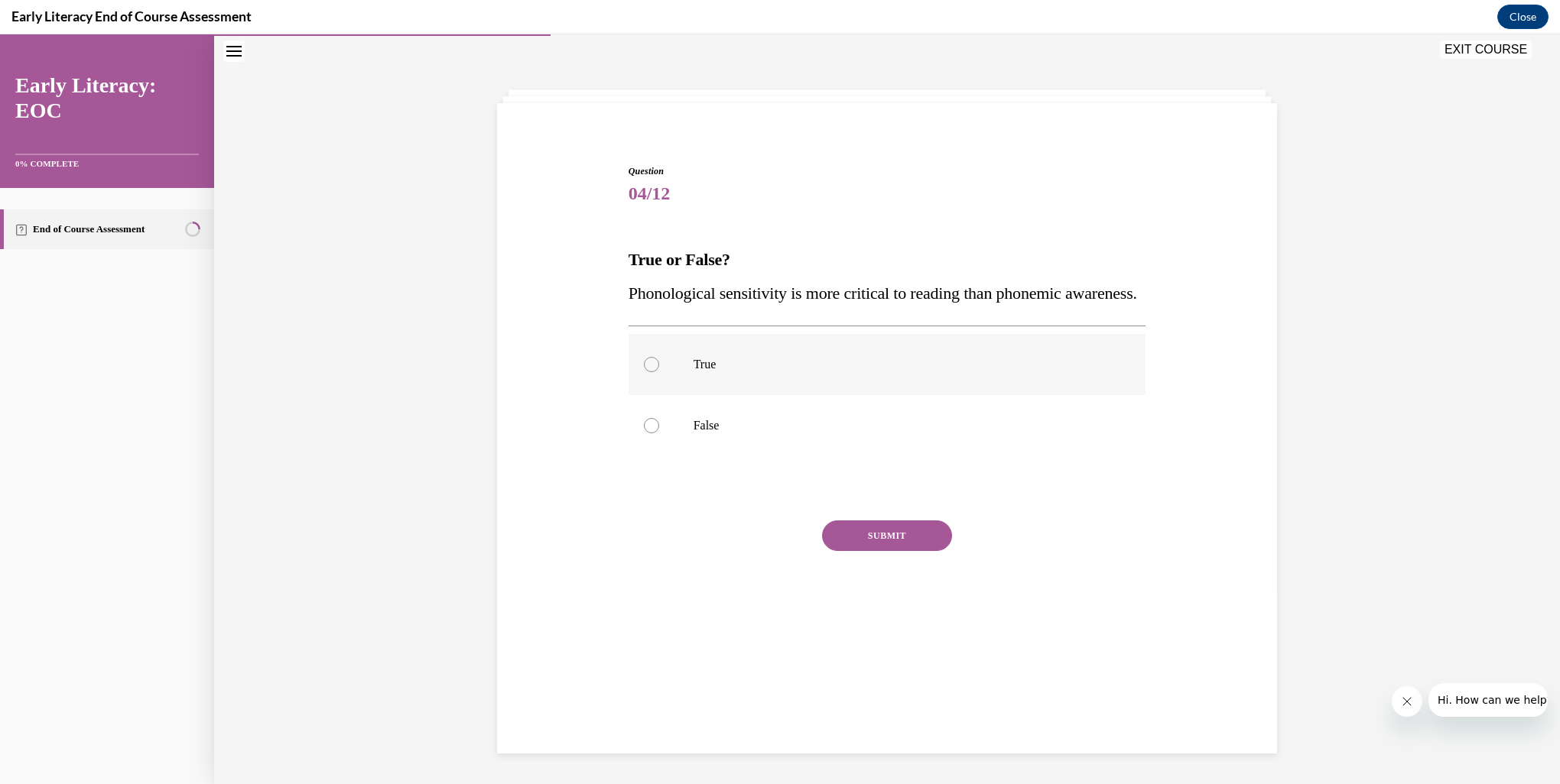
click at [703, 373] on p "True" at bounding box center [900, 364] width 415 height 15
click at [878, 551] on button "SUBMIT" at bounding box center [887, 535] width 130 height 31
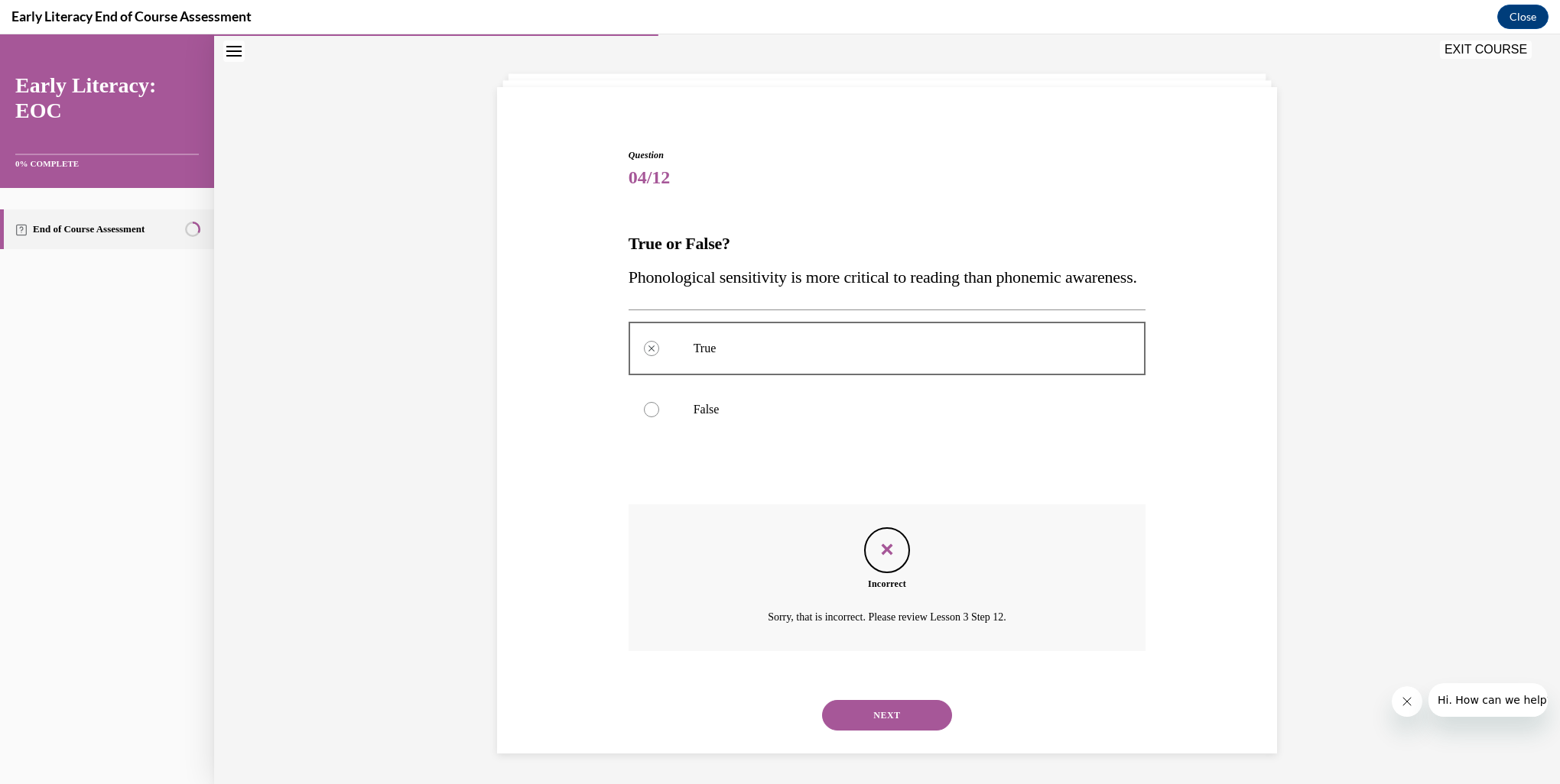
scroll to position [97, 0]
click at [908, 708] on button "NEXT" at bounding box center [887, 715] width 130 height 31
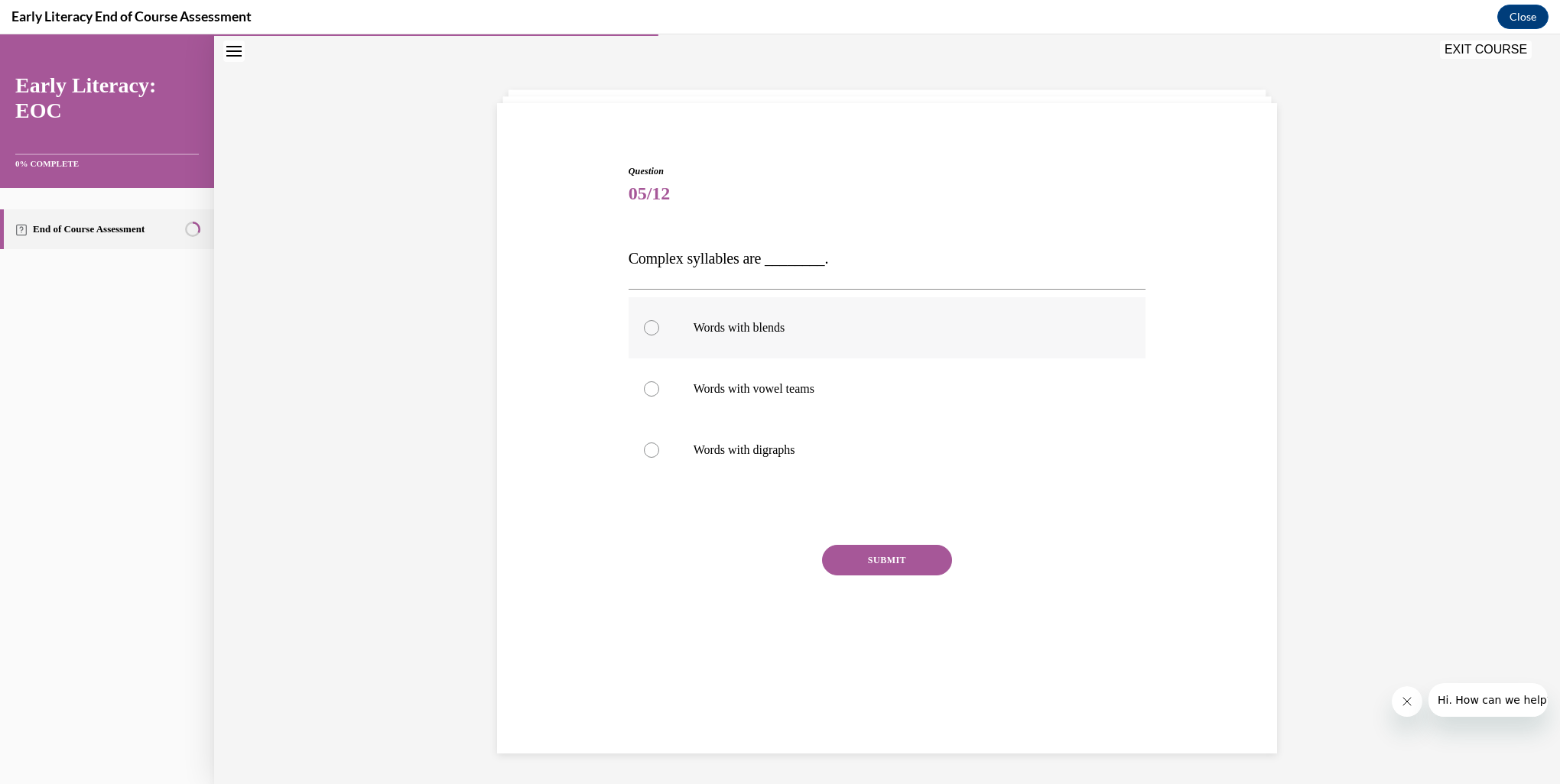
click at [694, 334] on p "Words with blends" at bounding box center [900, 328] width 415 height 15
click at [874, 564] on button "SUBMIT" at bounding box center [887, 560] width 130 height 31
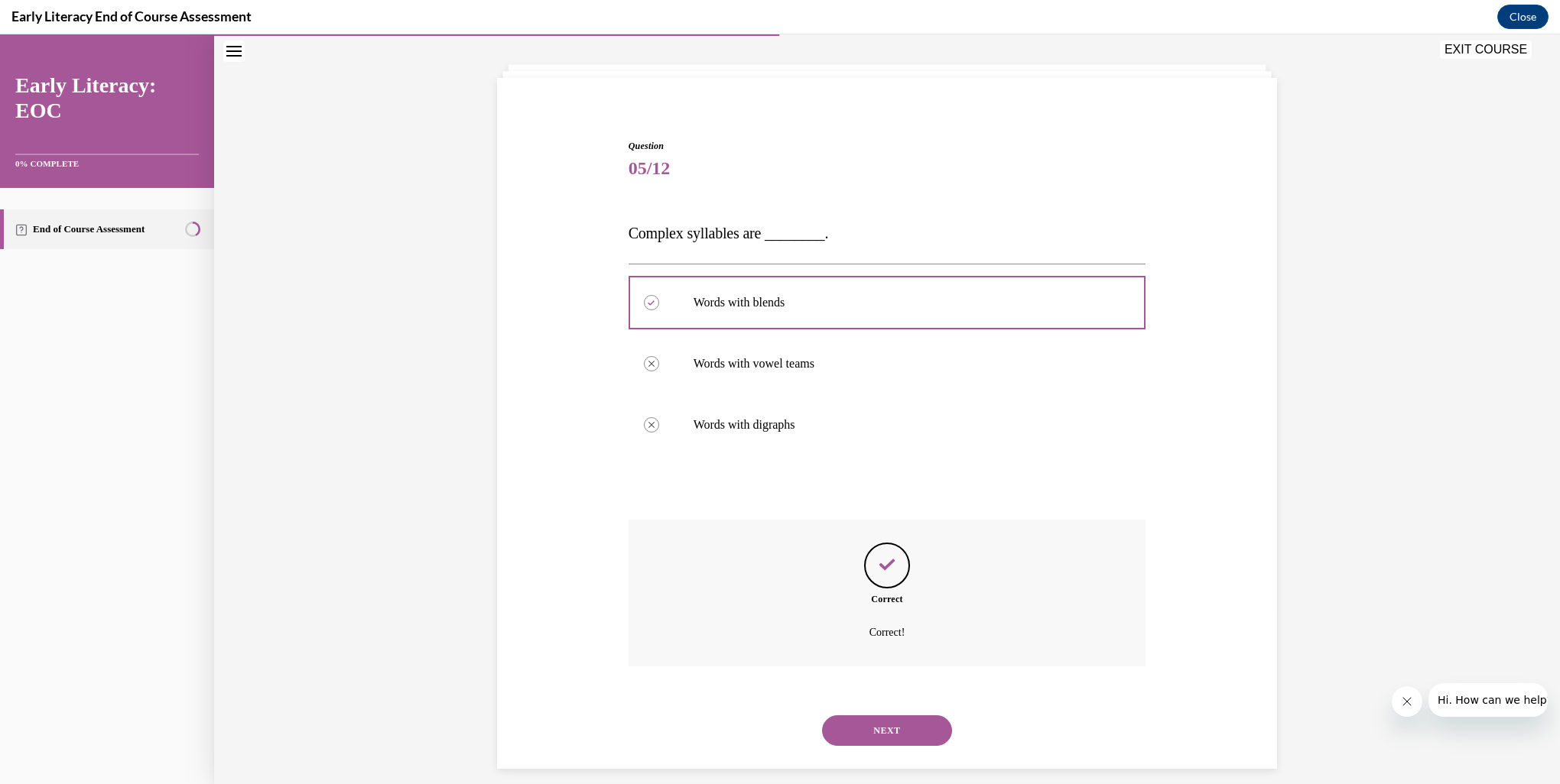
scroll to position [88, 0]
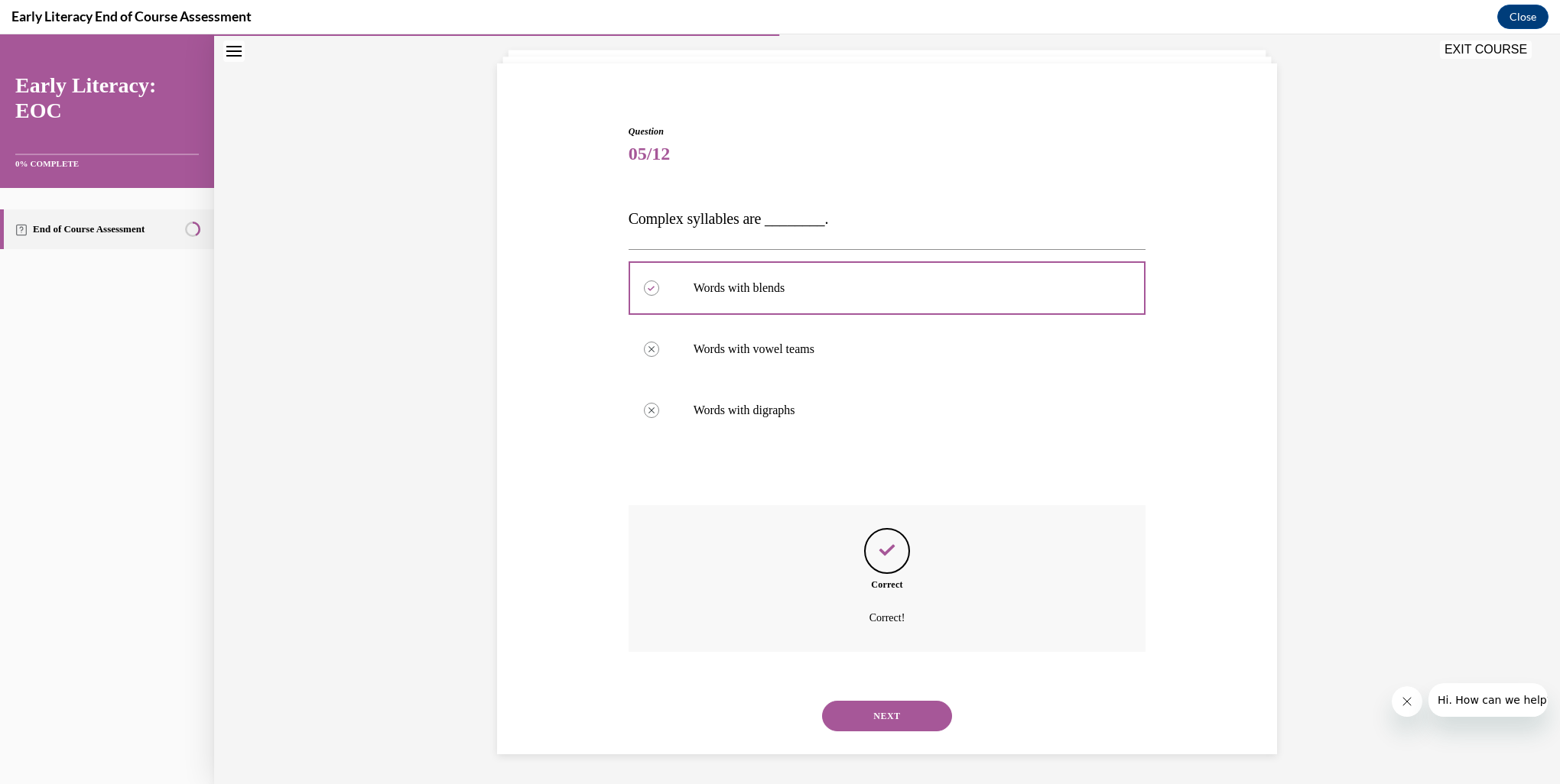
click at [893, 723] on button "NEXT" at bounding box center [887, 716] width 130 height 31
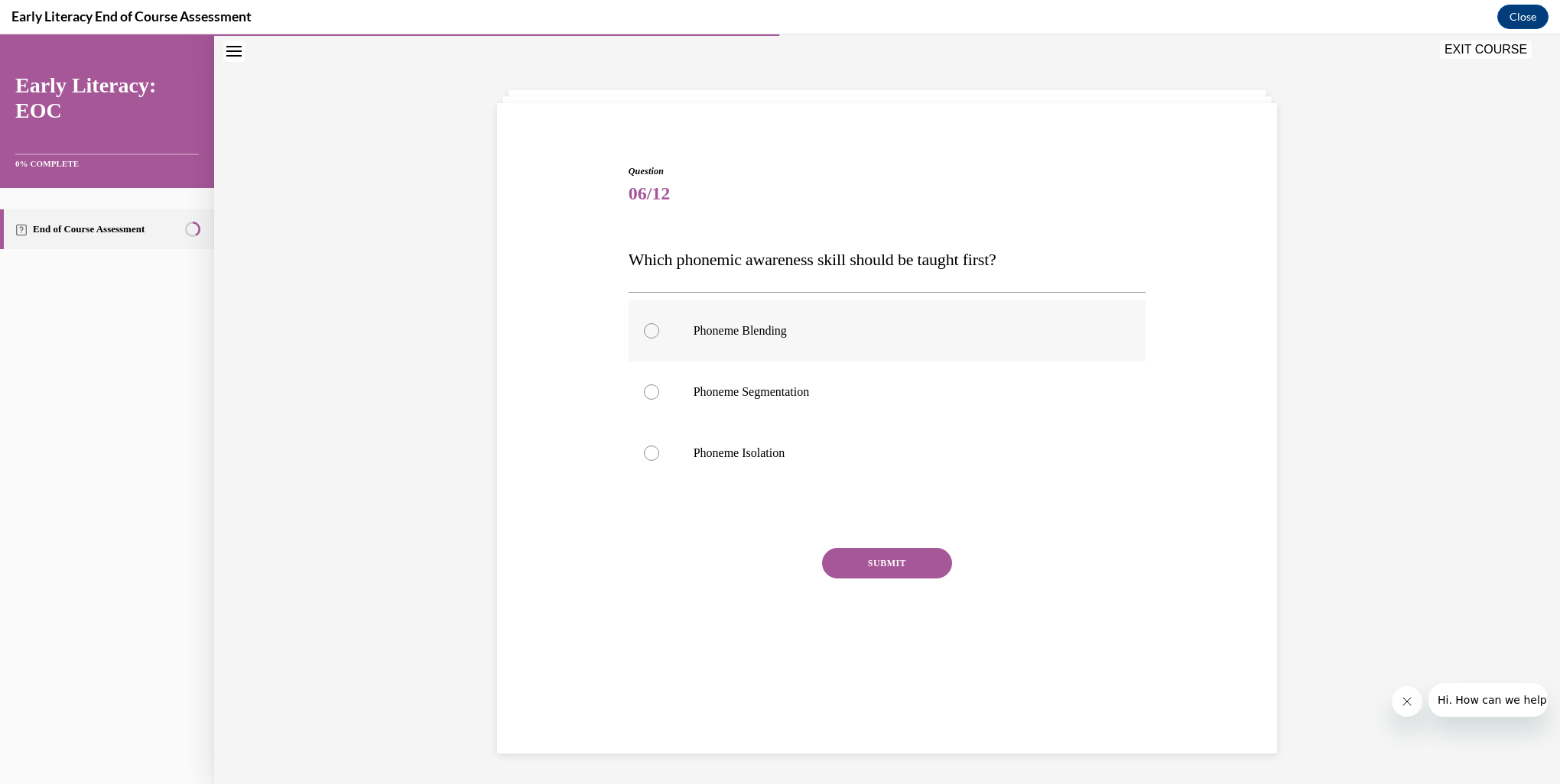
click at [762, 330] on p "Phoneme Blending" at bounding box center [900, 331] width 415 height 15
click at [709, 453] on p "Phoneme Isolation" at bounding box center [900, 452] width 415 height 15
click at [885, 561] on button "SUBMIT" at bounding box center [887, 563] width 130 height 31
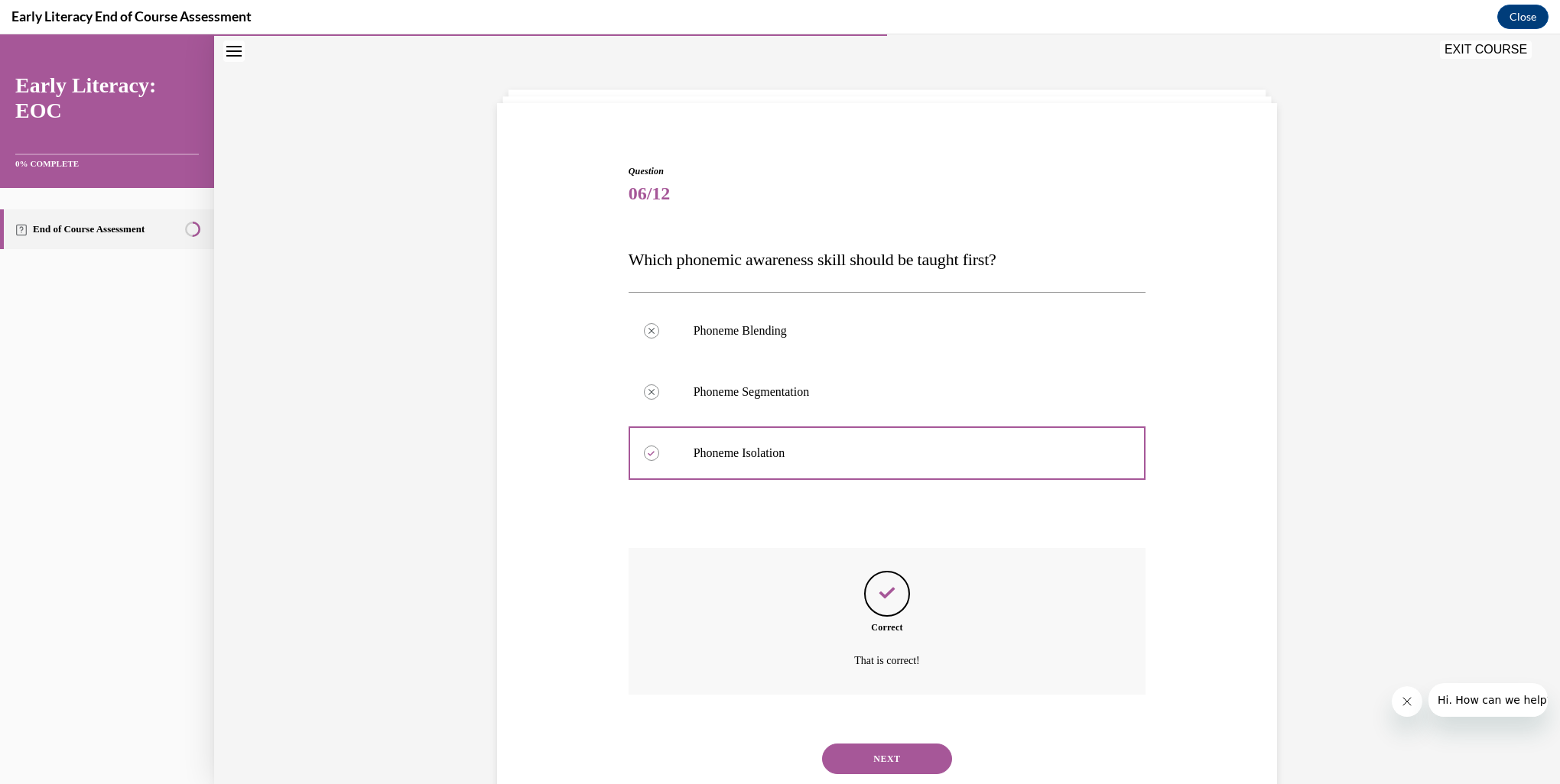
scroll to position [91, 0]
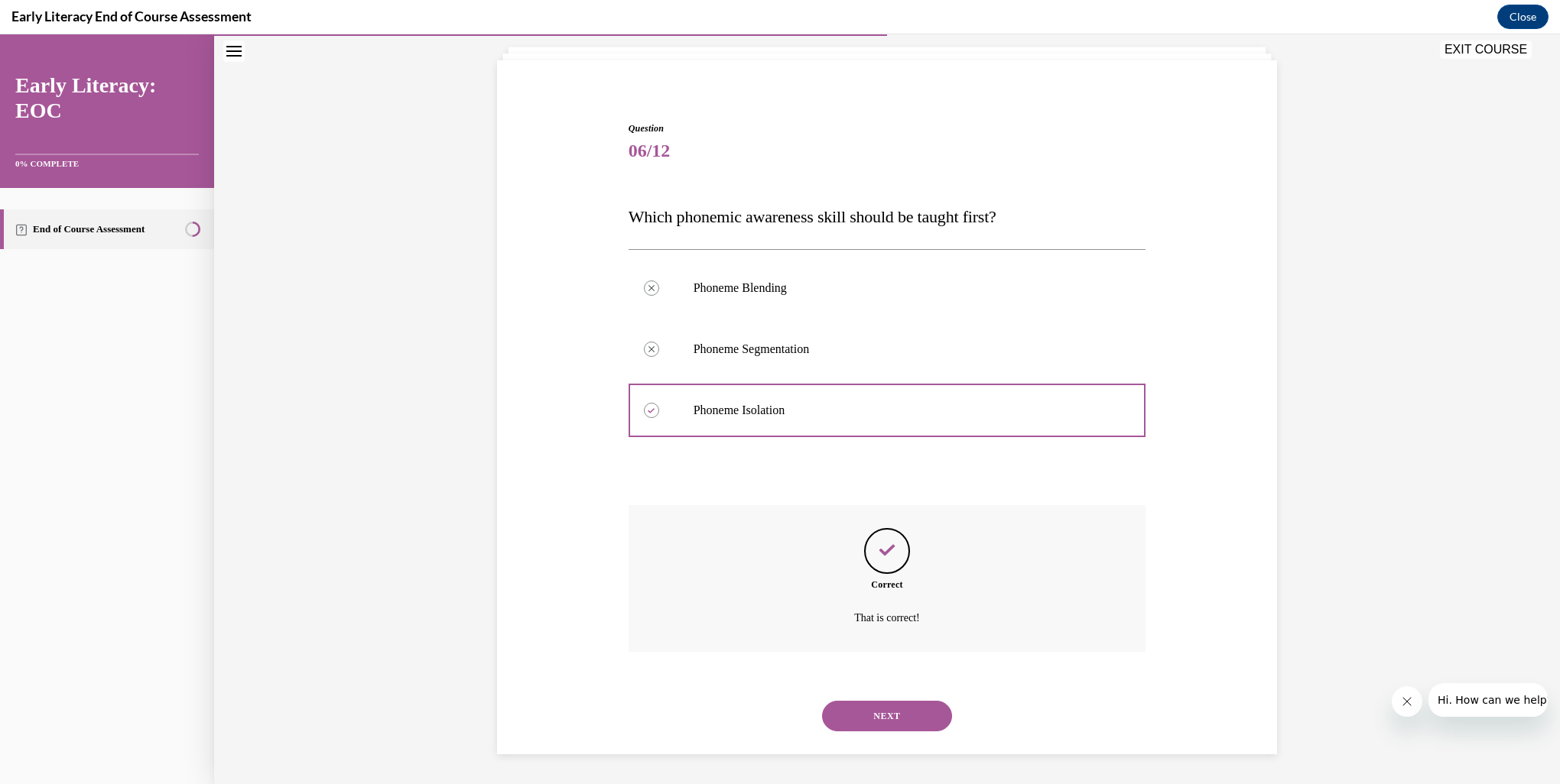
drag, startPoint x: 892, startPoint y: 711, endPoint x: 905, endPoint y: 708, distance: 13.3
click at [892, 711] on button "NEXT" at bounding box center [887, 716] width 130 height 31
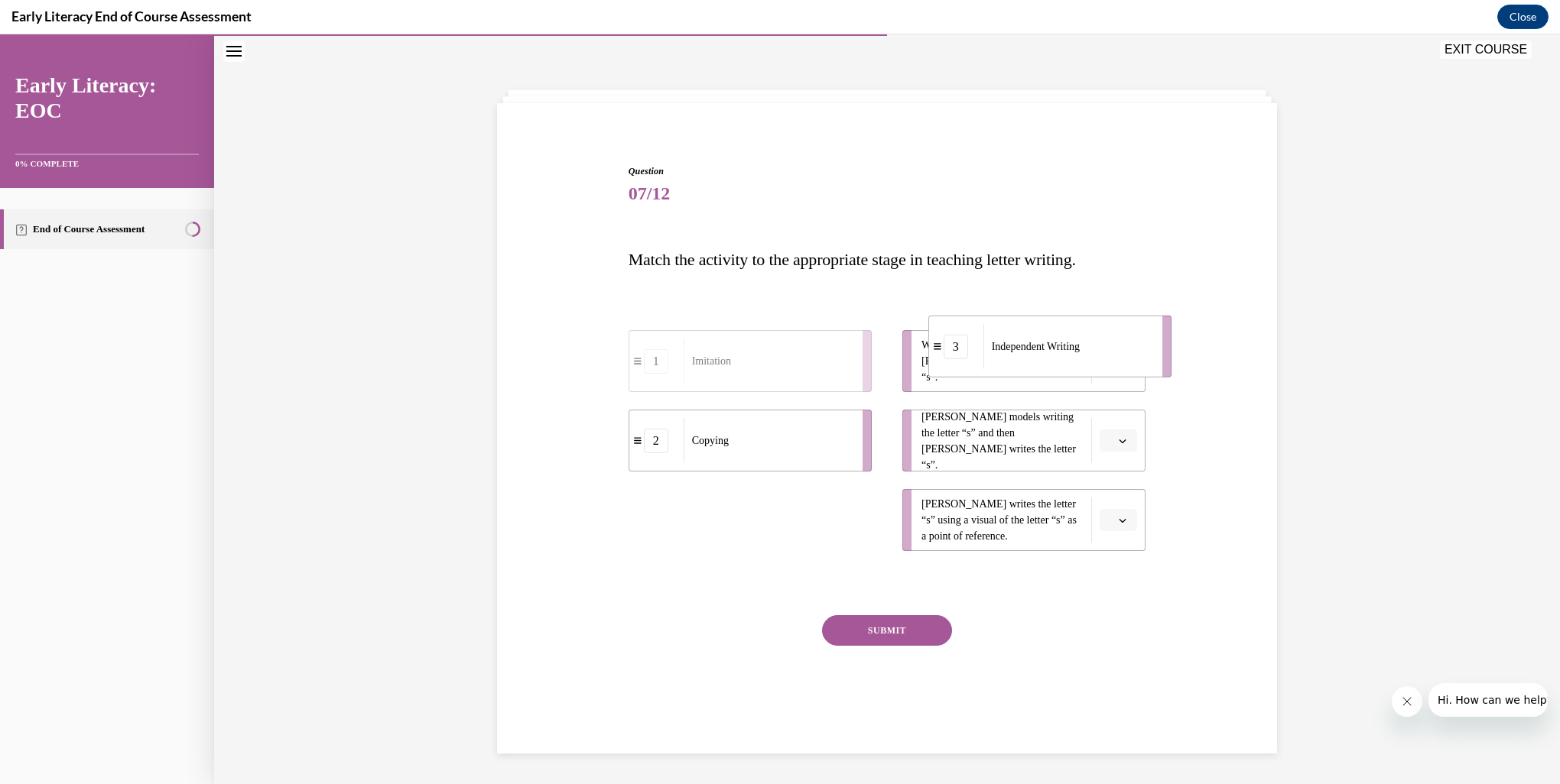
drag, startPoint x: 747, startPoint y: 526, endPoint x: 1035, endPoint y: 358, distance: 333.4
click at [1035, 358] on div "Independent Writing" at bounding box center [1067, 347] width 169 height 45
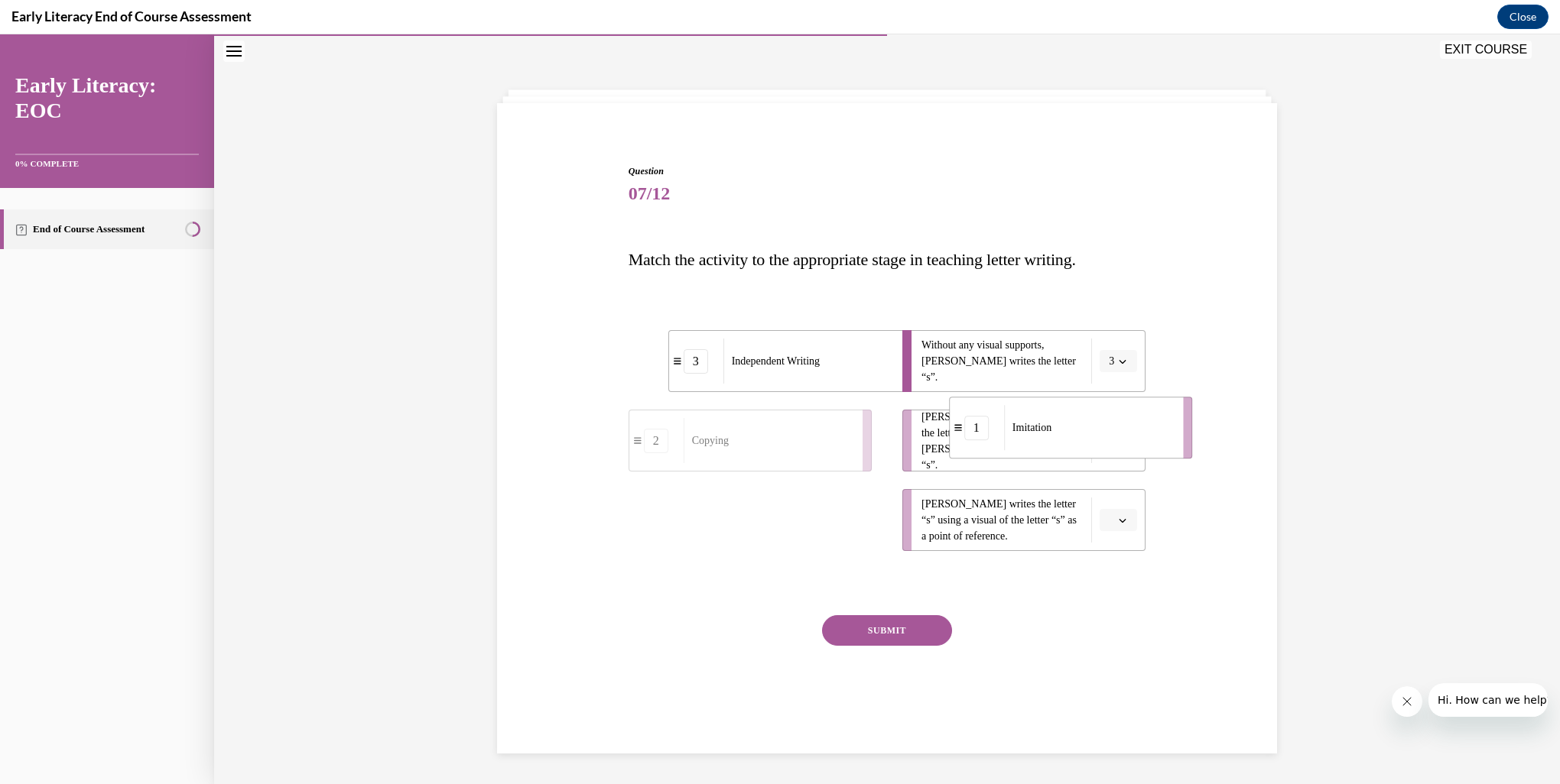
drag, startPoint x: 704, startPoint y: 530, endPoint x: 1026, endPoint y: 437, distance: 335.2
click at [1026, 437] on div "Imitation" at bounding box center [1088, 427] width 169 height 45
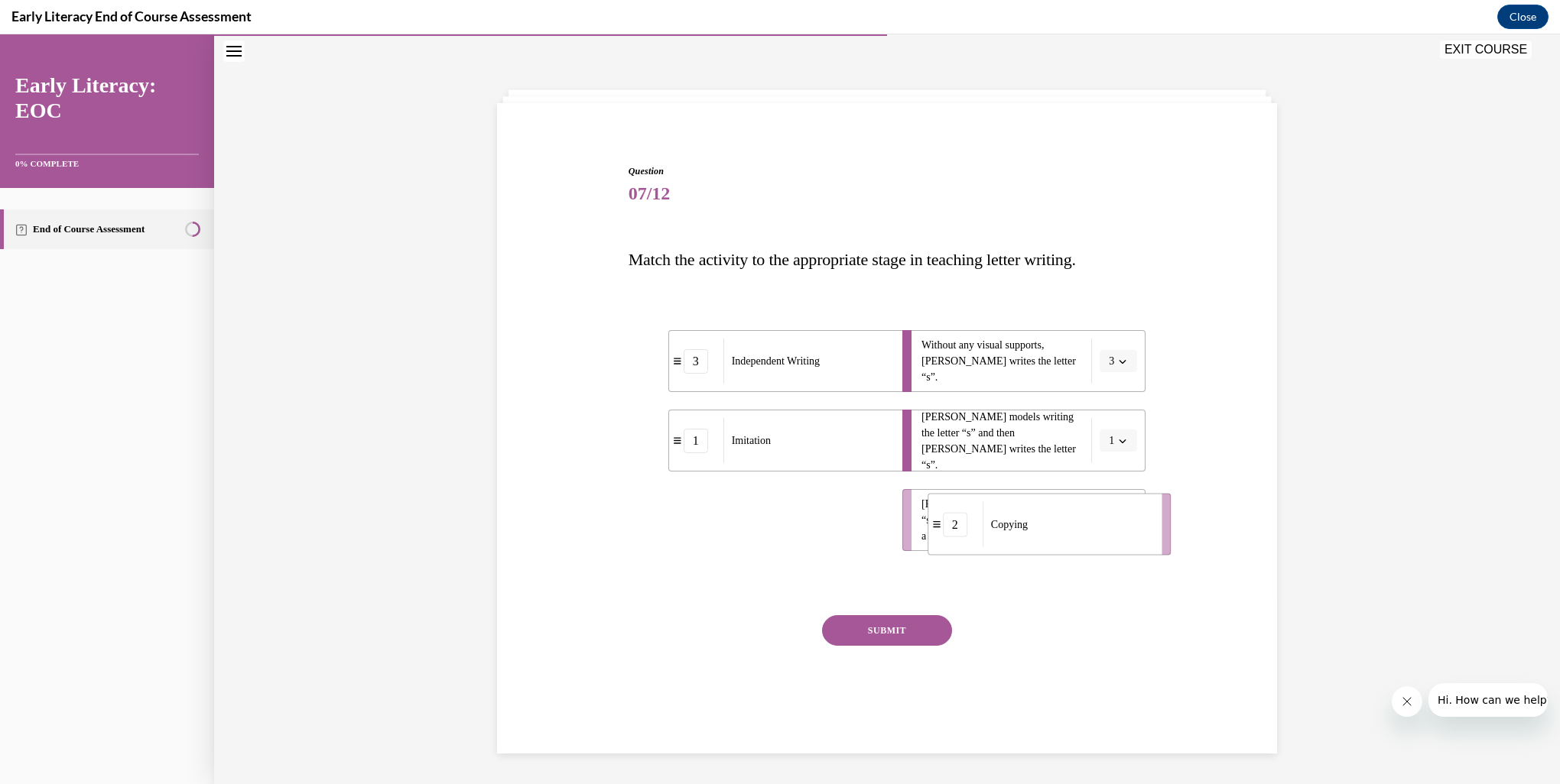
drag, startPoint x: 717, startPoint y: 527, endPoint x: 1015, endPoint y: 531, distance: 298.0
click at [1015, 531] on span "Copying" at bounding box center [1009, 524] width 37 height 16
click at [878, 628] on button "SUBMIT" at bounding box center [887, 630] width 130 height 31
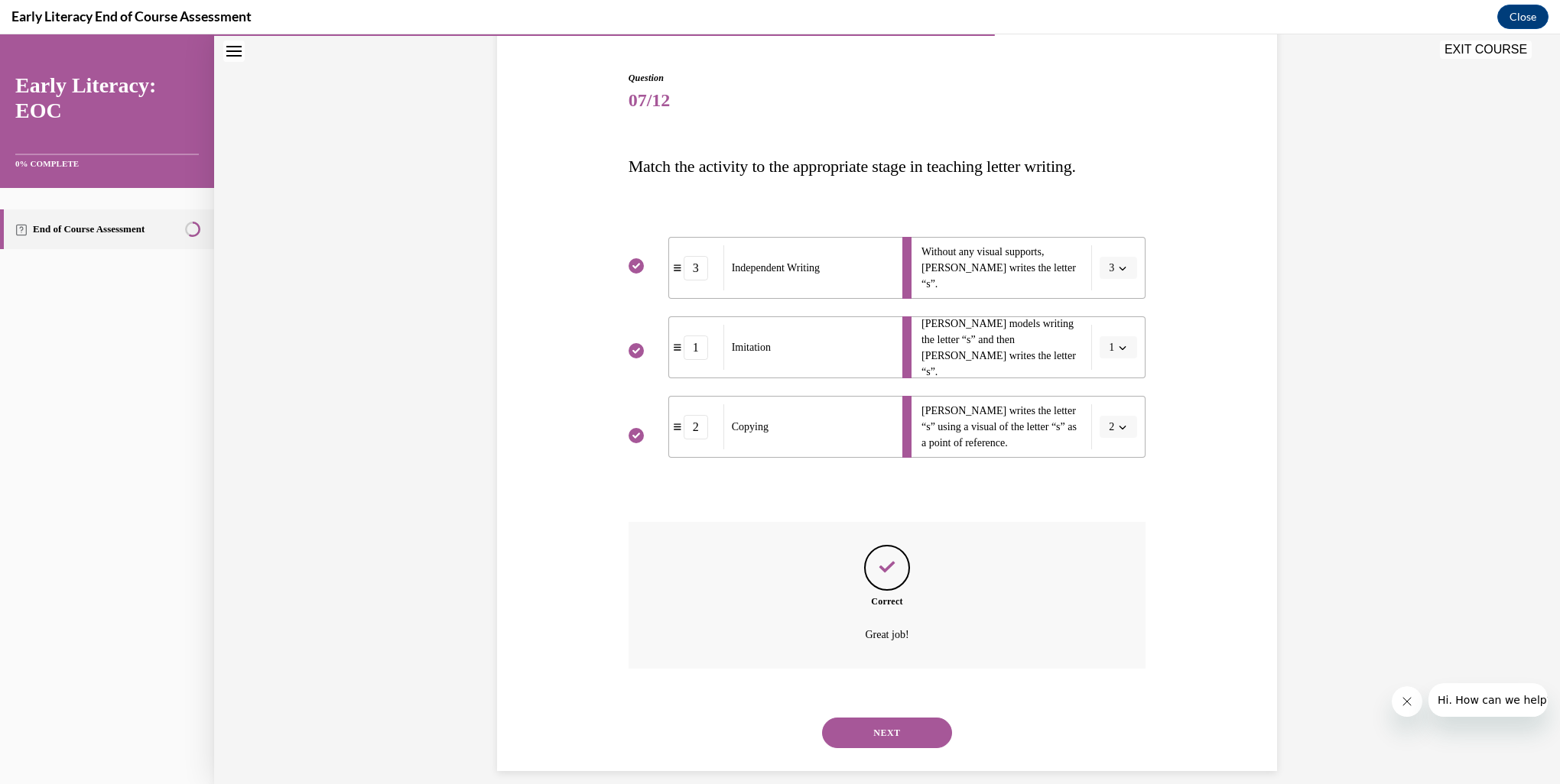
scroll to position [158, 0]
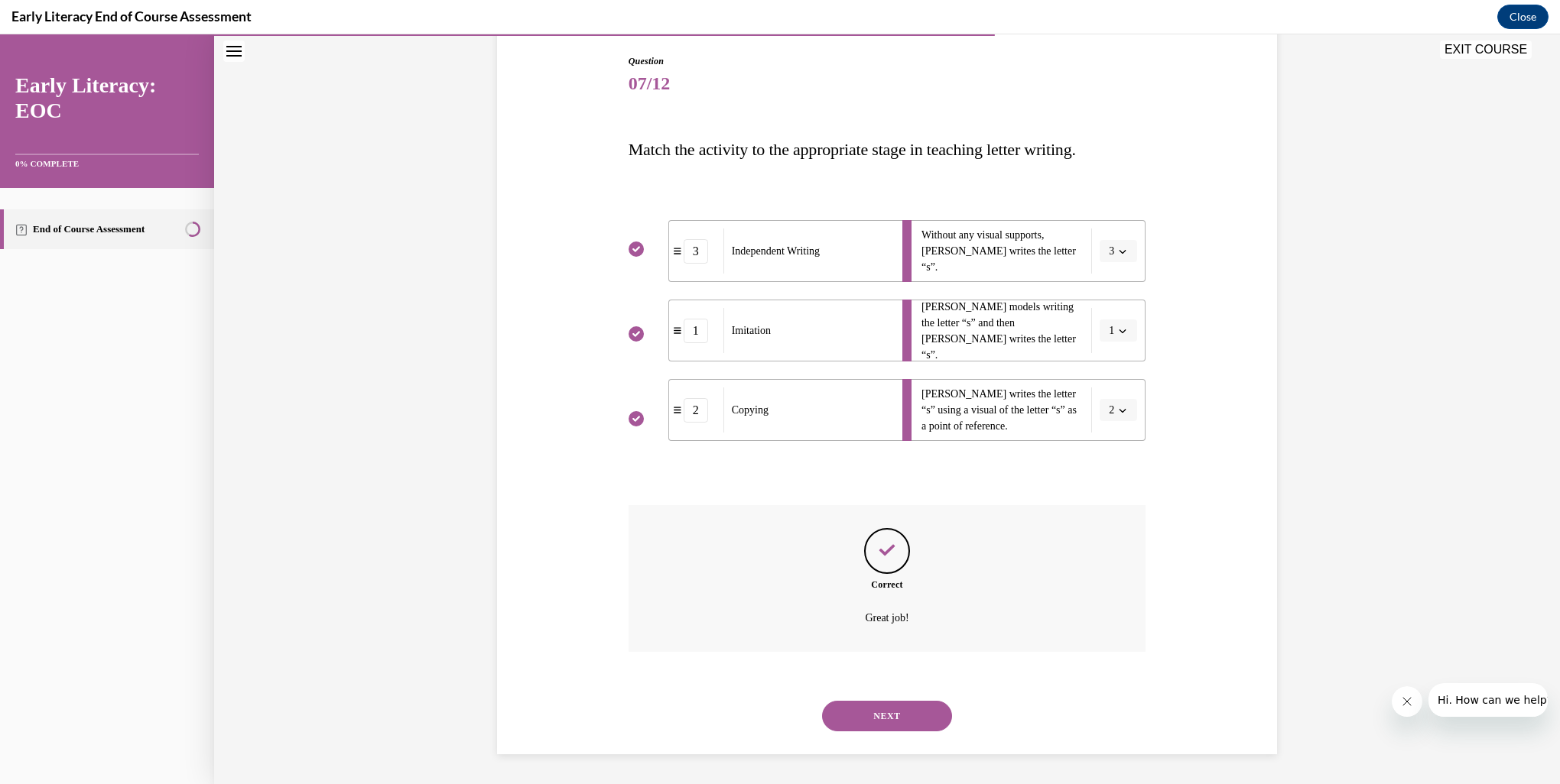
click at [859, 711] on button "NEXT" at bounding box center [887, 716] width 130 height 31
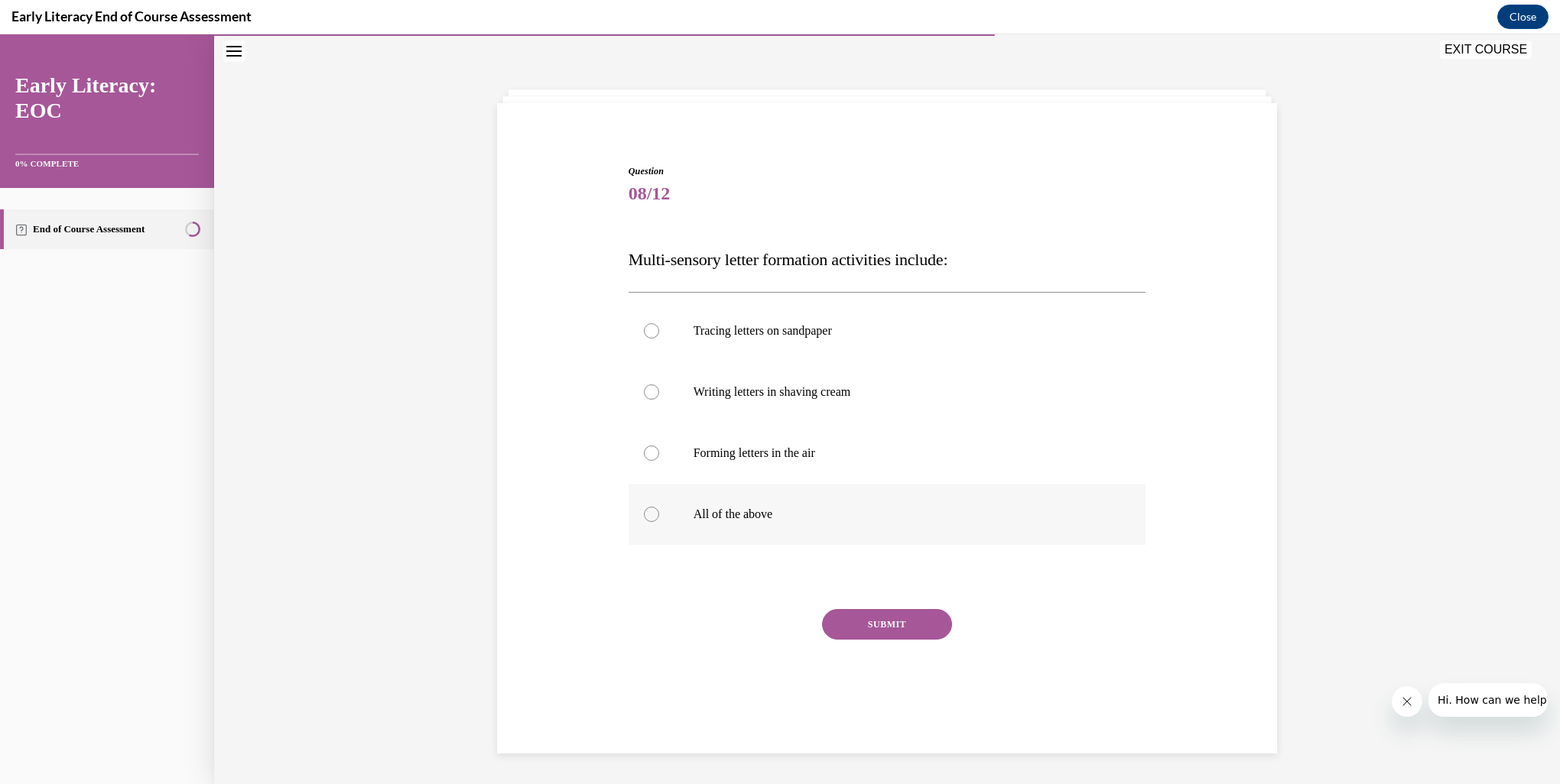
click at [716, 516] on p "All of the above" at bounding box center [900, 513] width 415 height 15
click at [857, 627] on button "SUBMIT" at bounding box center [887, 624] width 130 height 31
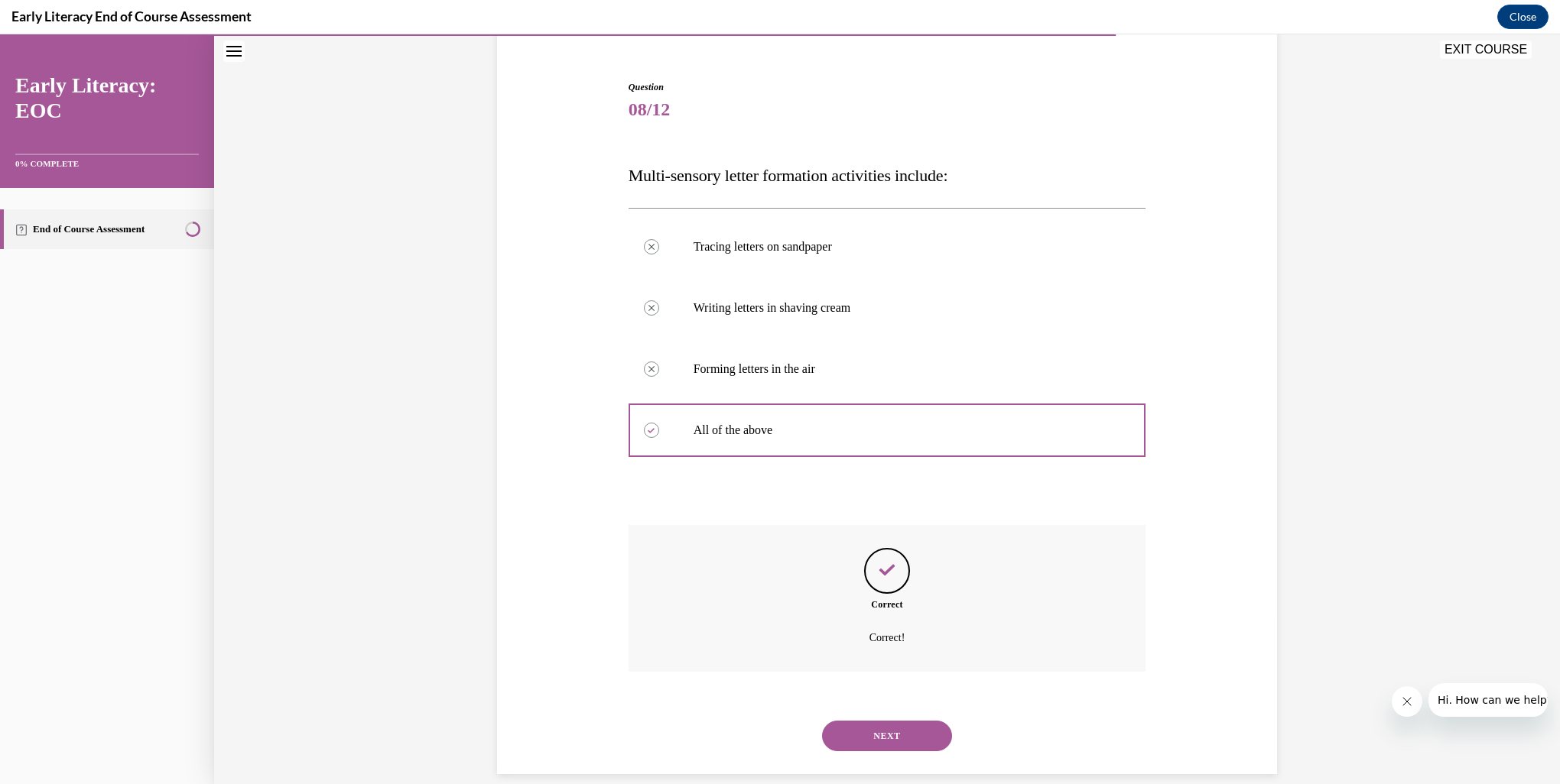
scroll to position [152, 0]
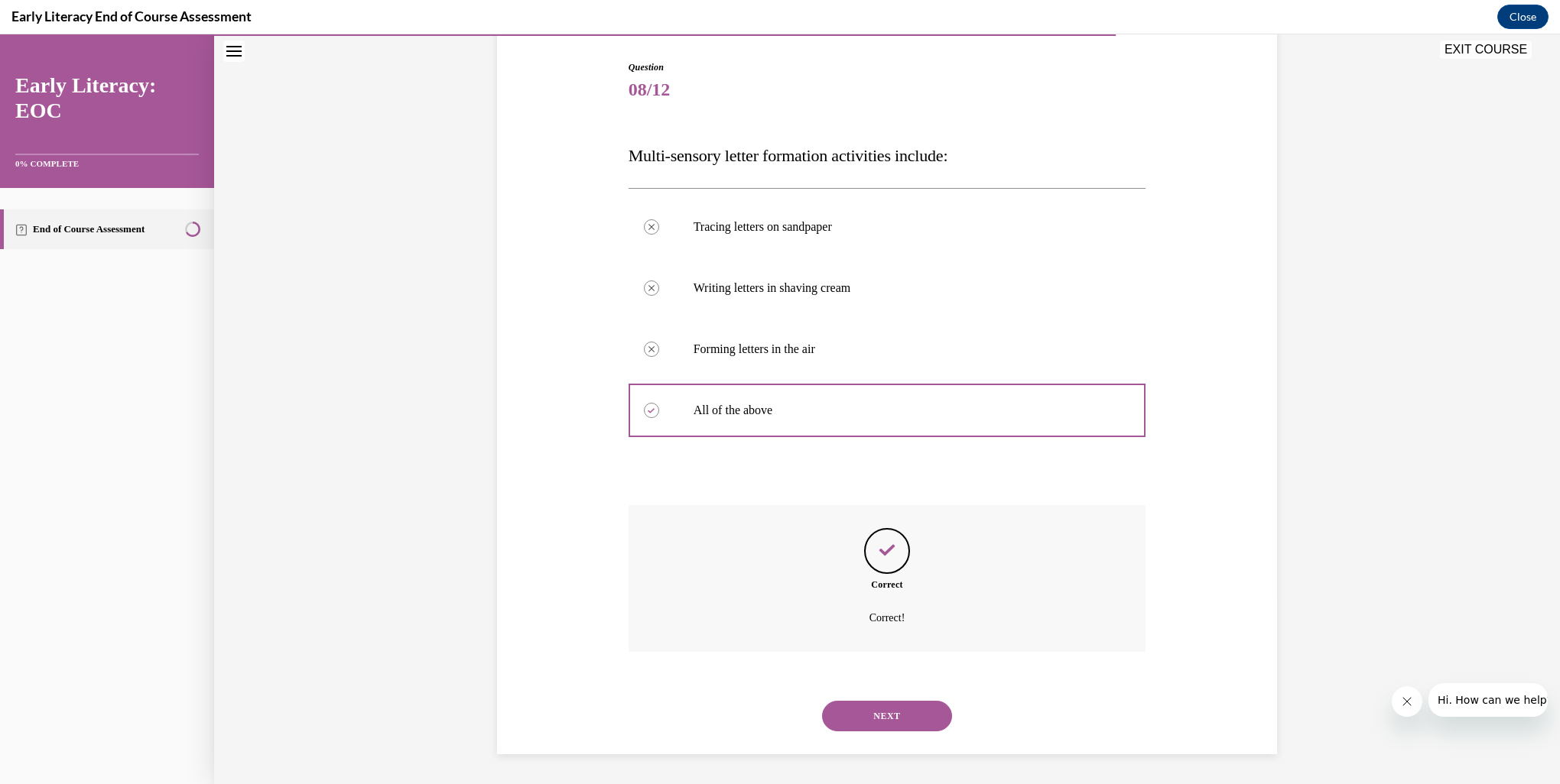
click at [870, 712] on button "NEXT" at bounding box center [887, 716] width 130 height 31
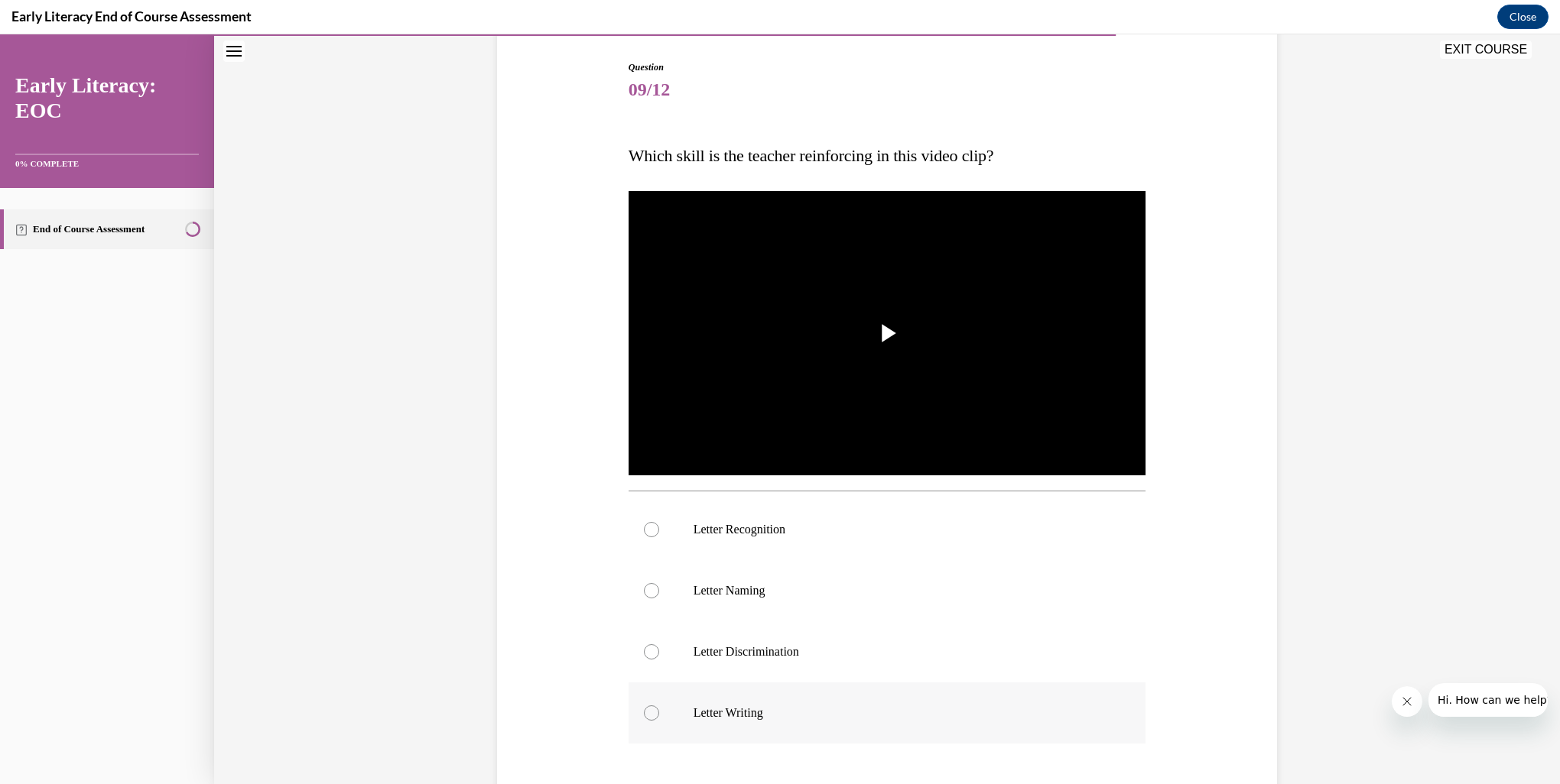
scroll to position [80, 0]
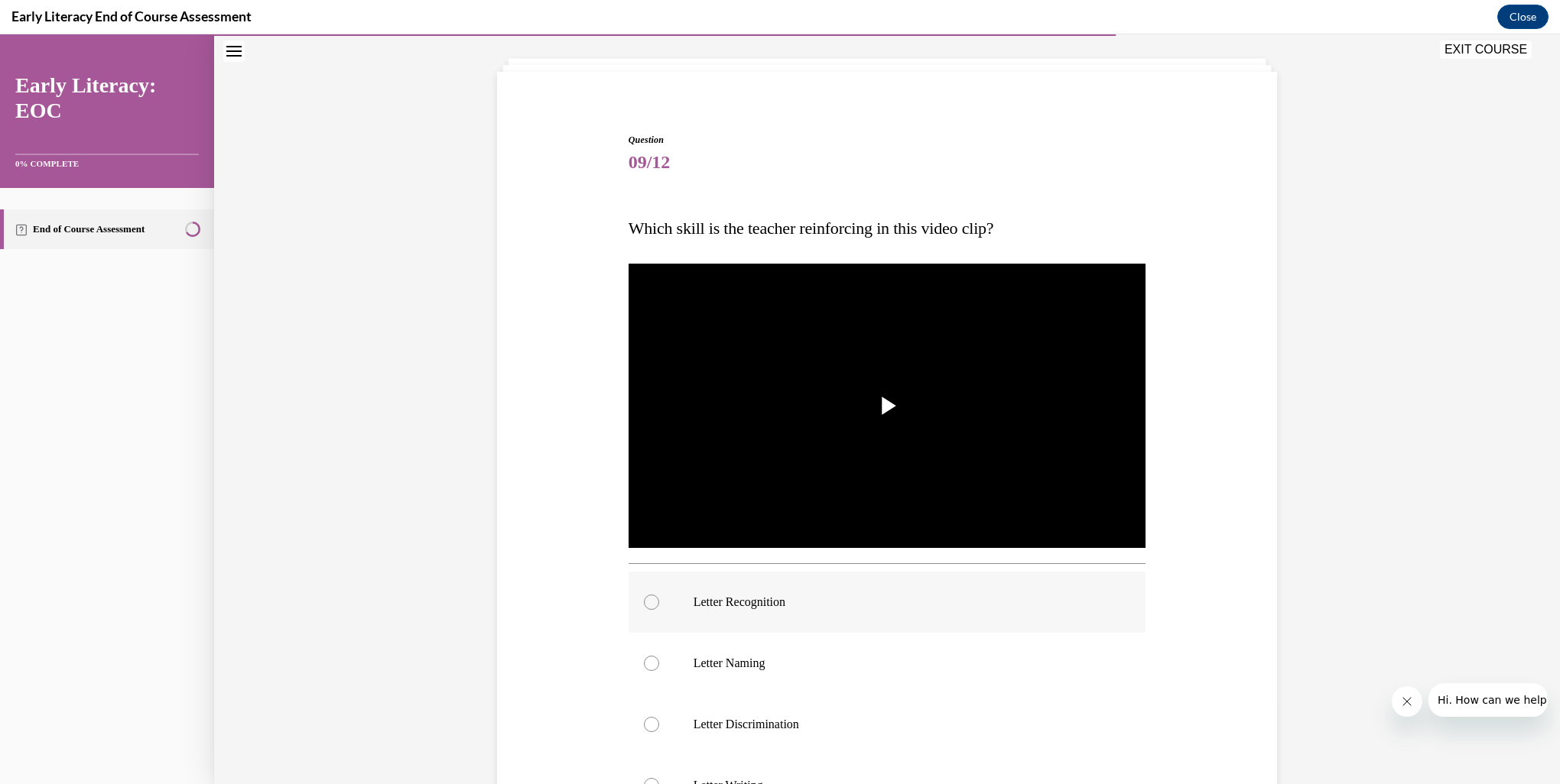
click at [648, 599] on div at bounding box center [651, 601] width 15 height 15
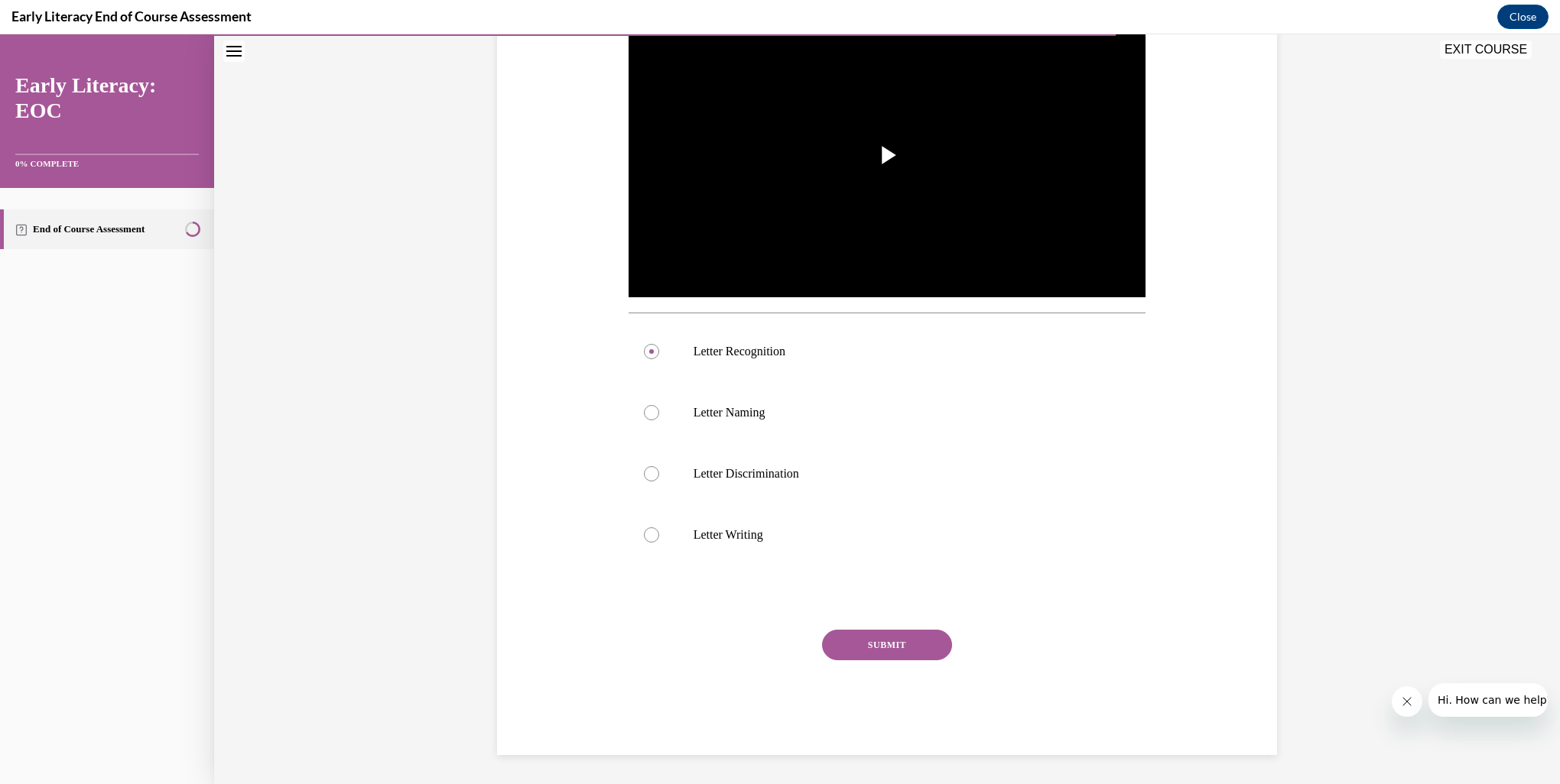
click at [875, 643] on button "SUBMIT" at bounding box center [887, 645] width 130 height 31
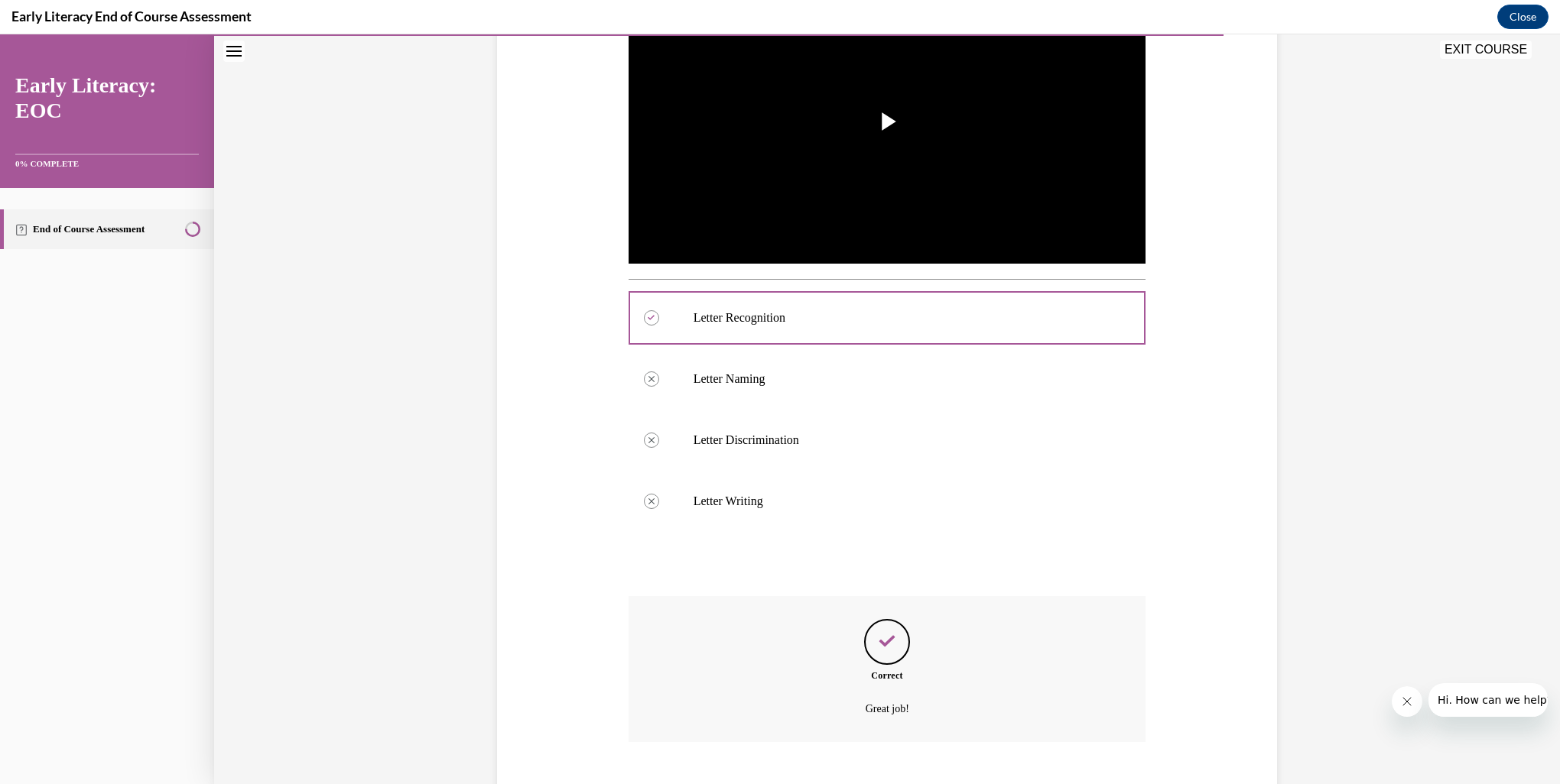
scroll to position [454, 0]
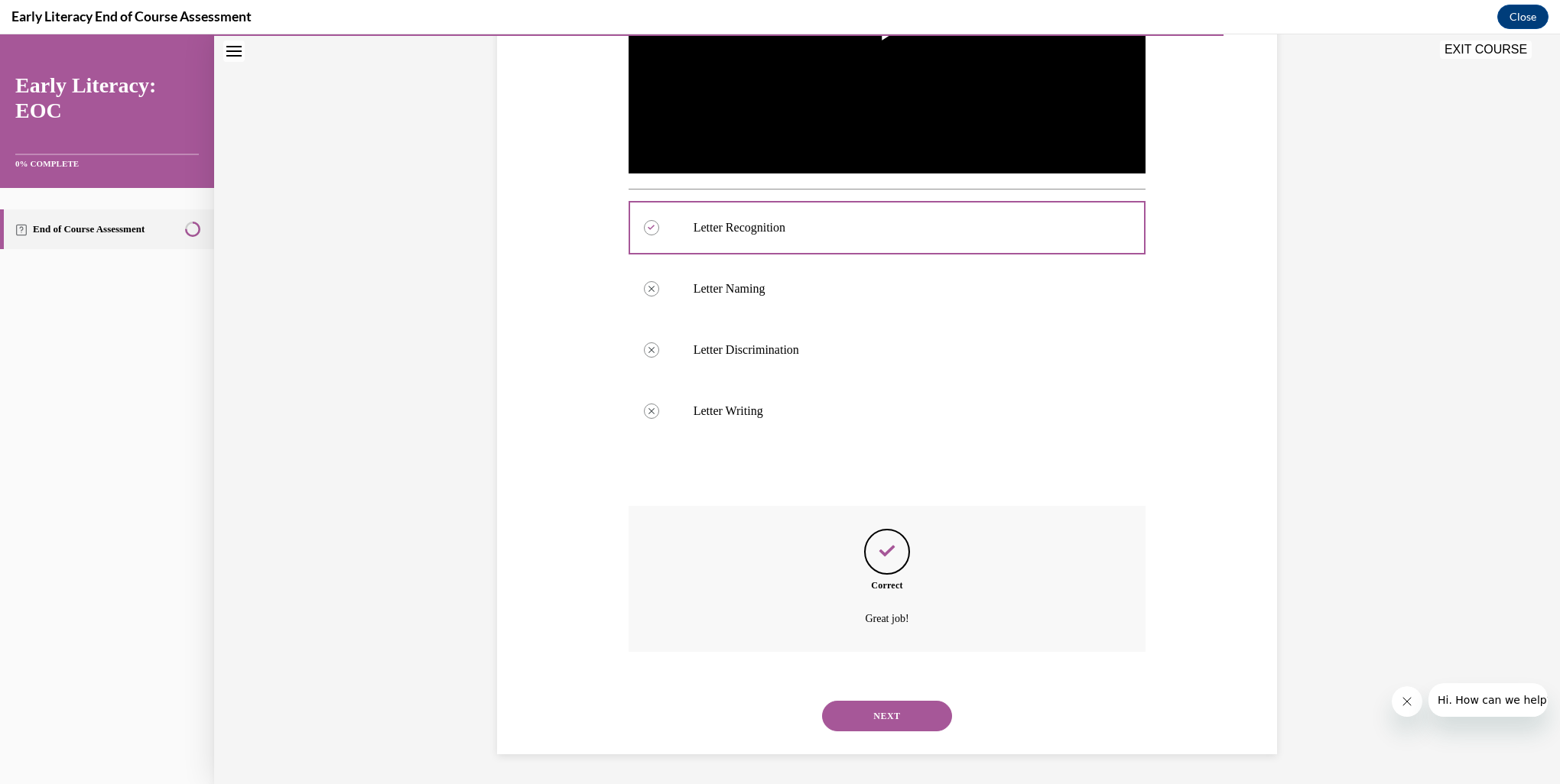
click at [887, 715] on button "NEXT" at bounding box center [887, 716] width 130 height 31
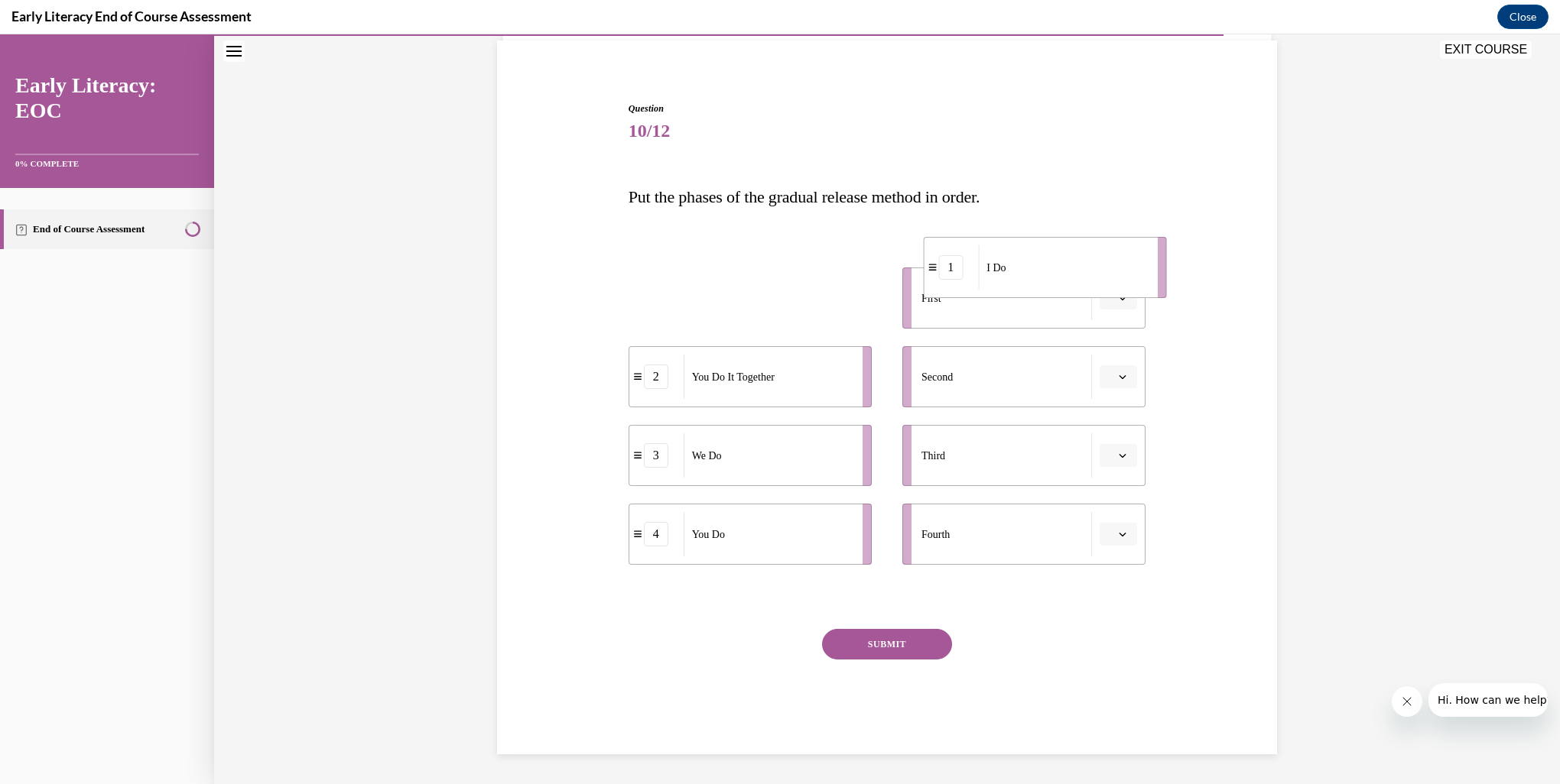
drag, startPoint x: 719, startPoint y: 311, endPoint x: 1014, endPoint y: 280, distance: 296.6
click at [1014, 280] on div "I Do" at bounding box center [1062, 268] width 169 height 44
drag, startPoint x: 729, startPoint y: 466, endPoint x: 1040, endPoint y: 387, distance: 320.9
click at [1040, 387] on div "We Do" at bounding box center [1079, 376] width 169 height 44
drag, startPoint x: 871, startPoint y: 474, endPoint x: 1015, endPoint y: 470, distance: 144.1
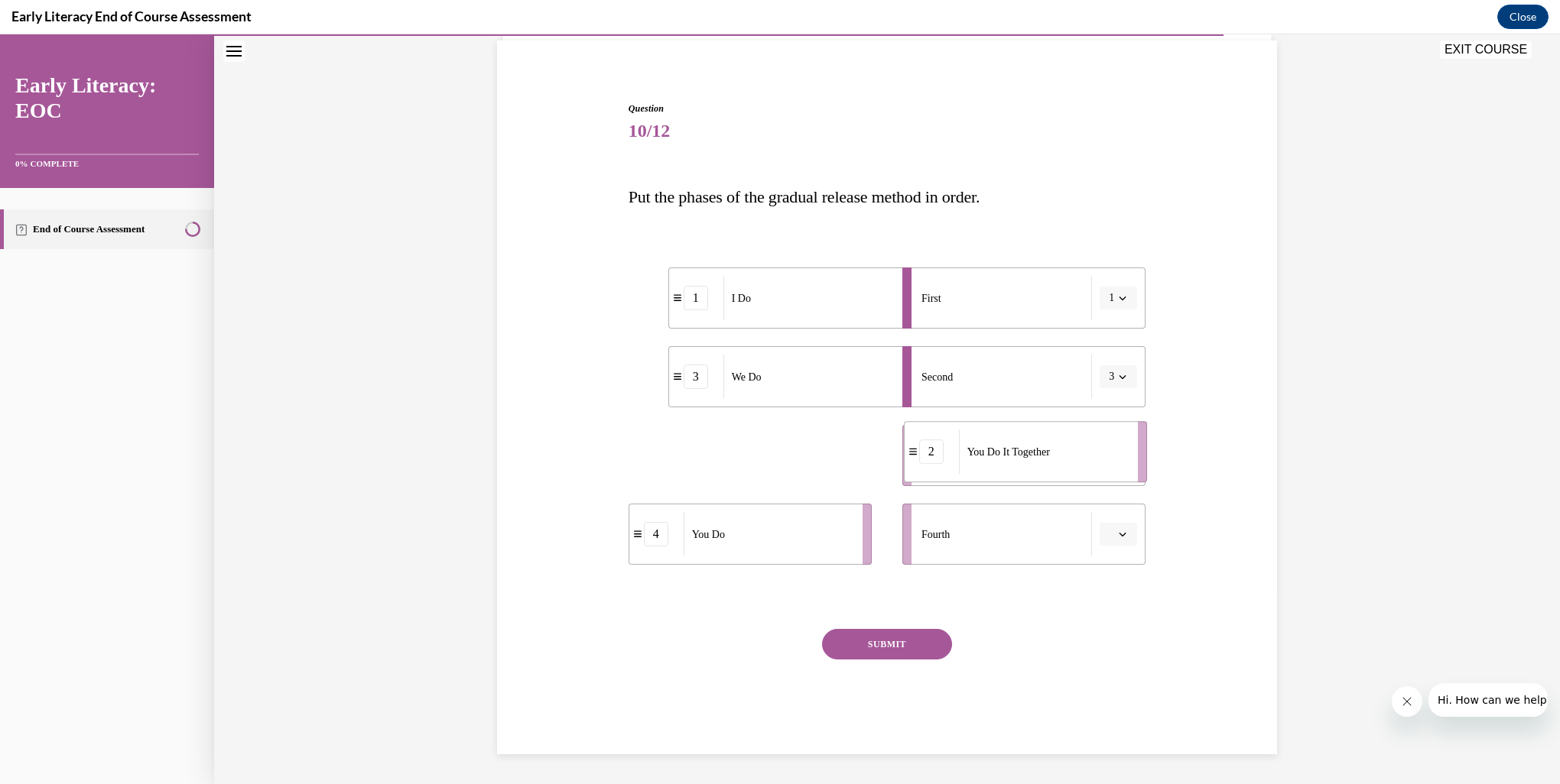
click at [1013, 470] on div "You Do It Together" at bounding box center [1043, 451] width 169 height 44
drag, startPoint x: 749, startPoint y: 552, endPoint x: 1068, endPoint y: 549, distance: 319.0
click at [1068, 549] on div "You Do" at bounding box center [1086, 532] width 169 height 44
click at [883, 644] on button "SUBMIT" at bounding box center [887, 644] width 130 height 31
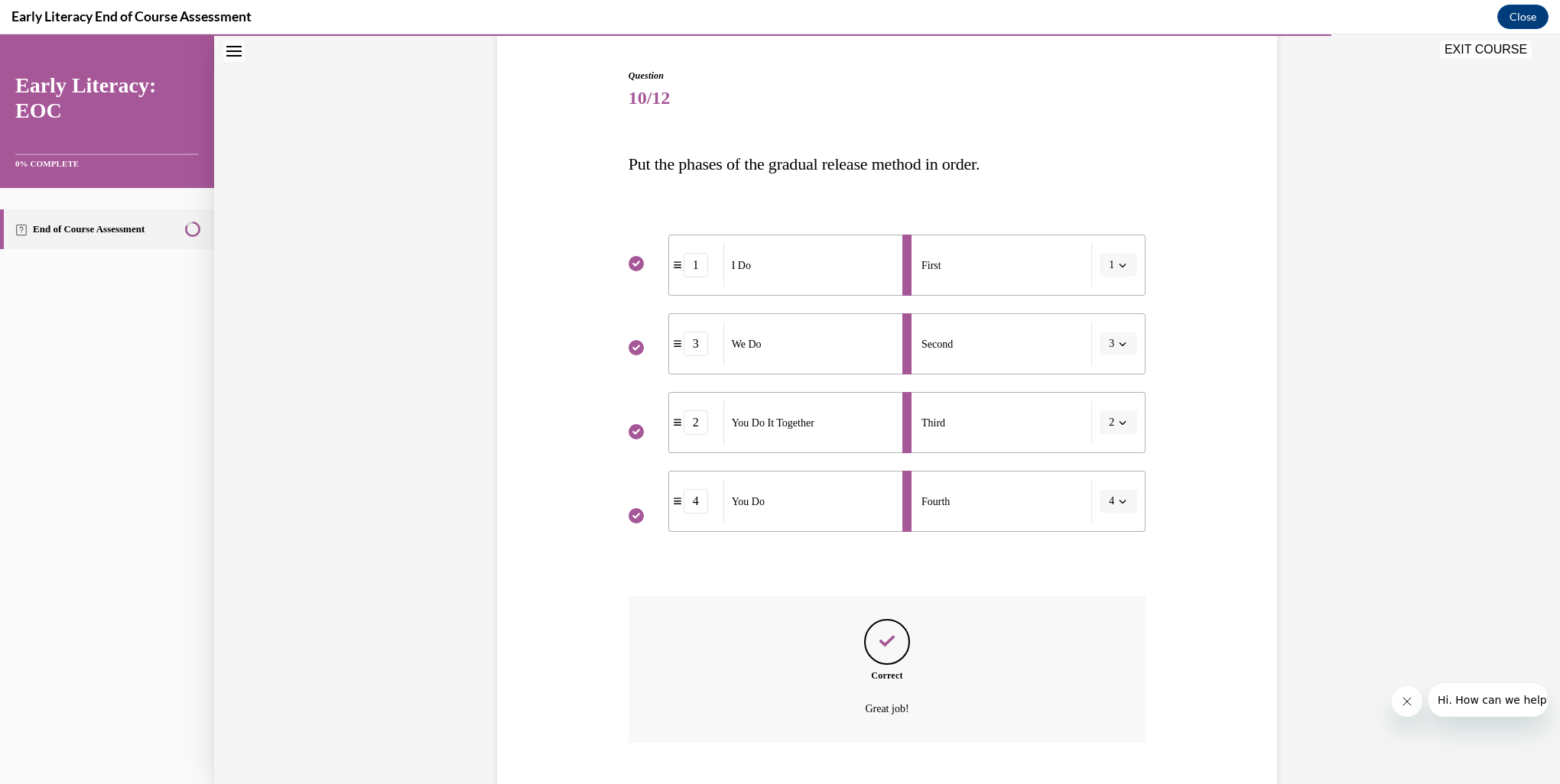
scroll to position [235, 0]
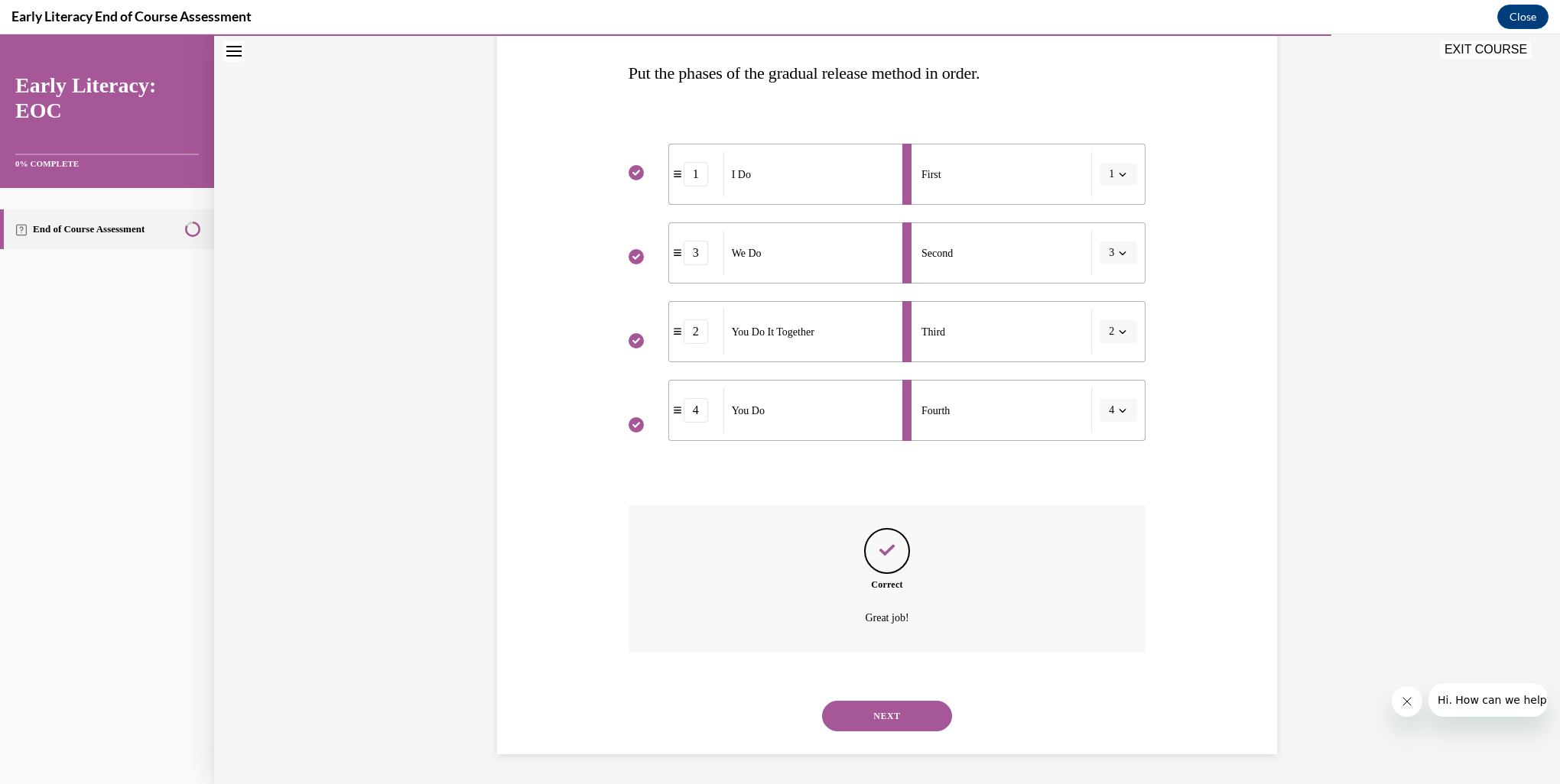
click at [924, 711] on button "NEXT" at bounding box center [887, 716] width 130 height 31
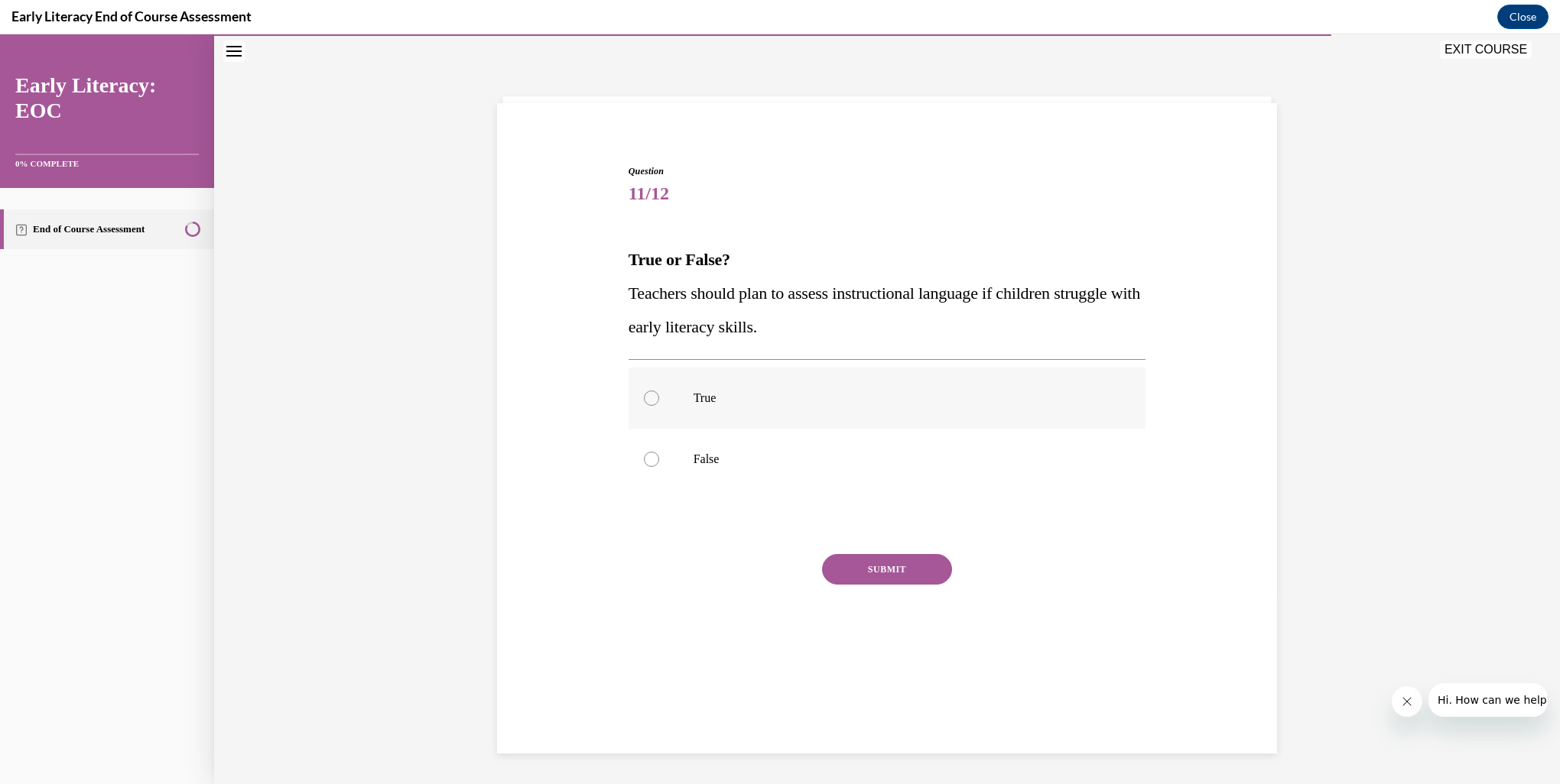
click at [648, 397] on div at bounding box center [651, 397] width 15 height 15
click at [883, 568] on button "SUBMIT" at bounding box center [887, 569] width 130 height 31
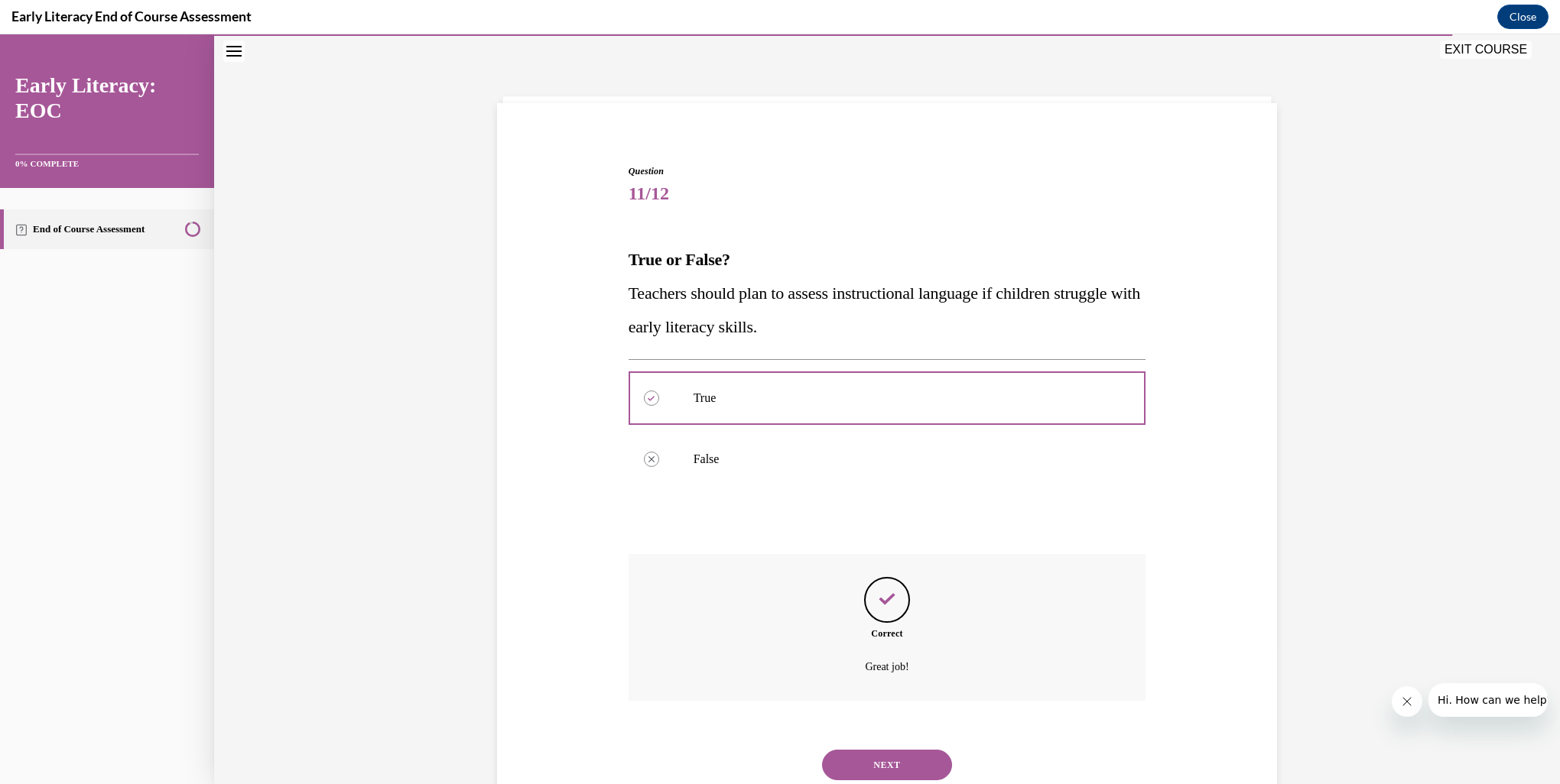
scroll to position [97, 0]
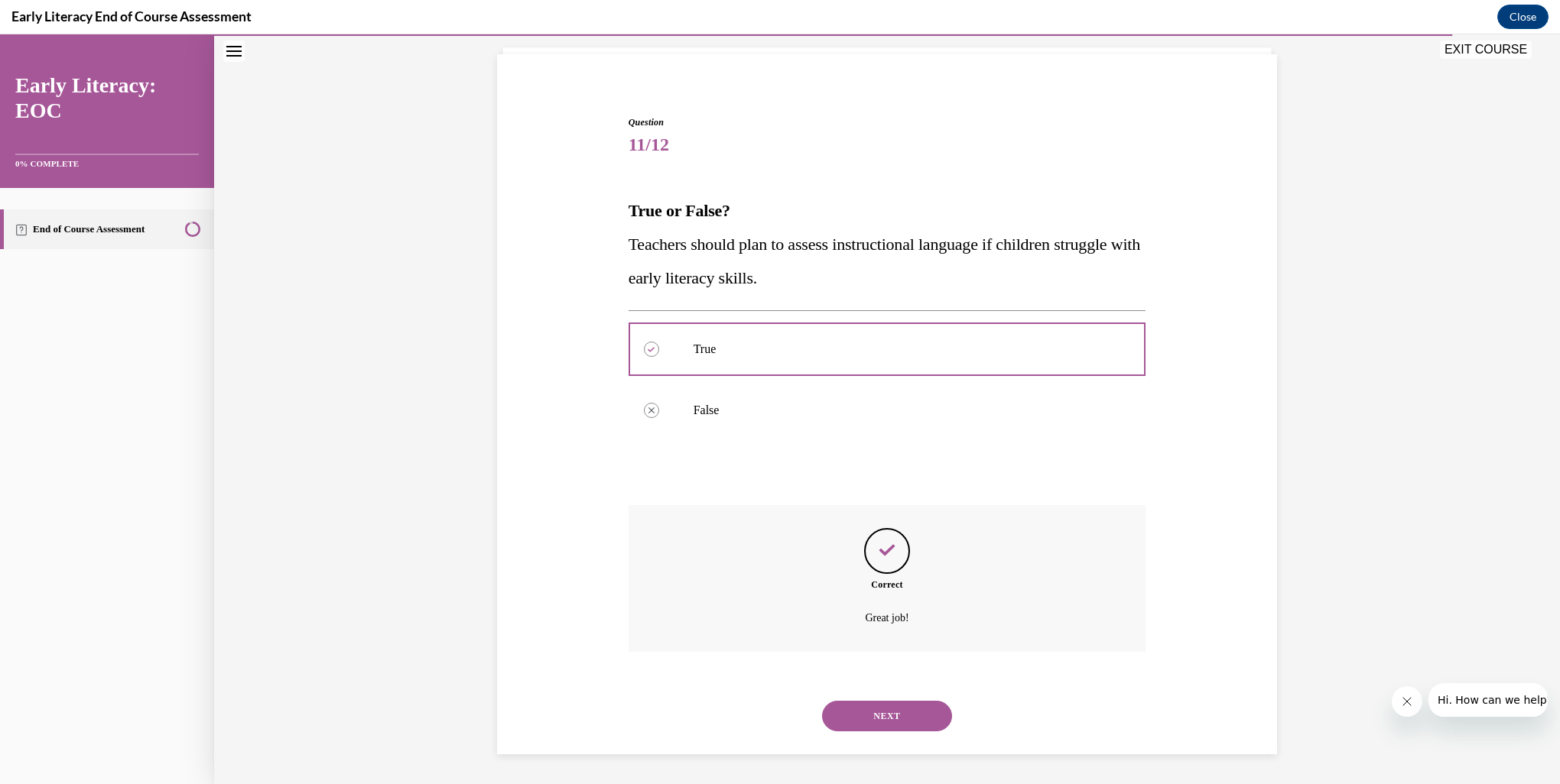
click at [914, 715] on button "NEXT" at bounding box center [887, 716] width 130 height 31
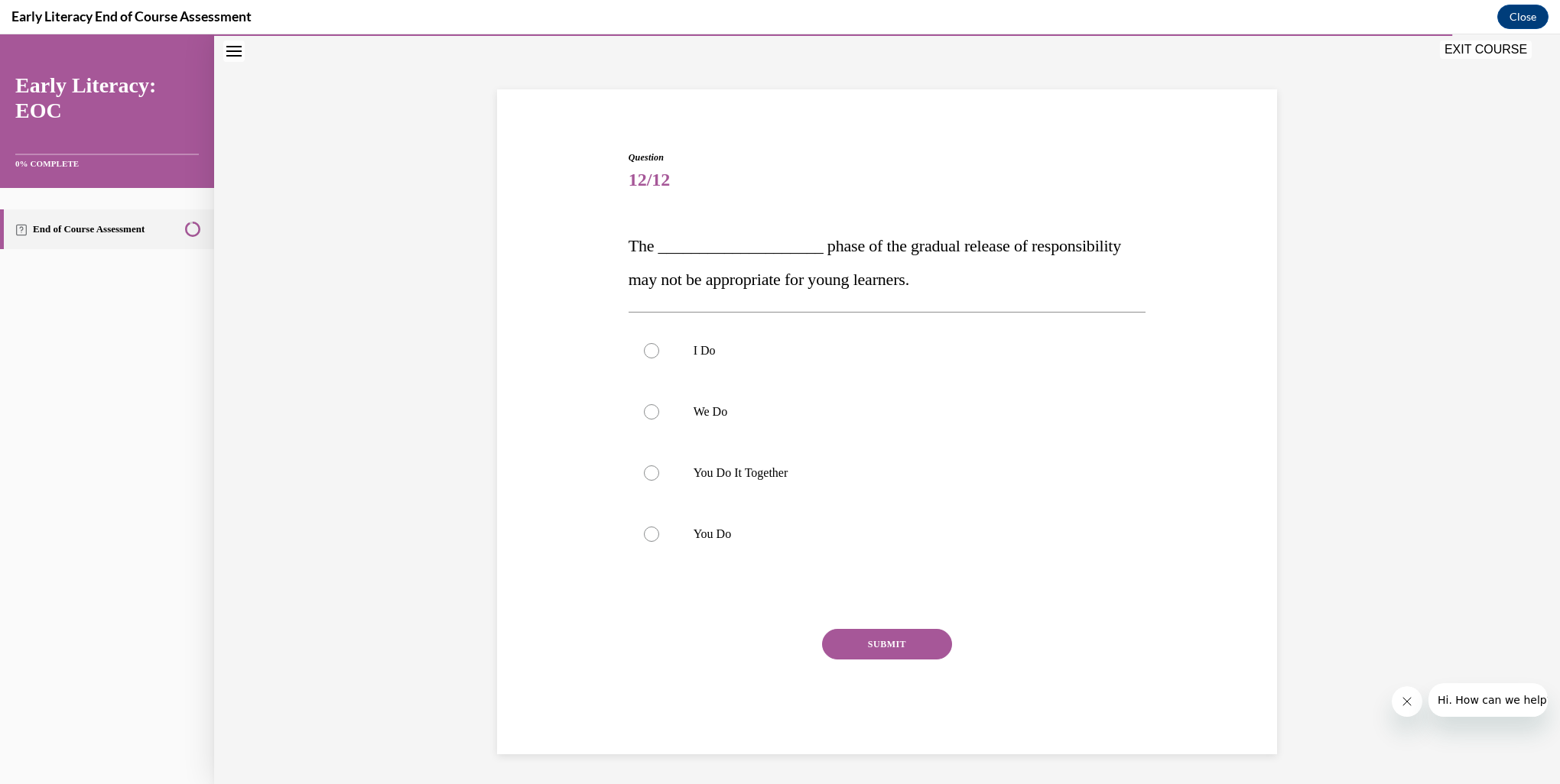
scroll to position [46, 0]
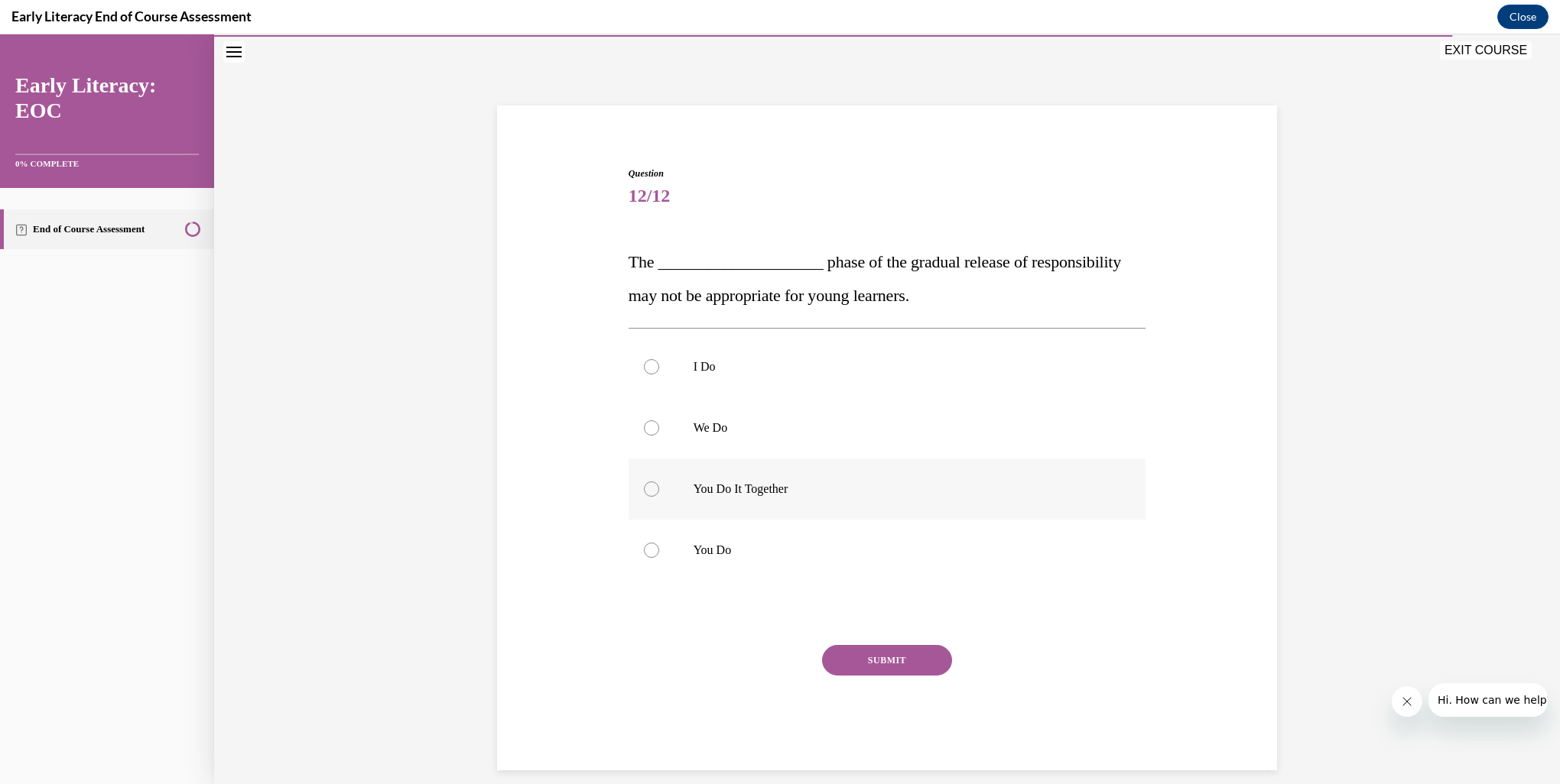
click at [707, 489] on p "You Do It Together" at bounding box center [900, 488] width 415 height 15
click at [918, 659] on button "SUBMIT" at bounding box center [887, 660] width 130 height 31
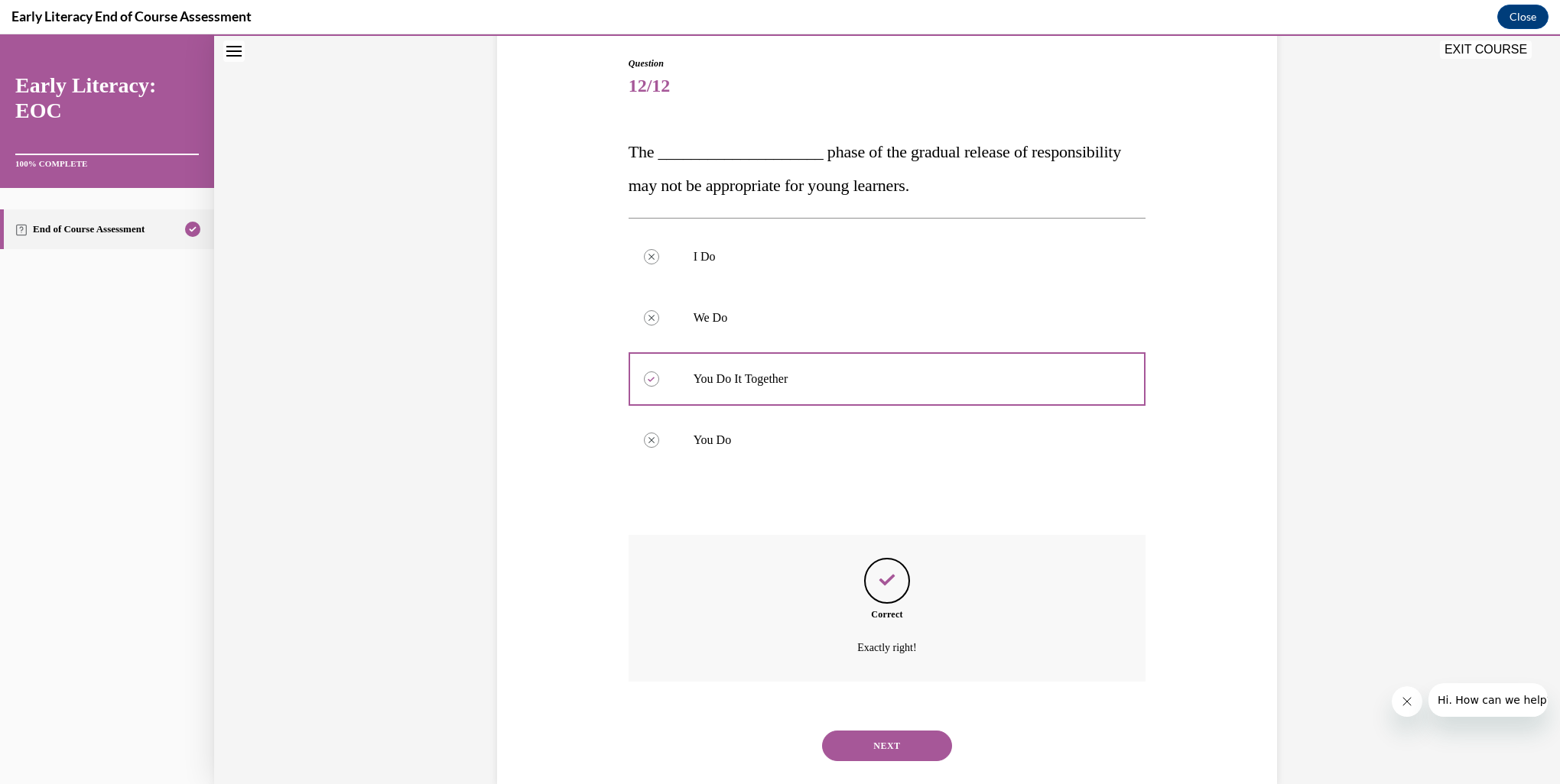
scroll to position [186, 0]
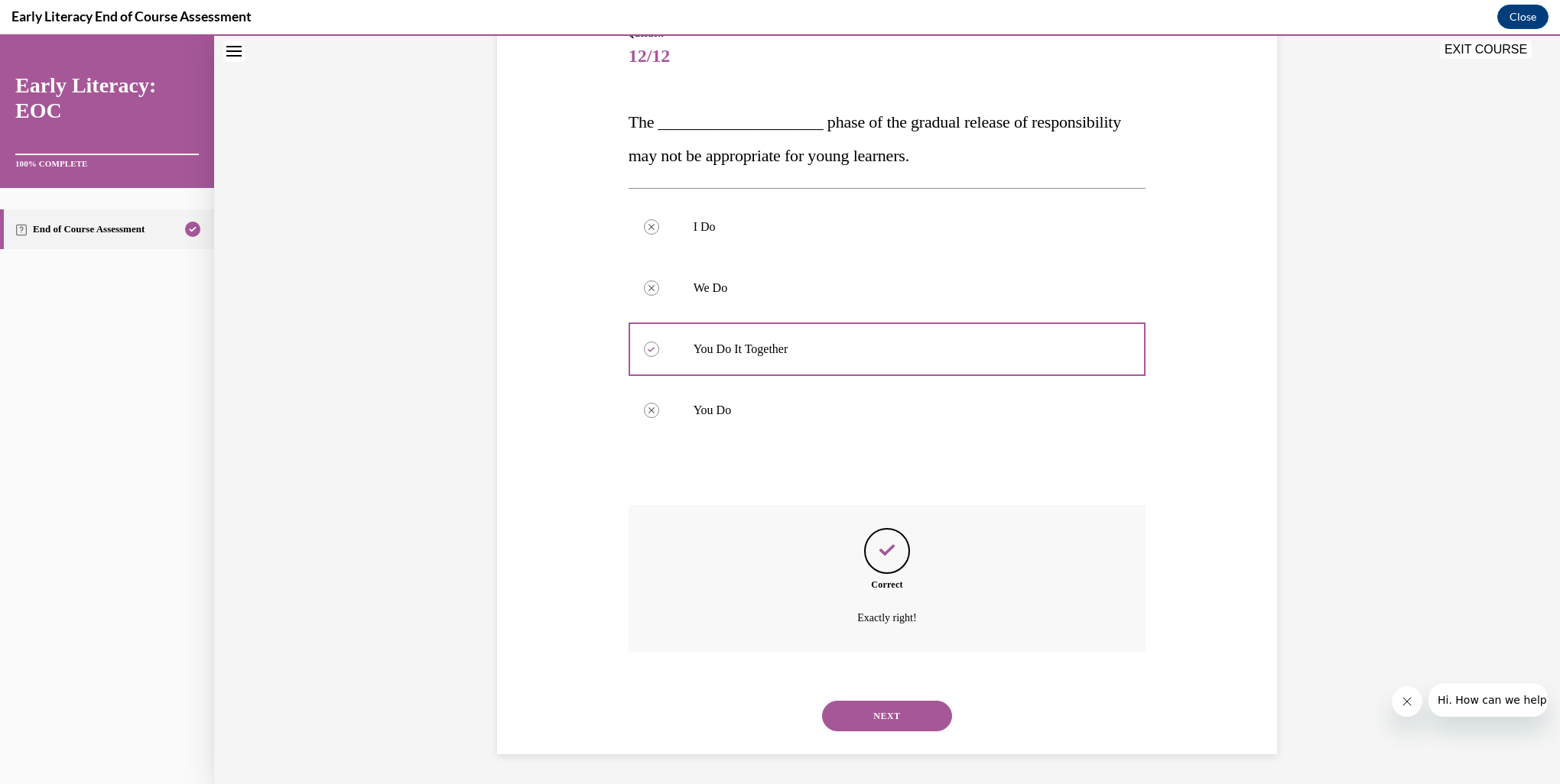
click at [883, 715] on button "NEXT" at bounding box center [887, 716] width 130 height 31
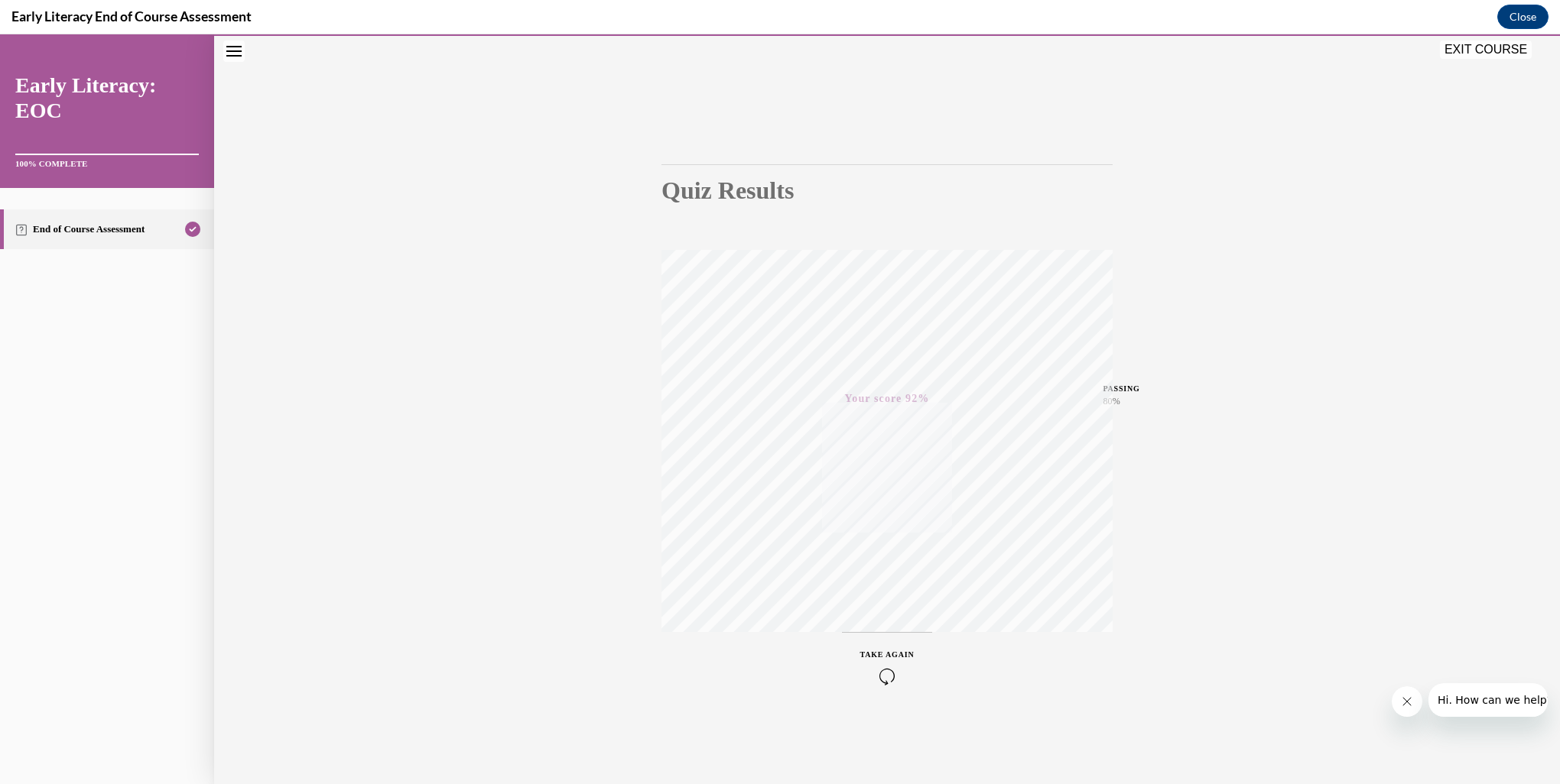
click at [1472, 48] on button "EXIT COURSE" at bounding box center [1486, 50] width 92 height 18
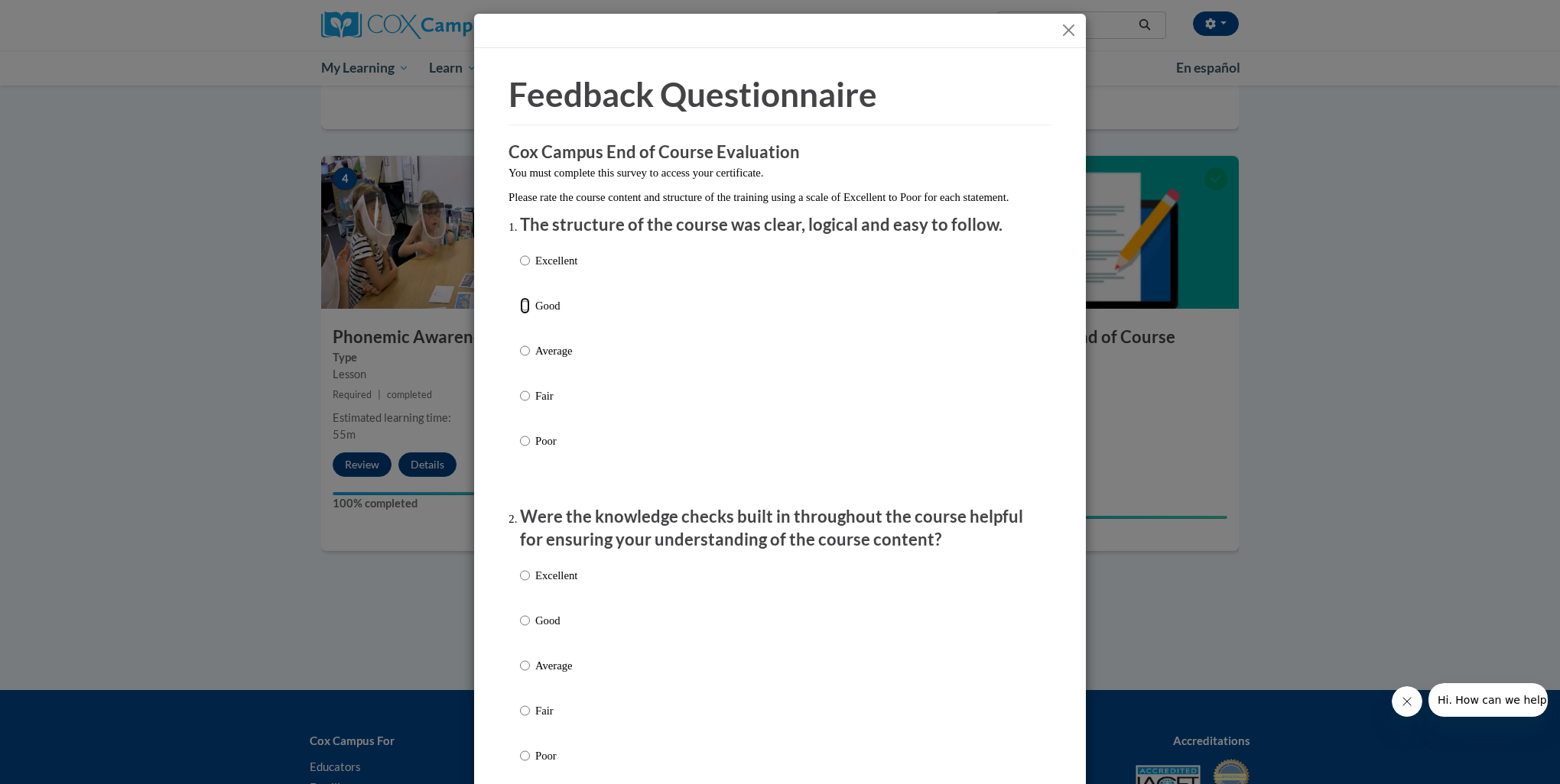
click at [520, 315] on input "Good" at bounding box center [525, 306] width 10 height 17
radio input "true"
click at [545, 629] on p "Good" at bounding box center [557, 620] width 42 height 17
click at [530, 629] on input "Good" at bounding box center [525, 620] width 10 height 17
radio input "true"
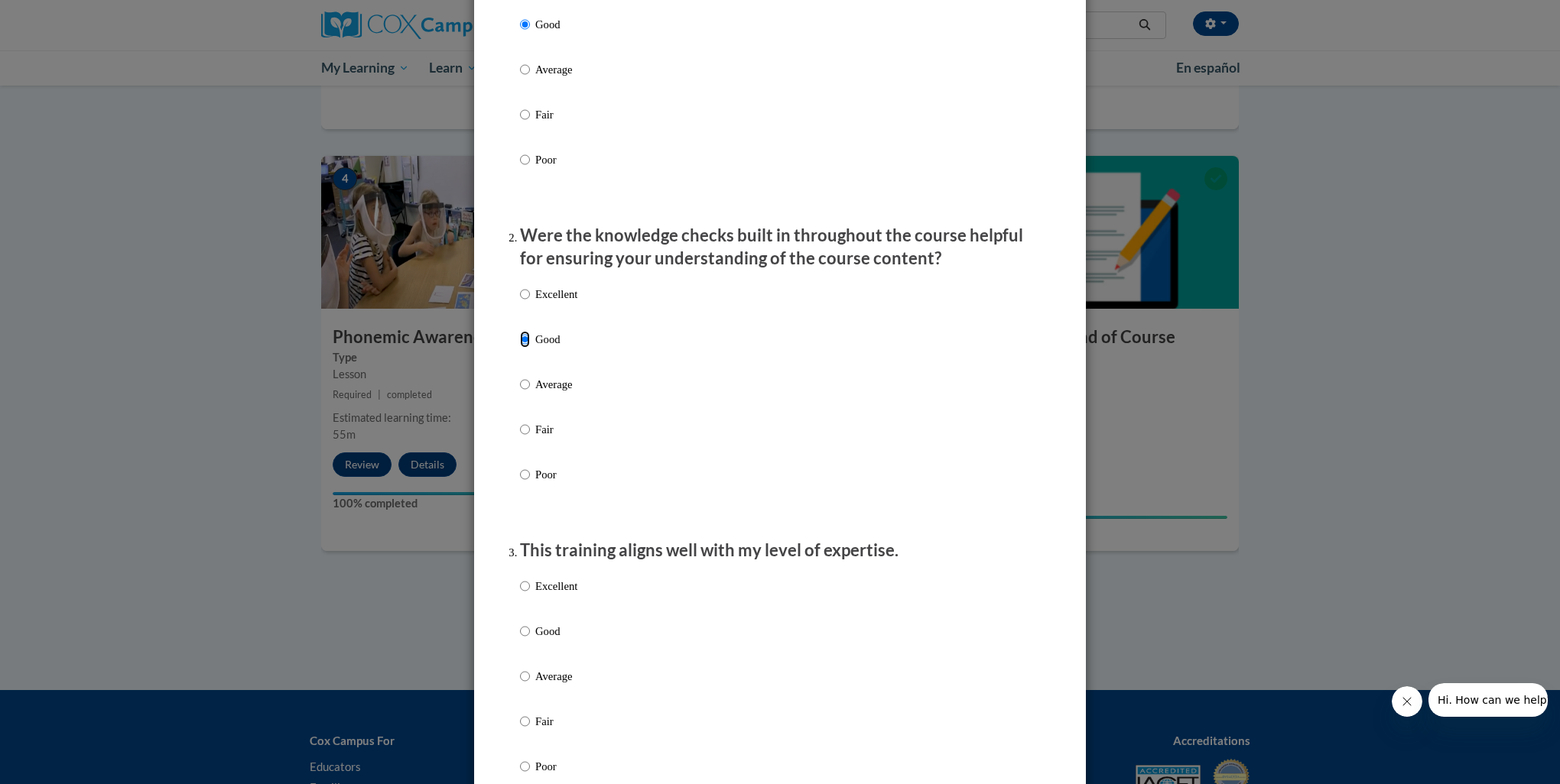
scroll to position [331, 0]
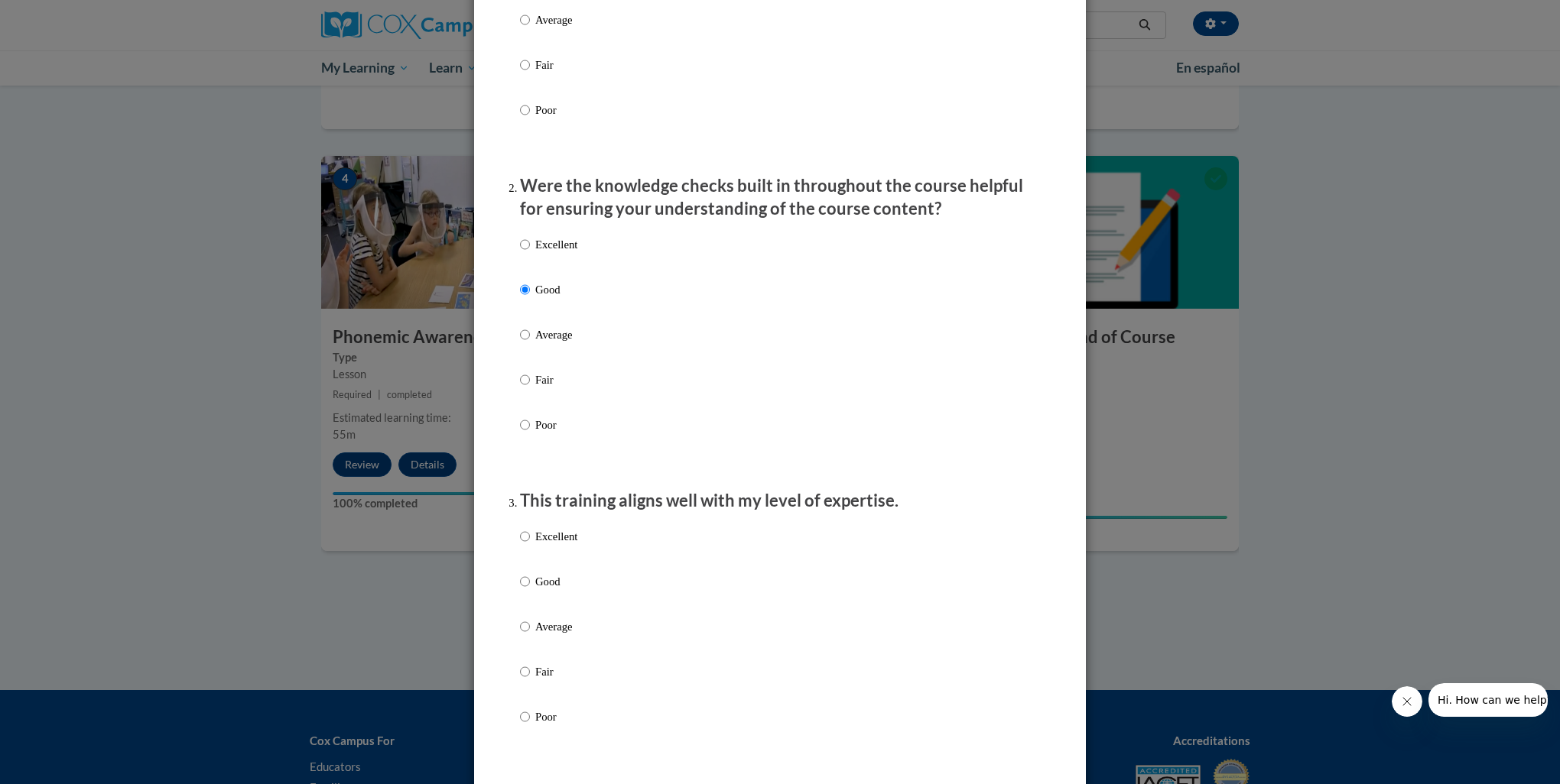
click at [550, 590] on p "Good" at bounding box center [557, 581] width 42 height 17
click at [530, 590] on input "Good" at bounding box center [525, 581] width 10 height 17
radio input "true"
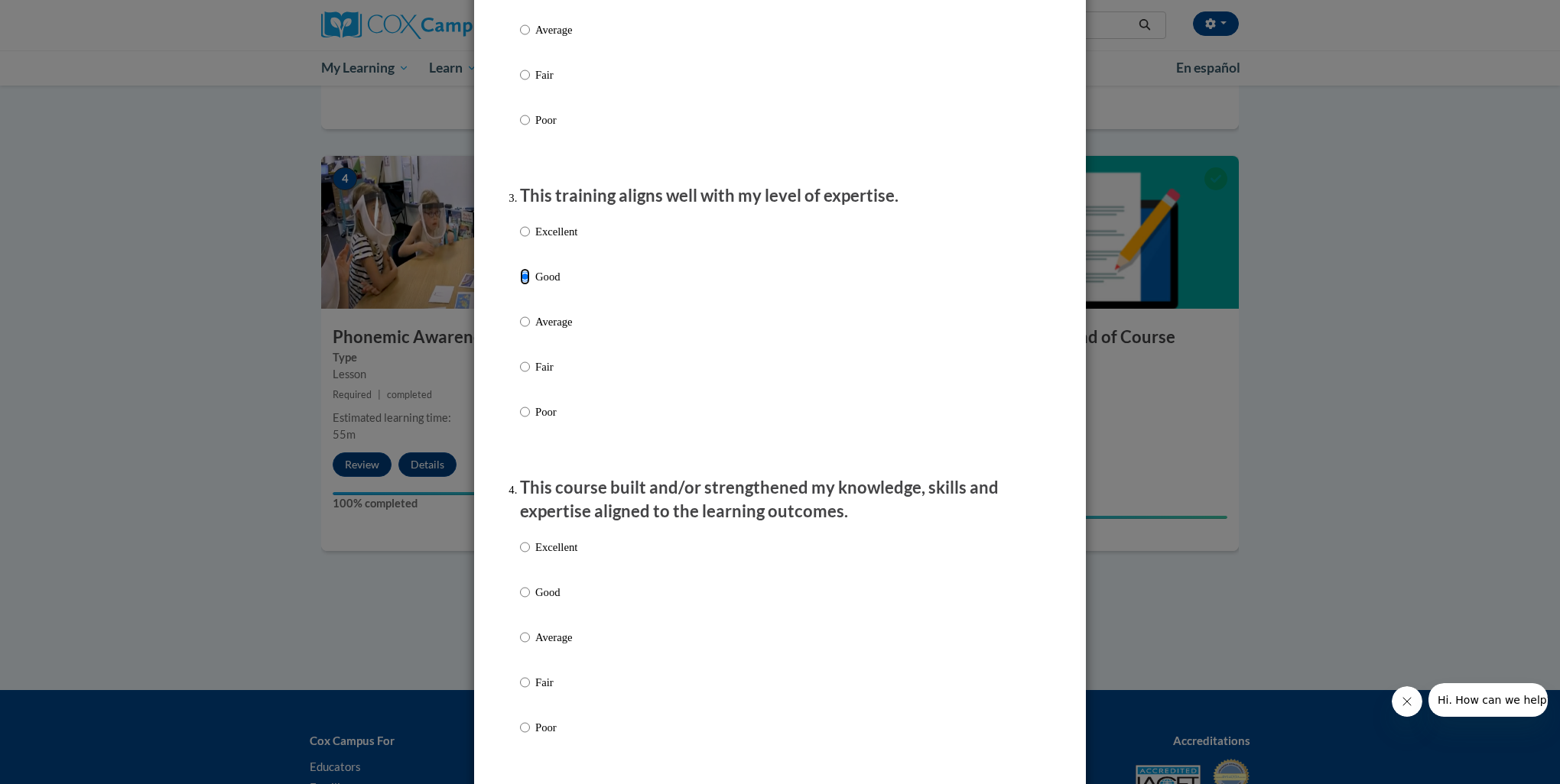
scroll to position [688, 0]
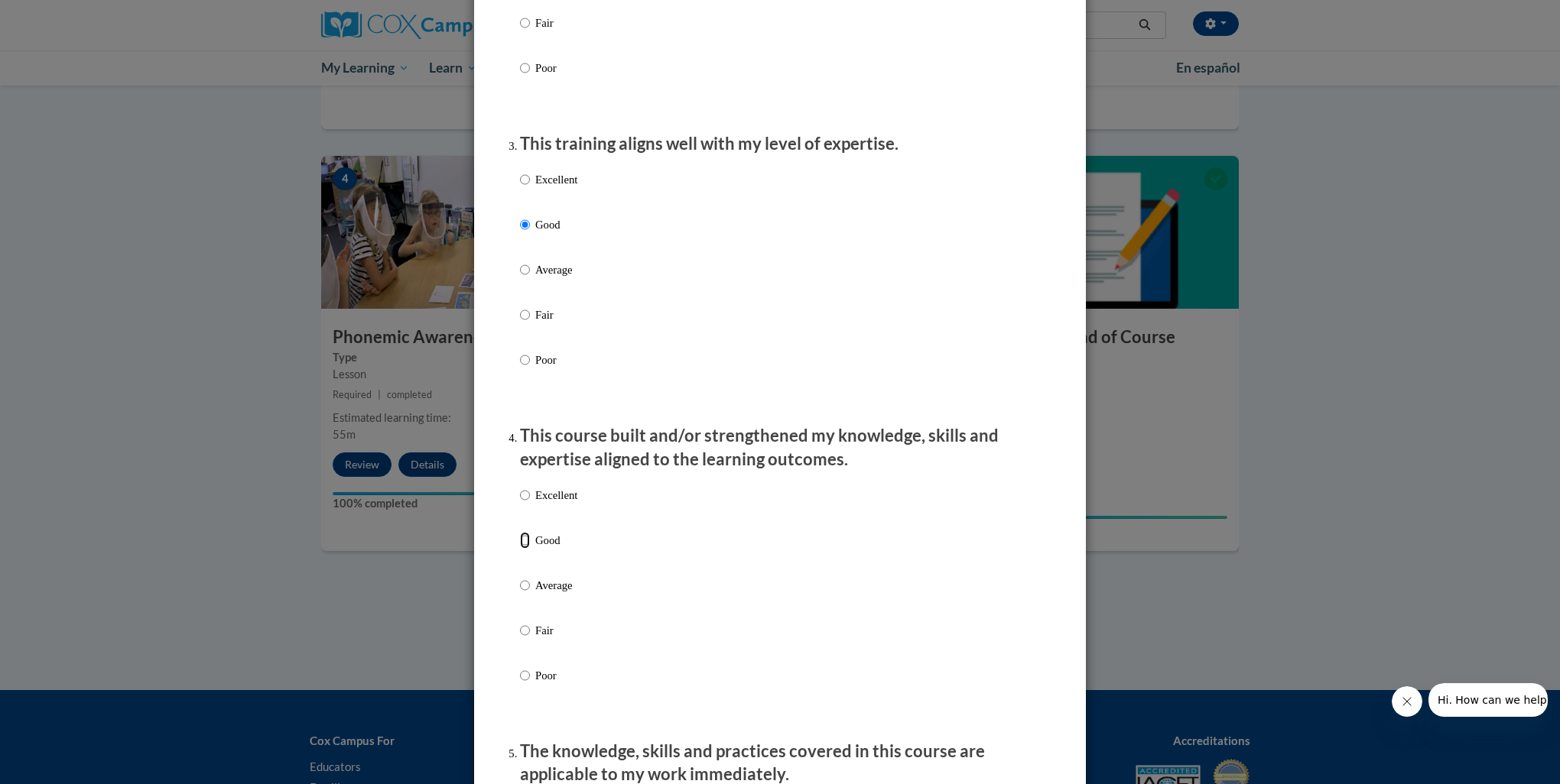
click at [524, 549] on input "Good" at bounding box center [525, 540] width 10 height 17
radio input "true"
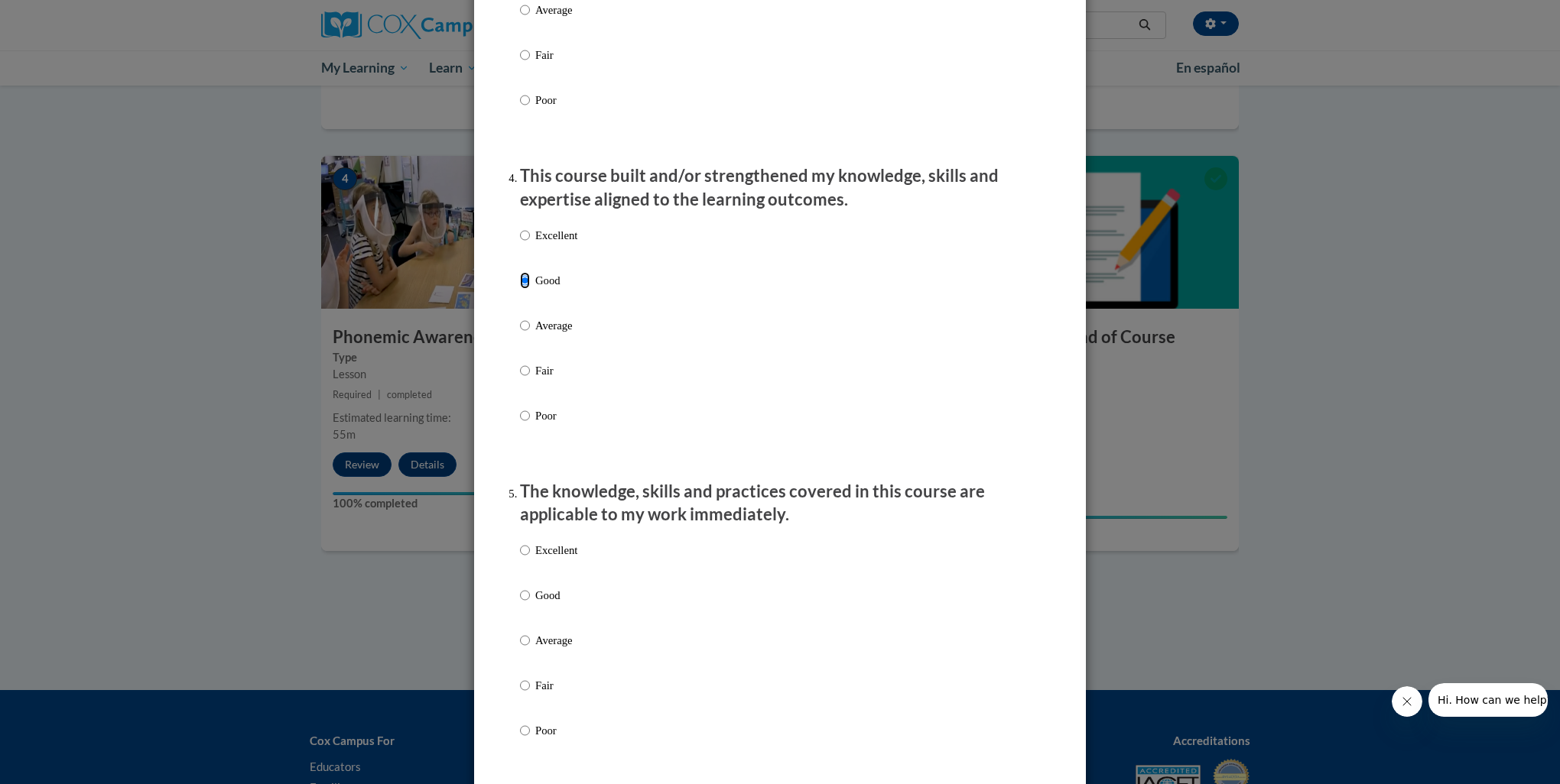
scroll to position [968, 0]
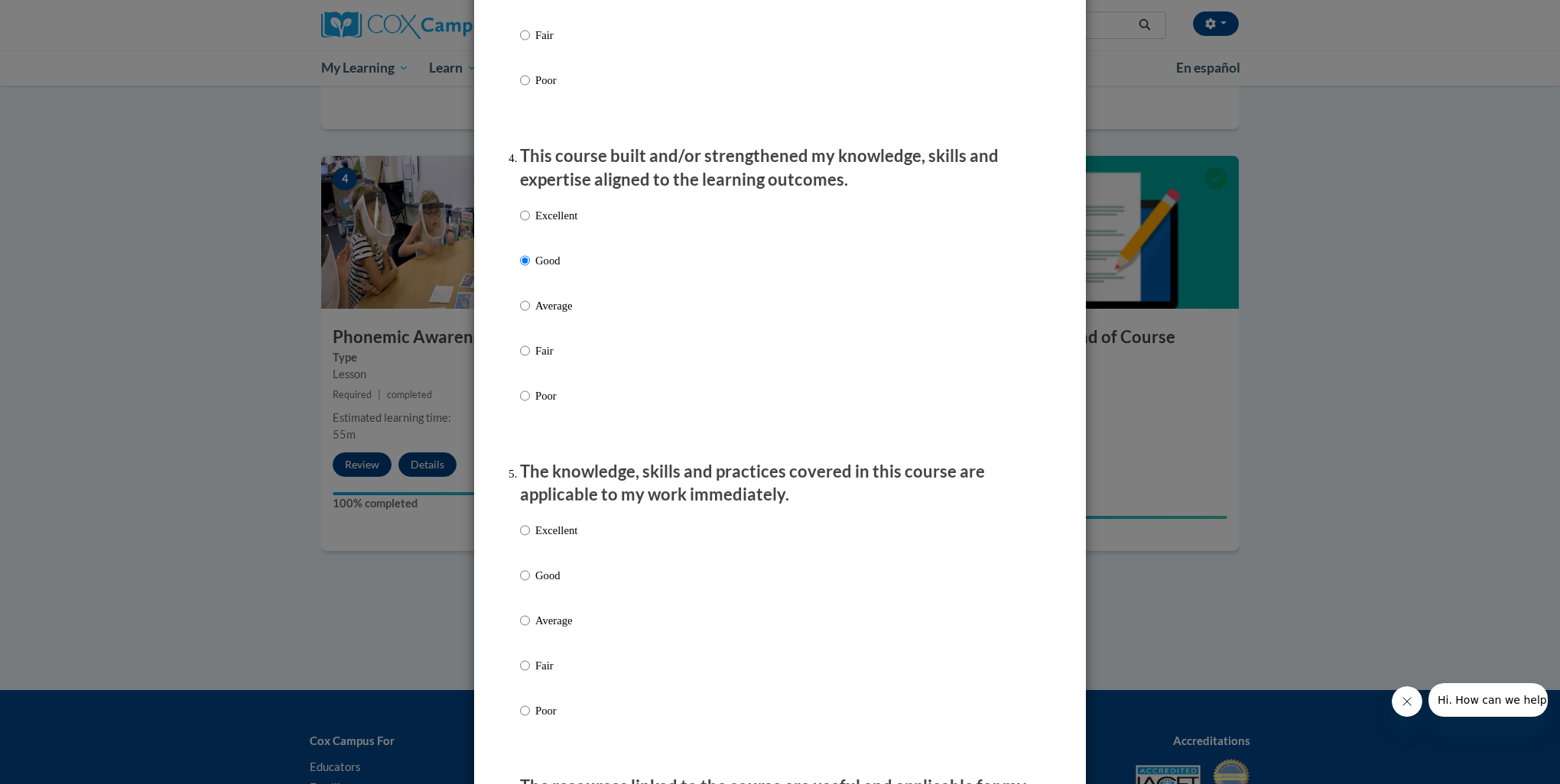
click at [545, 584] on p "Good" at bounding box center [557, 575] width 42 height 17
click at [530, 584] on input "Good" at bounding box center [525, 575] width 10 height 17
radio input "true"
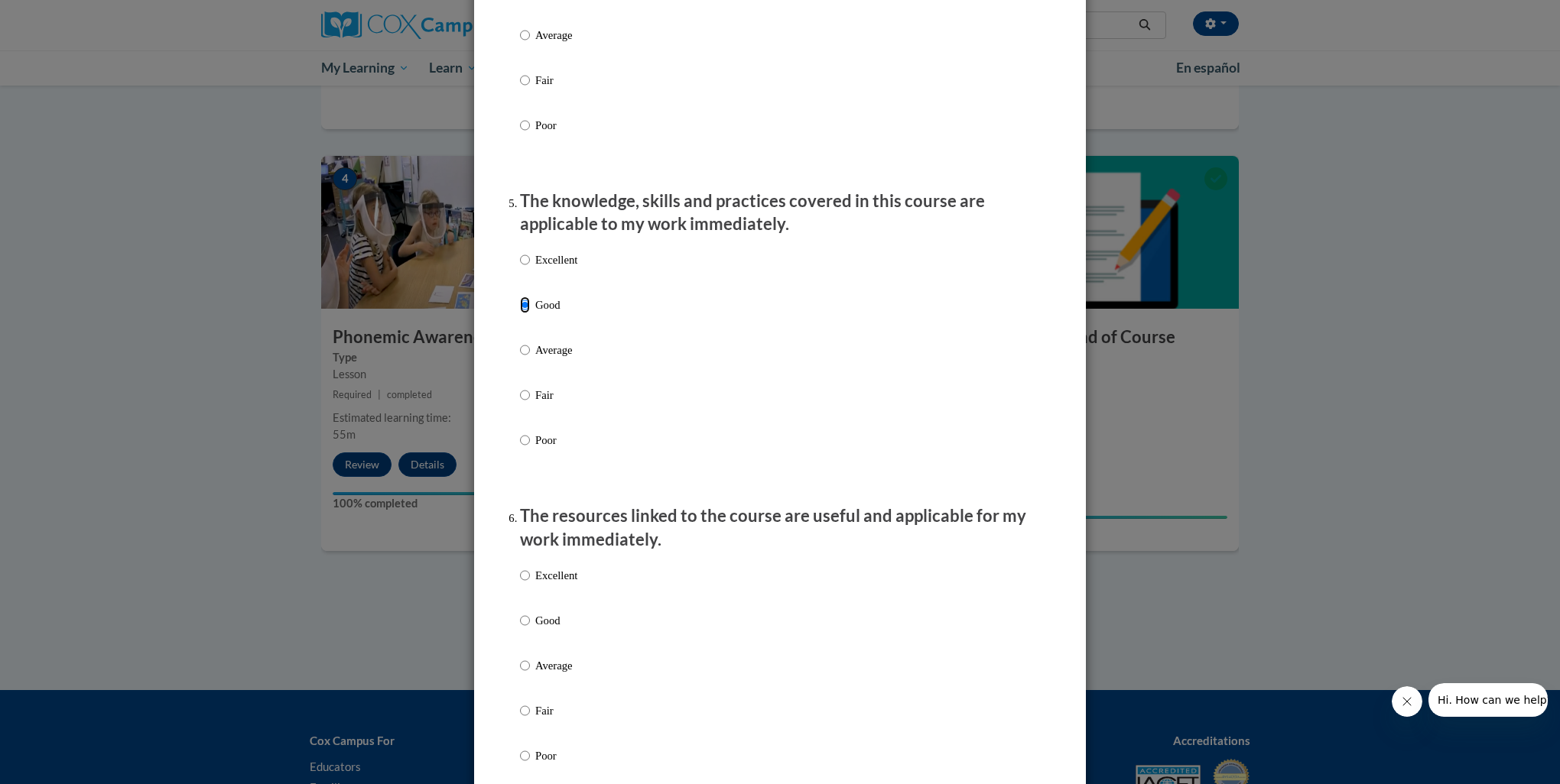
scroll to position [1248, 0]
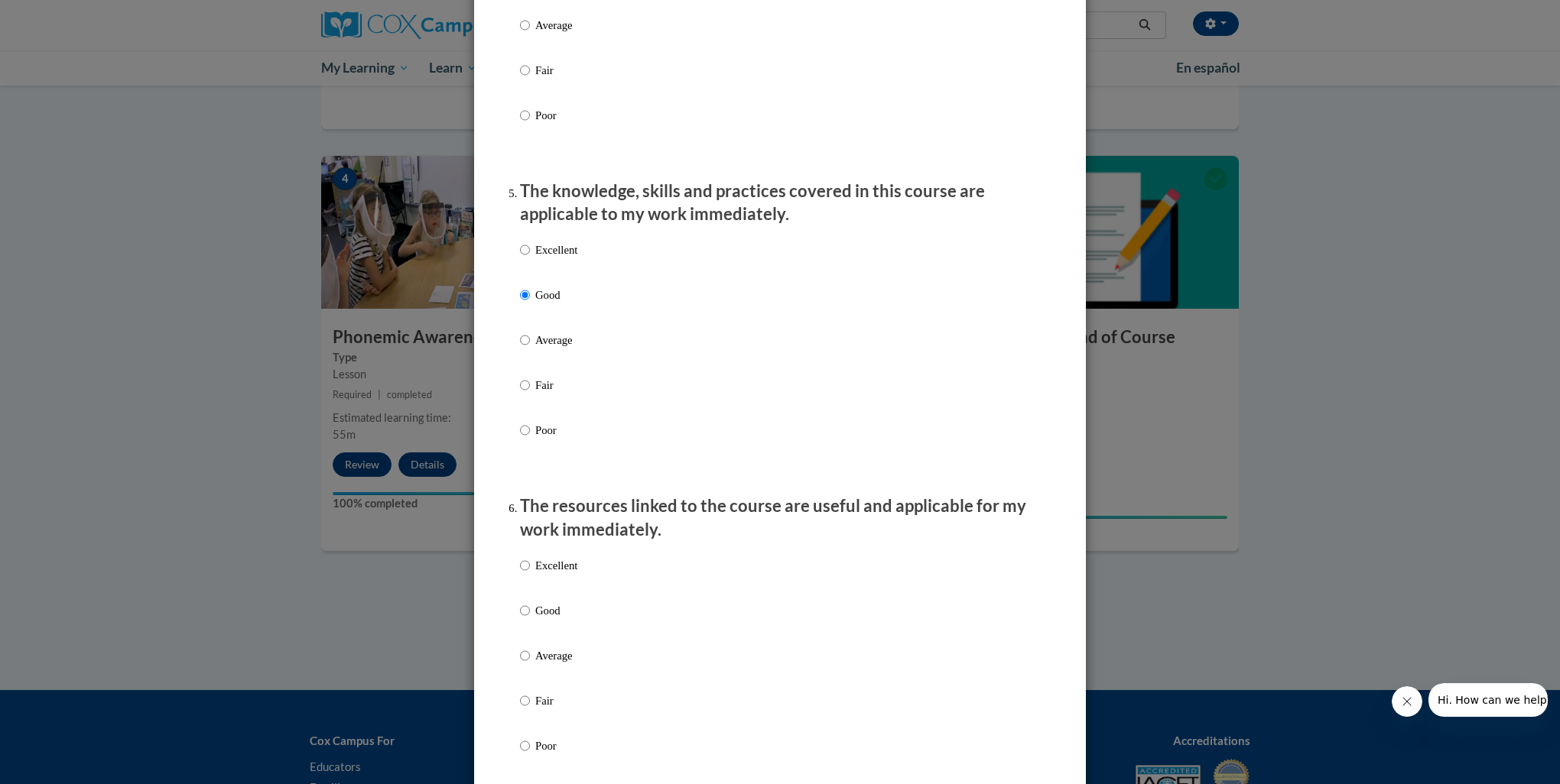
click at [545, 619] on p "Good" at bounding box center [557, 610] width 42 height 17
click at [530, 619] on input "Good" at bounding box center [525, 610] width 10 height 17
radio input "true"
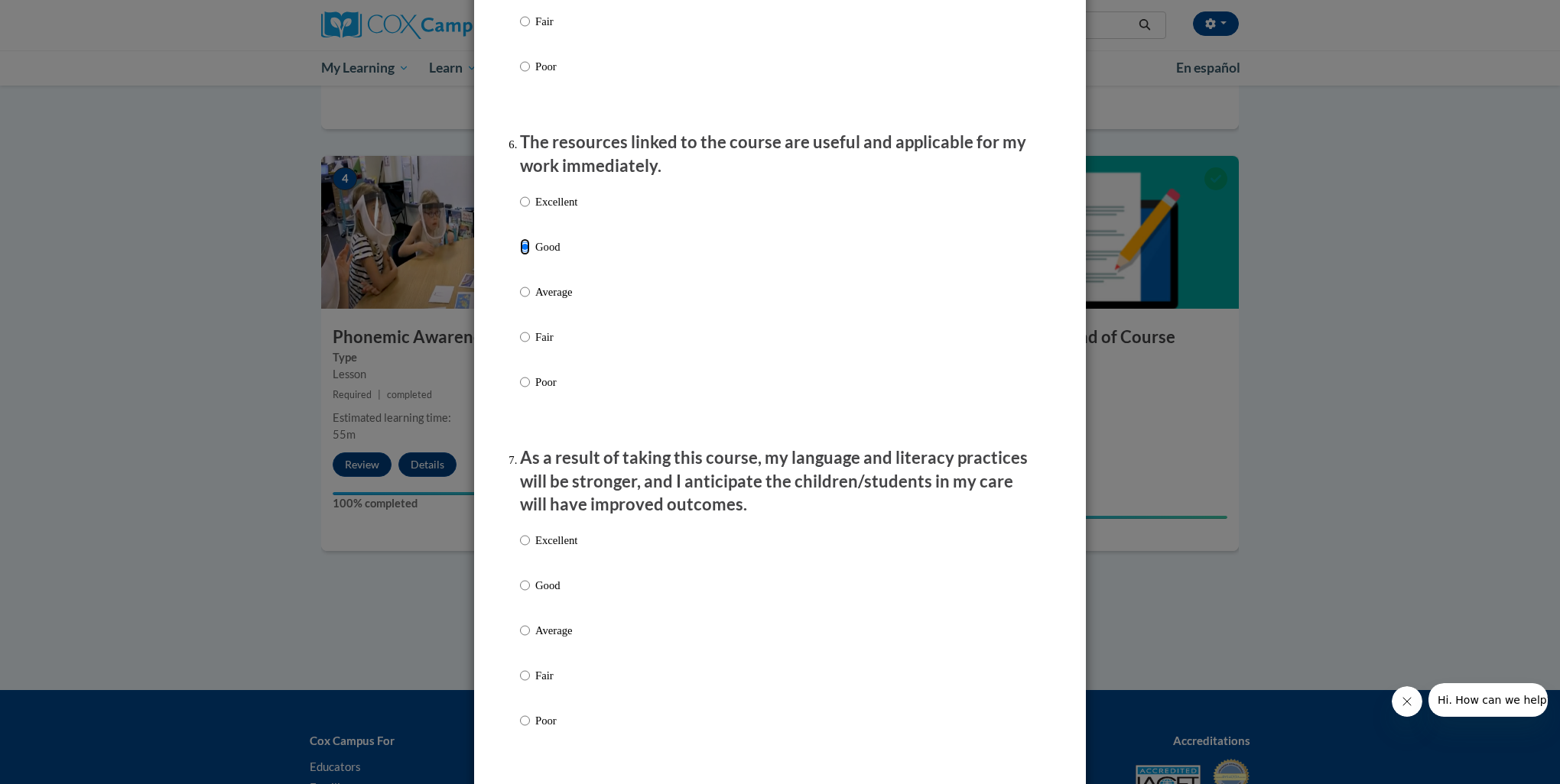
scroll to position [1631, 0]
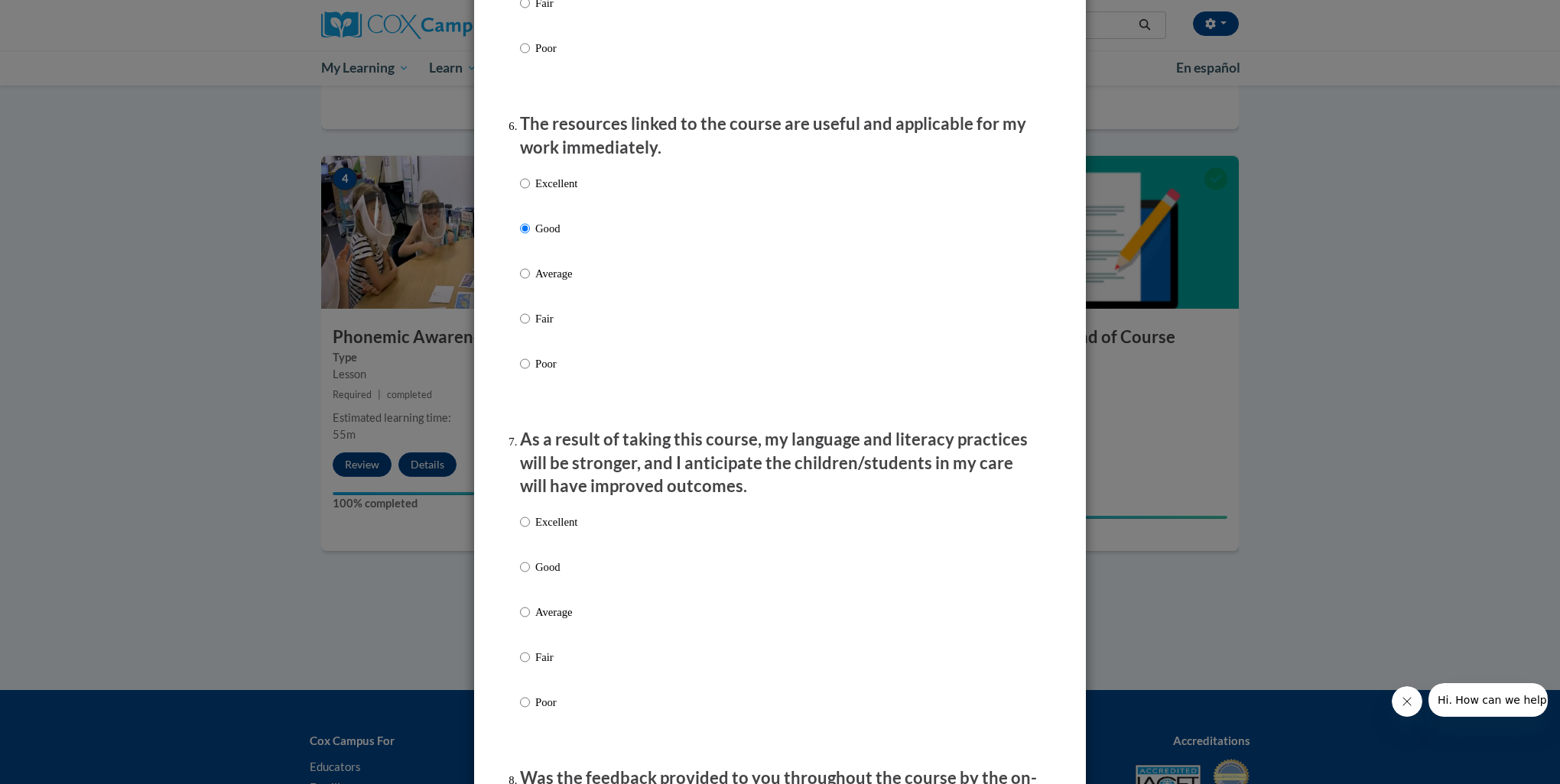
click at [536, 575] on p "Good" at bounding box center [557, 567] width 42 height 17
click at [530, 575] on input "Good" at bounding box center [525, 567] width 10 height 17
radio input "true"
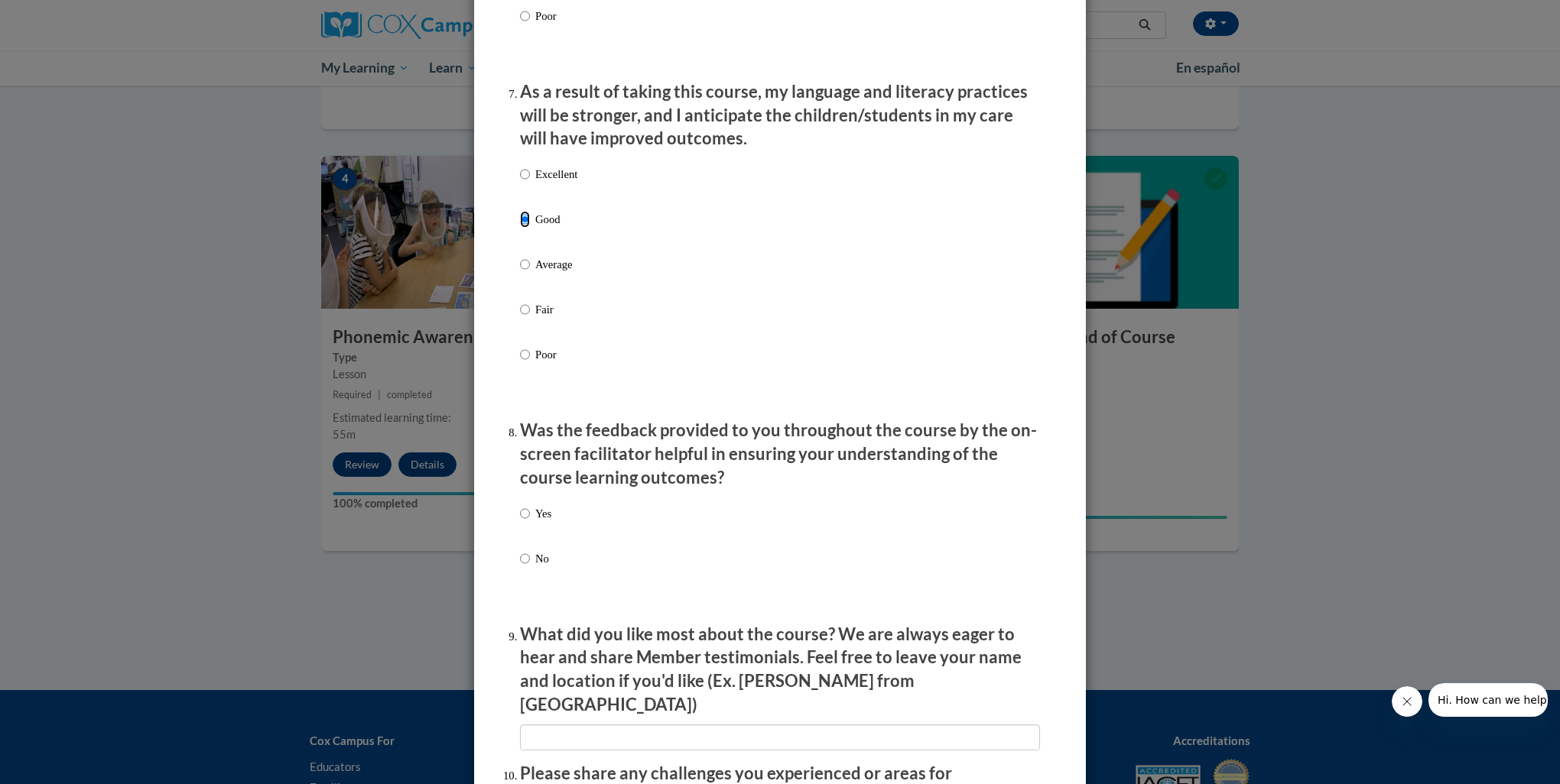
scroll to position [1987, 0]
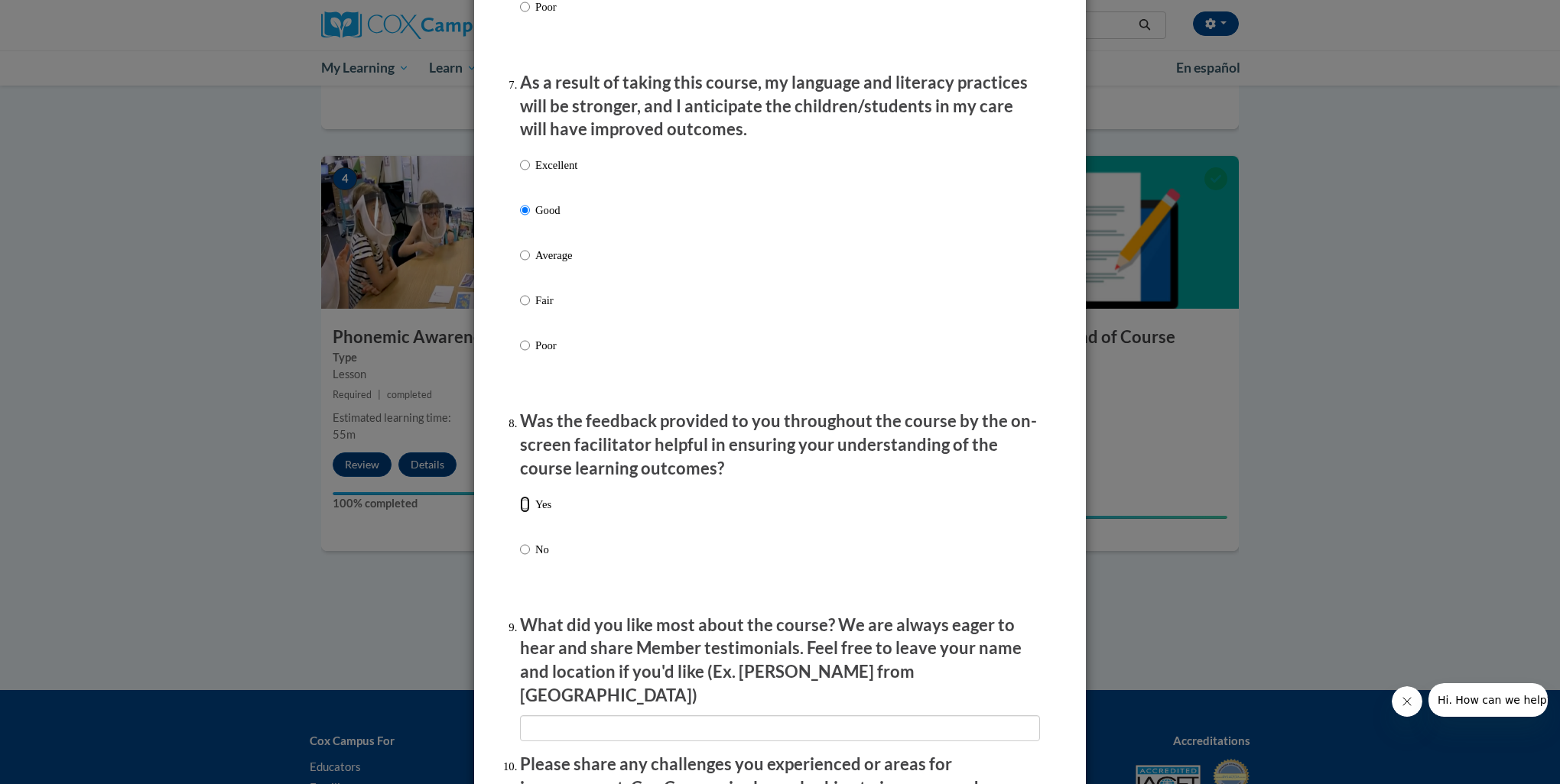
drag, startPoint x: 521, startPoint y: 523, endPoint x: 597, endPoint y: 562, distance: 85.4
click at [522, 513] on input "Yes" at bounding box center [525, 504] width 10 height 17
radio input "true"
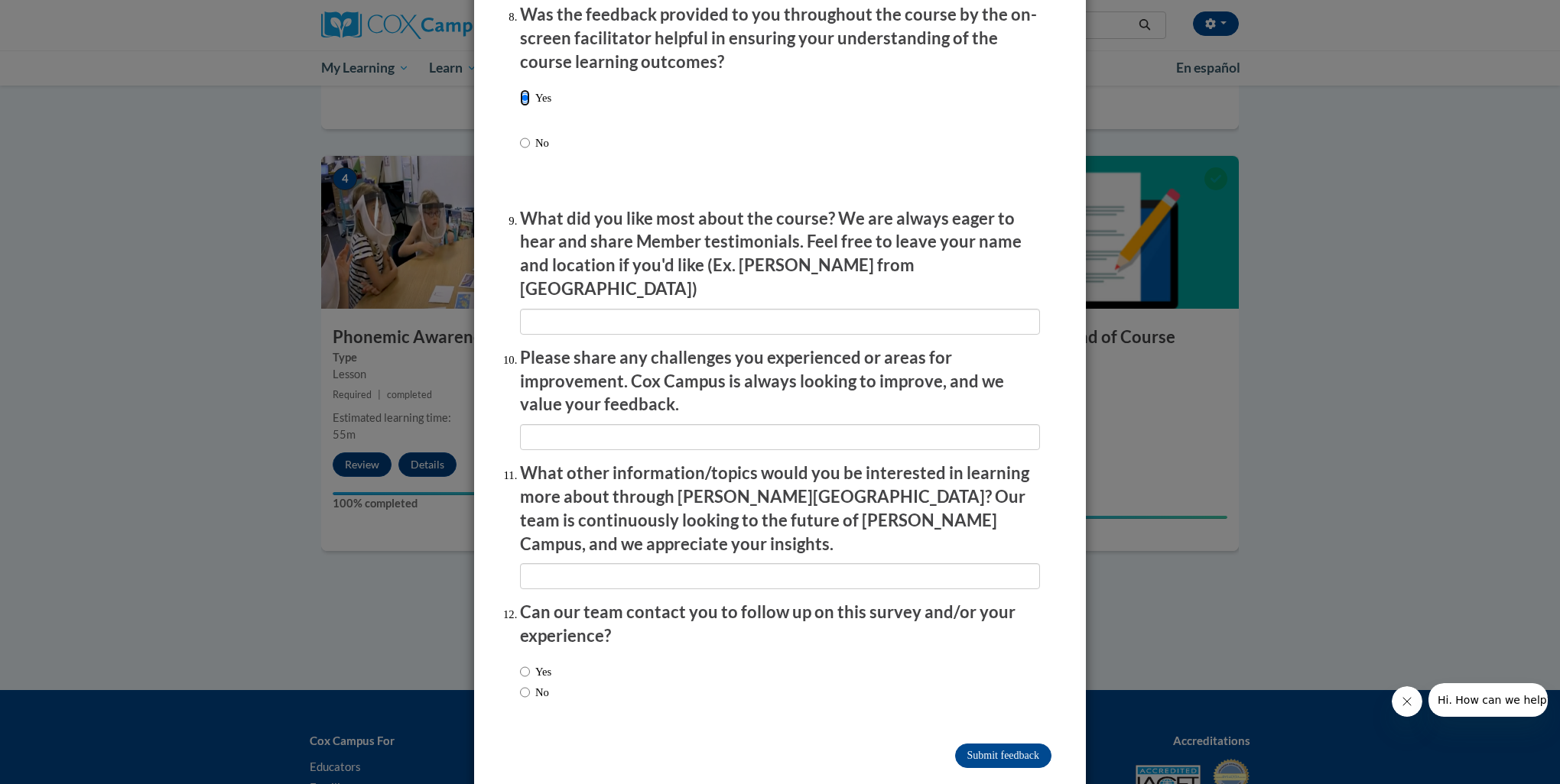
scroll to position [2399, 0]
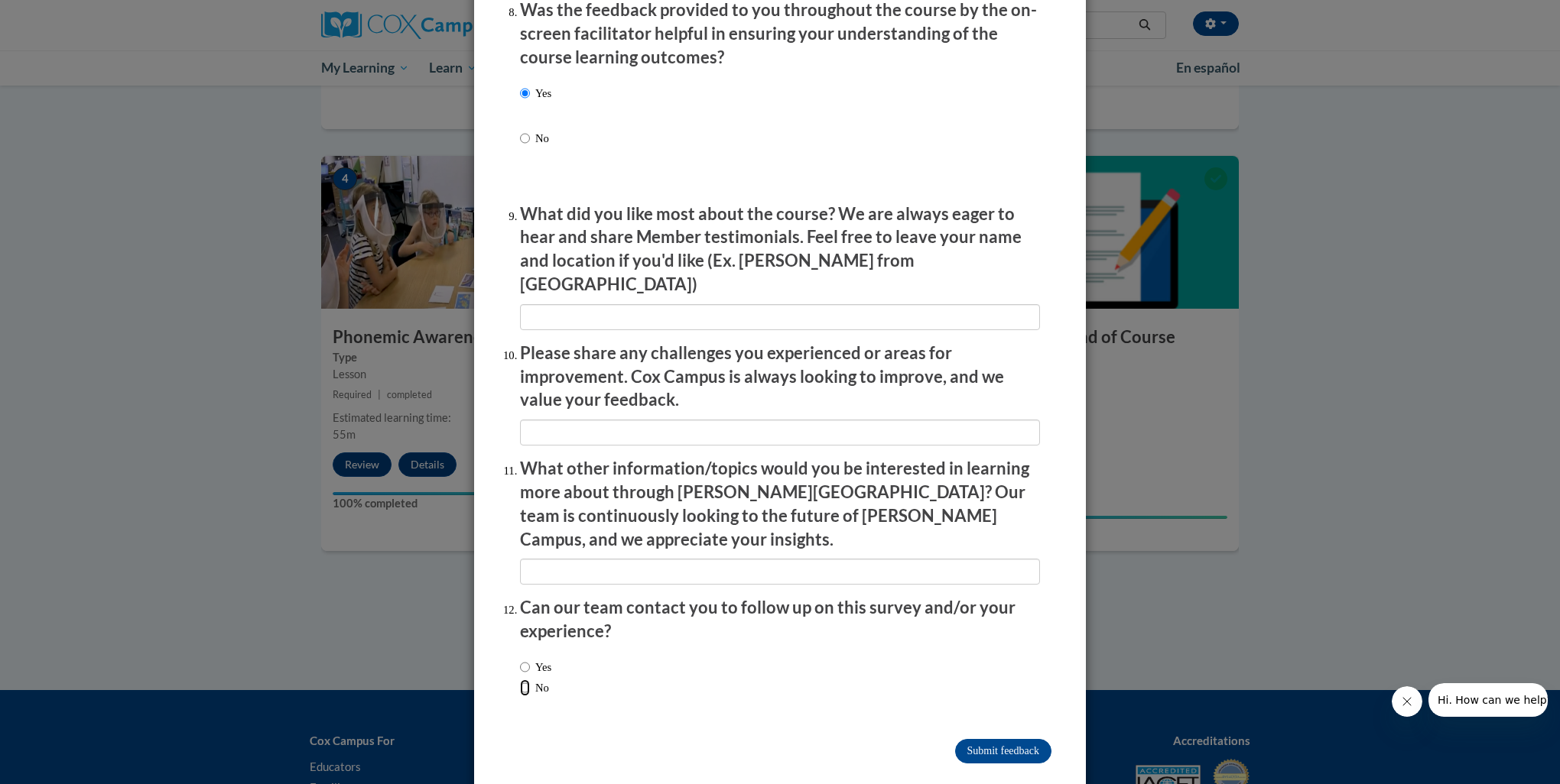
click at [521, 679] on input "No" at bounding box center [525, 687] width 10 height 17
radio input "true"
click at [982, 739] on input "Submit feedback" at bounding box center [1003, 751] width 96 height 24
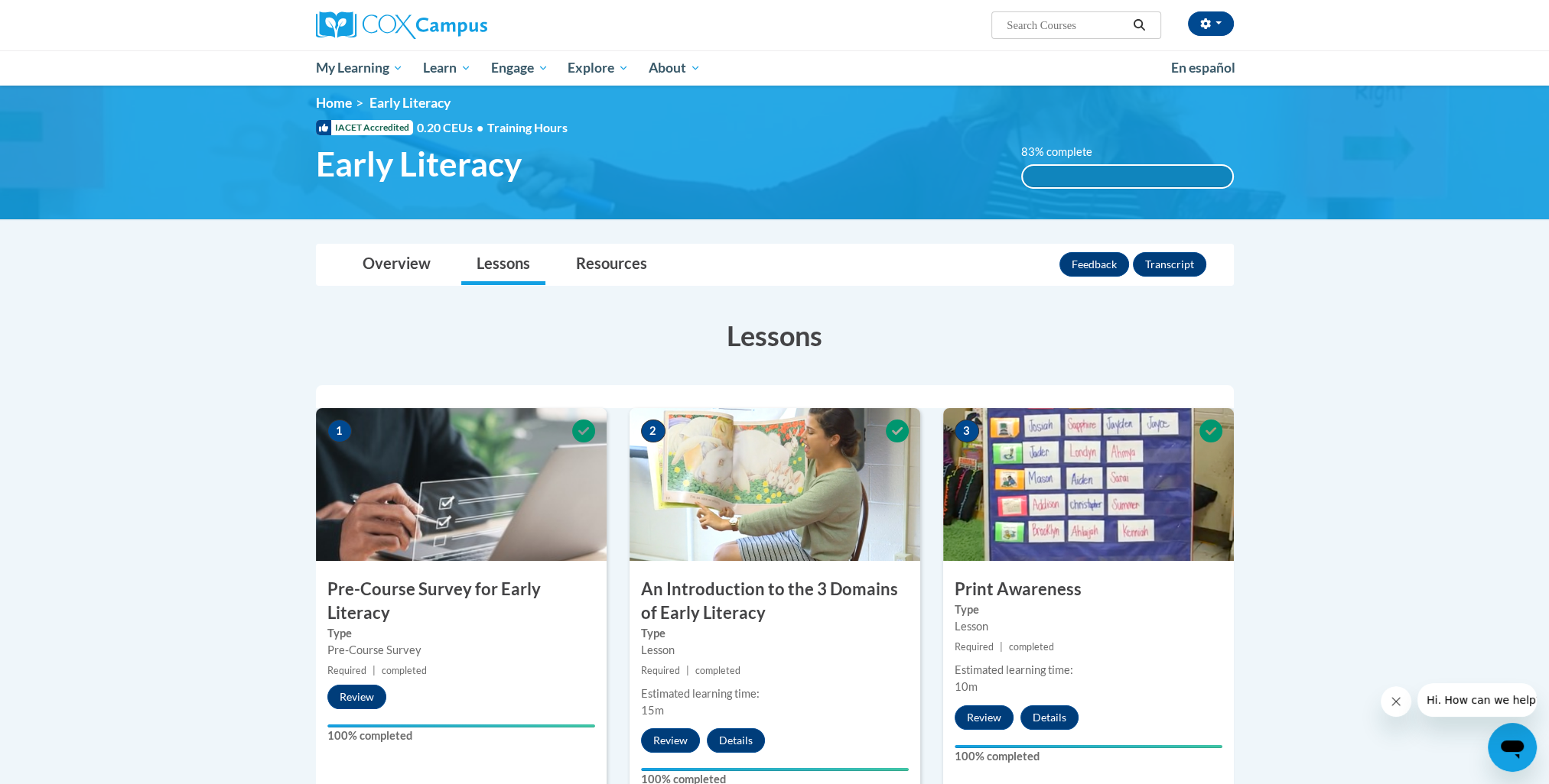
scroll to position [0, 0]
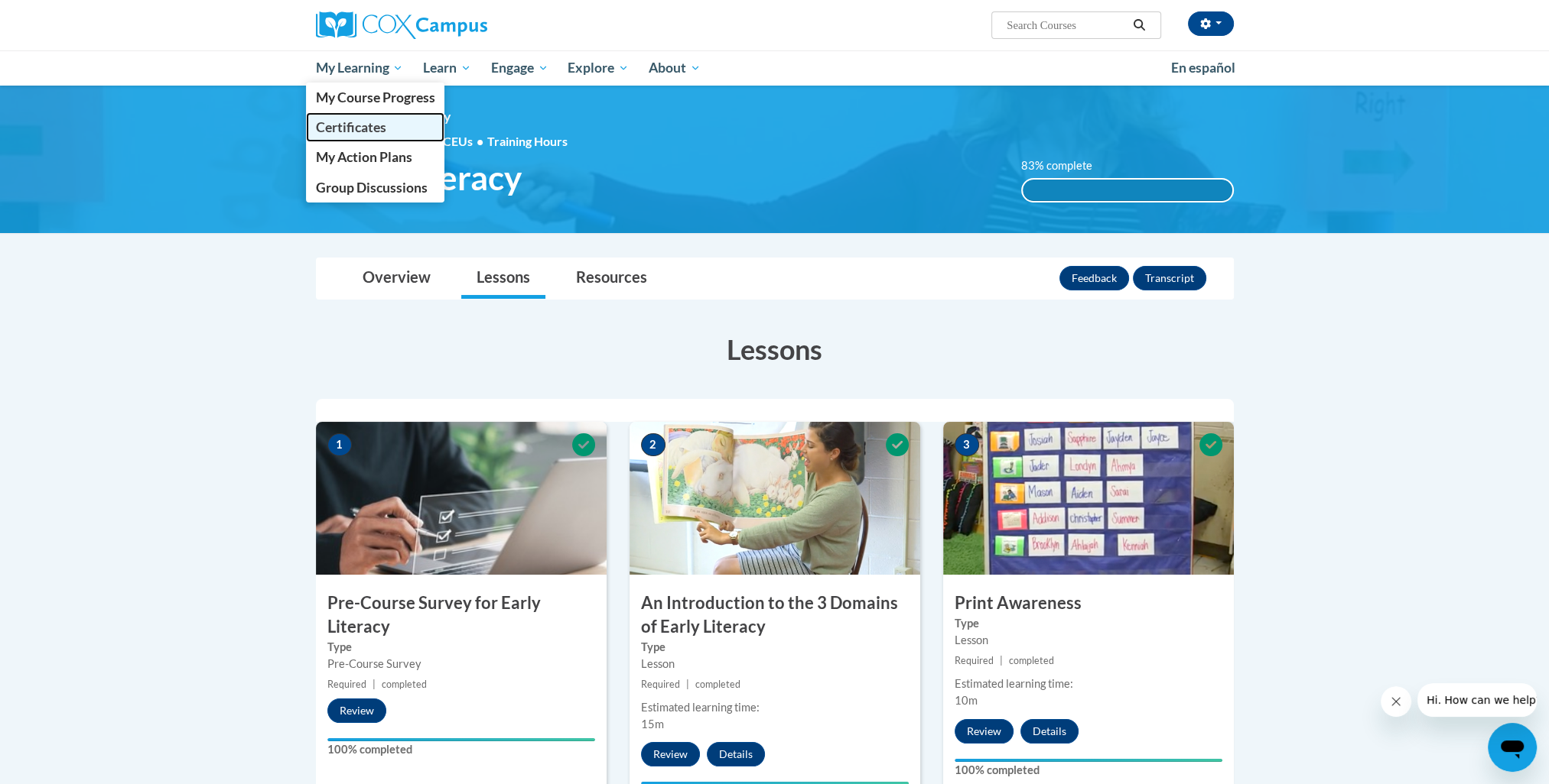
click at [361, 133] on span "Certificates" at bounding box center [350, 127] width 70 height 16
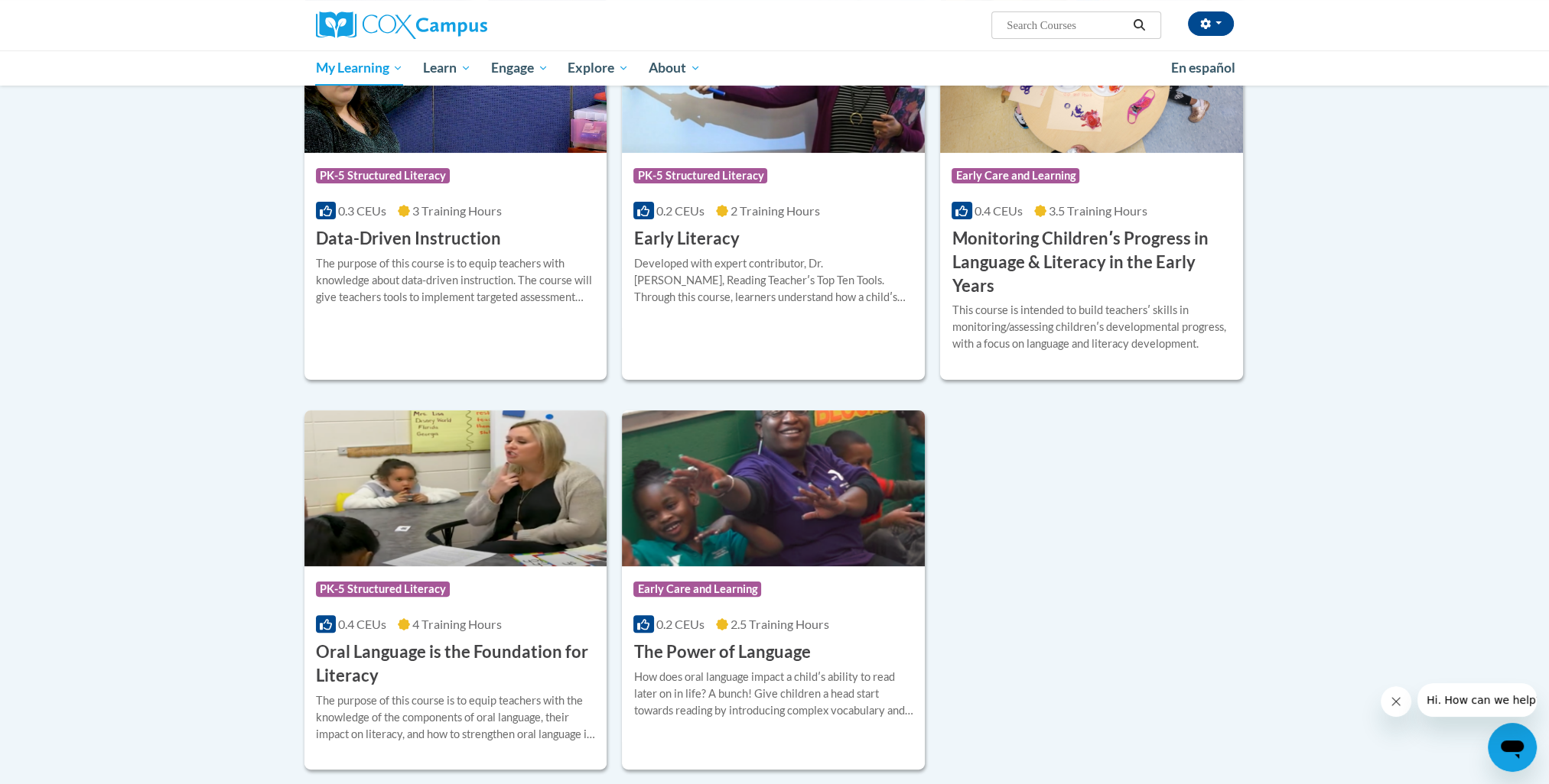
scroll to position [383, 0]
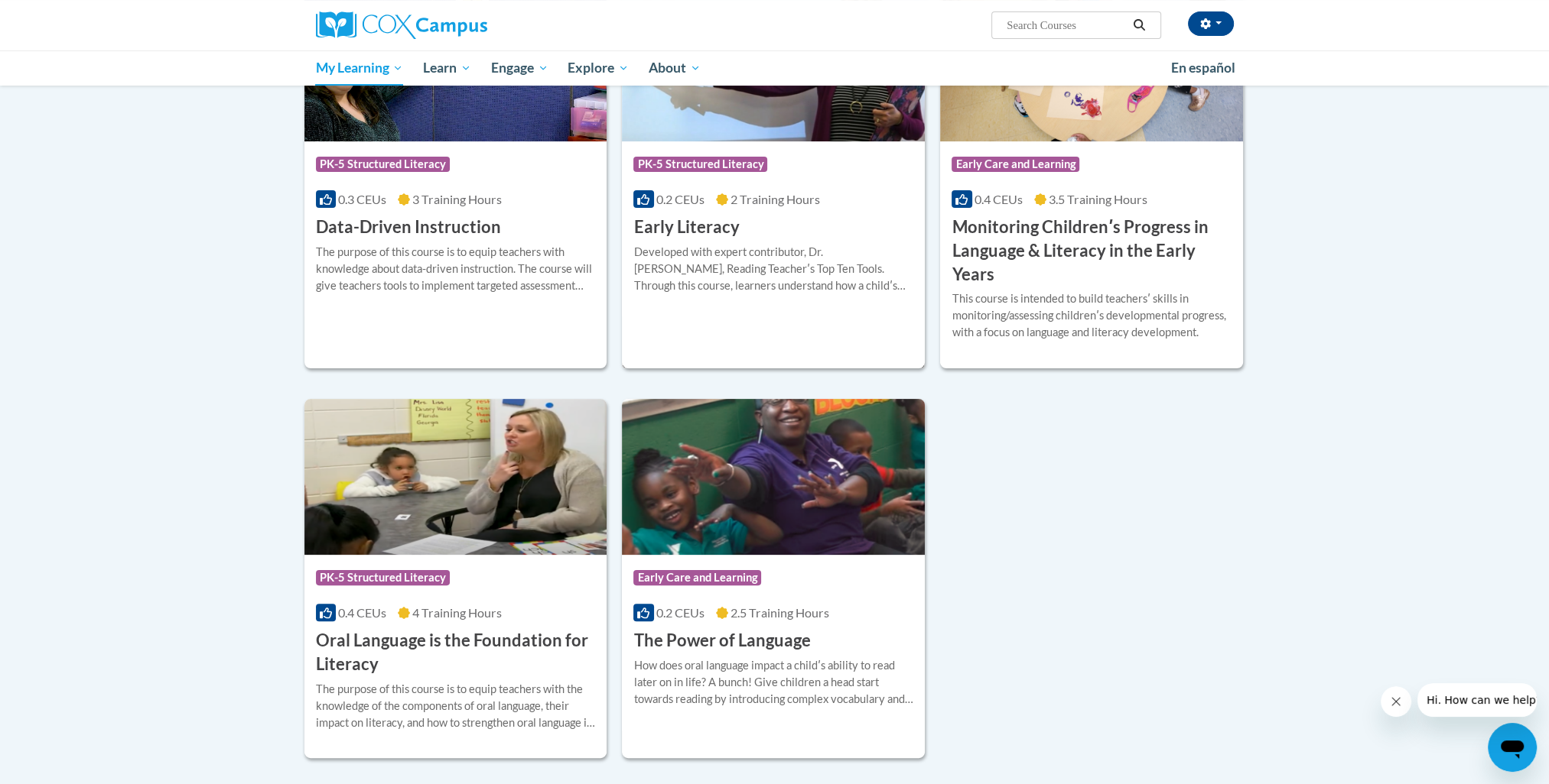
click at [700, 225] on h3 "Early Literacy" at bounding box center [687, 228] width 106 height 24
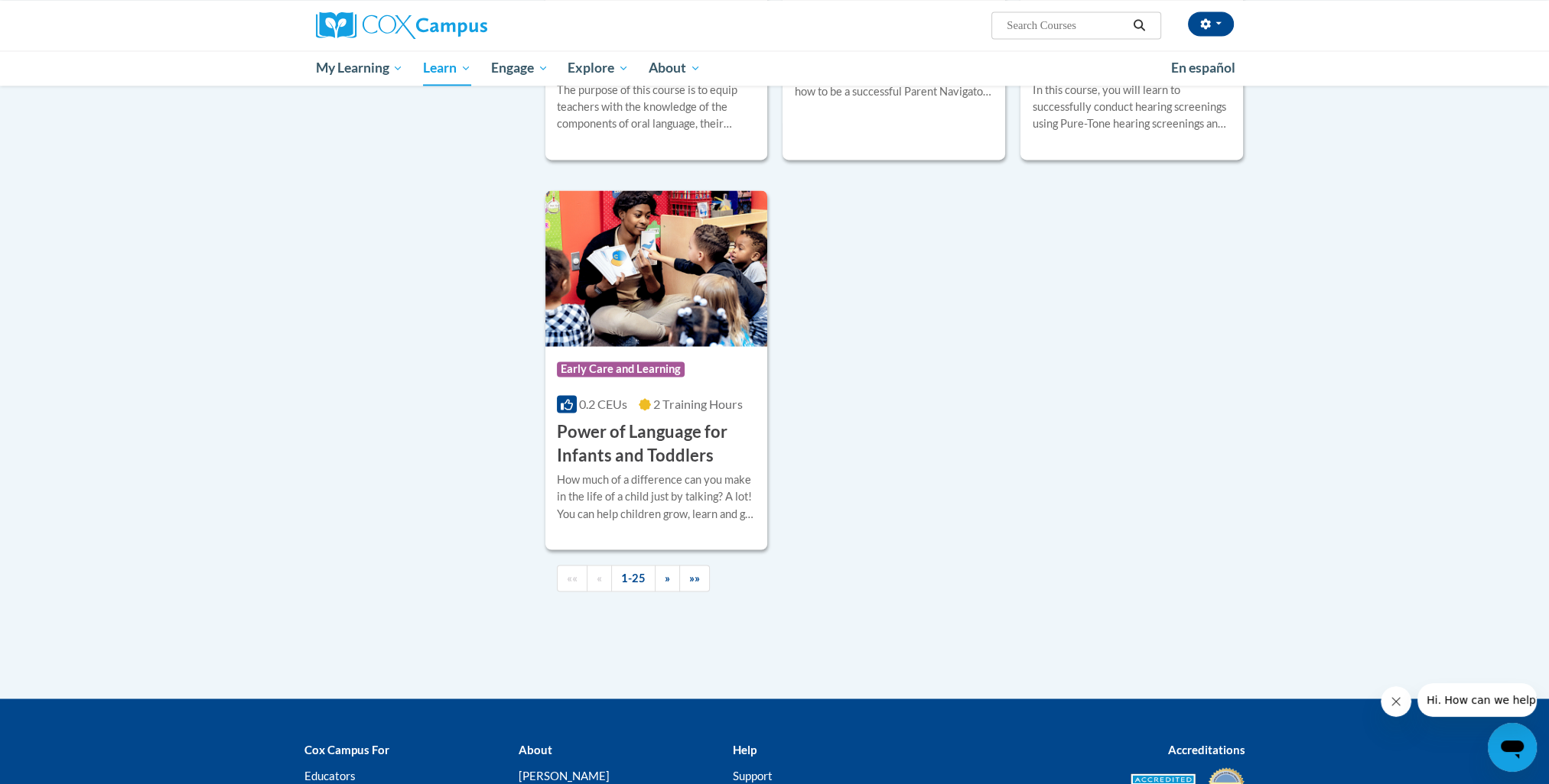
scroll to position [3364, 0]
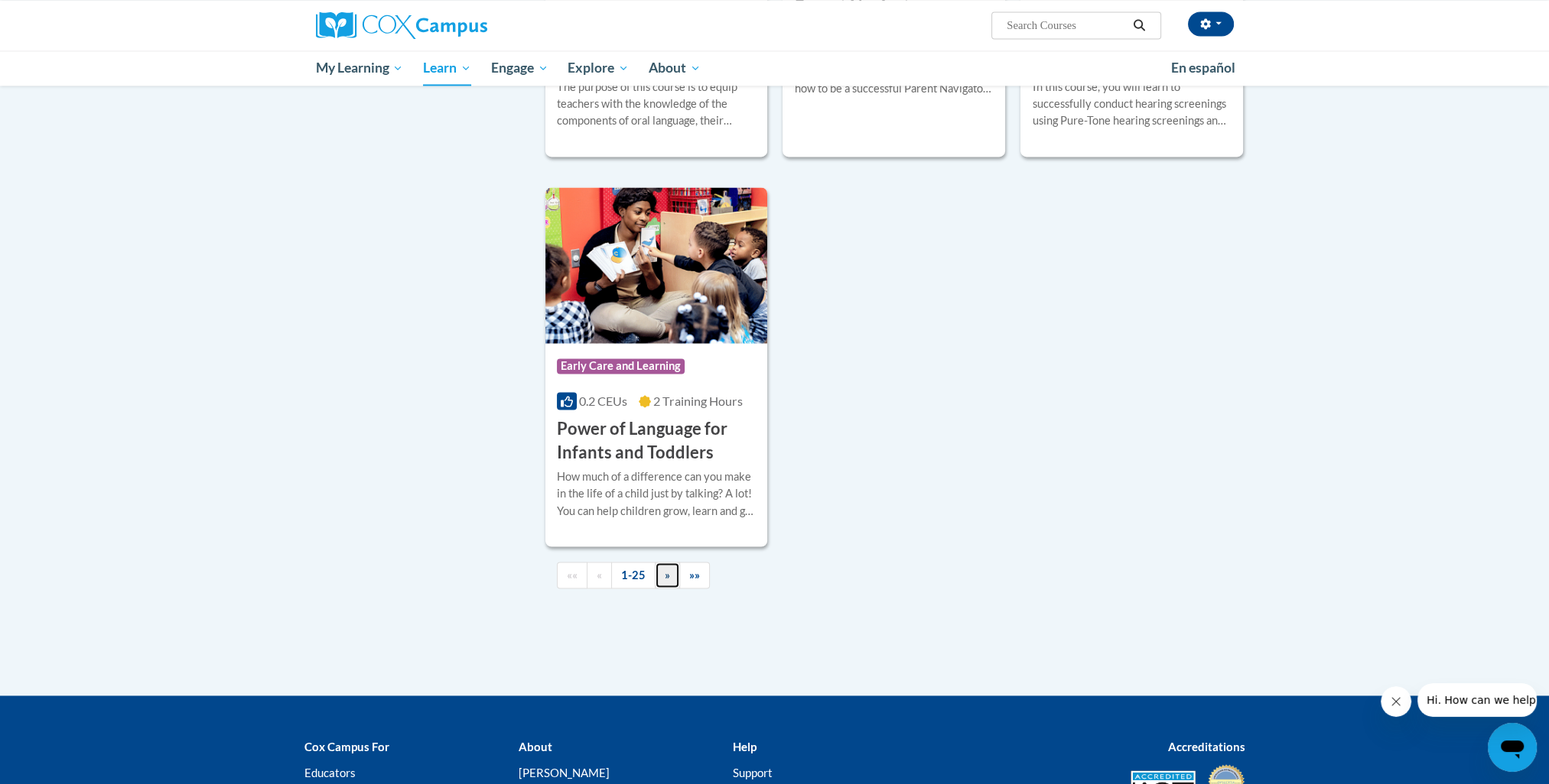
click at [661, 588] on link "»" at bounding box center [667, 575] width 25 height 27
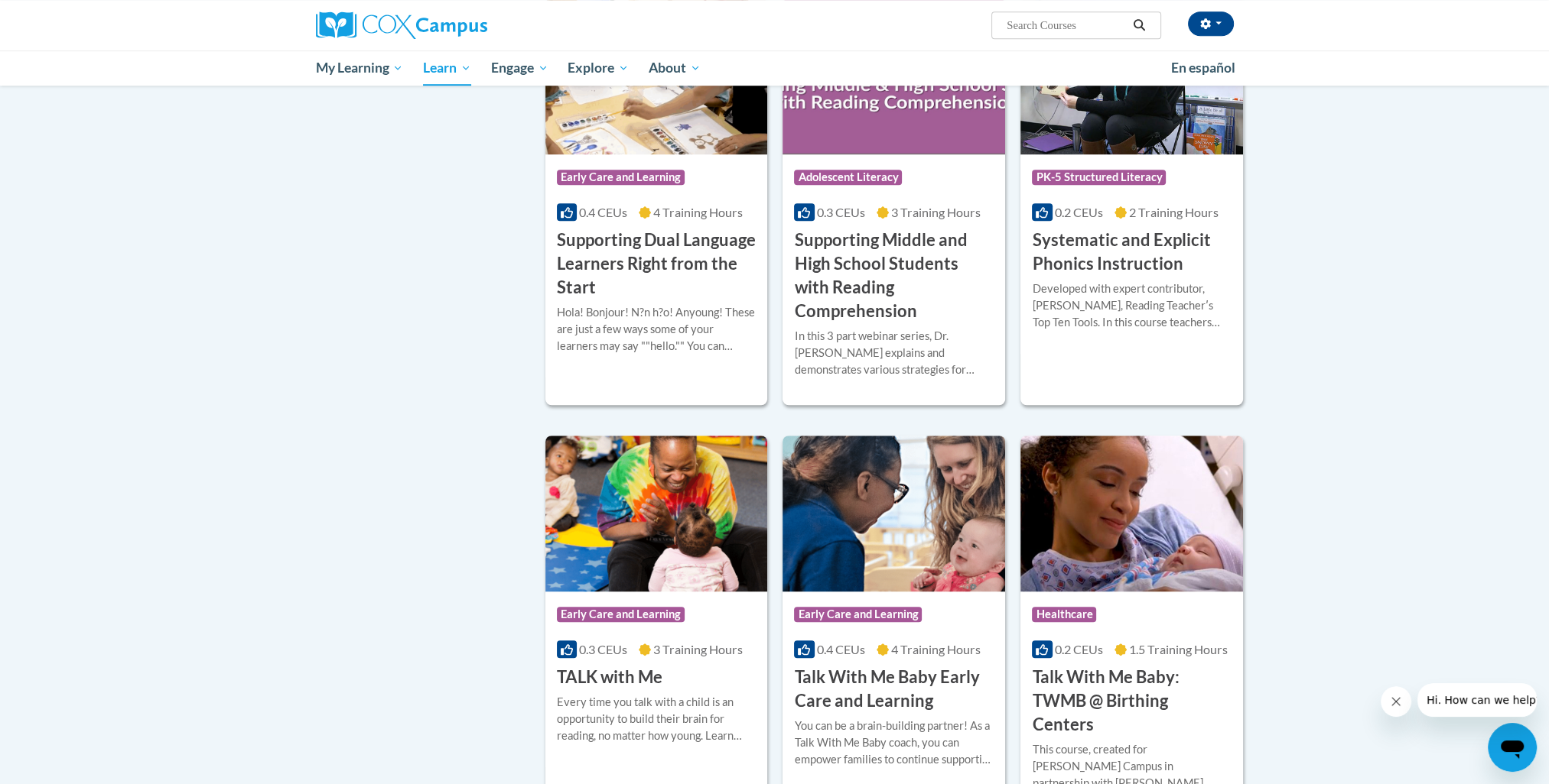
scroll to position [1412, 0]
click at [1118, 269] on h3 "Systematic and Explicit Phonics Instruction" at bounding box center [1132, 252] width 200 height 47
